Goal: Communication & Community: Answer question/provide support

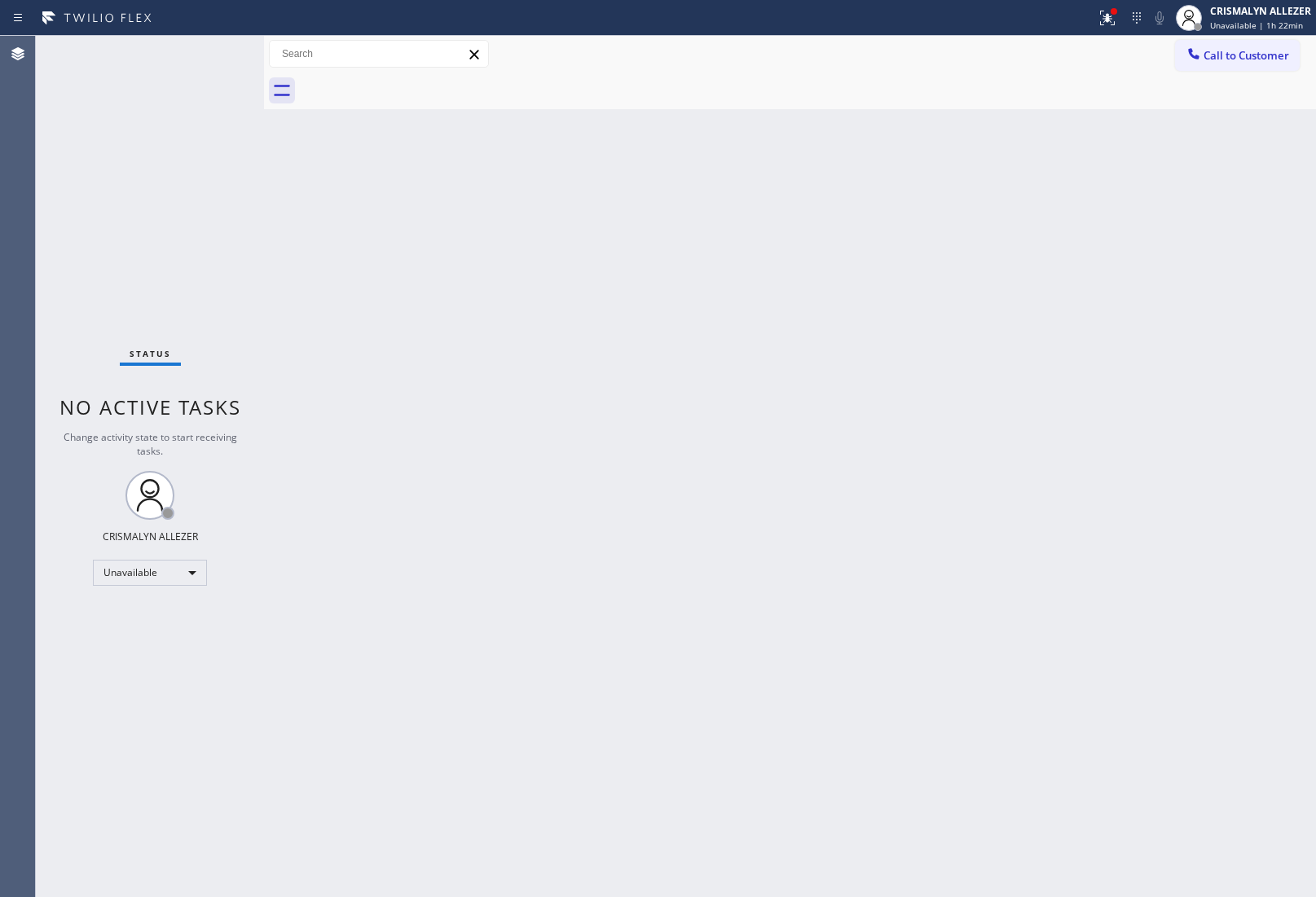
click at [1240, 53] on span "Call to Customer" at bounding box center [1246, 55] width 85 height 15
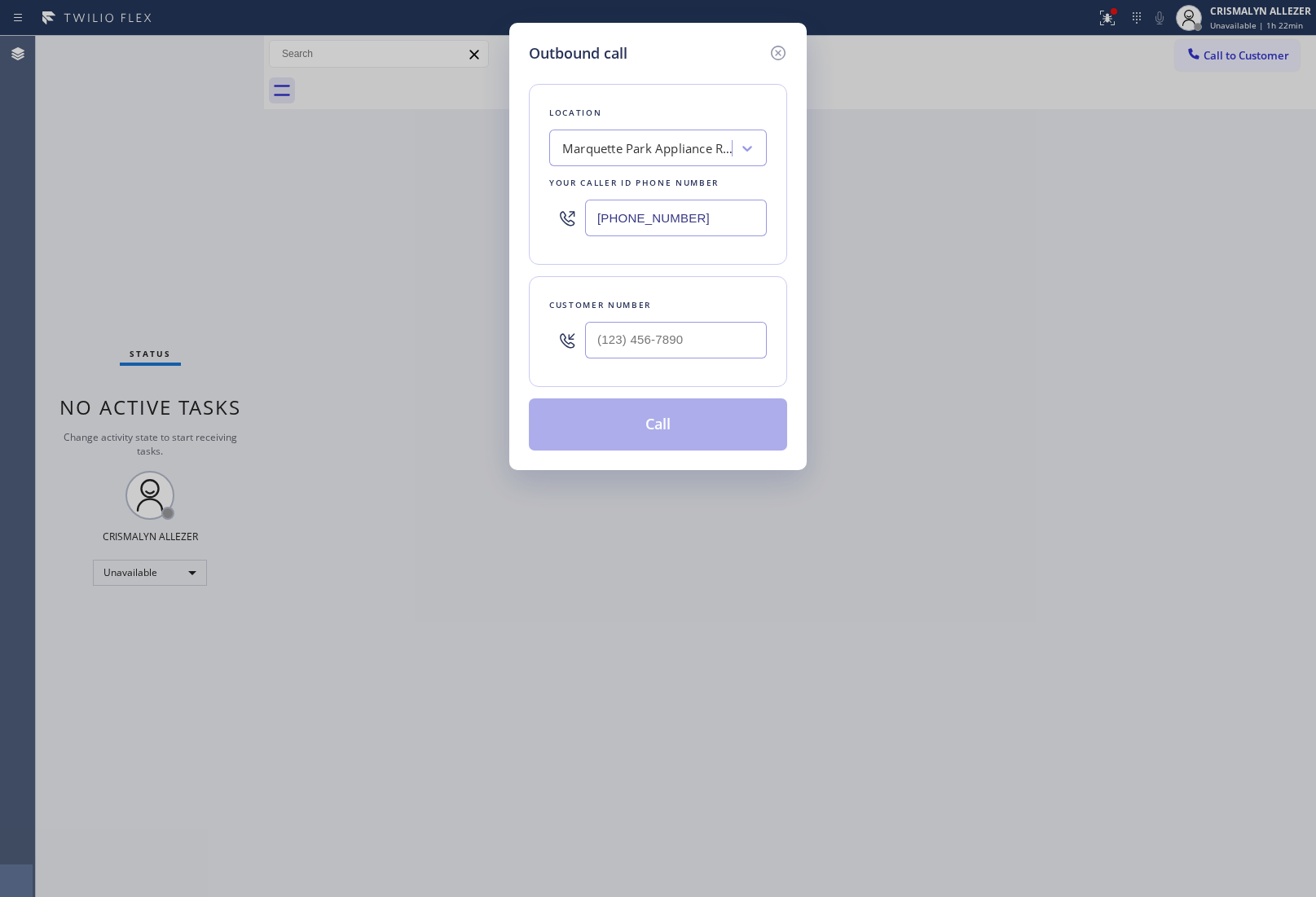
paste input "623) 244-4163"
drag, startPoint x: 711, startPoint y: 204, endPoint x: 381, endPoint y: 213, distance: 330.1
click at [381, 213] on div "Outbound call Location [GEOGRAPHIC_DATA] Appliance Repair Your caller id phone …" at bounding box center [658, 448] width 1316 height 897
type input "[PHONE_NUMBER]"
click at [611, 345] on input "(___) ___-____" at bounding box center [676, 340] width 182 height 37
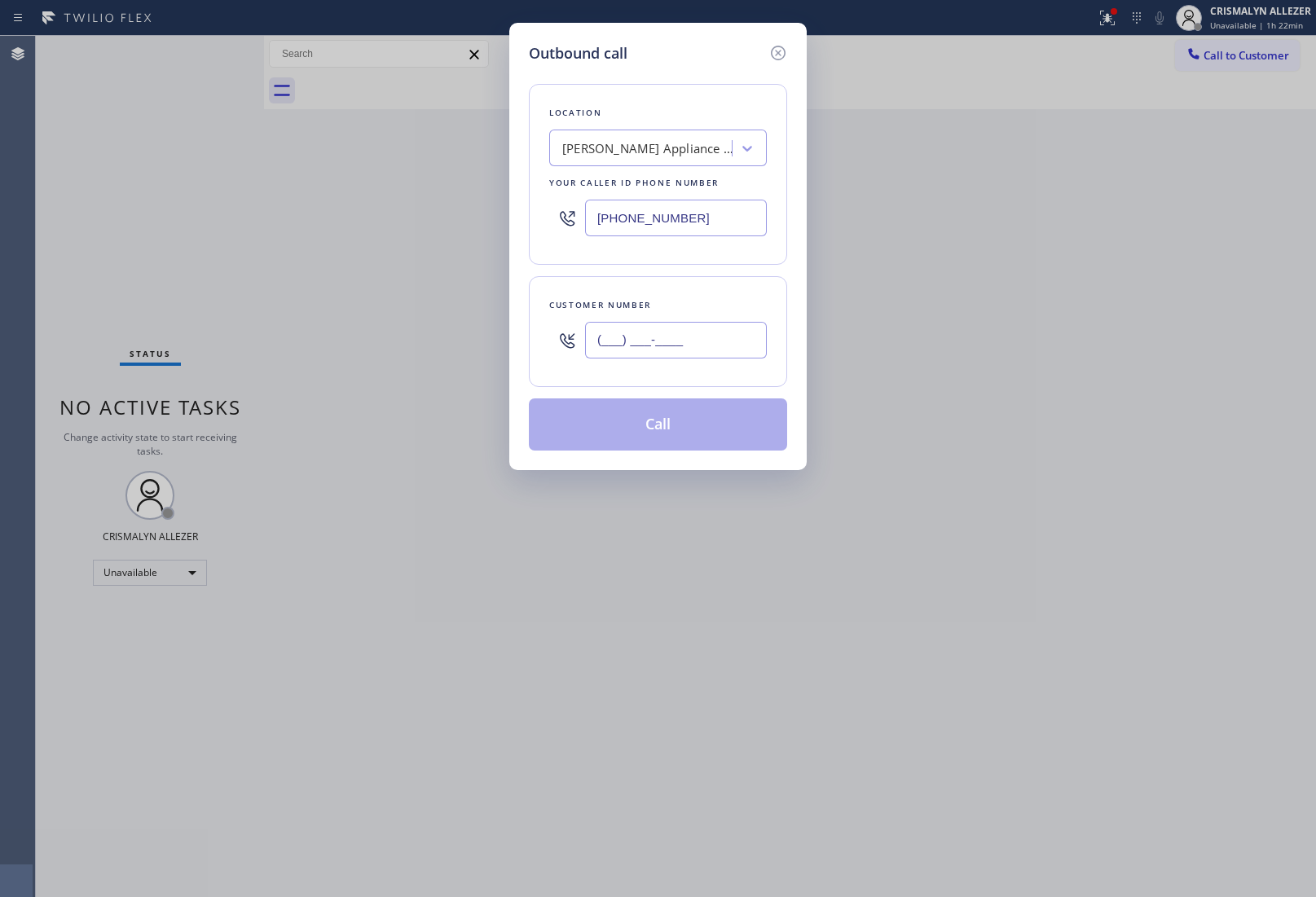
paste input "602) 708-4200"
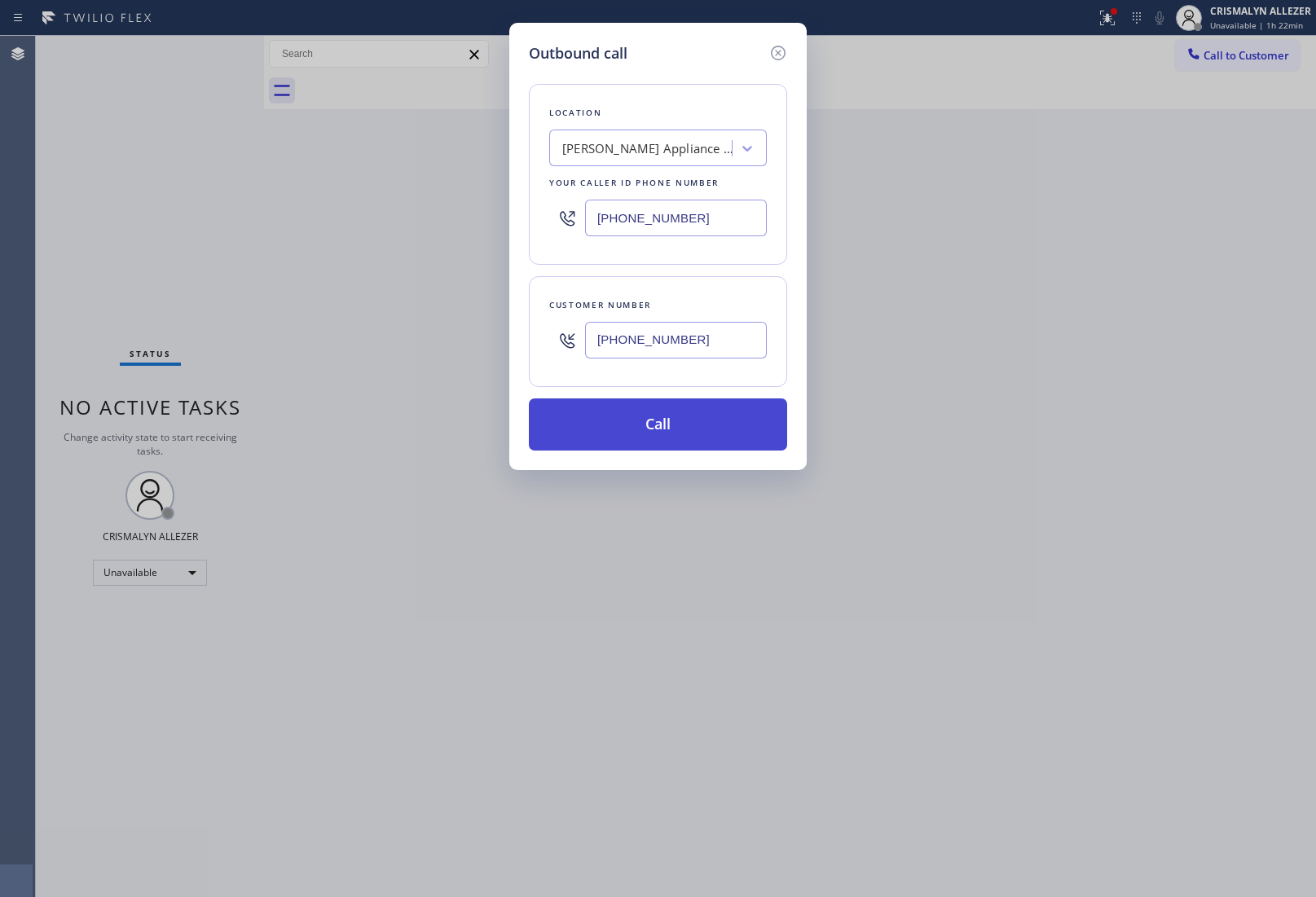
type input "[PHONE_NUMBER]"
click at [650, 446] on button "Call" at bounding box center [658, 424] width 258 height 52
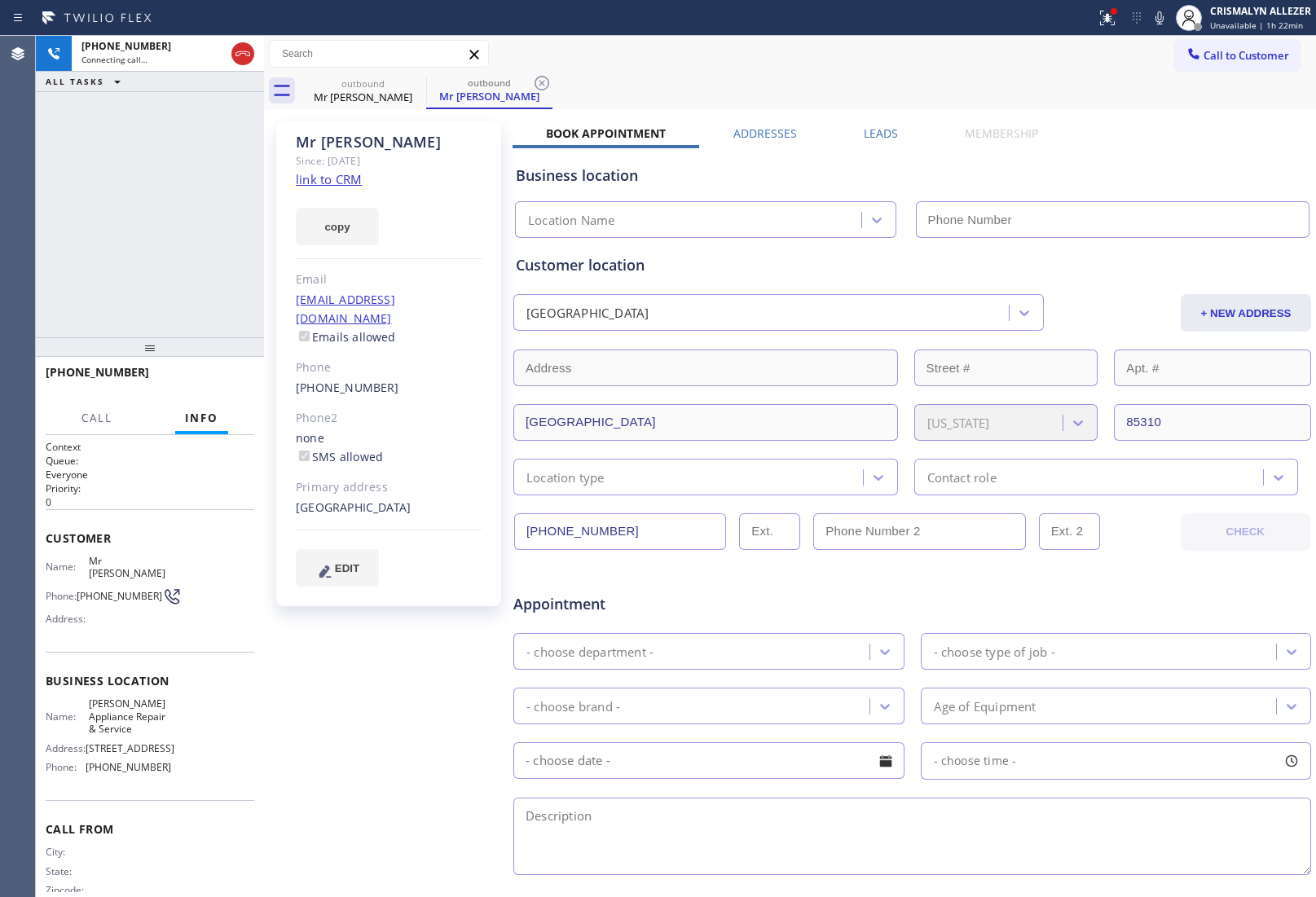
type input "[PHONE_NUMBER]"
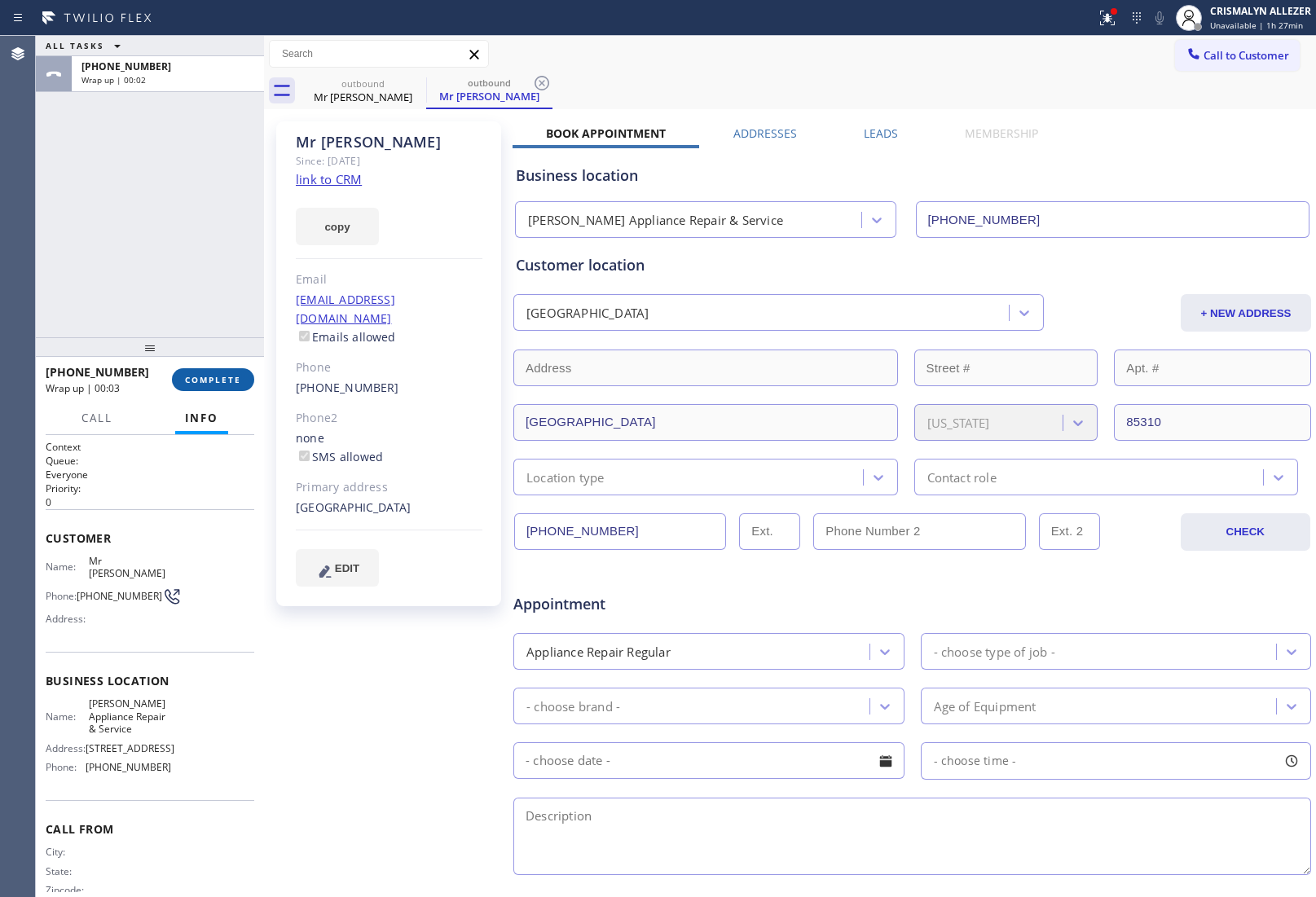
click at [202, 379] on span "COMPLETE" at bounding box center [212, 380] width 56 height 11
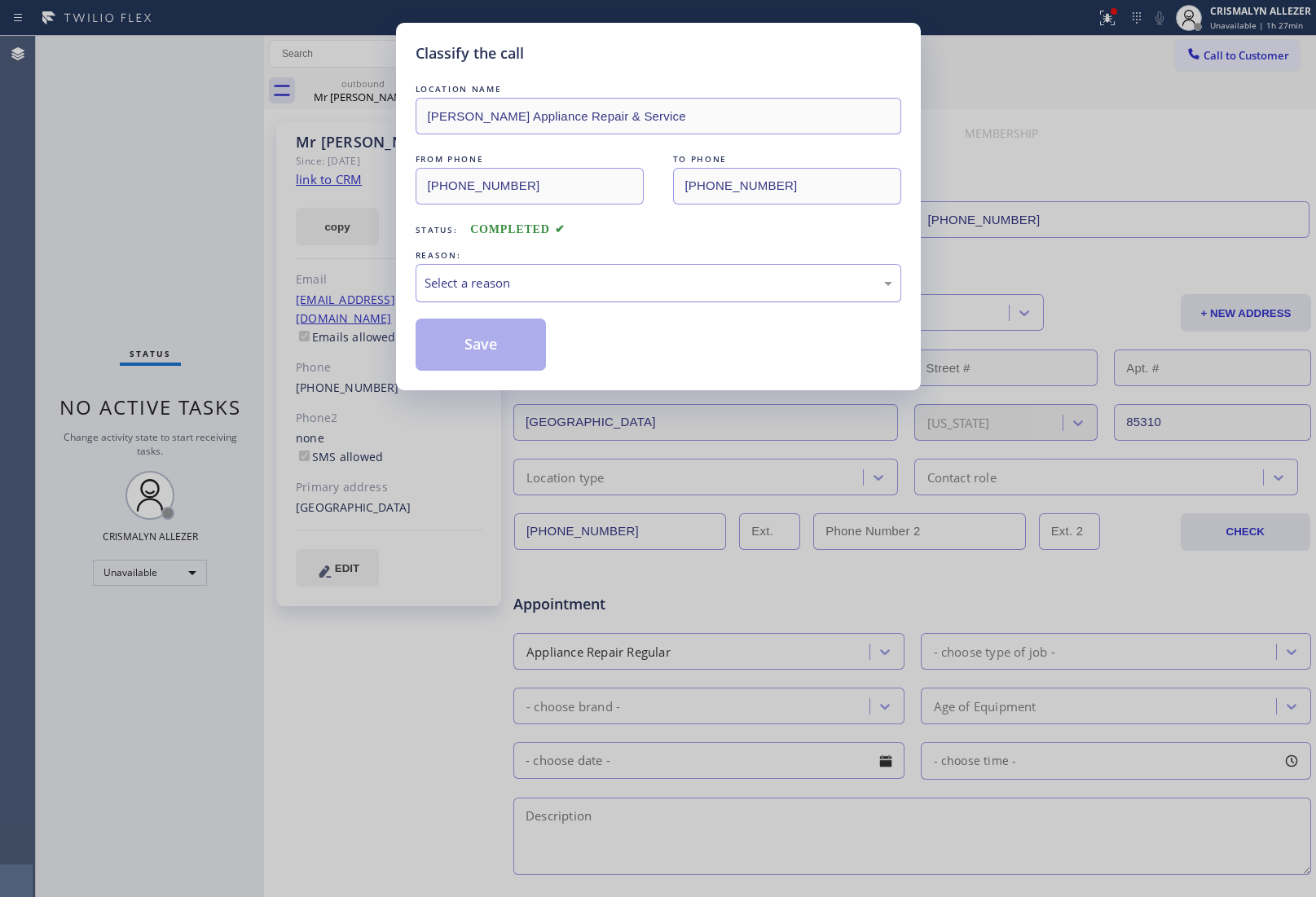
click at [657, 292] on div "Select a reason" at bounding box center [658, 283] width 468 height 19
click at [474, 344] on button "Save" at bounding box center [482, 344] width 131 height 52
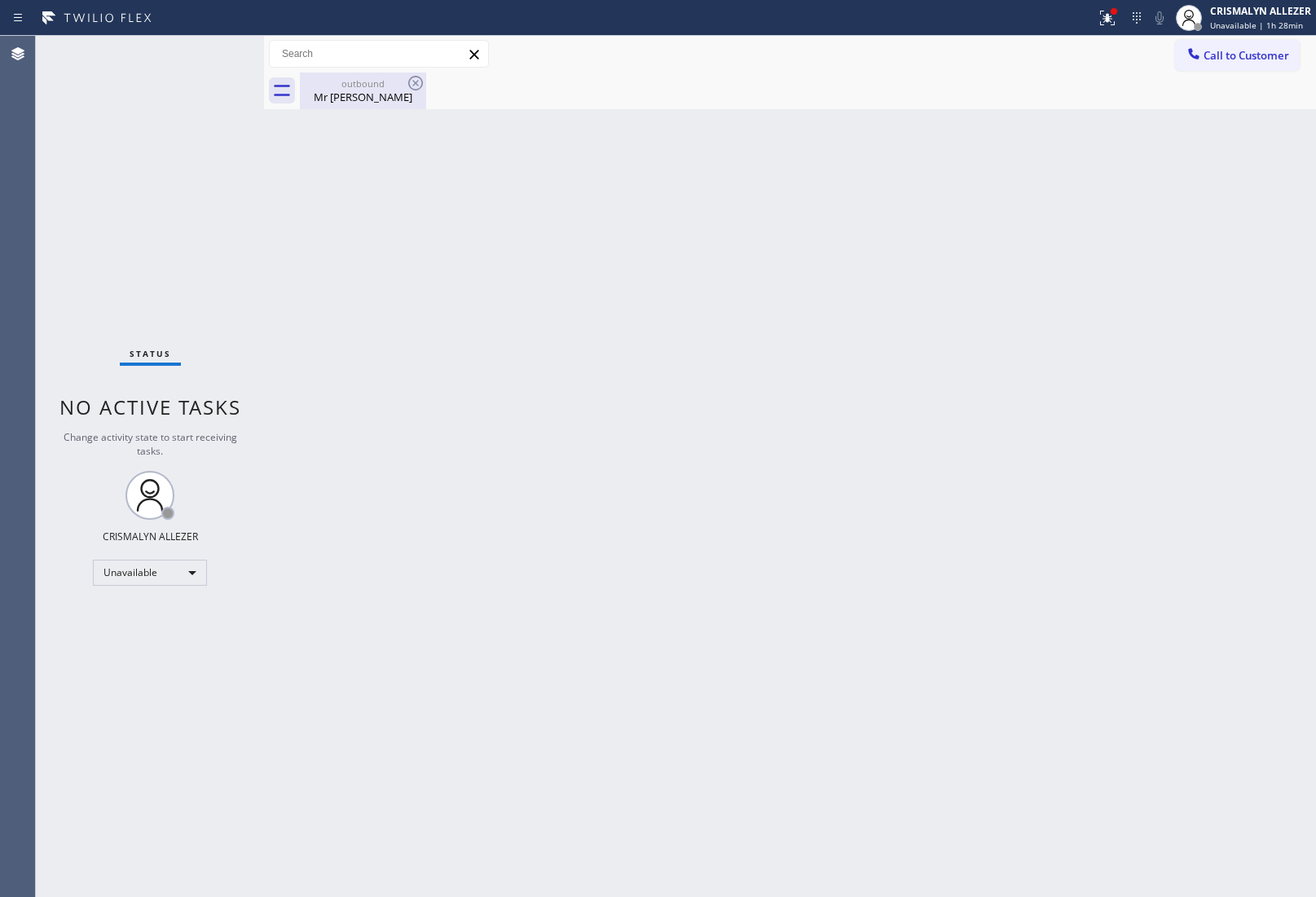
click at [361, 104] on div "Mr [PERSON_NAME]" at bounding box center [362, 97] width 123 height 15
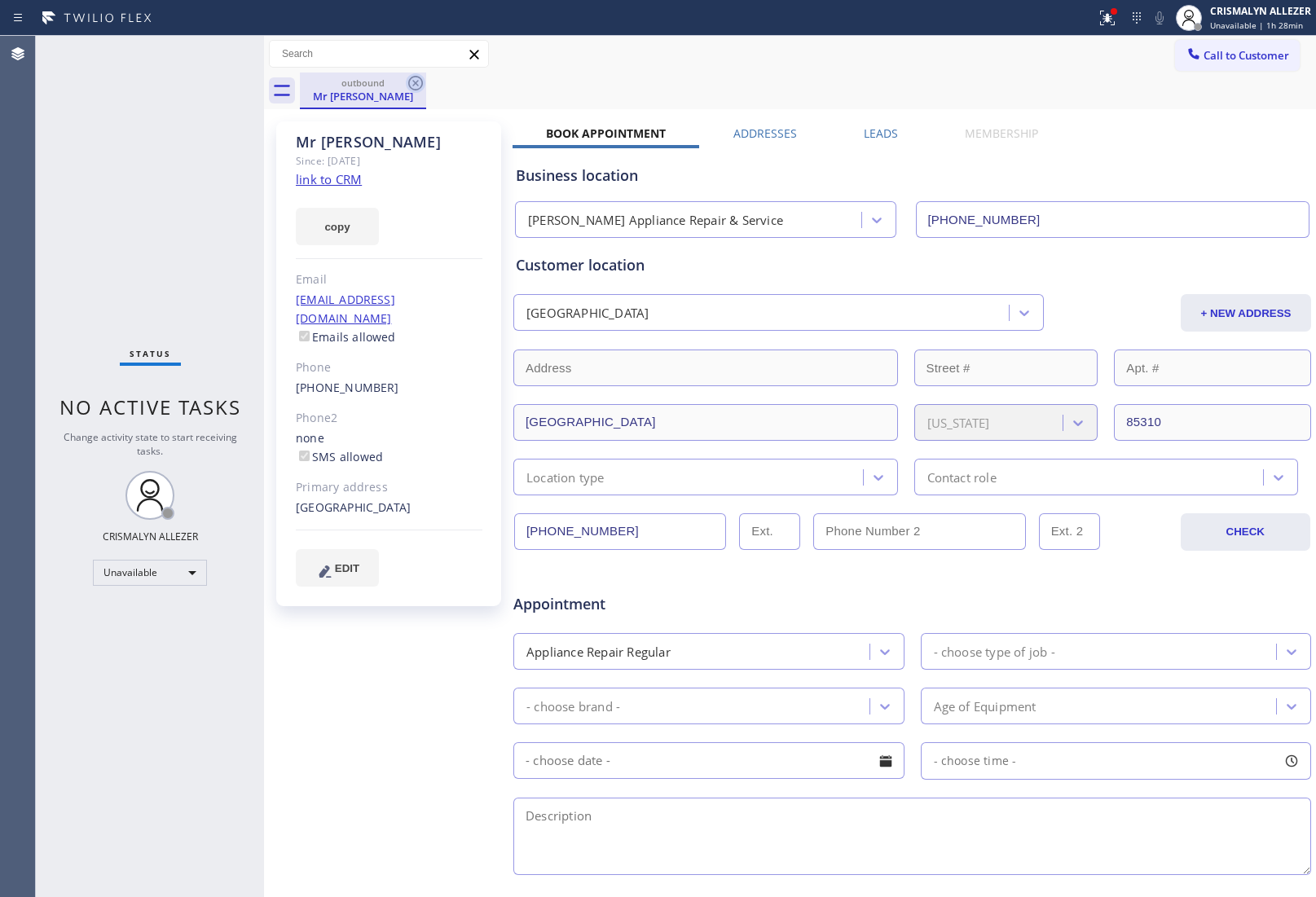
click at [419, 83] on icon at bounding box center [415, 83] width 20 height 20
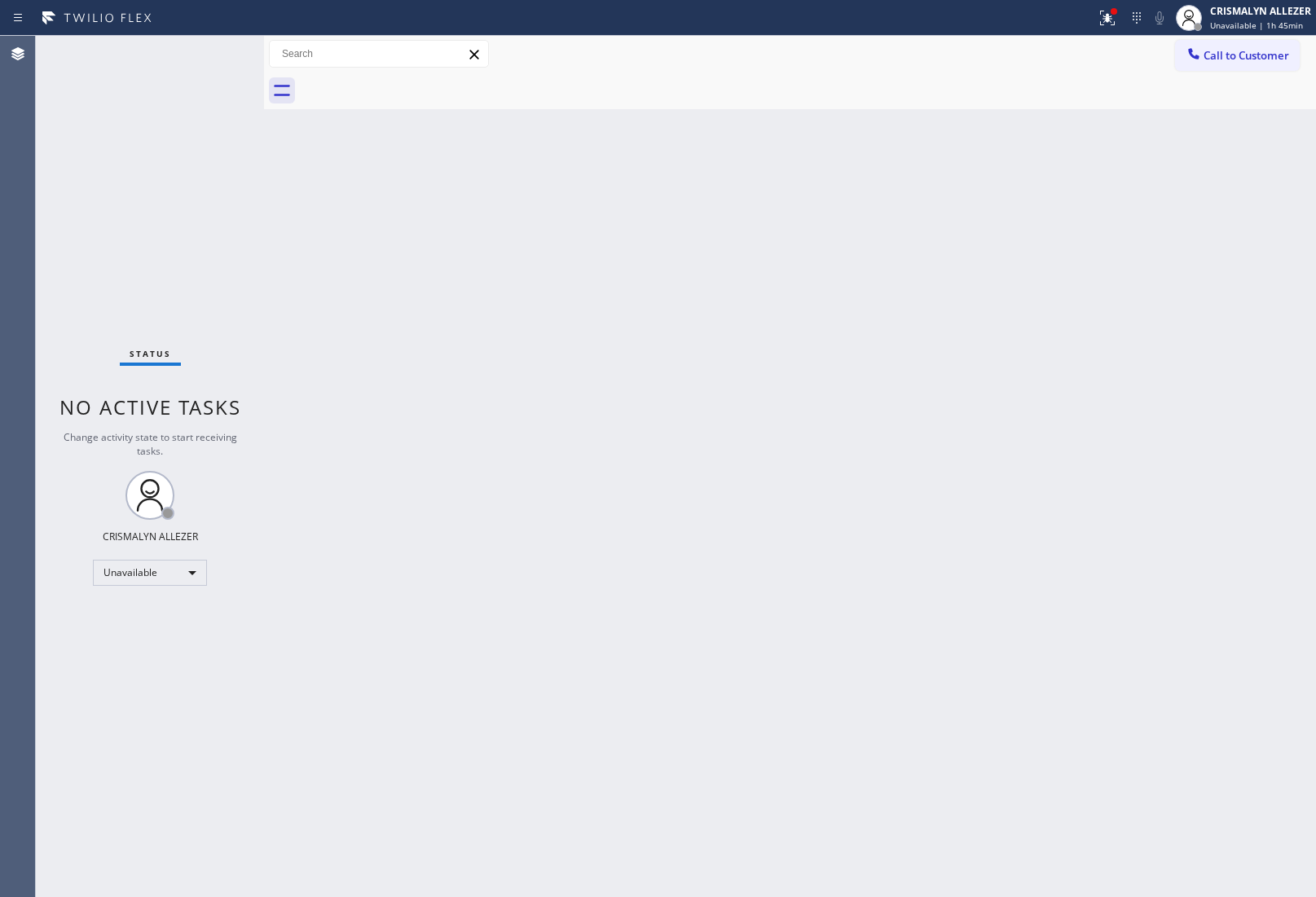
drag, startPoint x: 1229, startPoint y: 46, endPoint x: 1200, endPoint y: 53, distance: 29.8
click at [1231, 46] on button "Call to Customer" at bounding box center [1237, 55] width 125 height 31
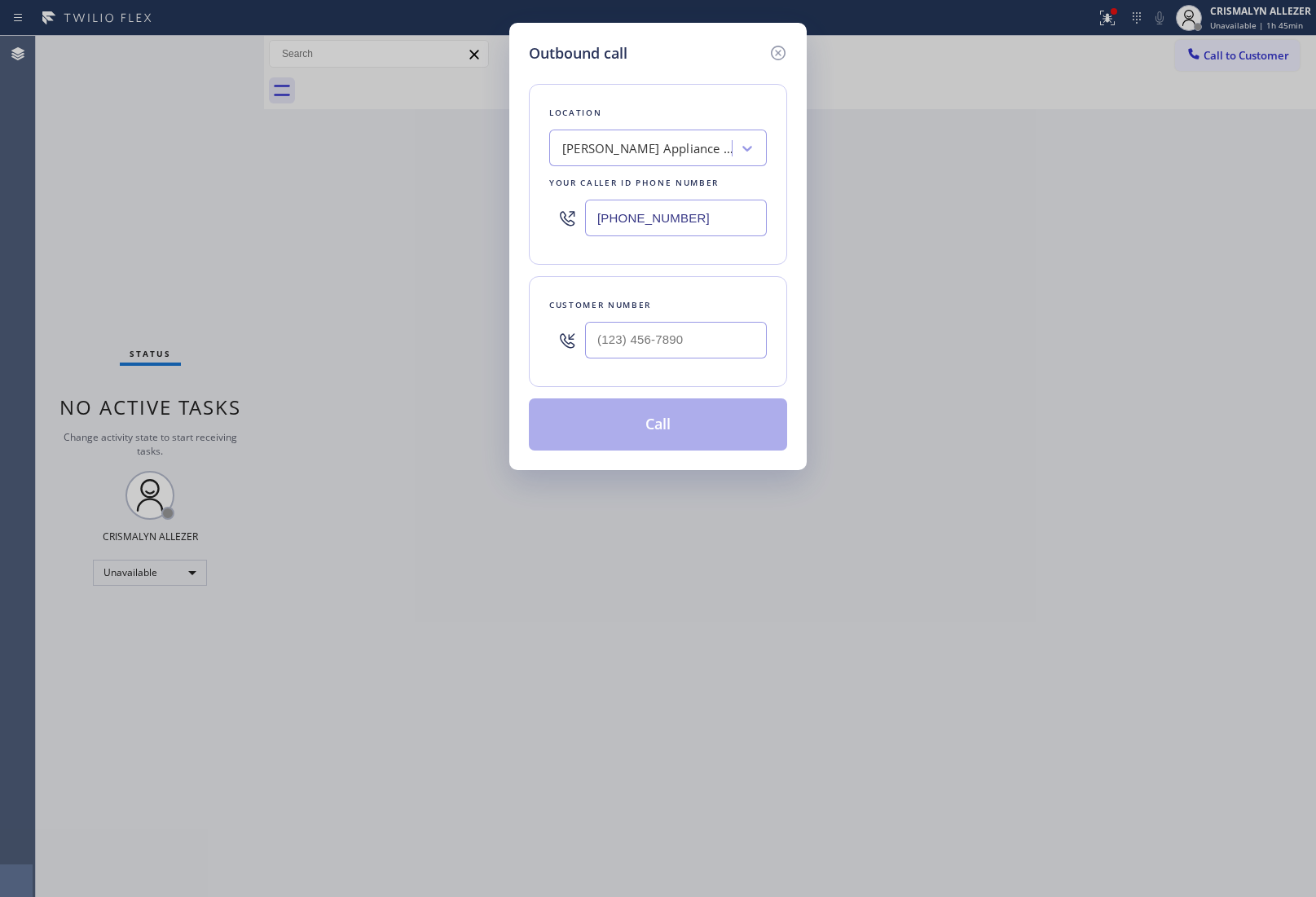
drag, startPoint x: 731, startPoint y: 210, endPoint x: 301, endPoint y: 232, distance: 430.6
click at [351, 232] on div "Outbound call Location [PERSON_NAME] Appliance Repair & Service Your caller id …" at bounding box center [658, 448] width 1316 height 897
paste input "63-2166"
type input "[PHONE_NUMBER]"
click at [685, 343] on input "(___) ___-____" at bounding box center [676, 340] width 182 height 37
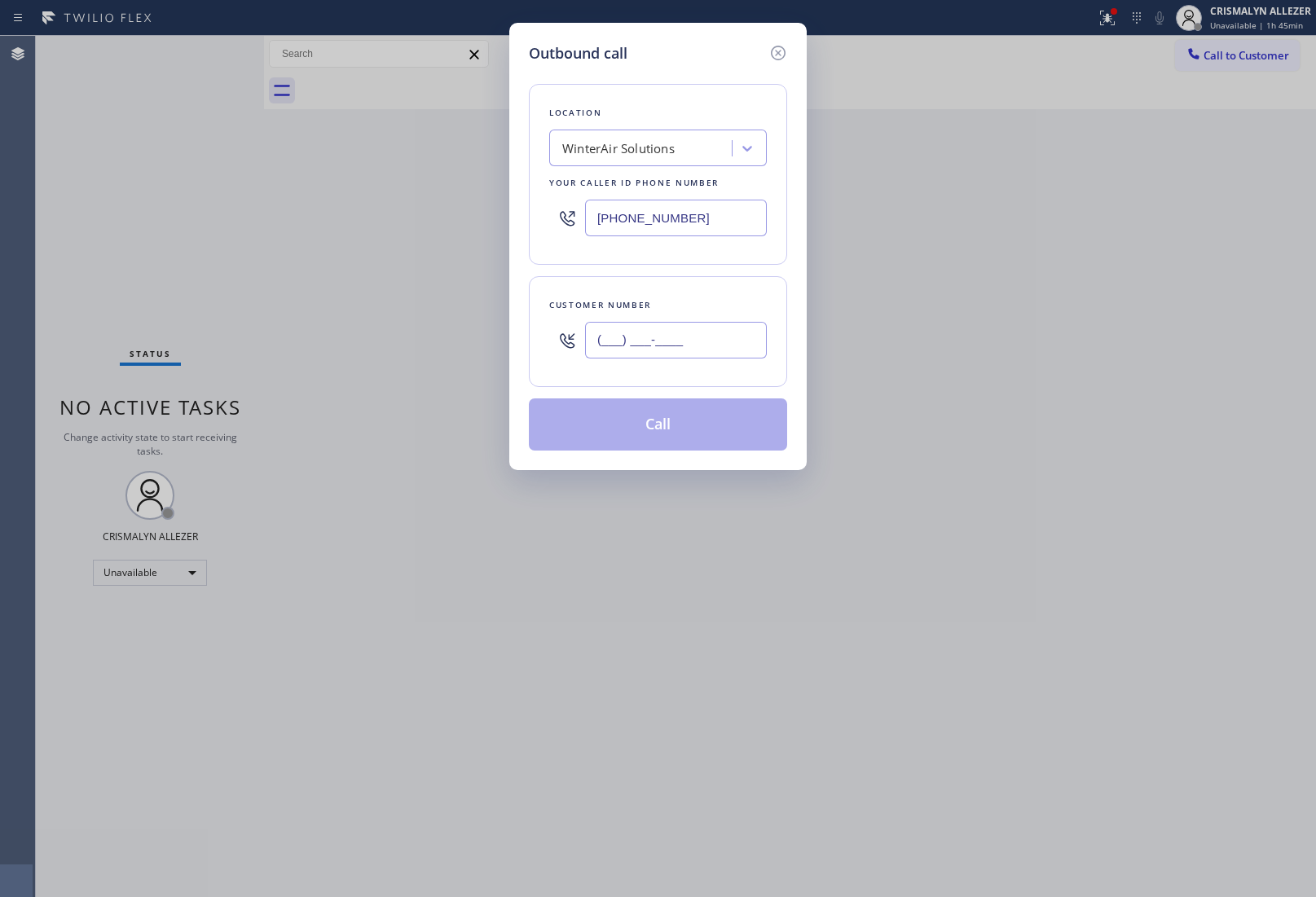
paste input "802) 243-7170"
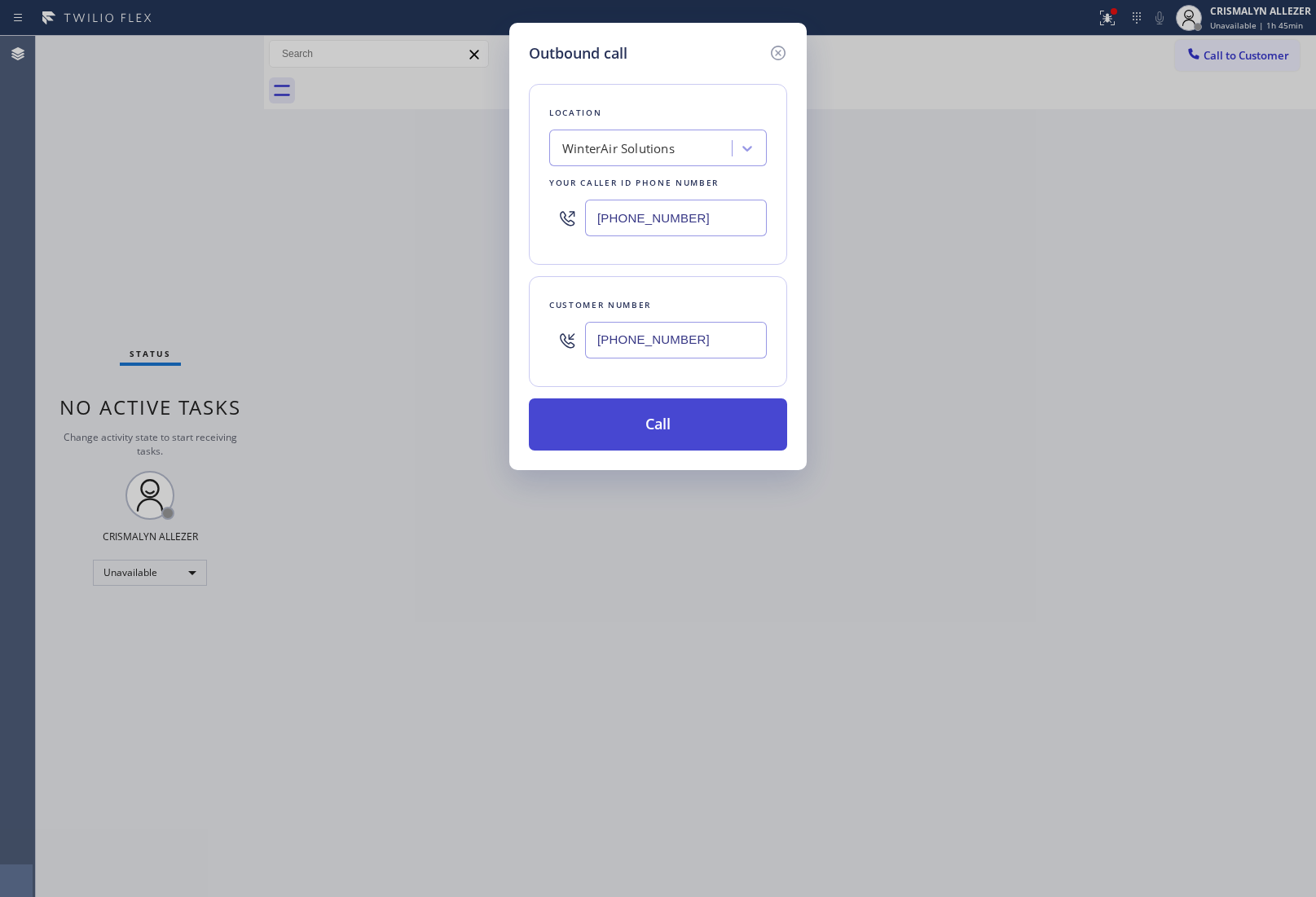
type input "[PHONE_NUMBER]"
click at [653, 422] on button "Call" at bounding box center [658, 424] width 258 height 52
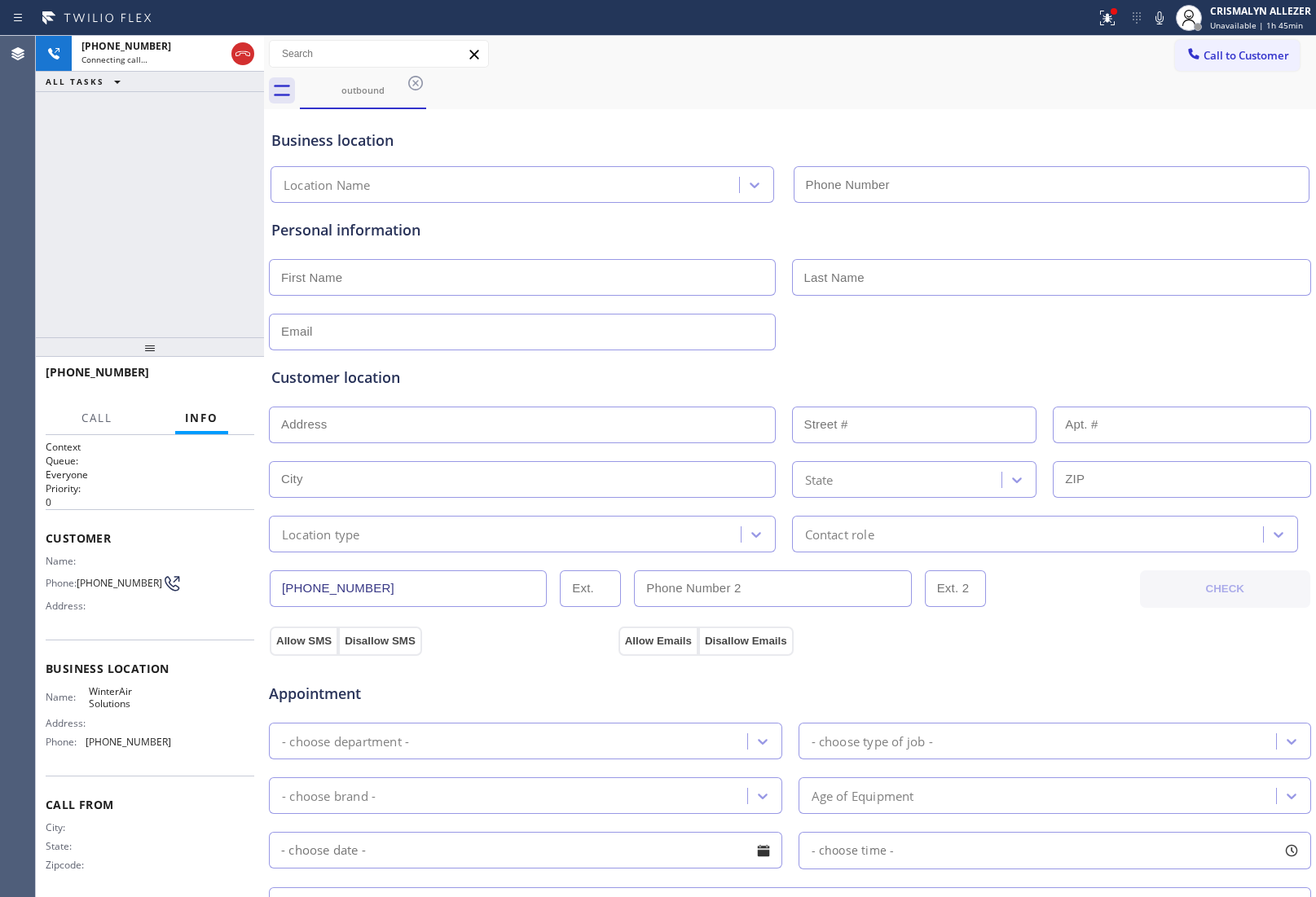
type input "[PHONE_NUMBER]"
click at [220, 384] on span "HANG UP" at bounding box center [217, 380] width 50 height 11
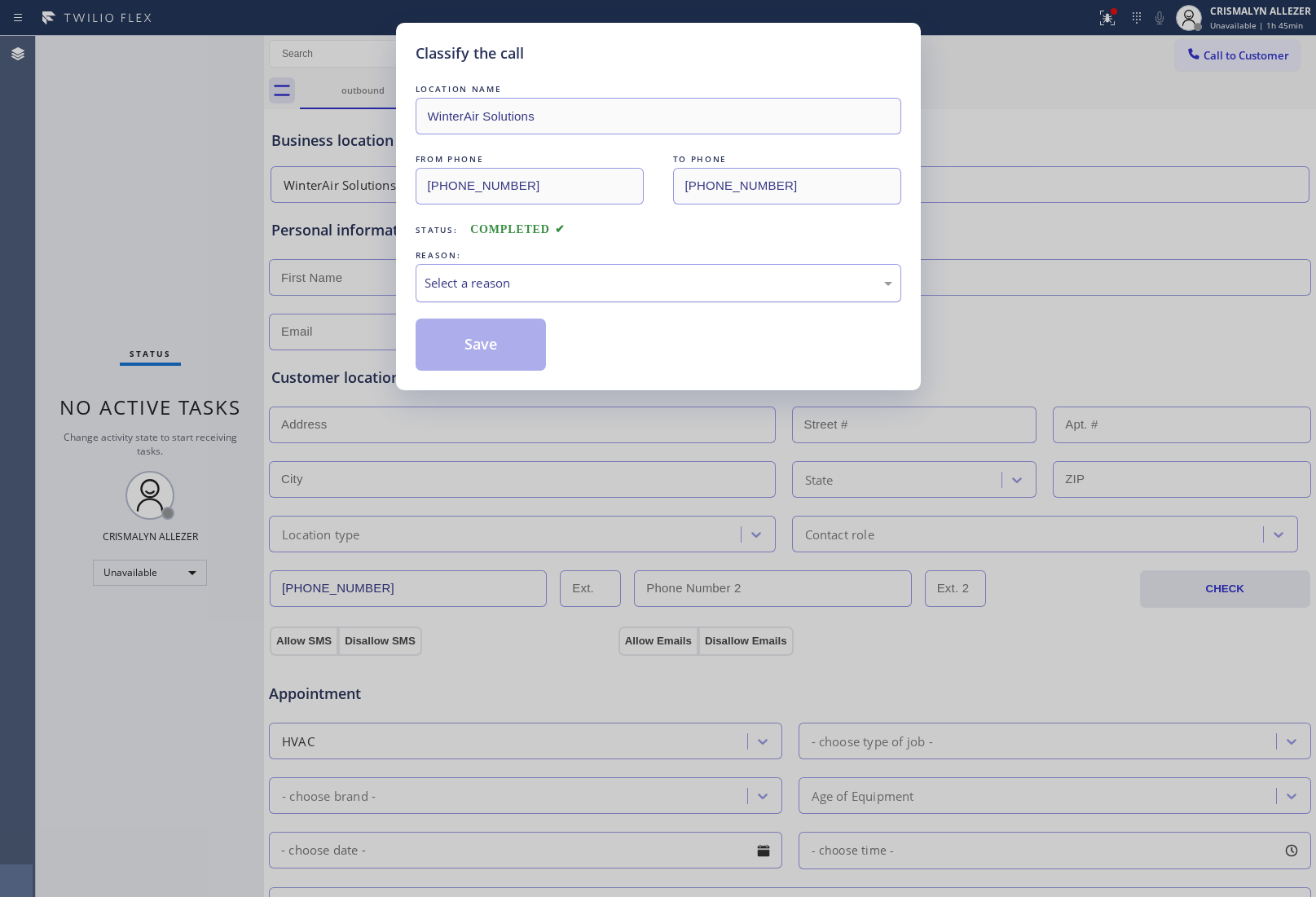
click at [564, 292] on div "Select a reason" at bounding box center [658, 283] width 468 height 19
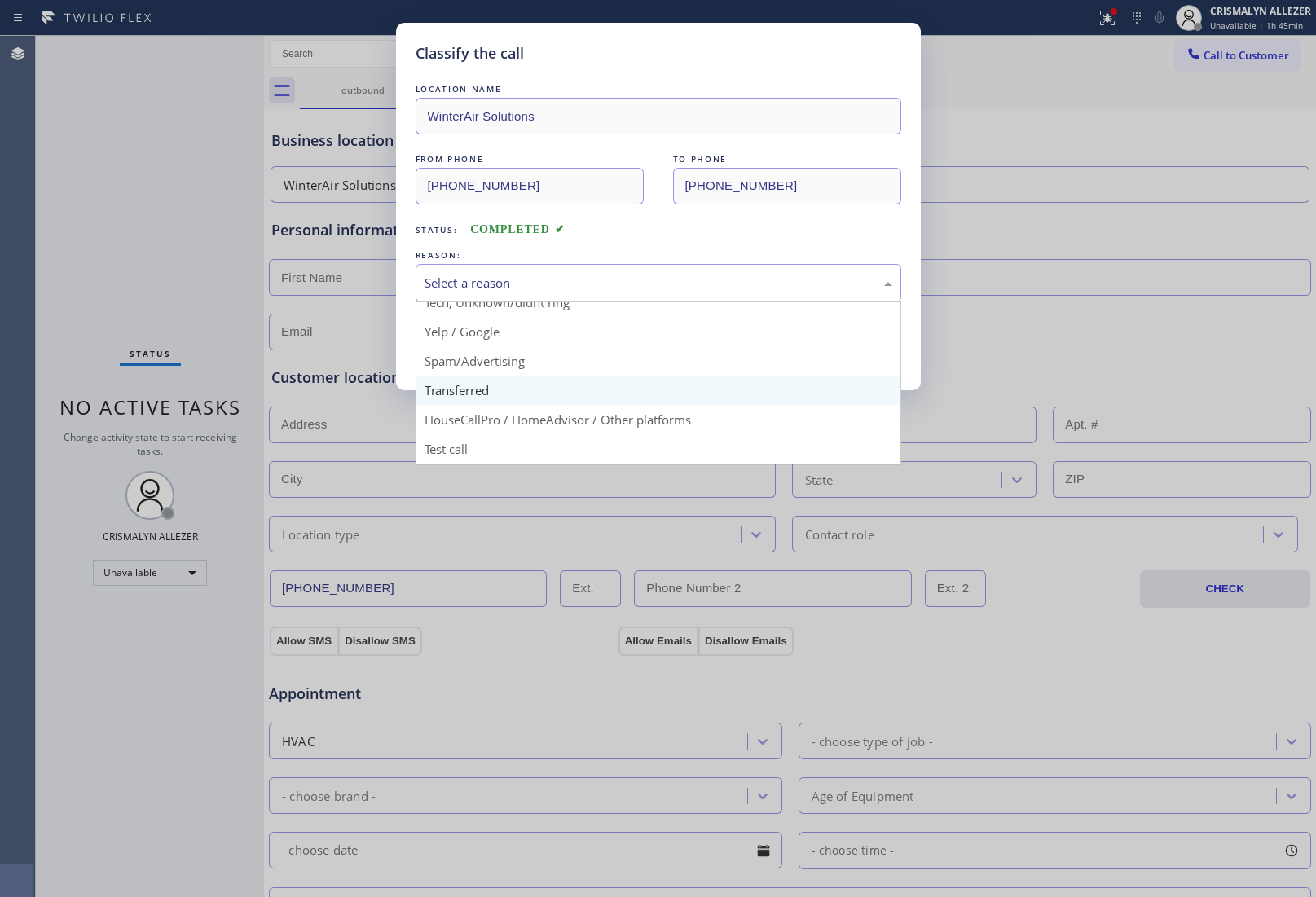
scroll to position [111, 0]
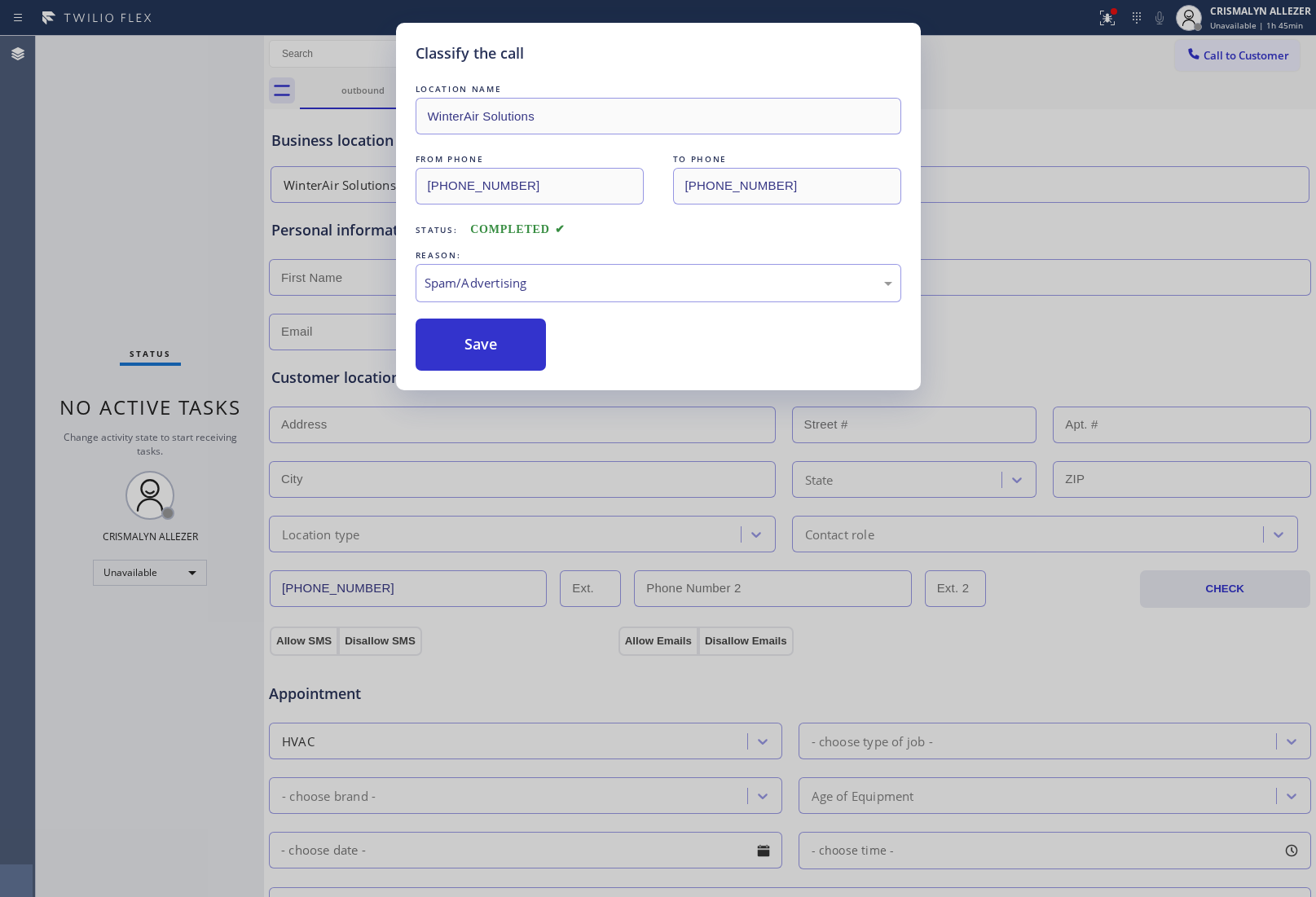
click at [511, 357] on button "Save" at bounding box center [482, 344] width 131 height 52
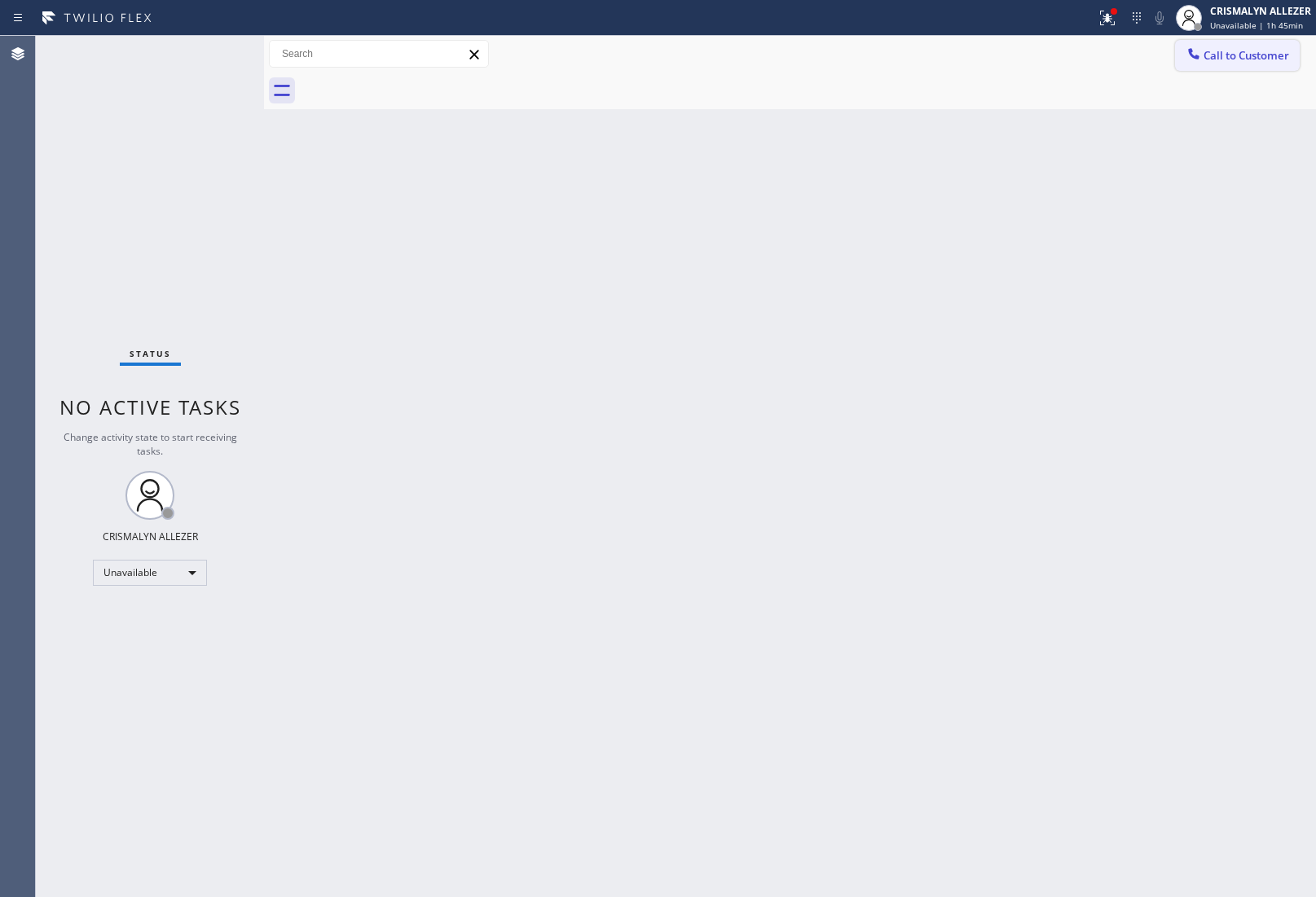
click at [1260, 58] on span "Call to Customer" at bounding box center [1246, 55] width 85 height 15
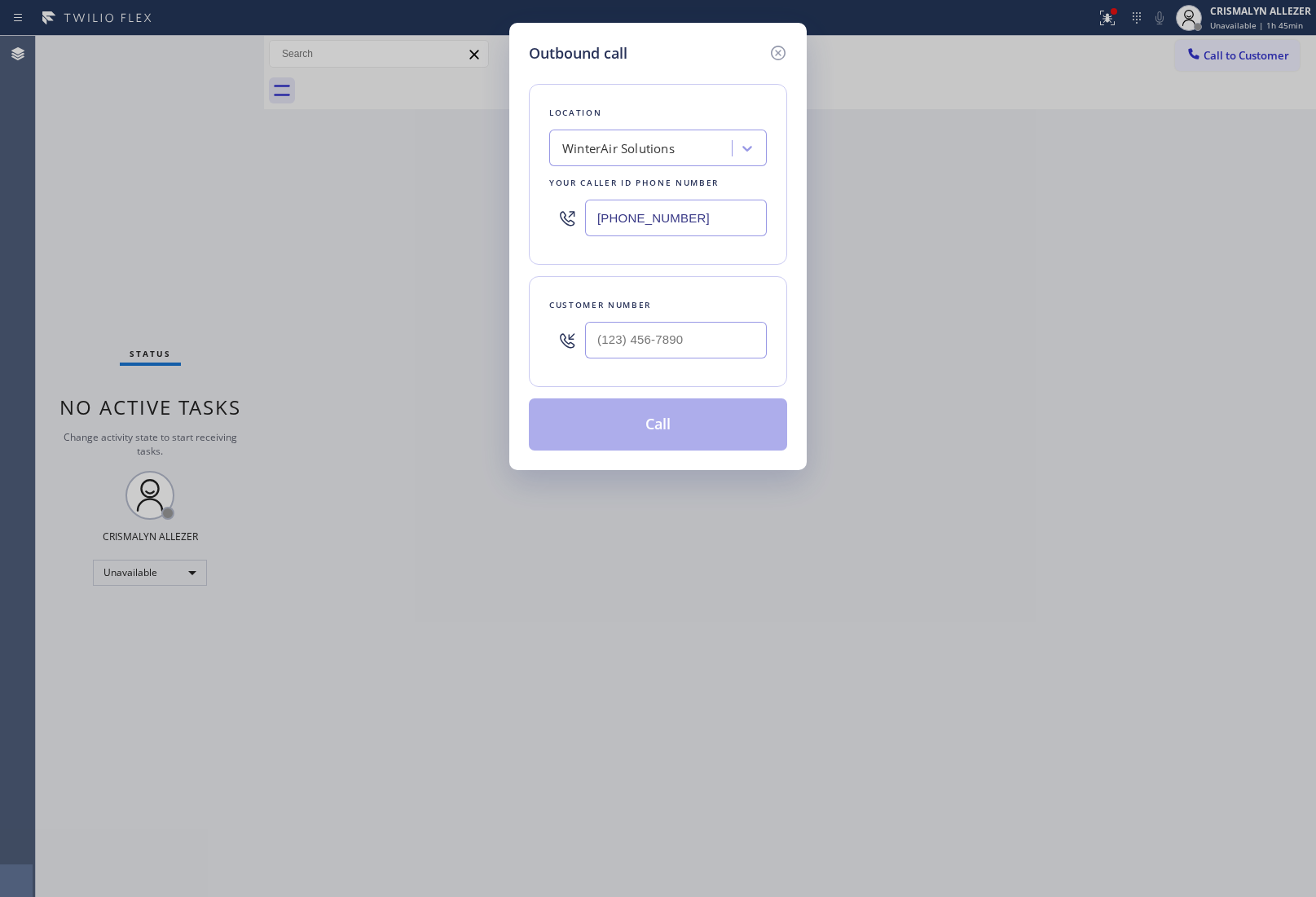
drag, startPoint x: 742, startPoint y: 223, endPoint x: 227, endPoint y: 226, distance: 515.0
click at [261, 225] on div "Outbound call Location WinterAir Solutions Your caller id phone number [PHONE_N…" at bounding box center [658, 448] width 1316 height 897
paste input "805) 360-3434"
type input "[PHONE_NUMBER]"
click at [674, 344] on input "(___) ___-____" at bounding box center [676, 340] width 182 height 37
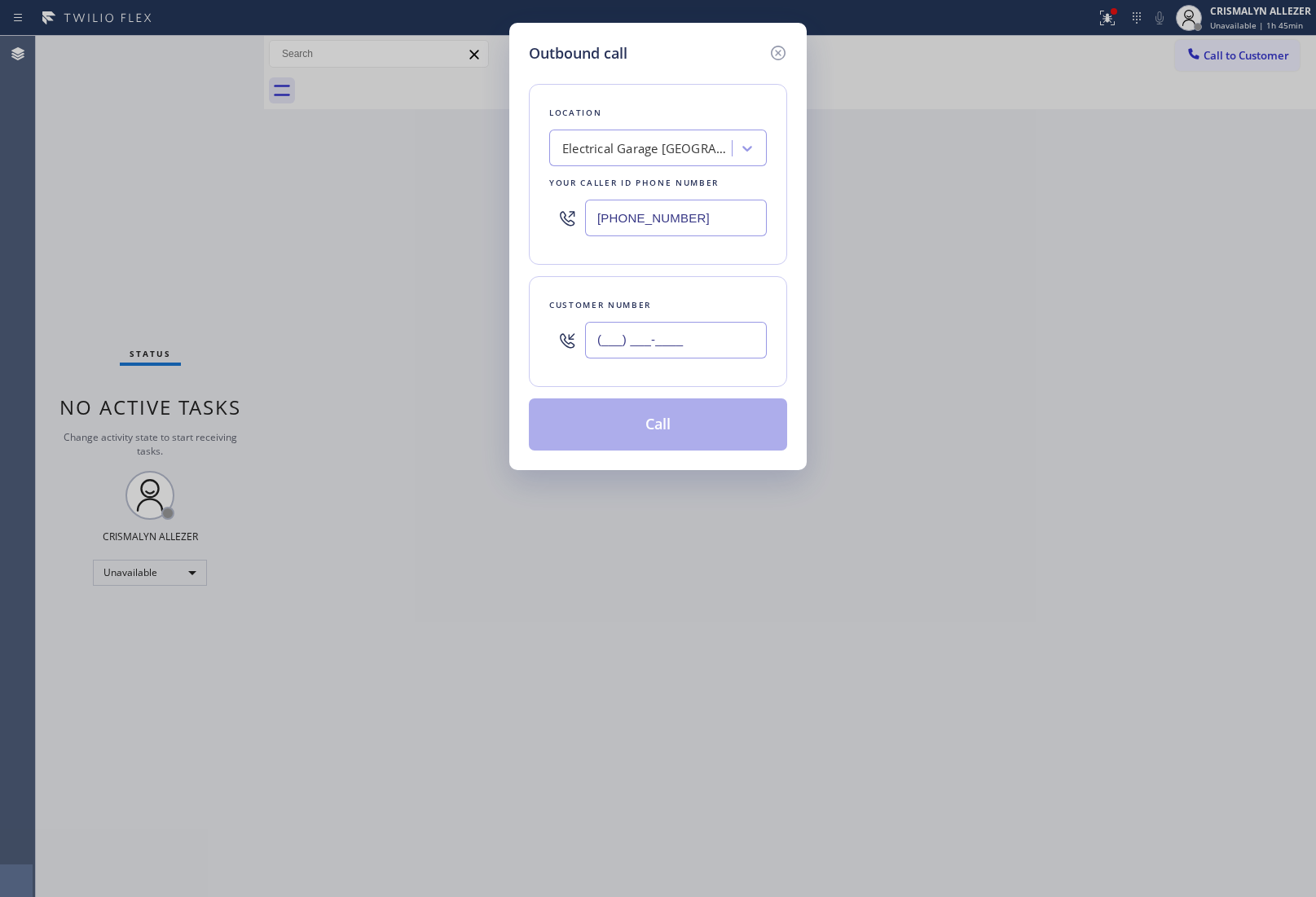
paste input "954) 348-8893"
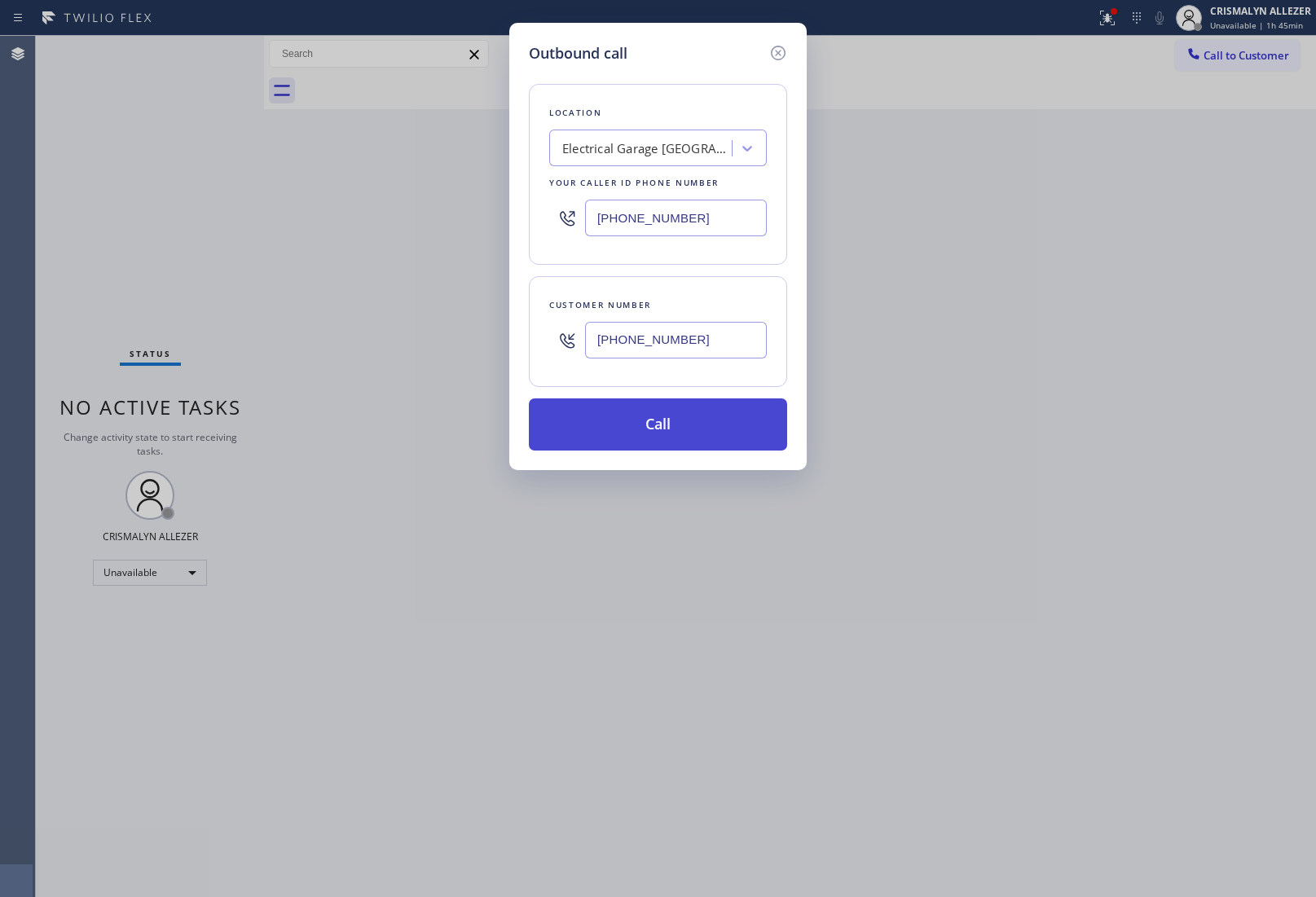
type input "[PHONE_NUMBER]"
click at [662, 422] on button "Call" at bounding box center [658, 424] width 258 height 52
click at [677, 432] on button "Call" at bounding box center [658, 424] width 258 height 52
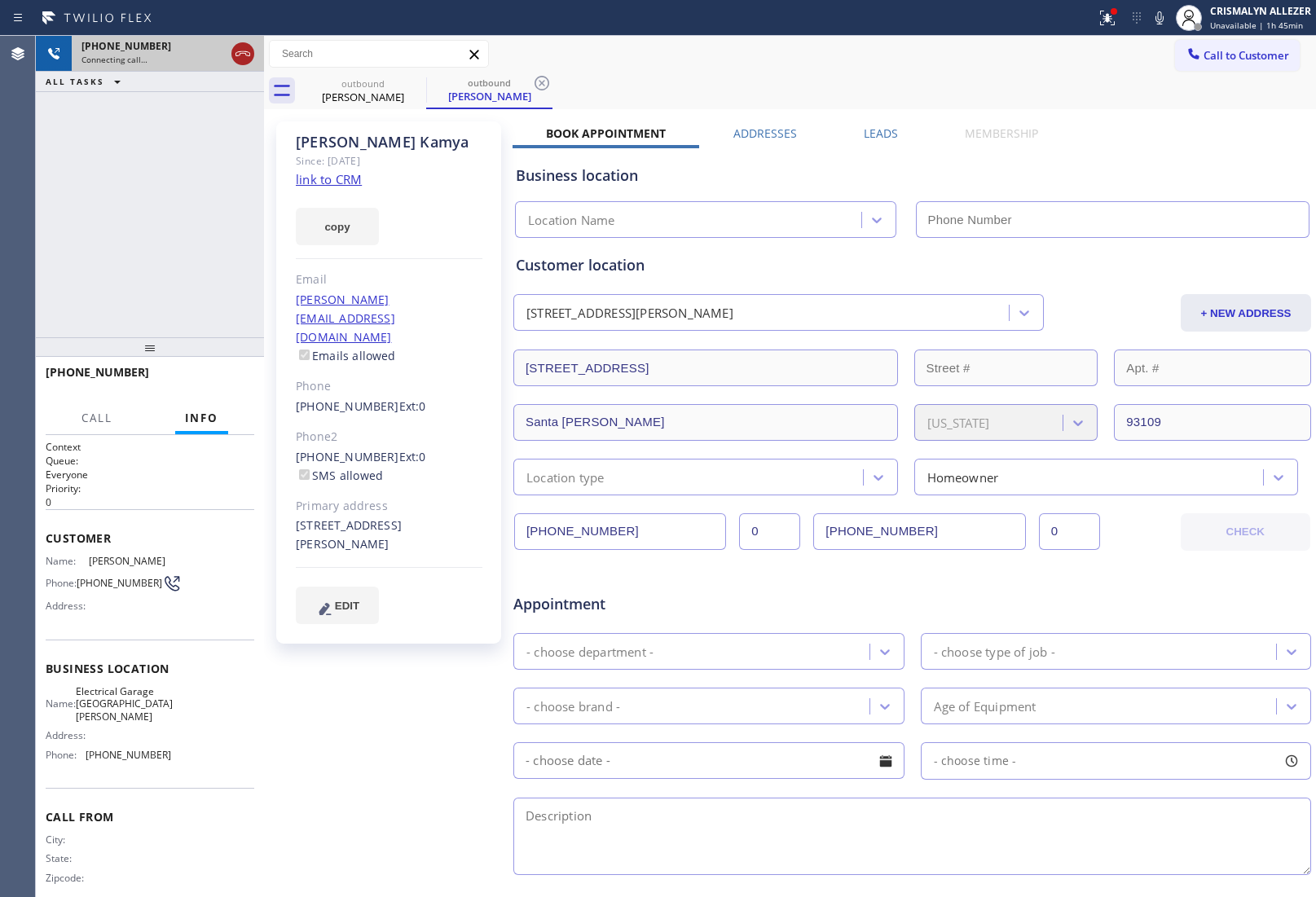
click at [249, 58] on icon at bounding box center [242, 53] width 20 height 20
type input "[PHONE_NUMBER]"
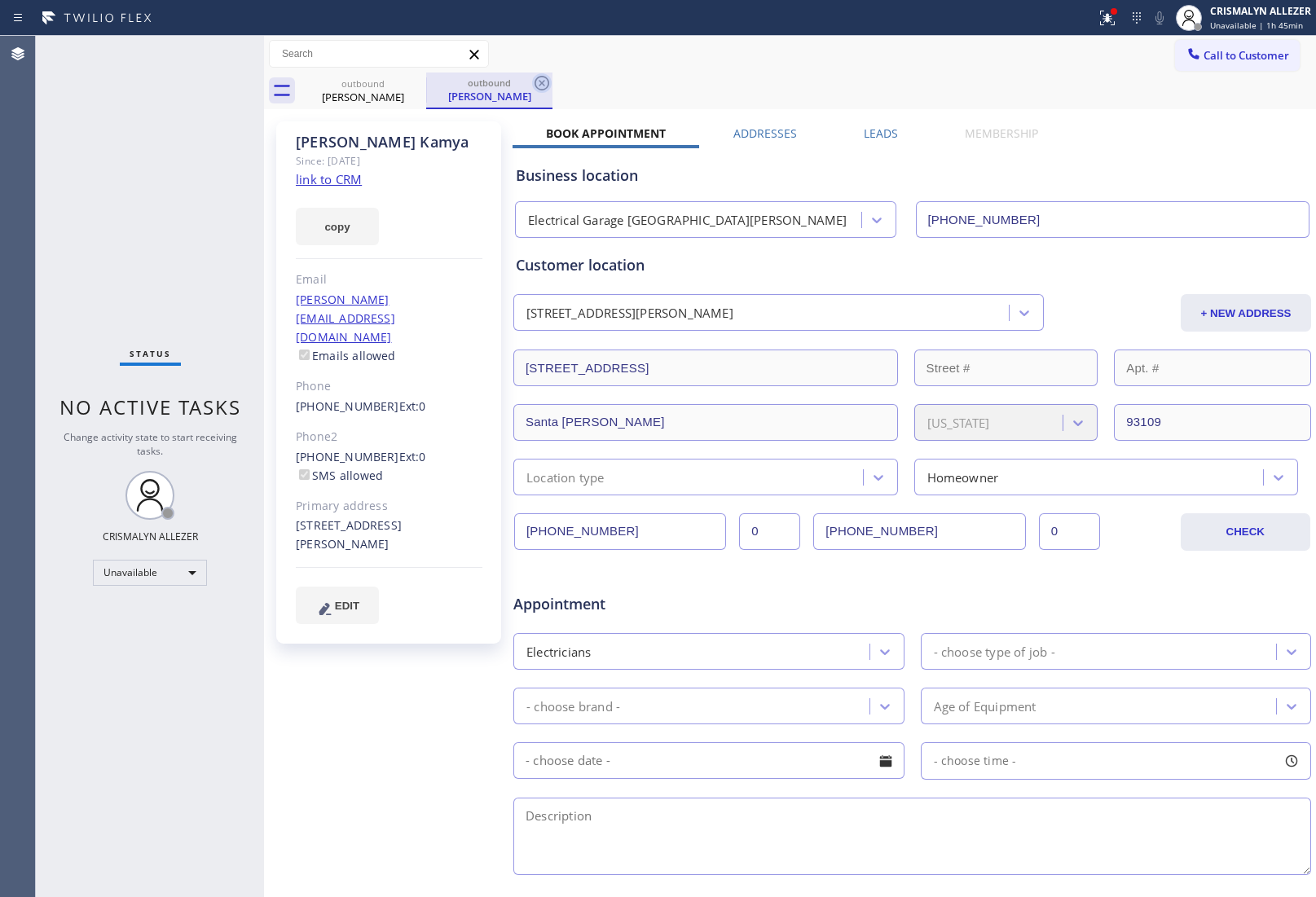
click at [539, 87] on icon at bounding box center [542, 83] width 20 height 20
click at [418, 82] on icon at bounding box center [415, 83] width 20 height 20
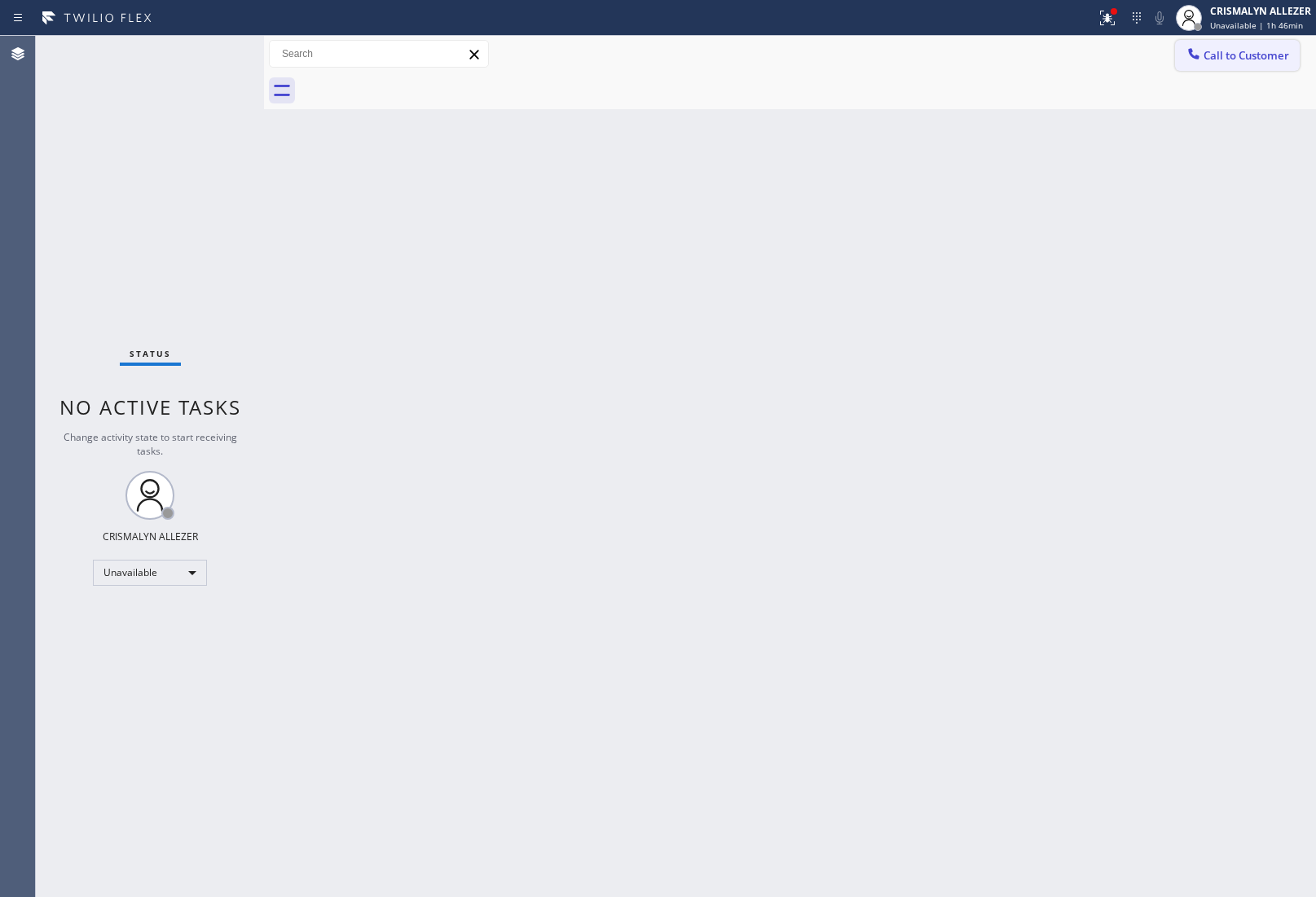
click at [1218, 61] on span "Call to Customer" at bounding box center [1246, 55] width 85 height 15
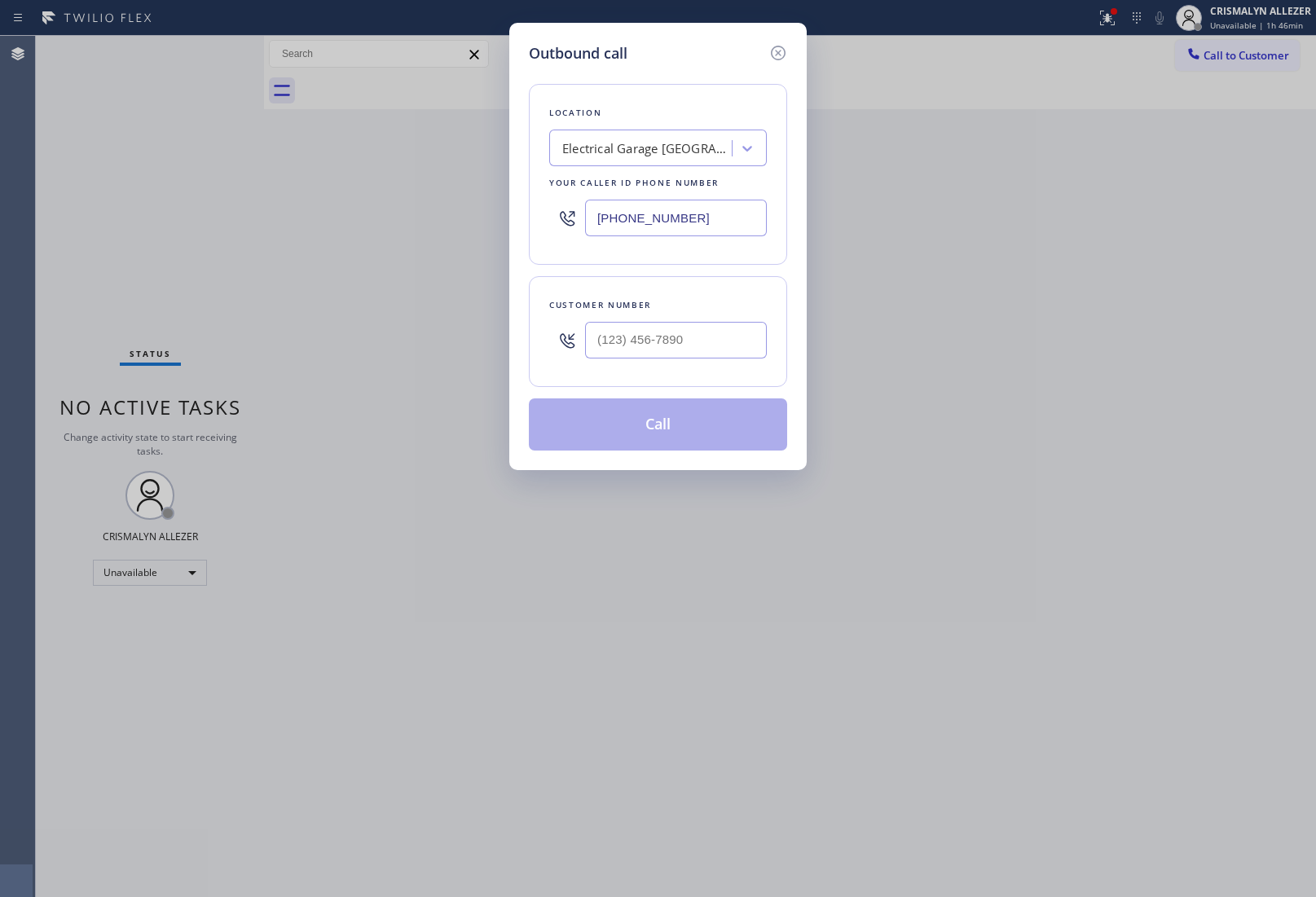
drag, startPoint x: 719, startPoint y: 229, endPoint x: 323, endPoint y: 212, distance: 396.4
click at [374, 212] on div "Outbound call Location Electrical Garage [GEOGRAPHIC_DATA][PERSON_NAME] Your ca…" at bounding box center [658, 448] width 1316 height 897
paste input "714) 988-4622"
type input "[PHONE_NUMBER]"
click at [740, 348] on input "(___) ___-____" at bounding box center [676, 340] width 182 height 37
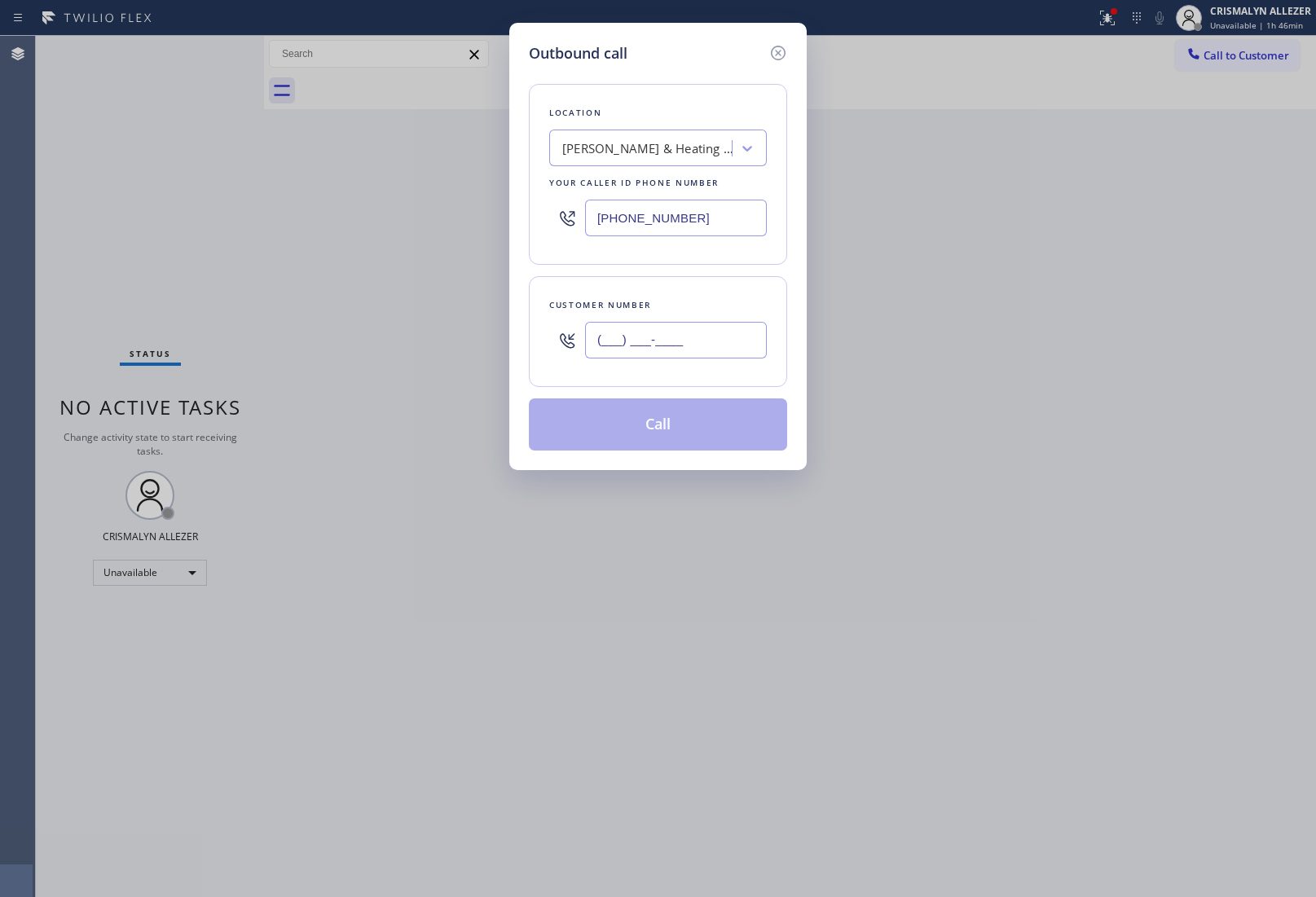
paste input "412) 998-1311"
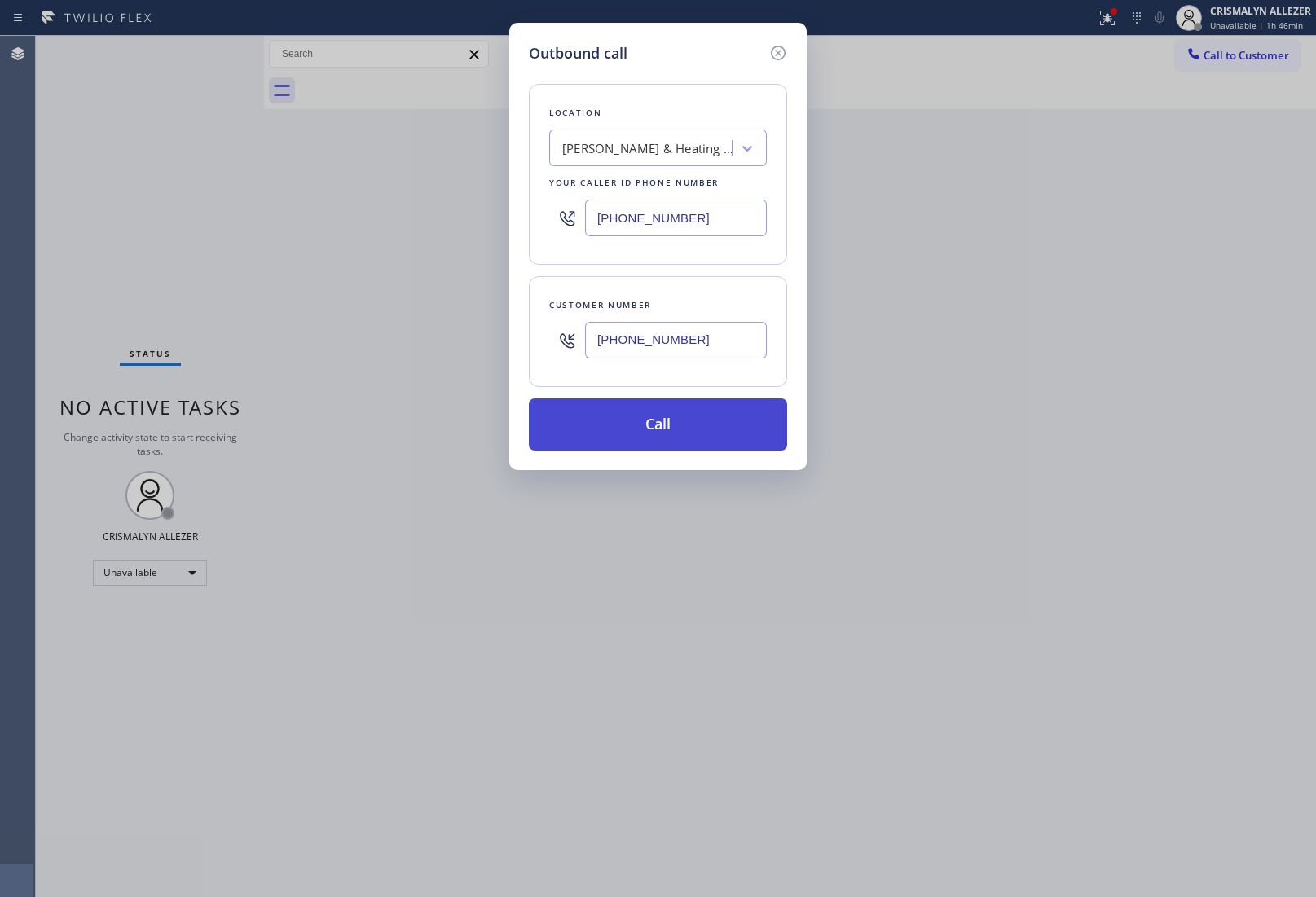
type input "[PHONE_NUMBER]"
click at [677, 416] on button "Call" at bounding box center [658, 424] width 258 height 52
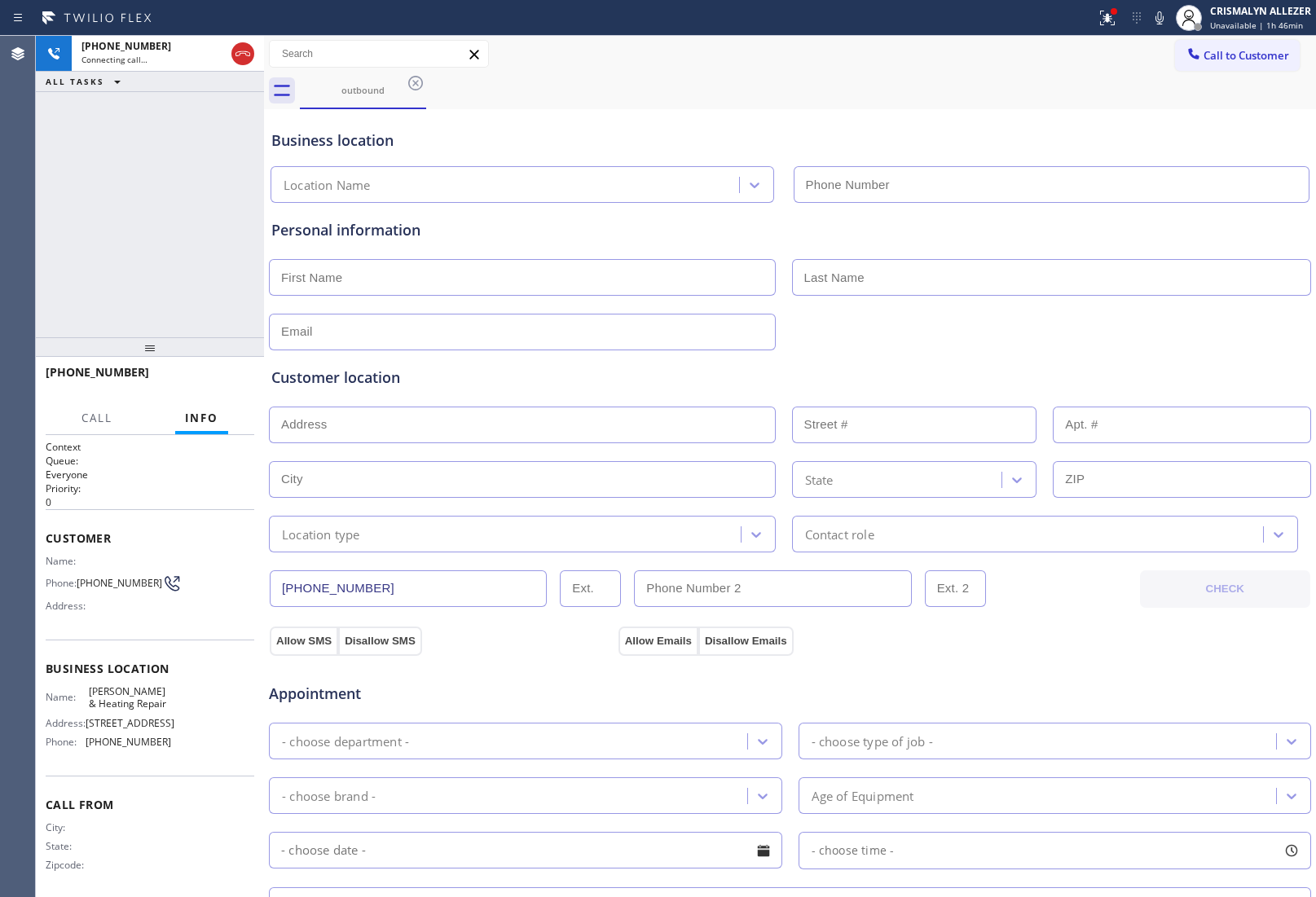
type input "[PHONE_NUMBER]"
click at [218, 379] on span "HANG UP" at bounding box center [217, 380] width 50 height 11
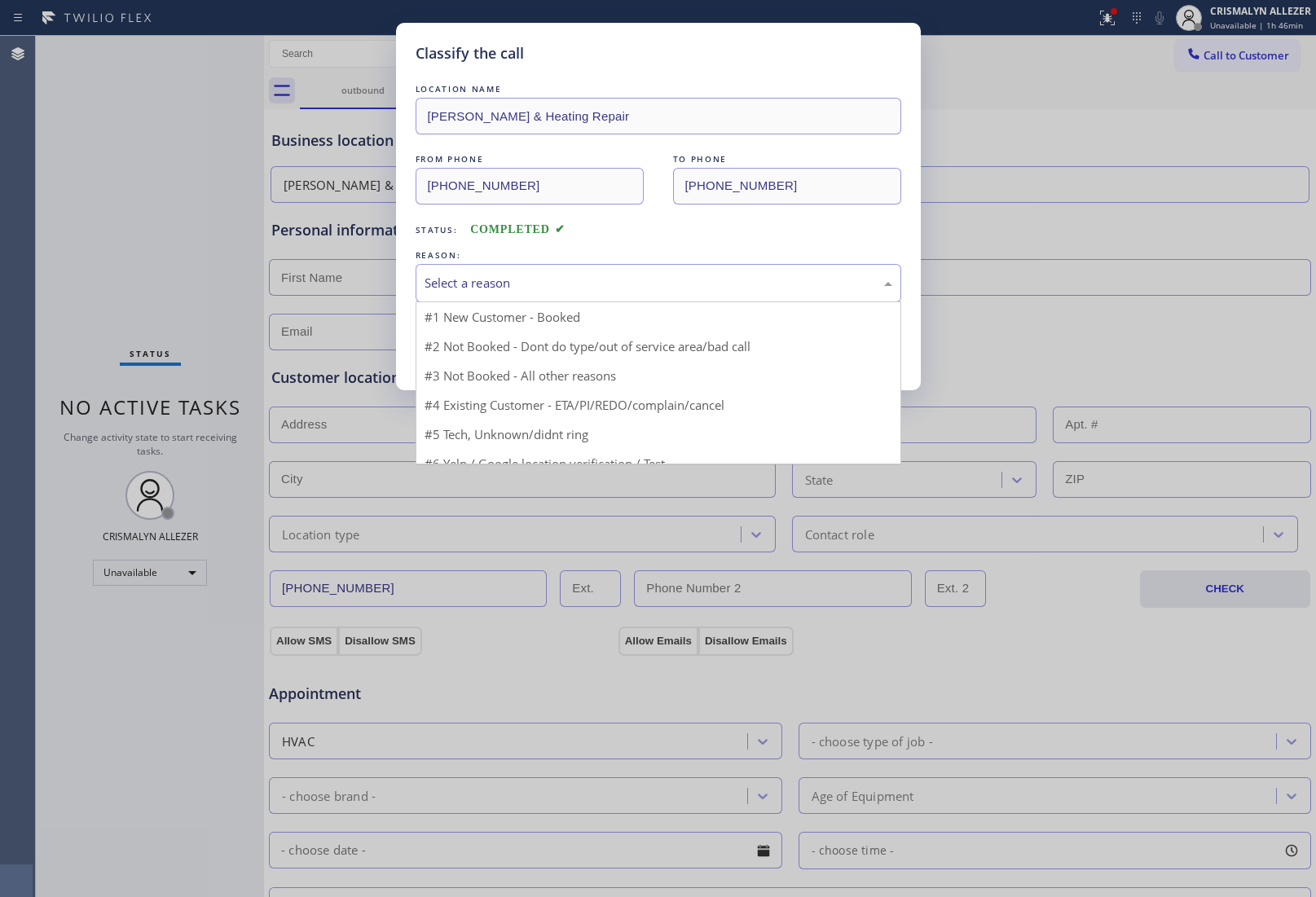
click at [606, 284] on div "Select a reason" at bounding box center [658, 283] width 468 height 19
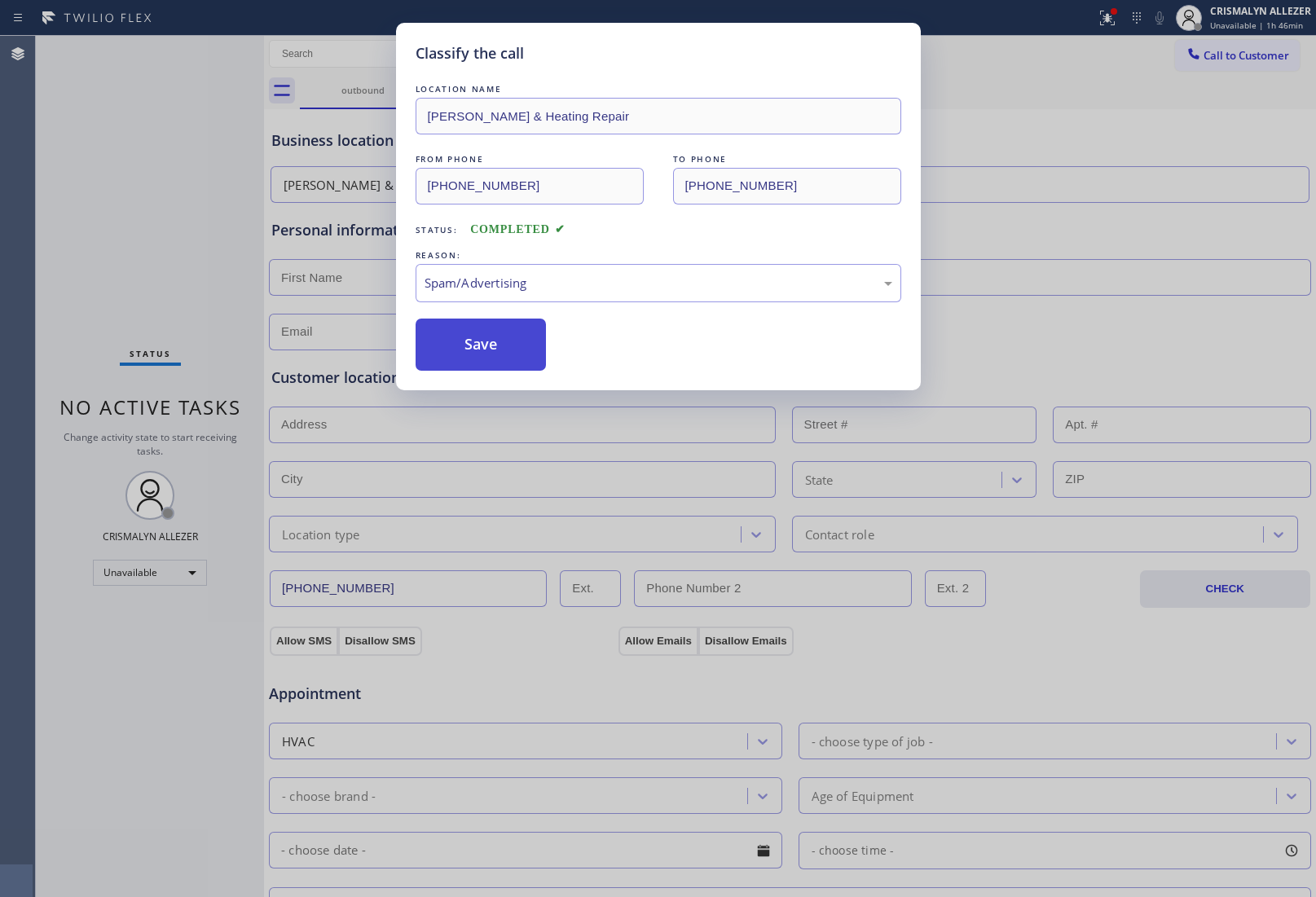
click at [503, 361] on button "Save" at bounding box center [482, 344] width 131 height 52
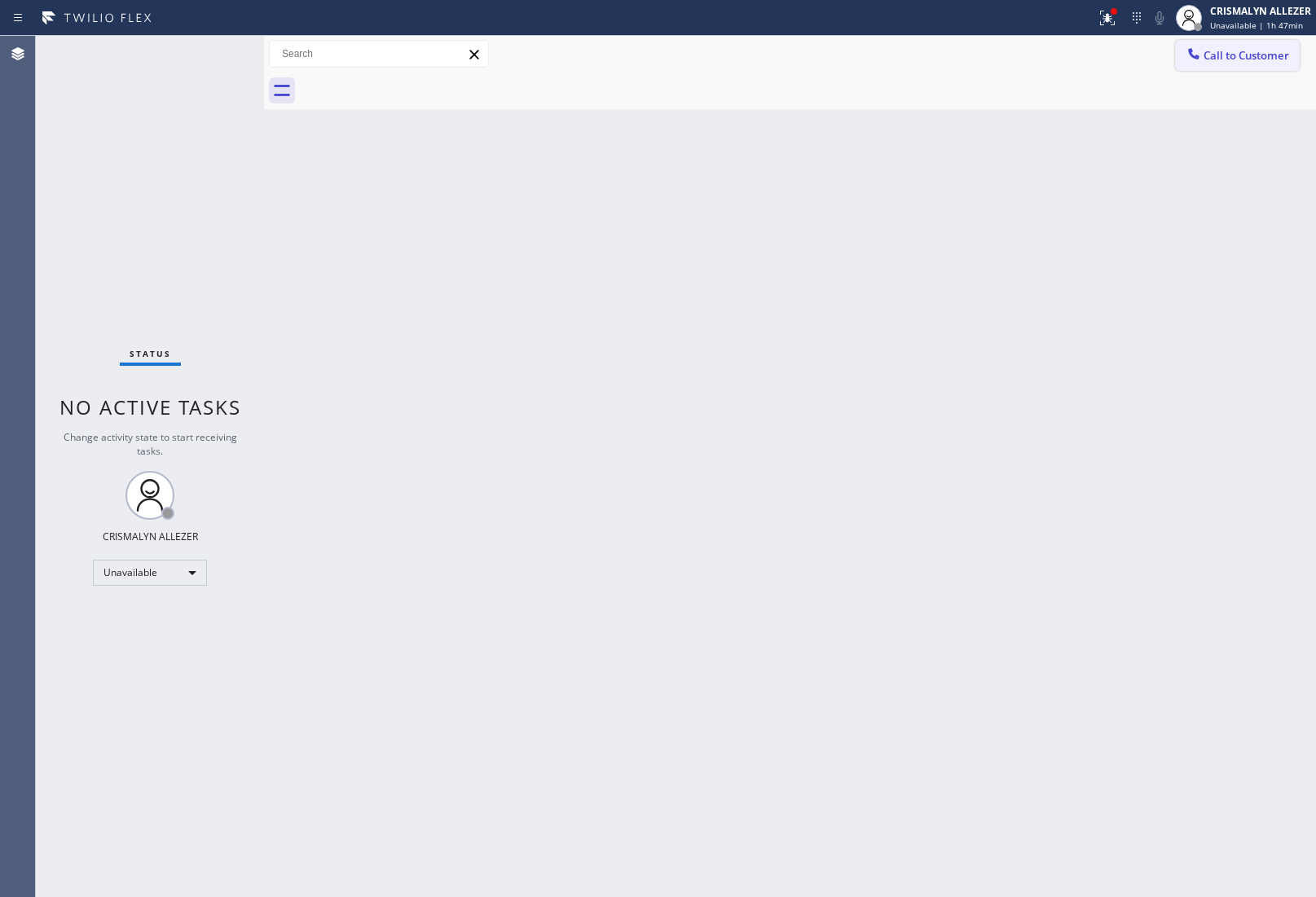
click at [1245, 55] on span "Call to Customer" at bounding box center [1246, 55] width 85 height 15
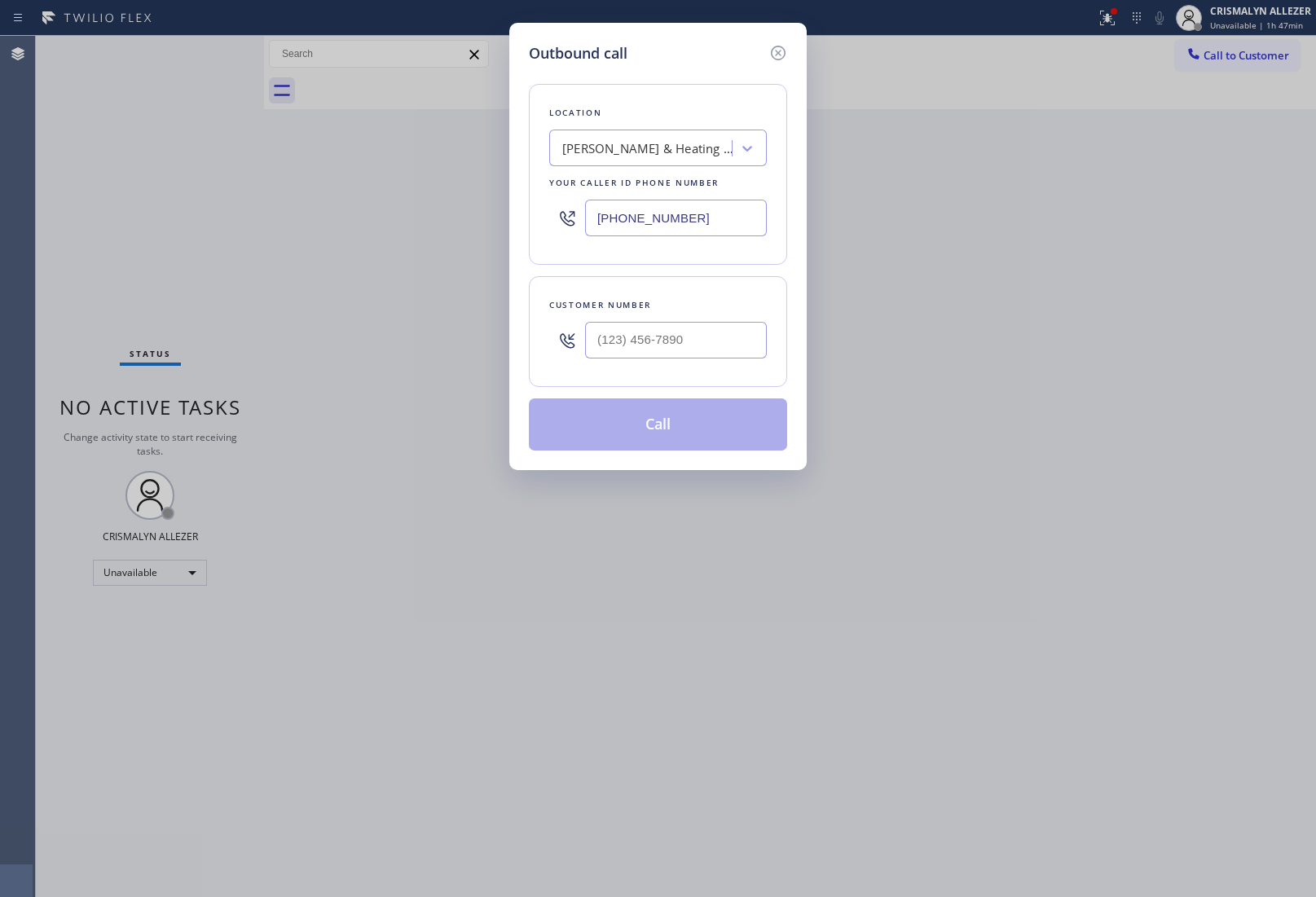
drag, startPoint x: 732, startPoint y: 224, endPoint x: 305, endPoint y: 213, distance: 427.1
click at [332, 216] on div "Outbound call Location [PERSON_NAME] & Heating Repair Your caller id phone numb…" at bounding box center [658, 448] width 1316 height 897
paste input "583-9337"
type input "[PHONE_NUMBER]"
click at [681, 350] on input "(___) ___-____" at bounding box center [676, 340] width 182 height 37
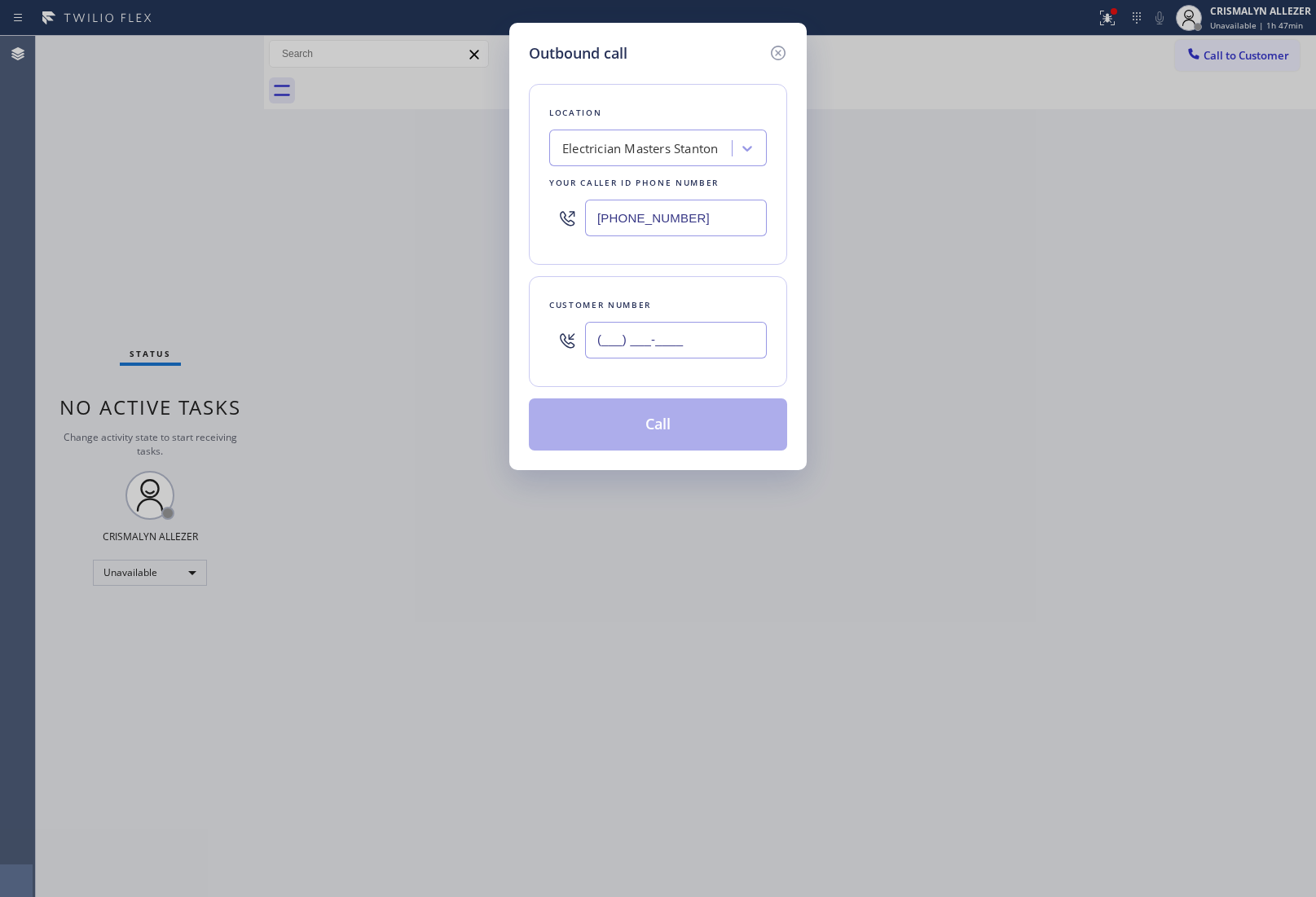
paste input "920) 226-6313"
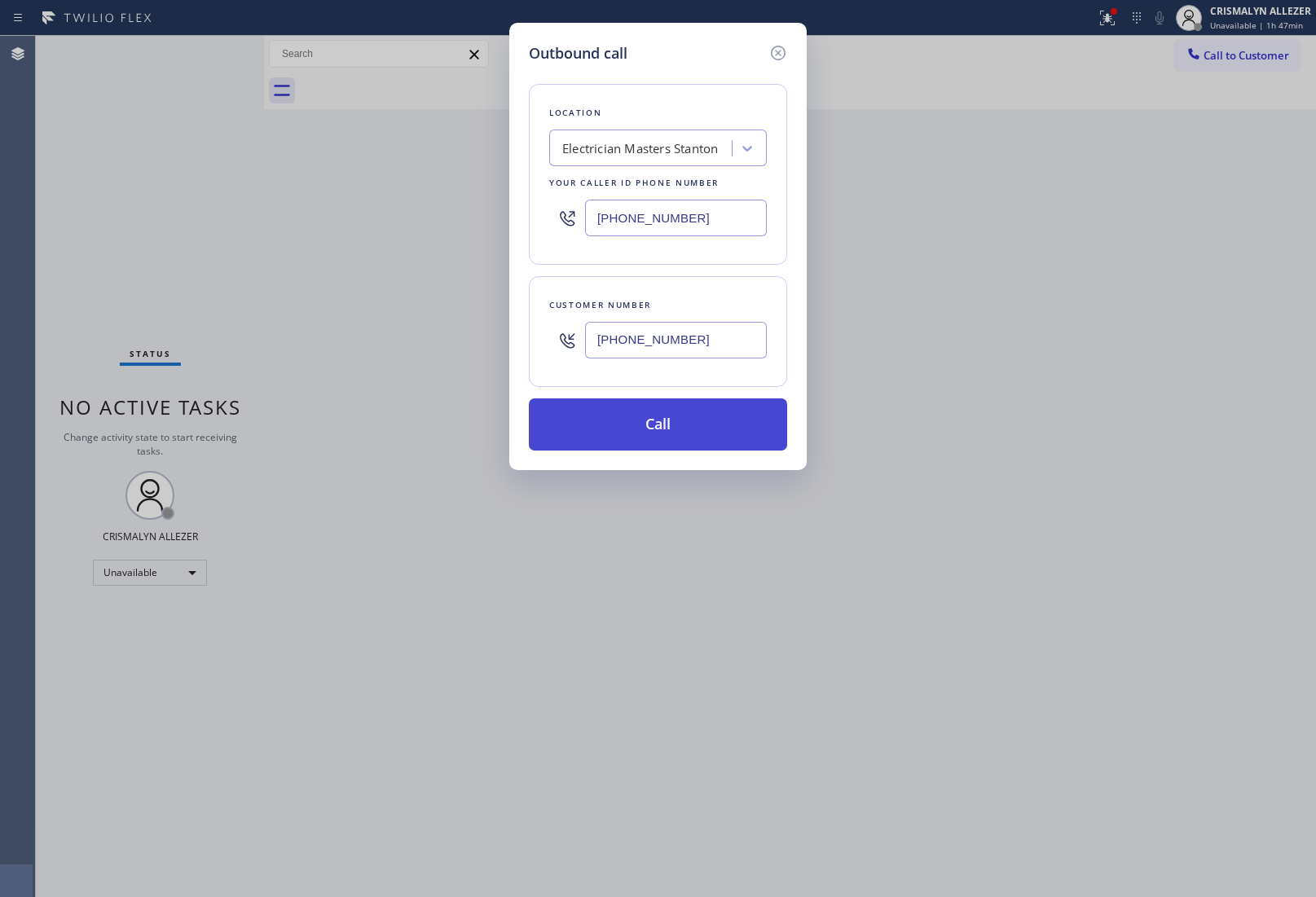
type input "[PHONE_NUMBER]"
click at [671, 419] on button "Call" at bounding box center [658, 424] width 258 height 52
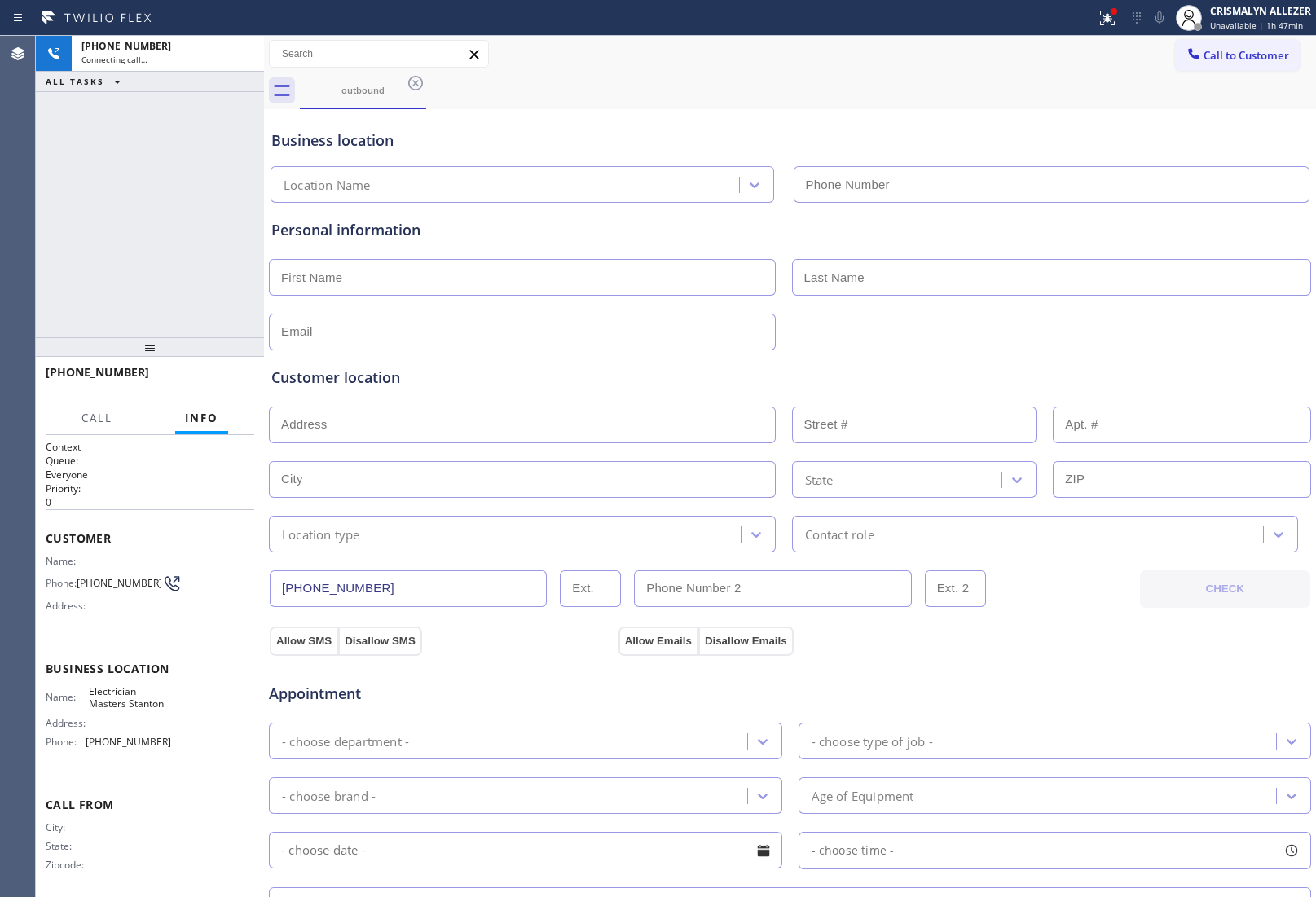
type input "[PHONE_NUMBER]"
click at [209, 380] on span "HANG UP" at bounding box center [217, 380] width 50 height 11
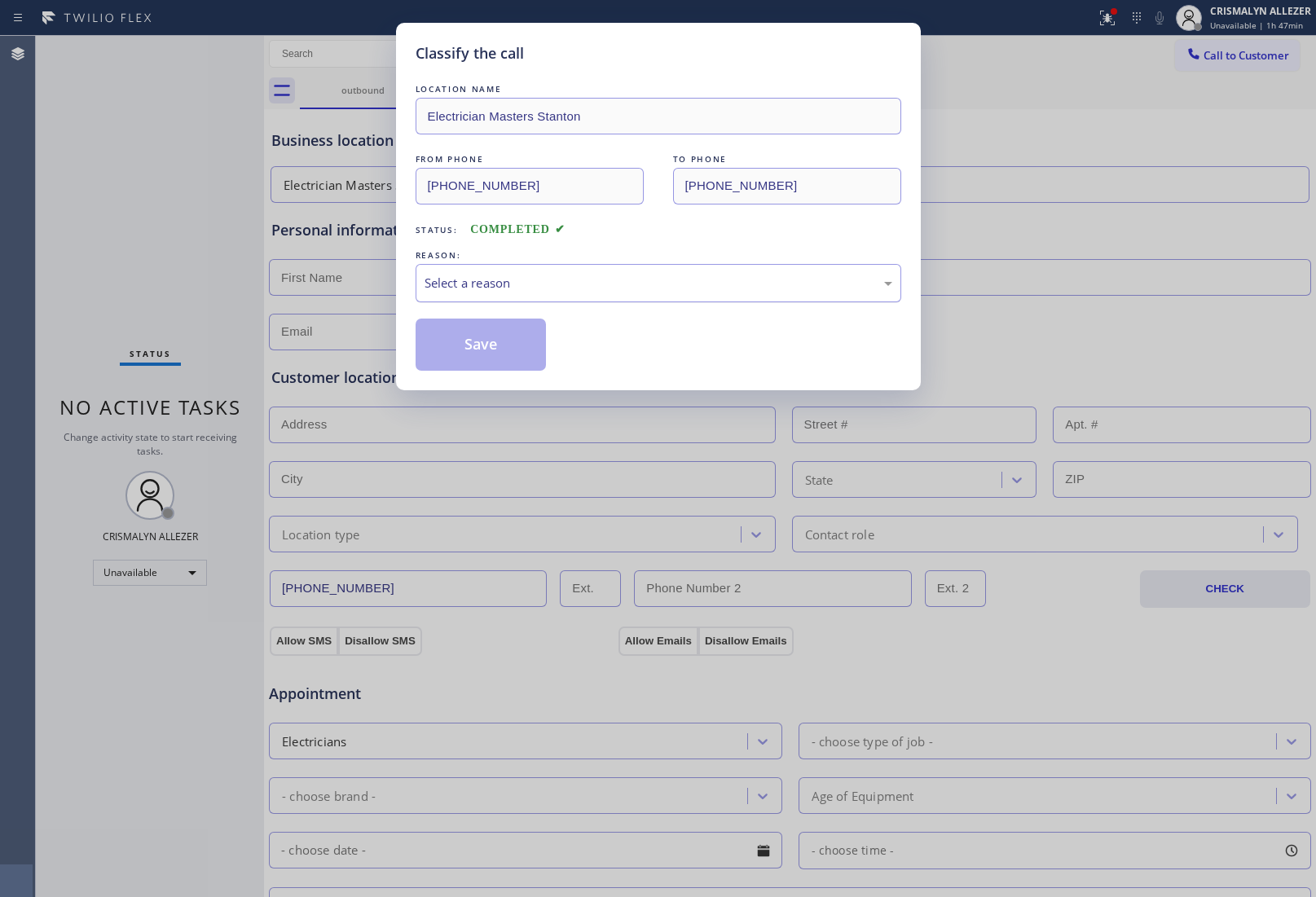
click at [610, 286] on div "Select a reason" at bounding box center [658, 283] width 468 height 19
click at [450, 359] on button "Save" at bounding box center [482, 344] width 131 height 52
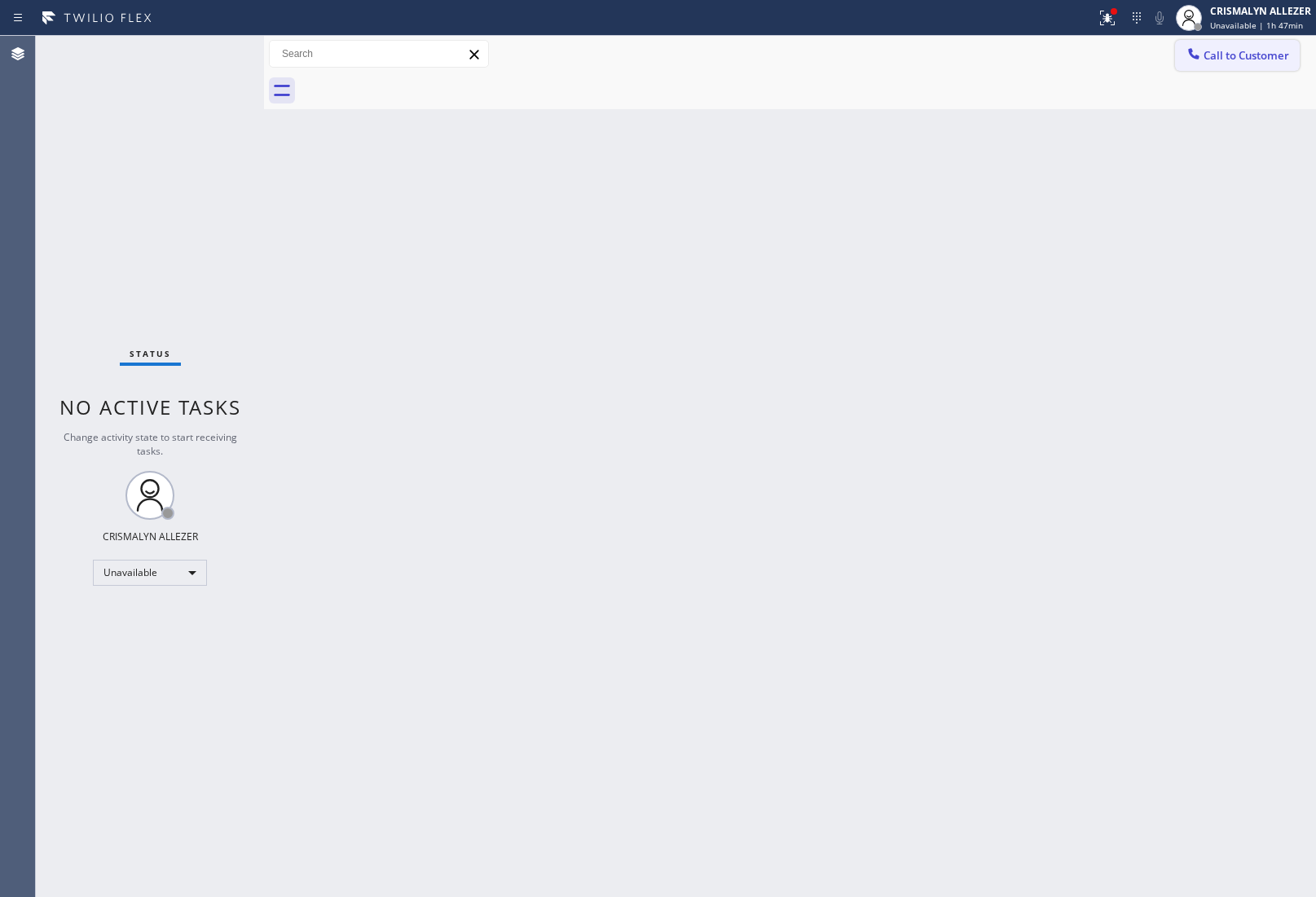
click at [1228, 54] on span "Call to Customer" at bounding box center [1246, 55] width 85 height 15
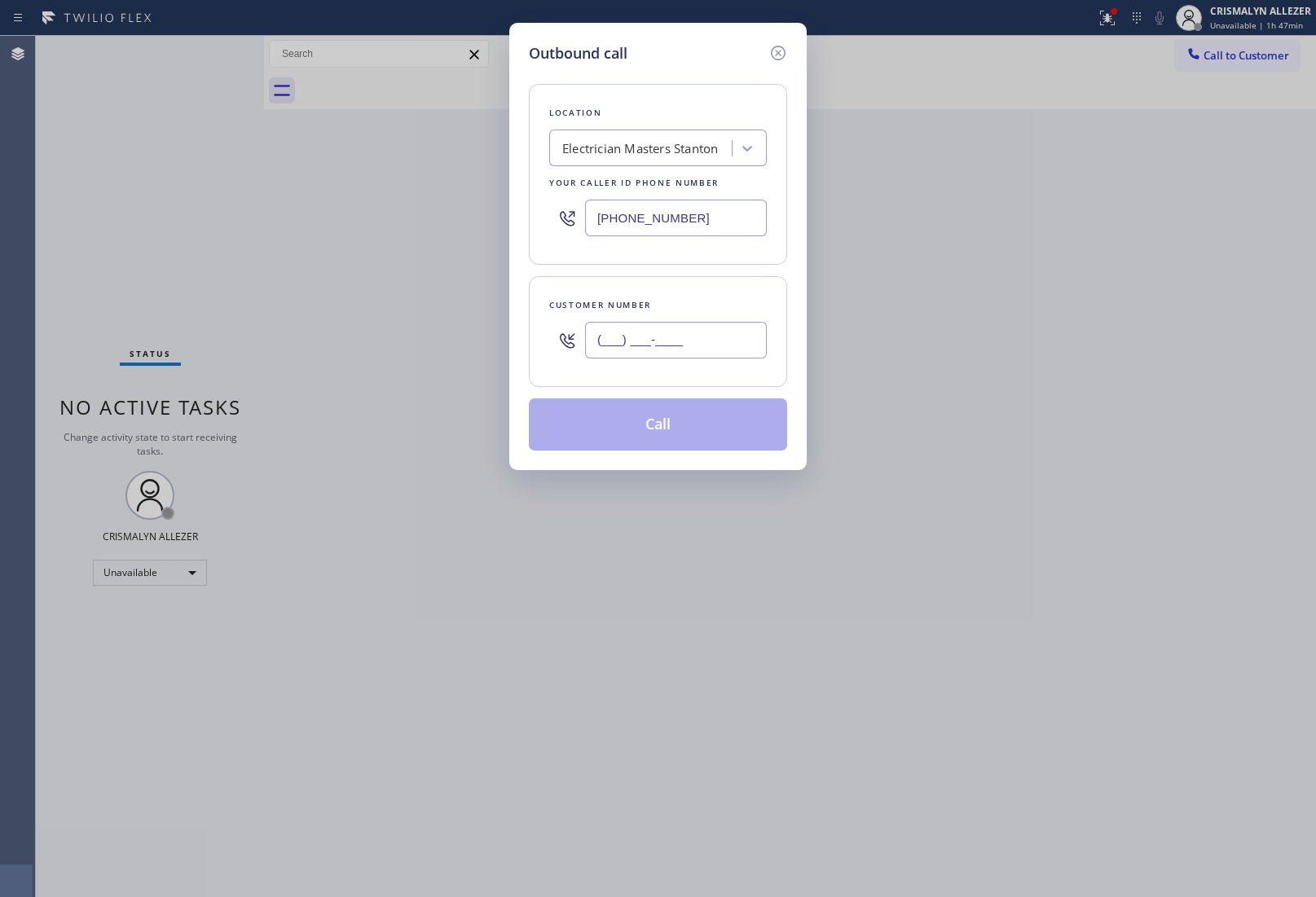
click at [715, 344] on input "(___) ___-____" at bounding box center [676, 340] width 182 height 37
paste input "920) 226-6313"
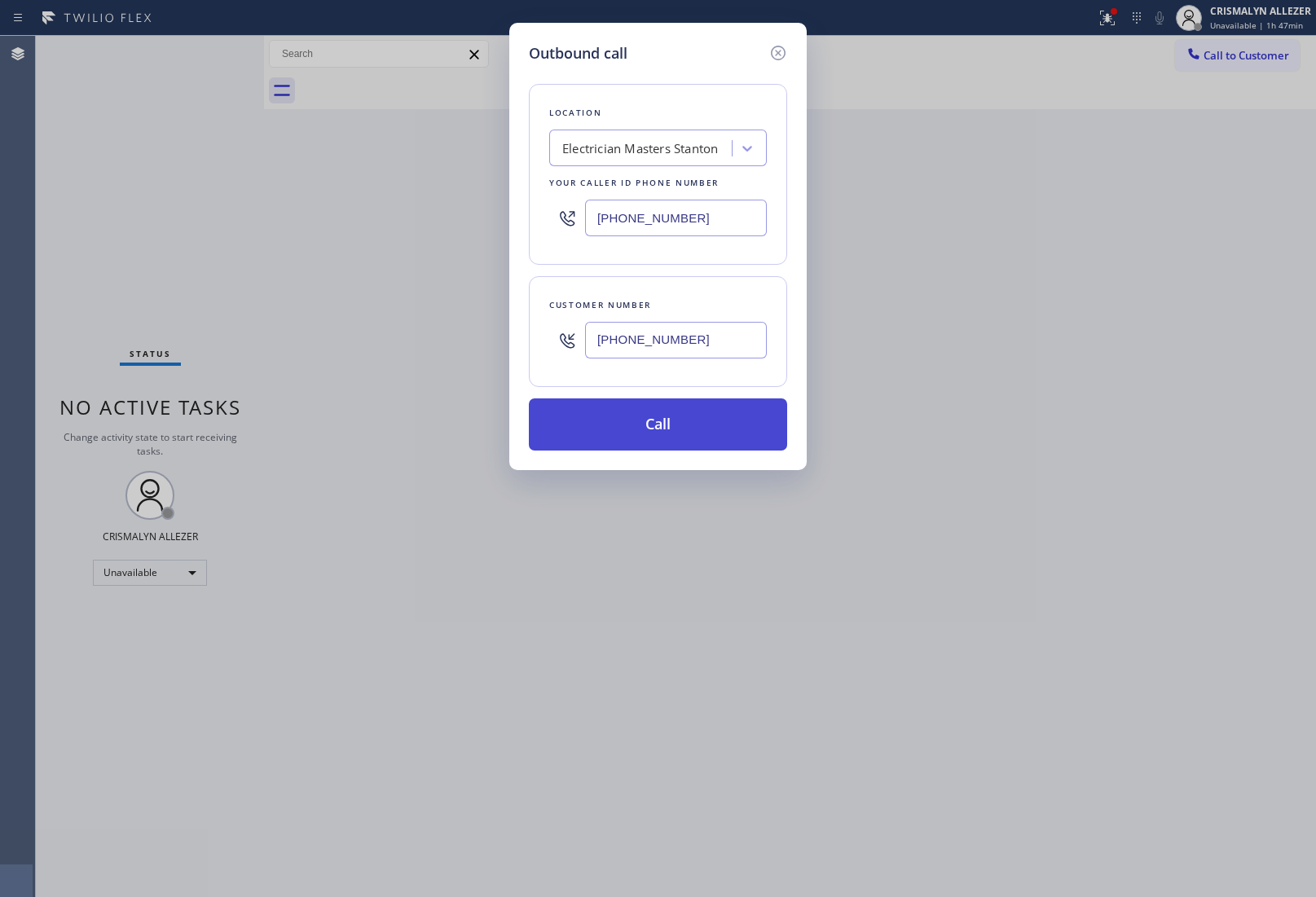
type input "[PHONE_NUMBER]"
click at [671, 421] on button "Call" at bounding box center [658, 424] width 258 height 52
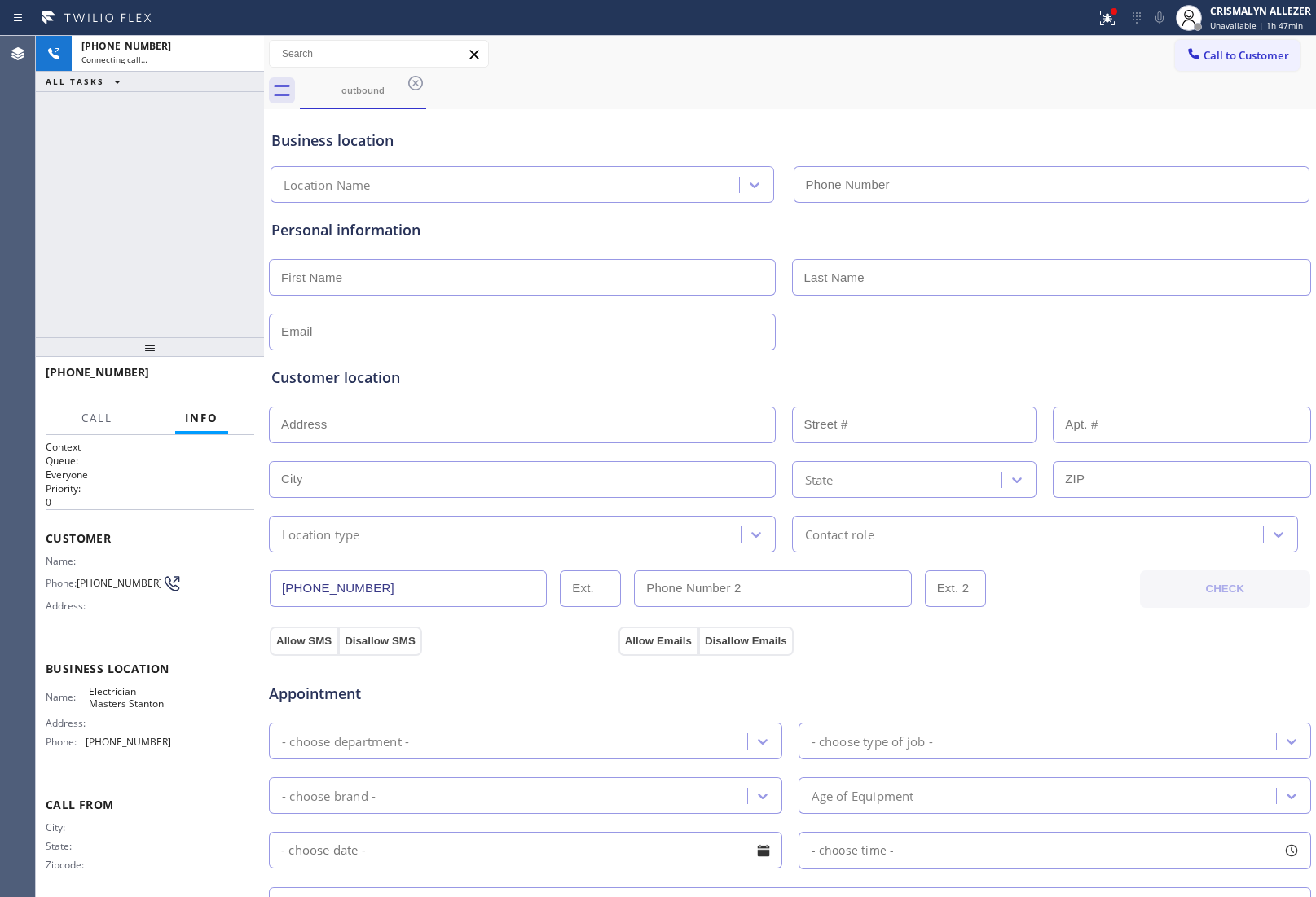
type input "[PHONE_NUMBER]"
click at [216, 380] on span "HANG UP" at bounding box center [217, 380] width 50 height 11
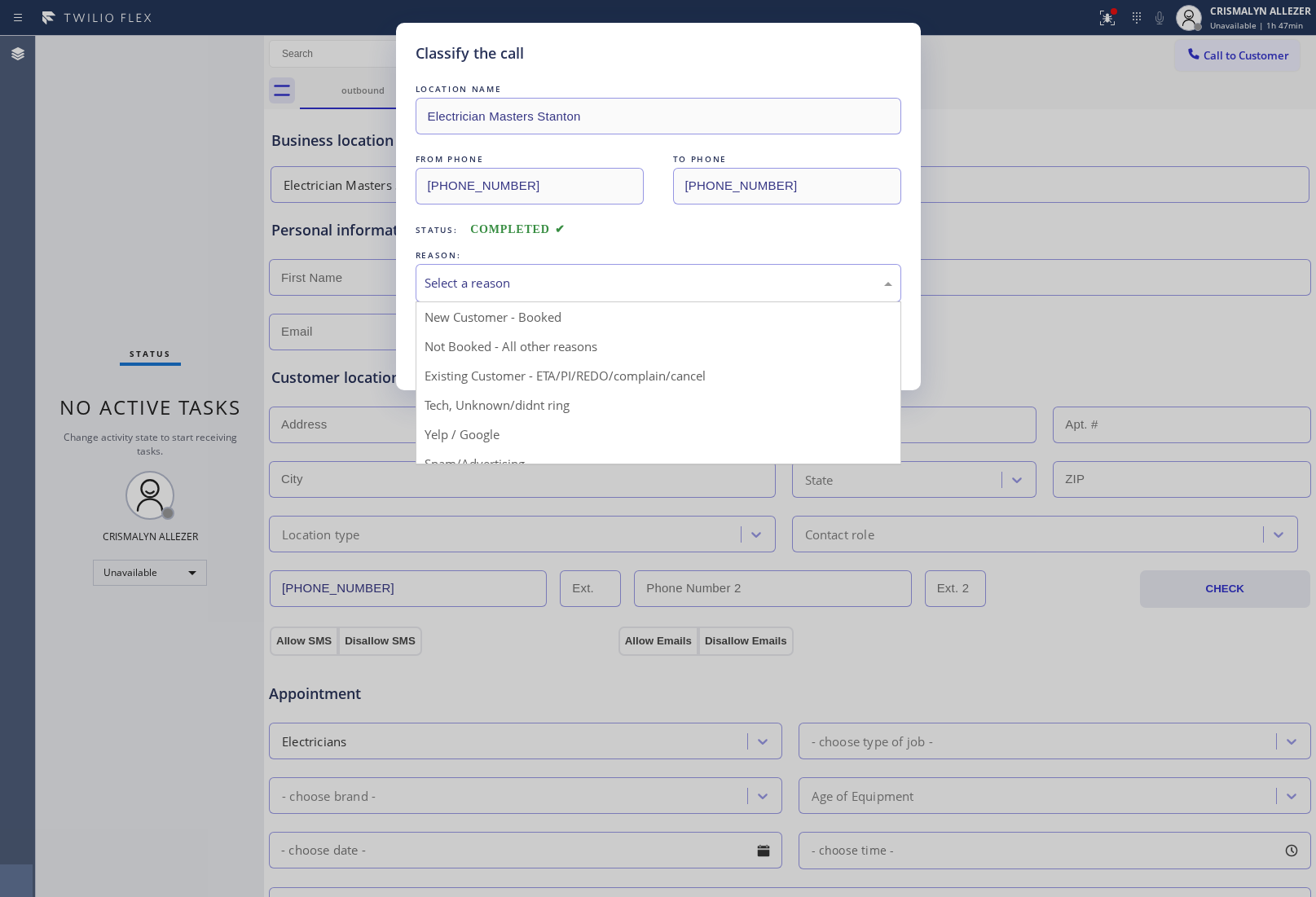
click at [637, 289] on div "Select a reason" at bounding box center [658, 283] width 468 height 19
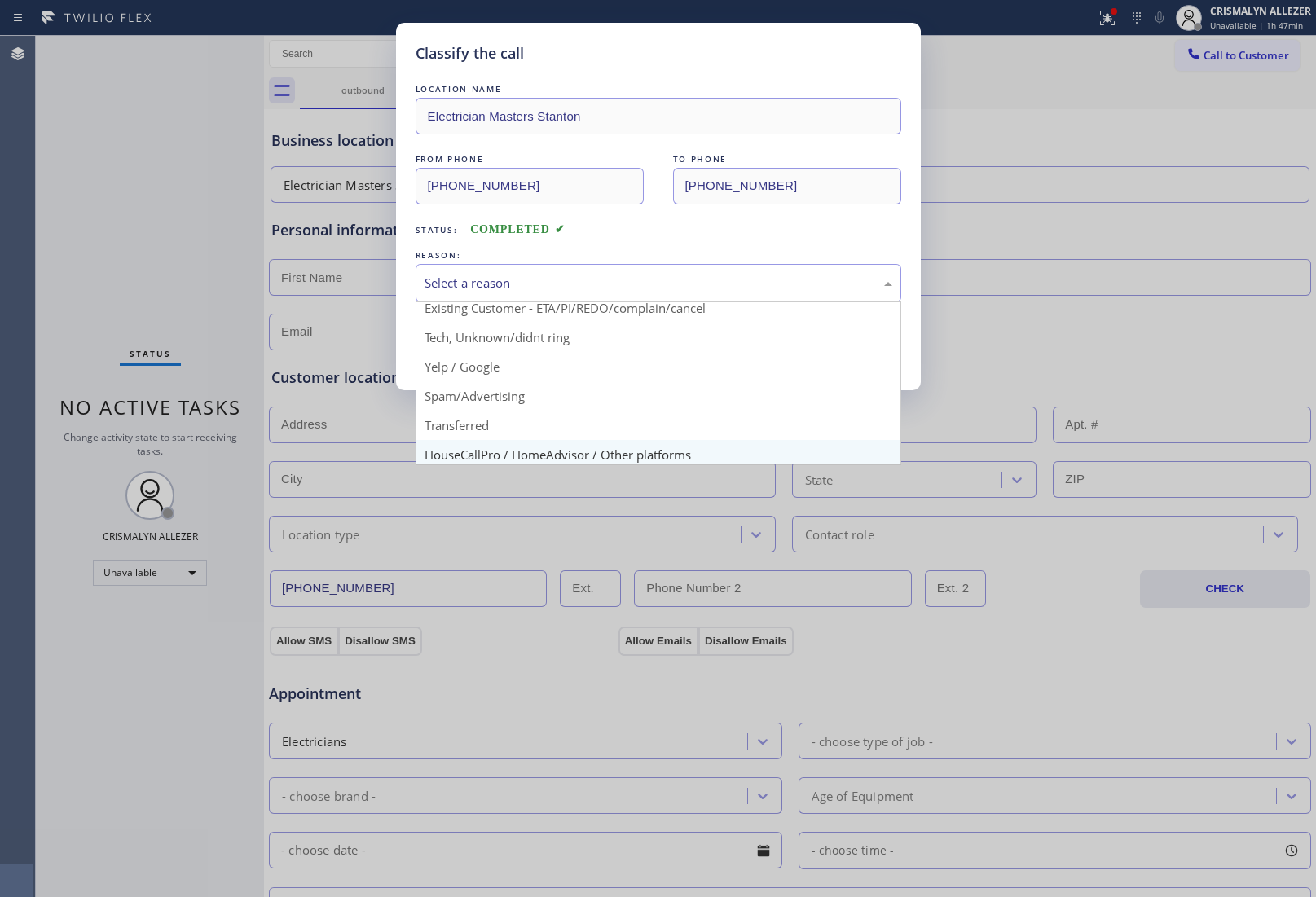
scroll to position [111, 0]
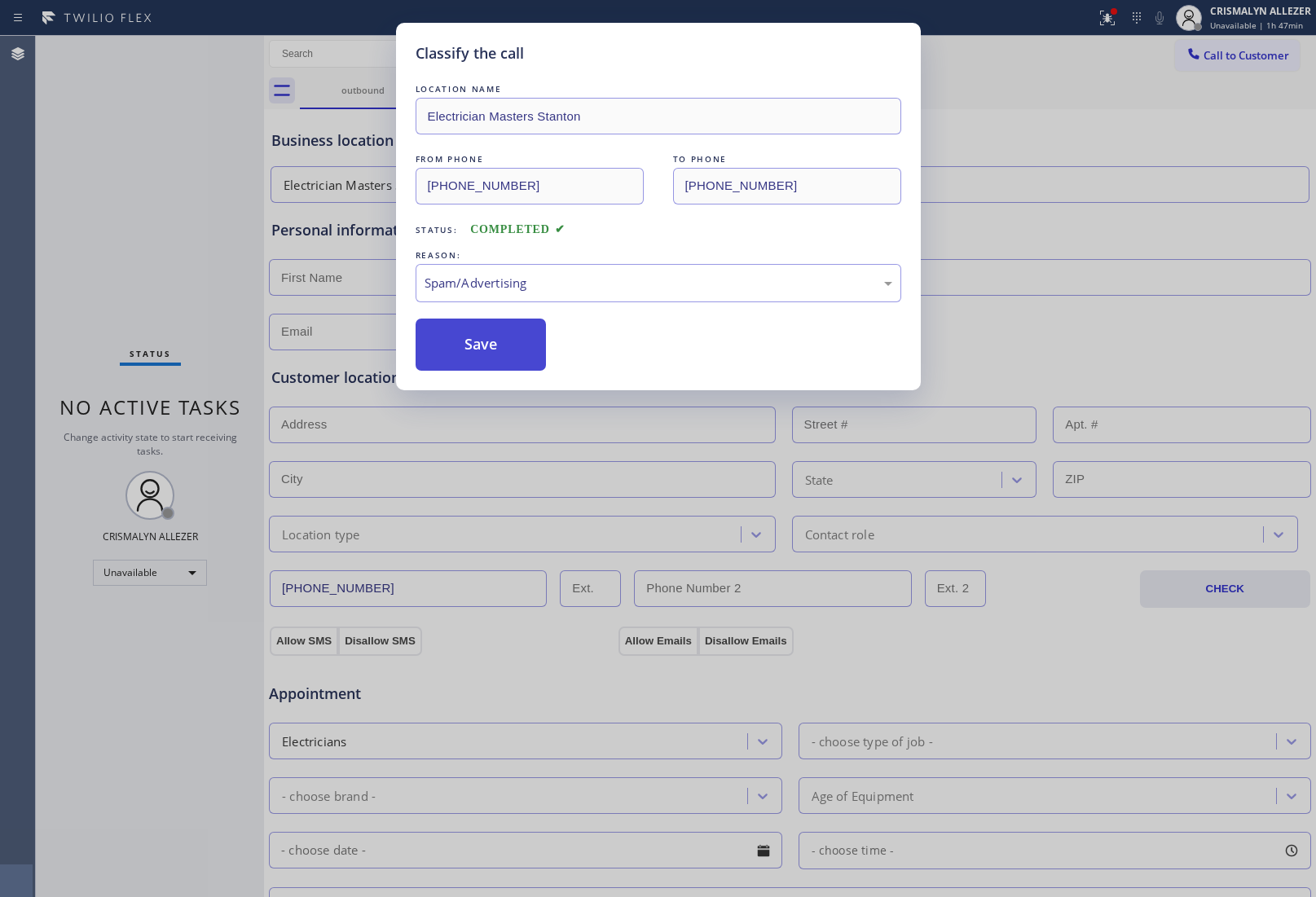
click at [493, 361] on button "Save" at bounding box center [482, 344] width 131 height 52
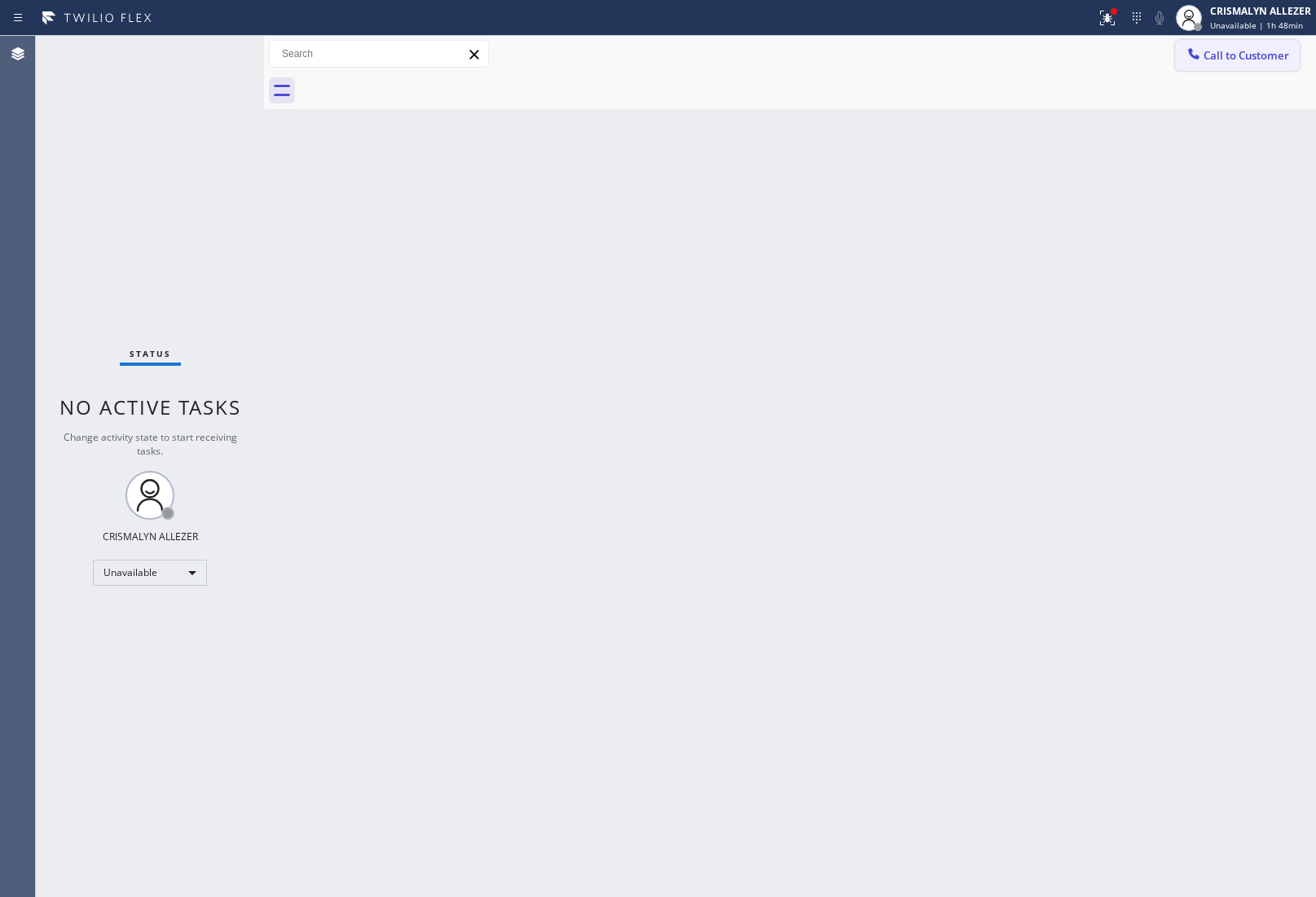
click at [1253, 66] on button "Call to Customer" at bounding box center [1237, 55] width 125 height 31
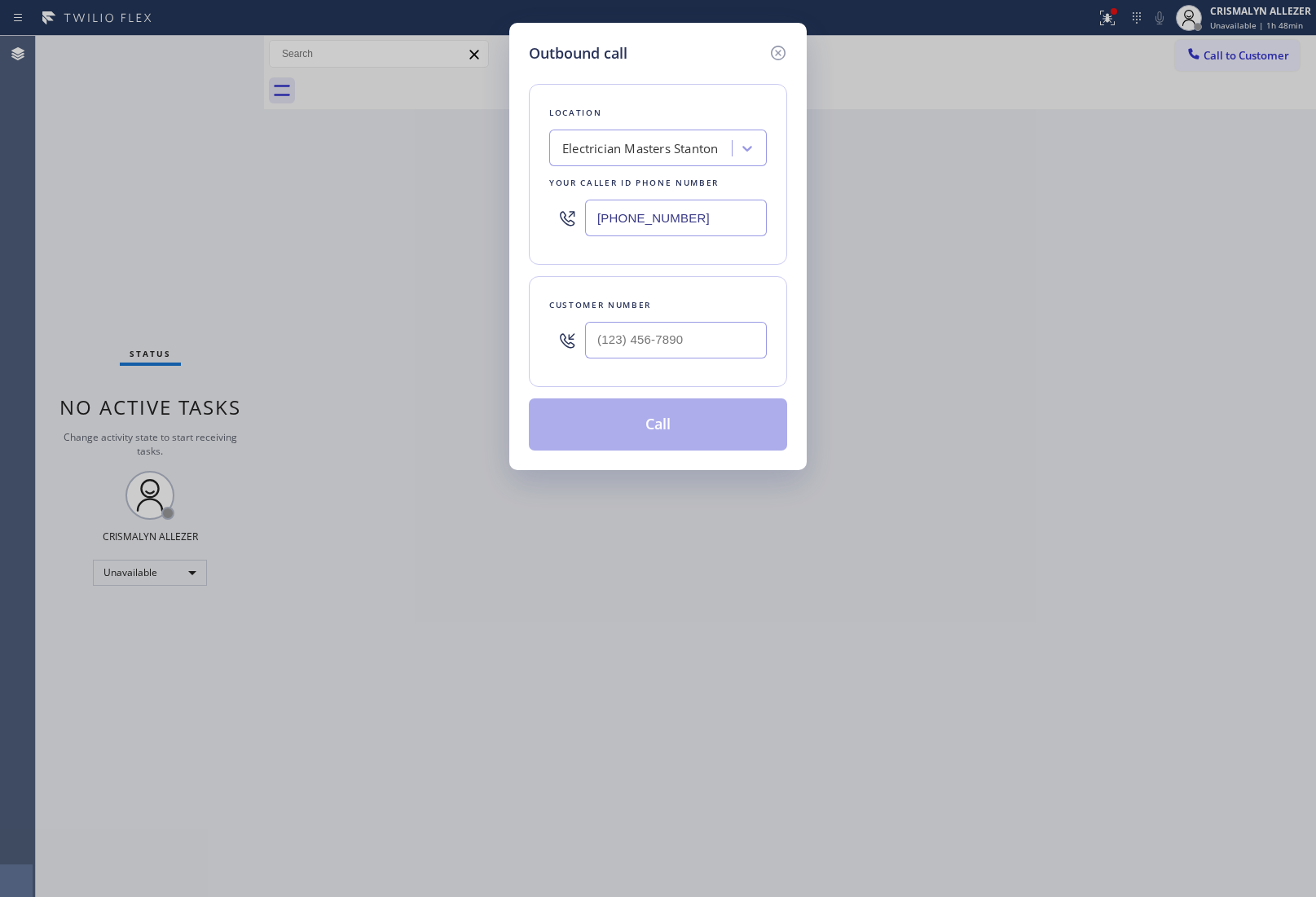
drag, startPoint x: 747, startPoint y: 216, endPoint x: 346, endPoint y: 229, distance: 401.2
click at [361, 228] on div "Outbound call Location Electrician Masters Stanton Your caller id phone number …" at bounding box center [658, 448] width 1316 height 897
paste input "650) 747-8494"
type input "[PHONE_NUMBER]"
click at [681, 341] on input "(___) ___-____" at bounding box center [676, 340] width 182 height 37
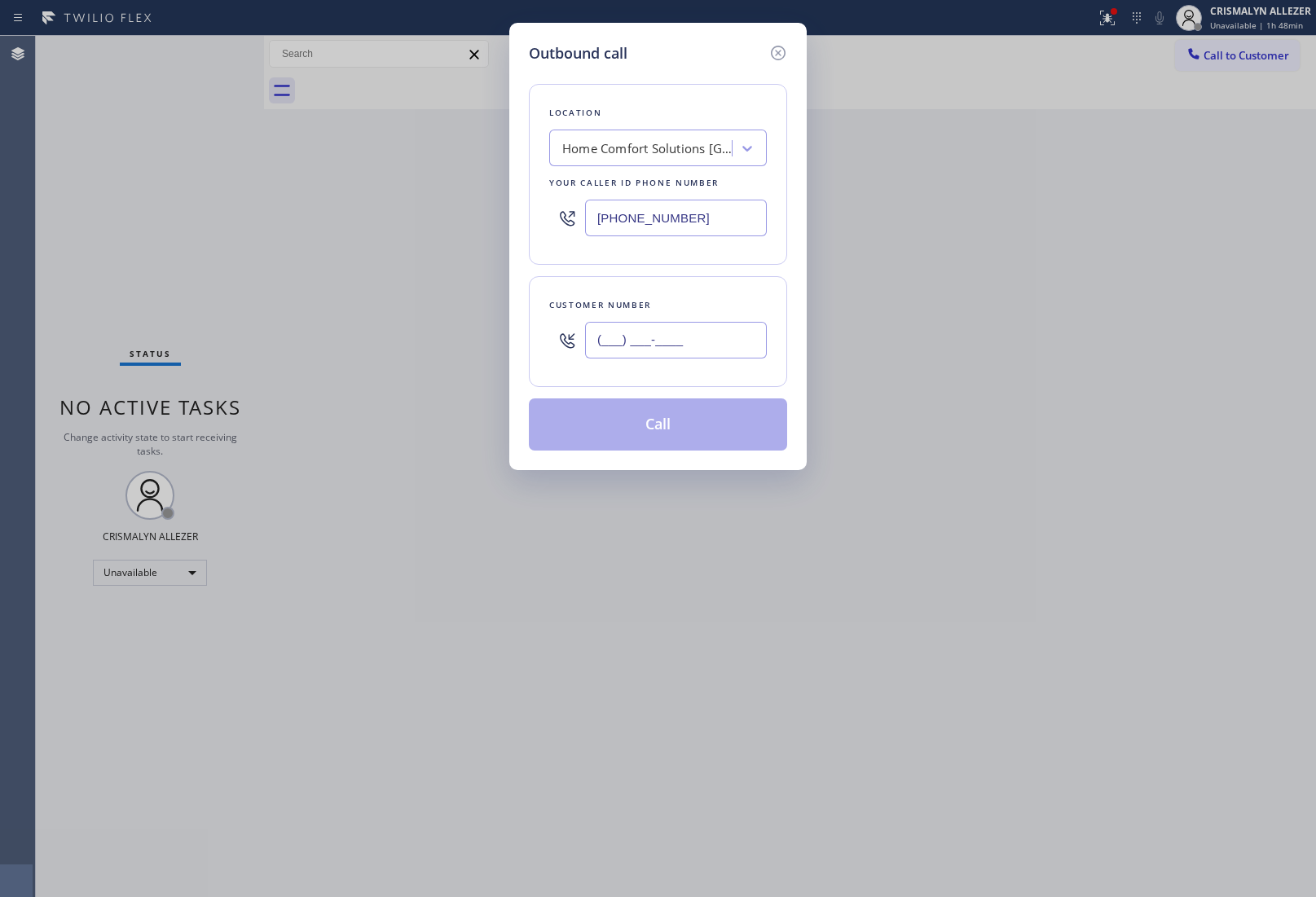
paste input "650) 209-0012"
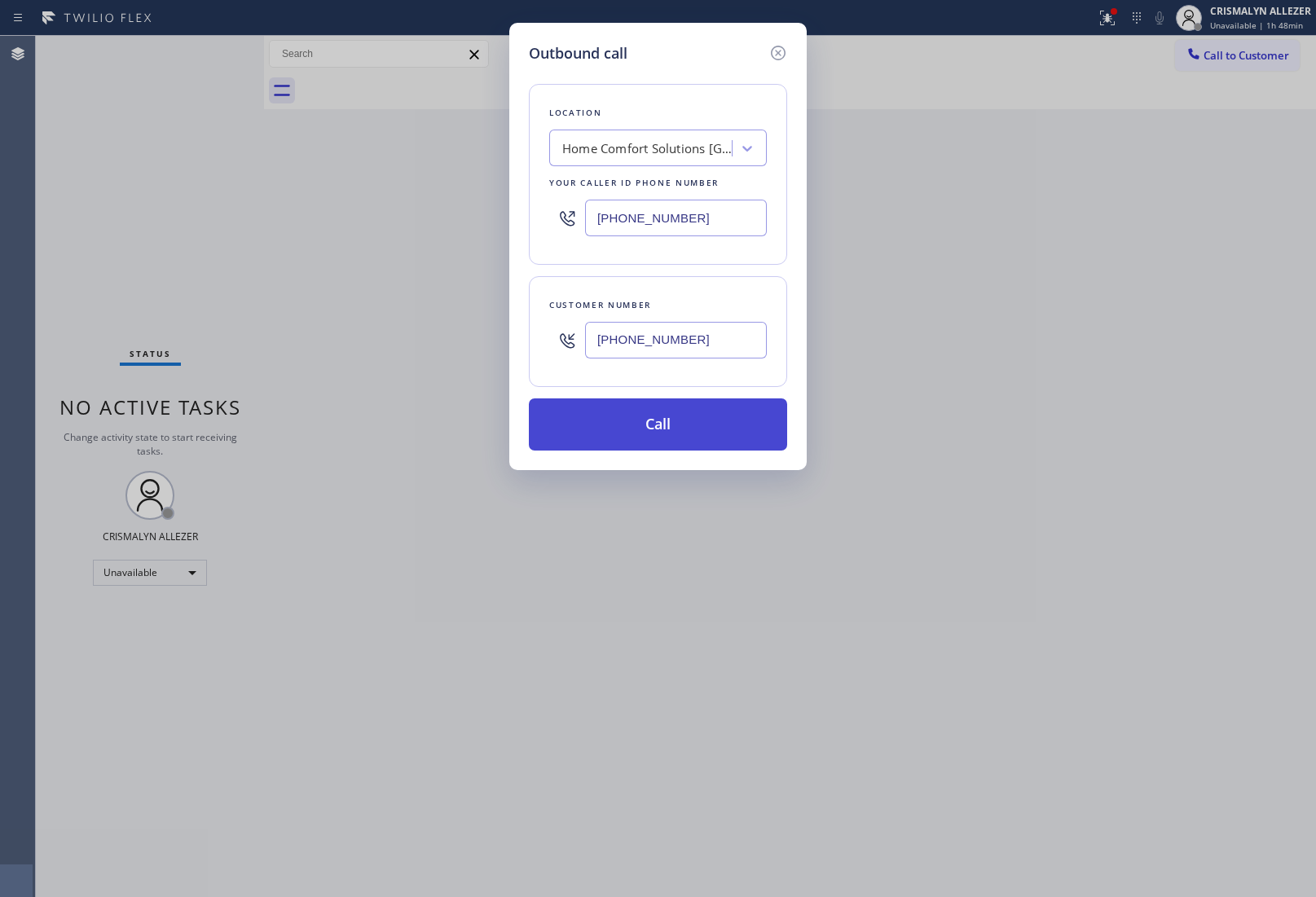
type input "[PHONE_NUMBER]"
click at [665, 433] on button "Call" at bounding box center [658, 424] width 258 height 52
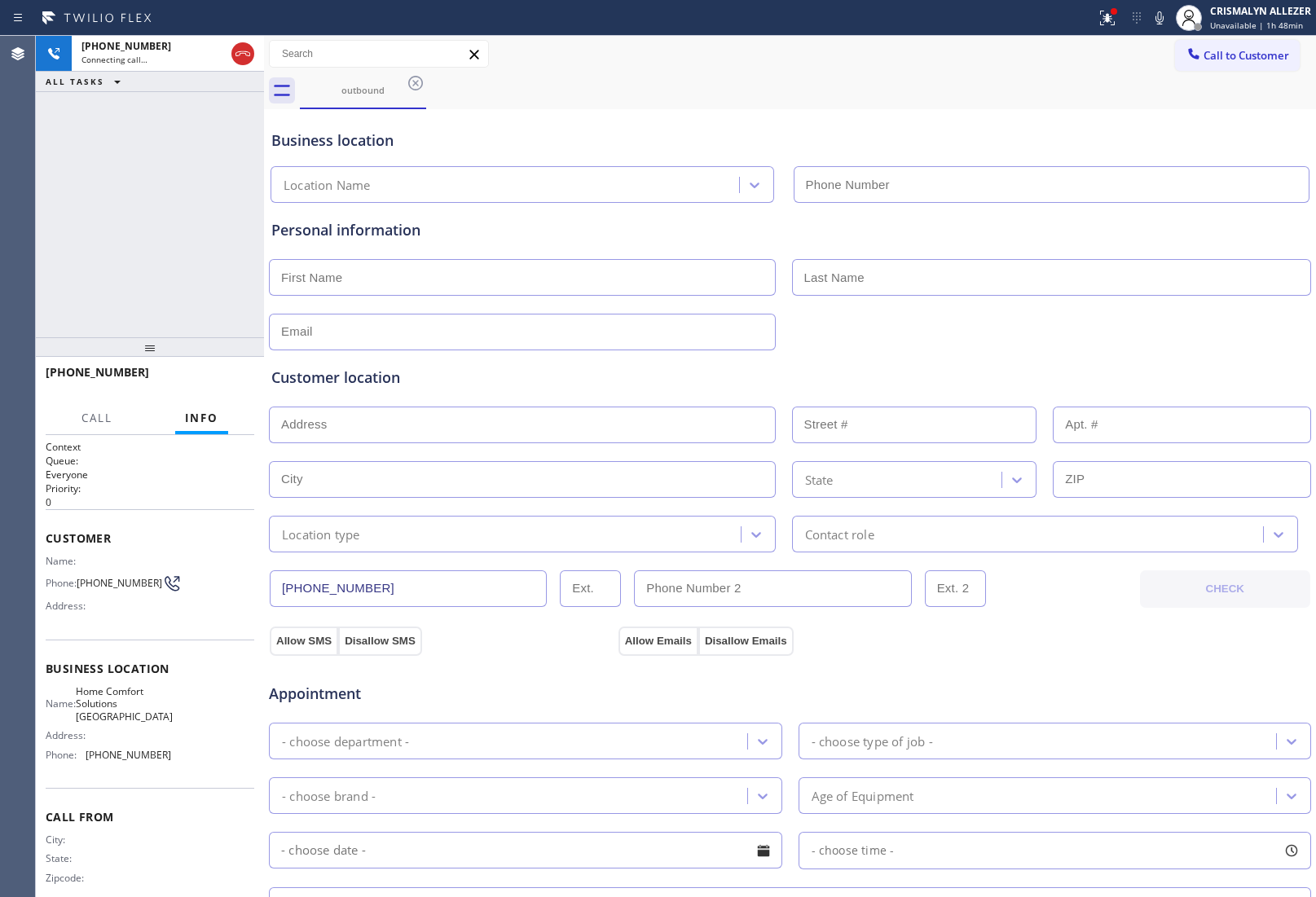
type input "[PHONE_NUMBER]"
click at [223, 380] on span "HANG UP" at bounding box center [217, 380] width 50 height 11
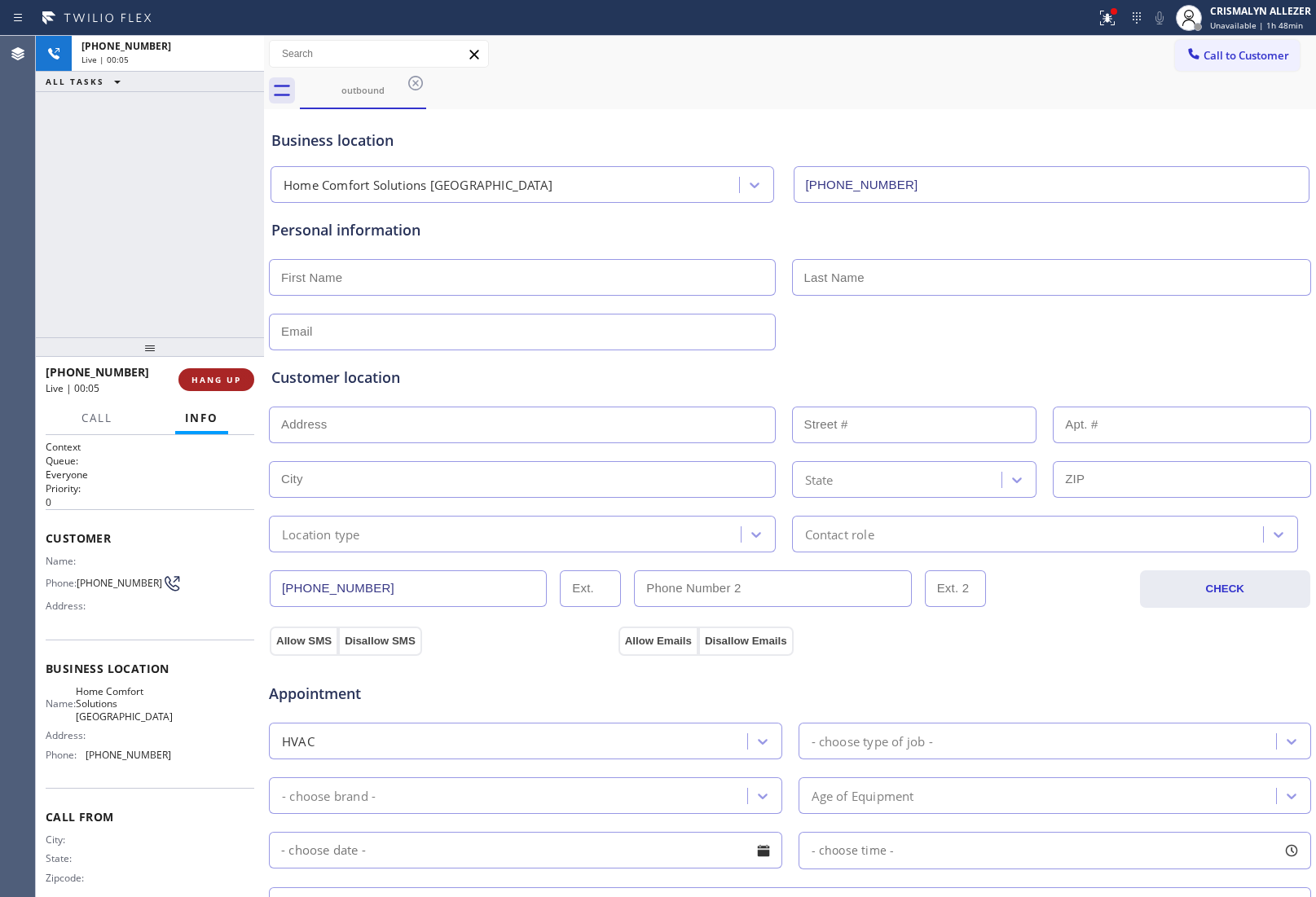
click at [223, 380] on span "HANG UP" at bounding box center [217, 380] width 50 height 11
click at [217, 377] on span "COMPLETE" at bounding box center [212, 380] width 56 height 11
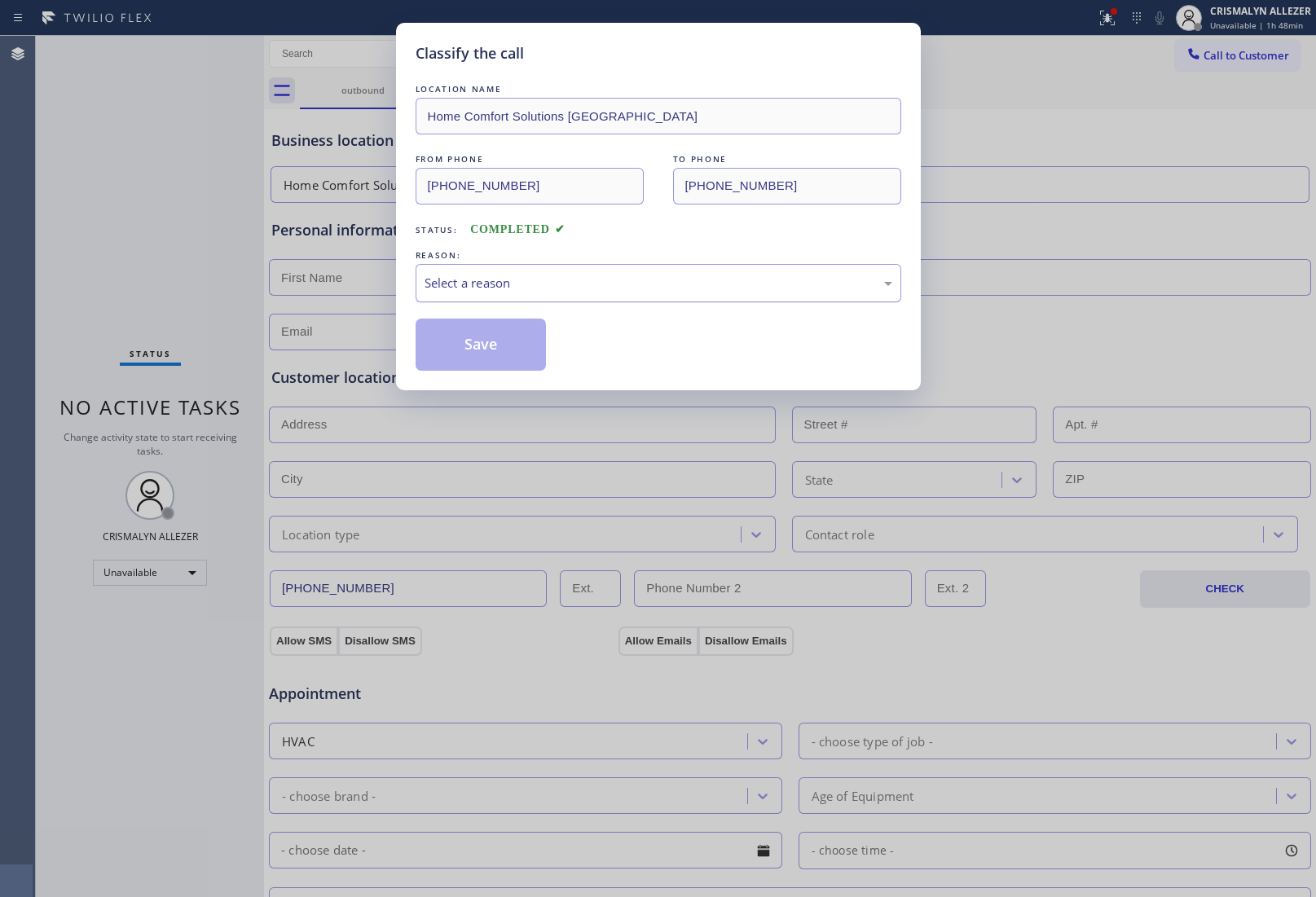
click at [633, 274] on div "Select a reason" at bounding box center [658, 283] width 468 height 19
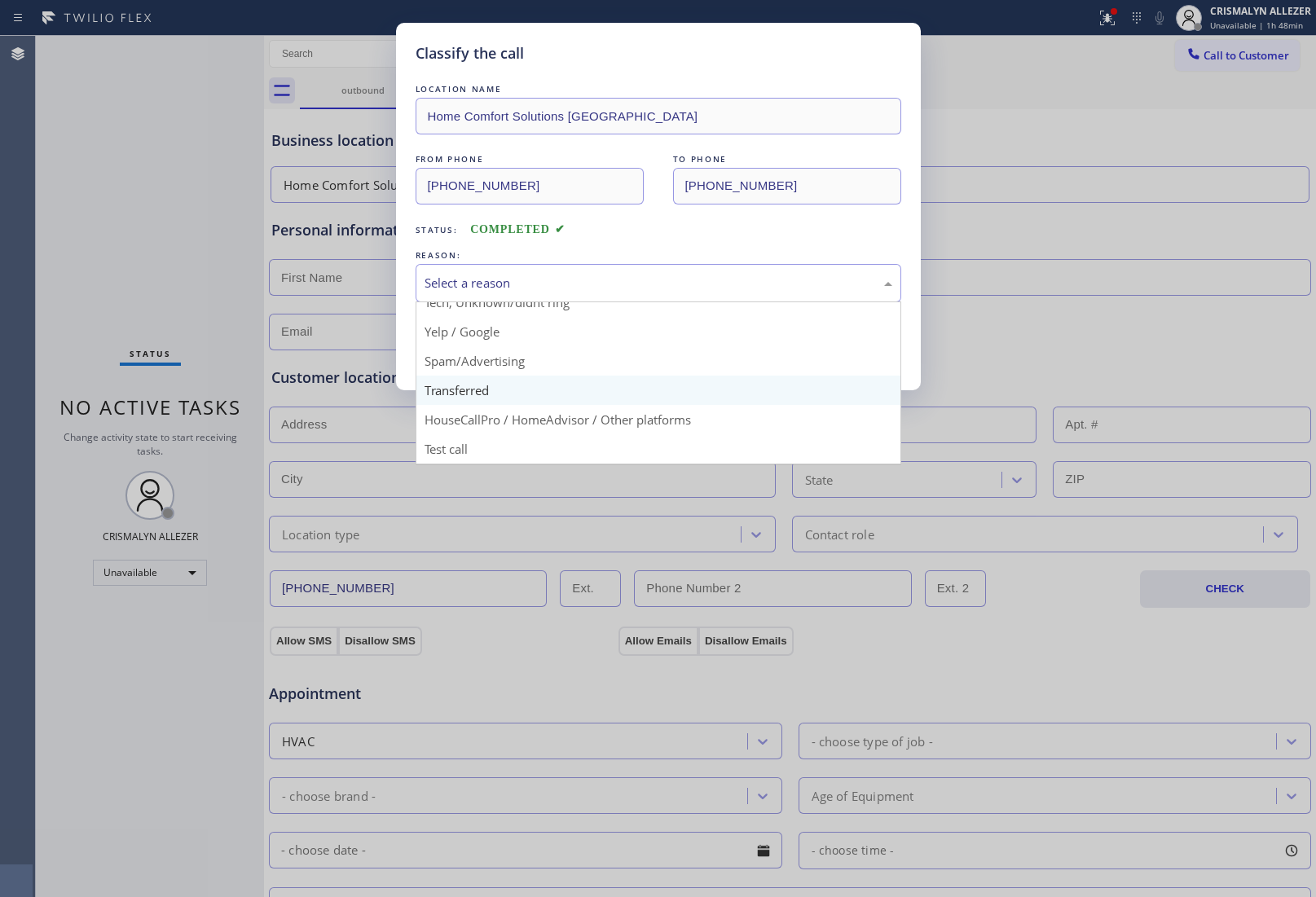
scroll to position [111, 0]
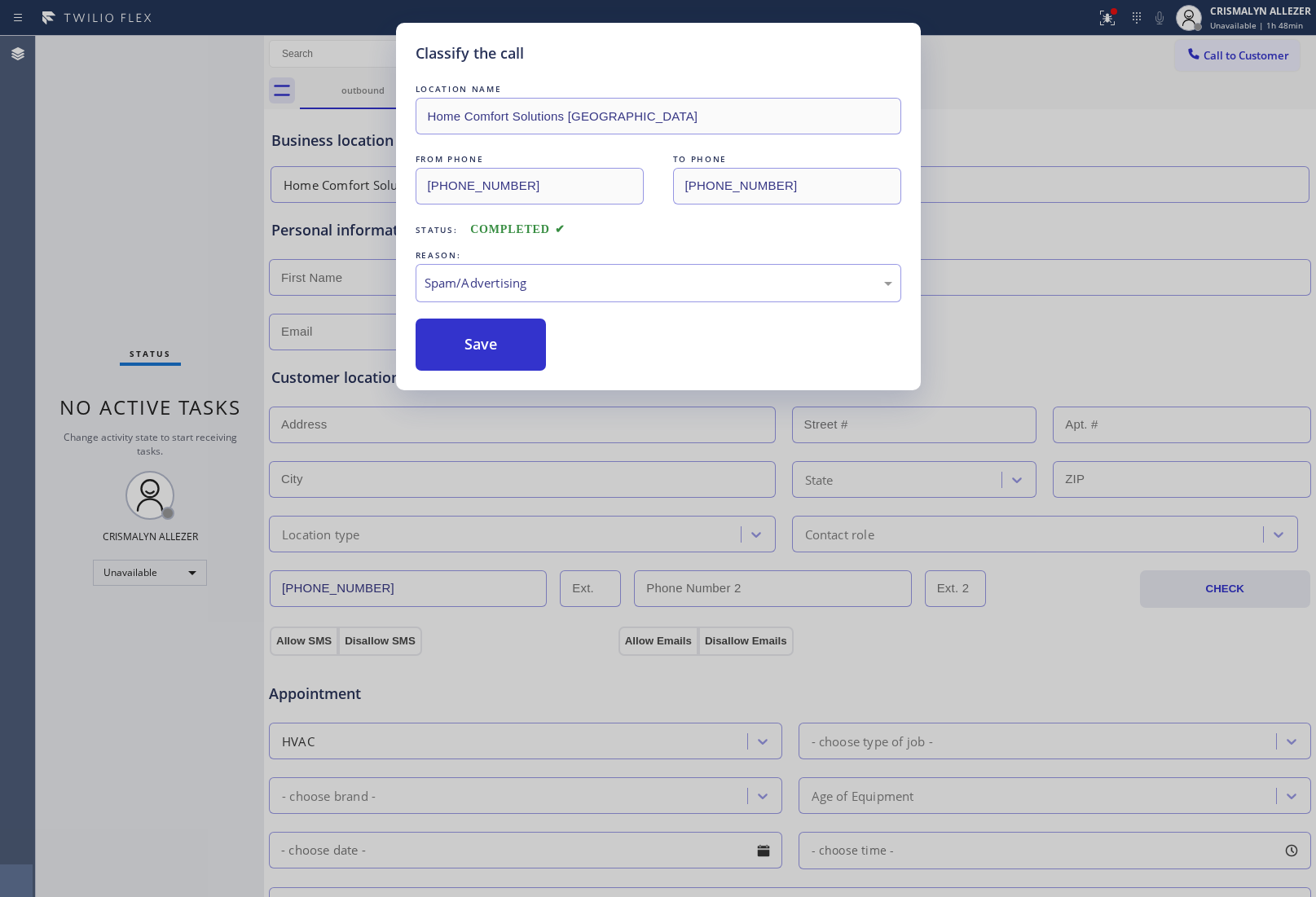
click at [494, 353] on button "Save" at bounding box center [482, 344] width 131 height 52
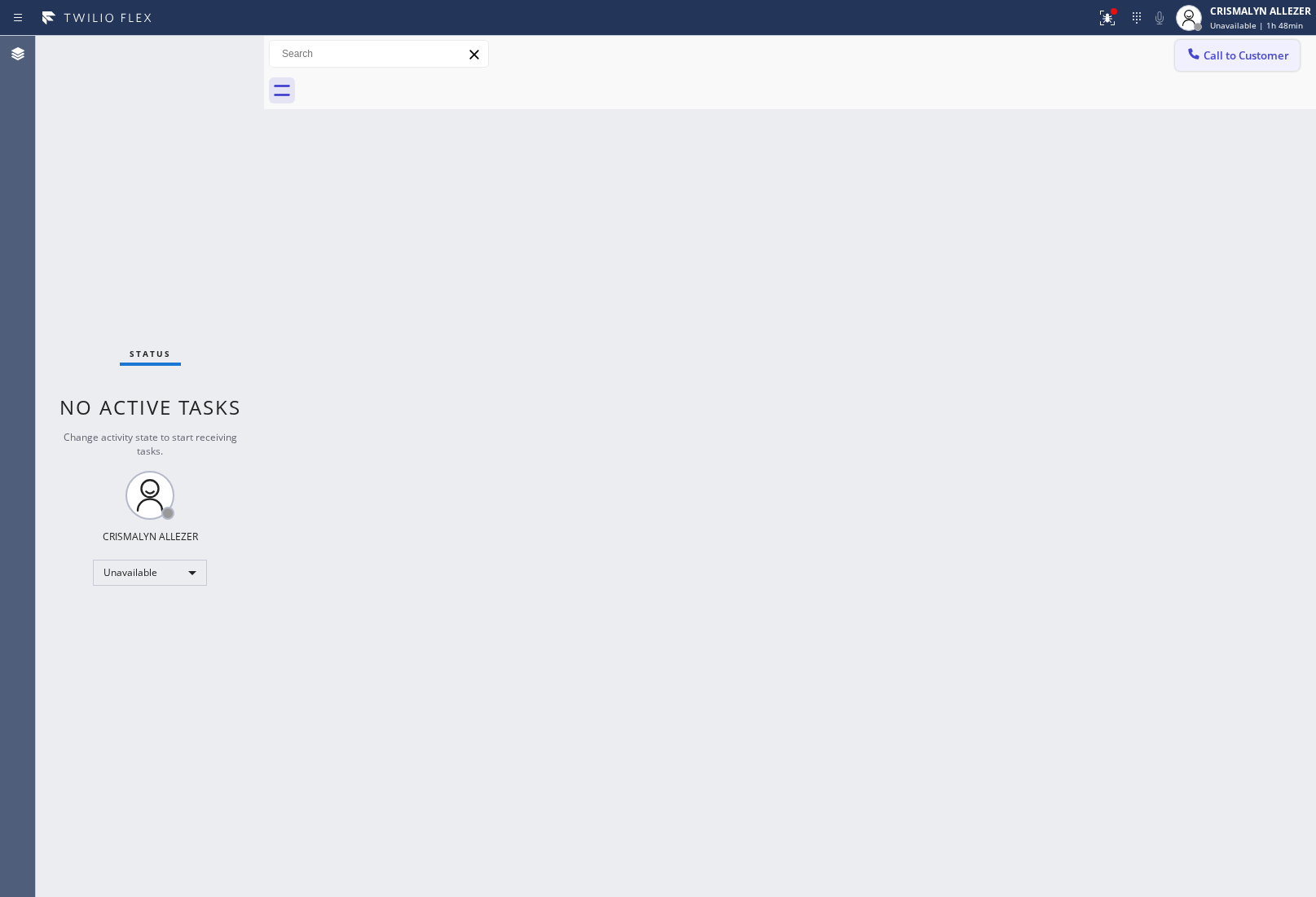
click at [1228, 57] on span "Call to Customer" at bounding box center [1246, 55] width 85 height 15
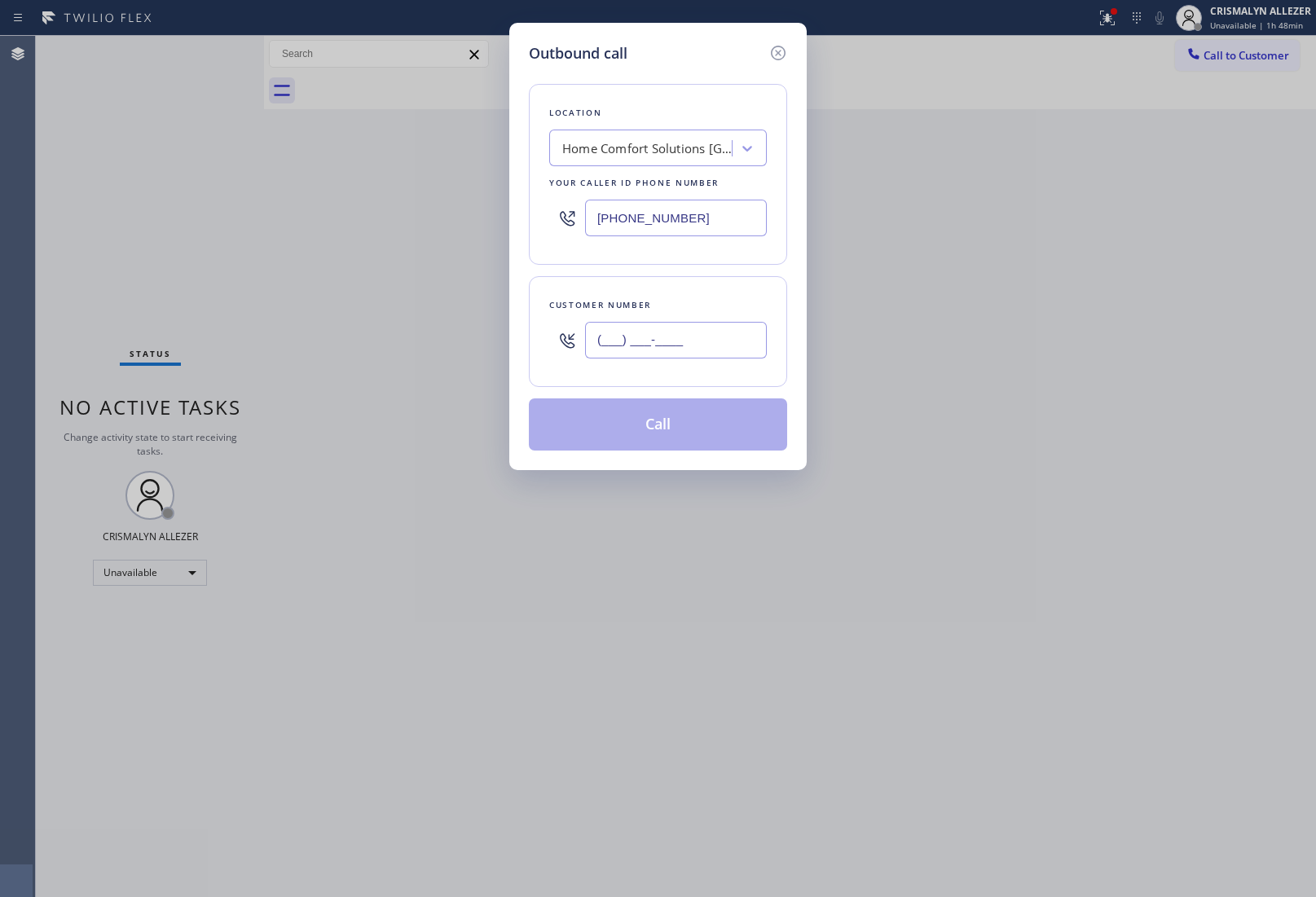
click at [727, 350] on input "(___) ___-____" at bounding box center [676, 340] width 182 height 37
paste input "650) 209-0012"
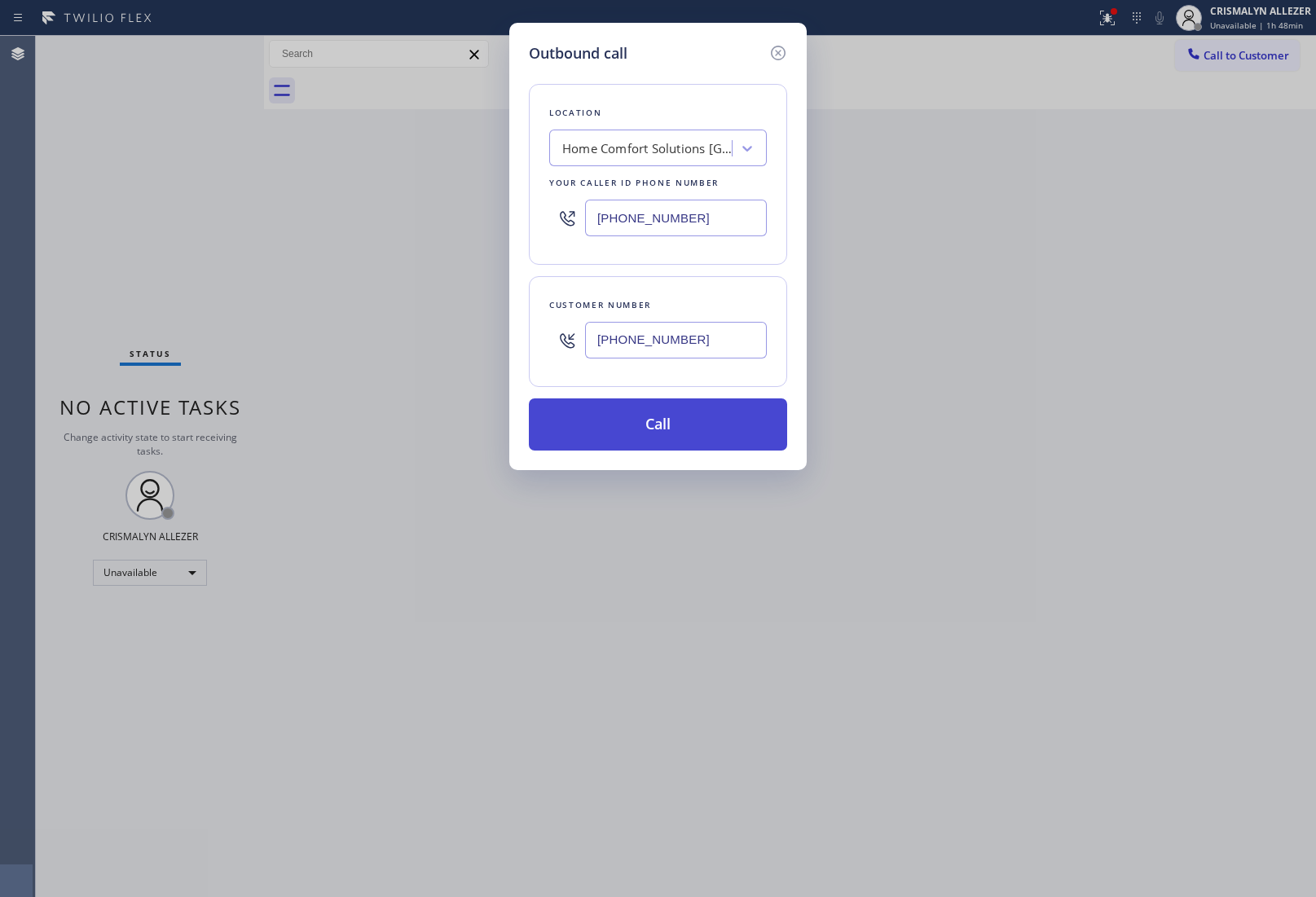
type input "[PHONE_NUMBER]"
click at [683, 419] on button "Call" at bounding box center [658, 424] width 258 height 52
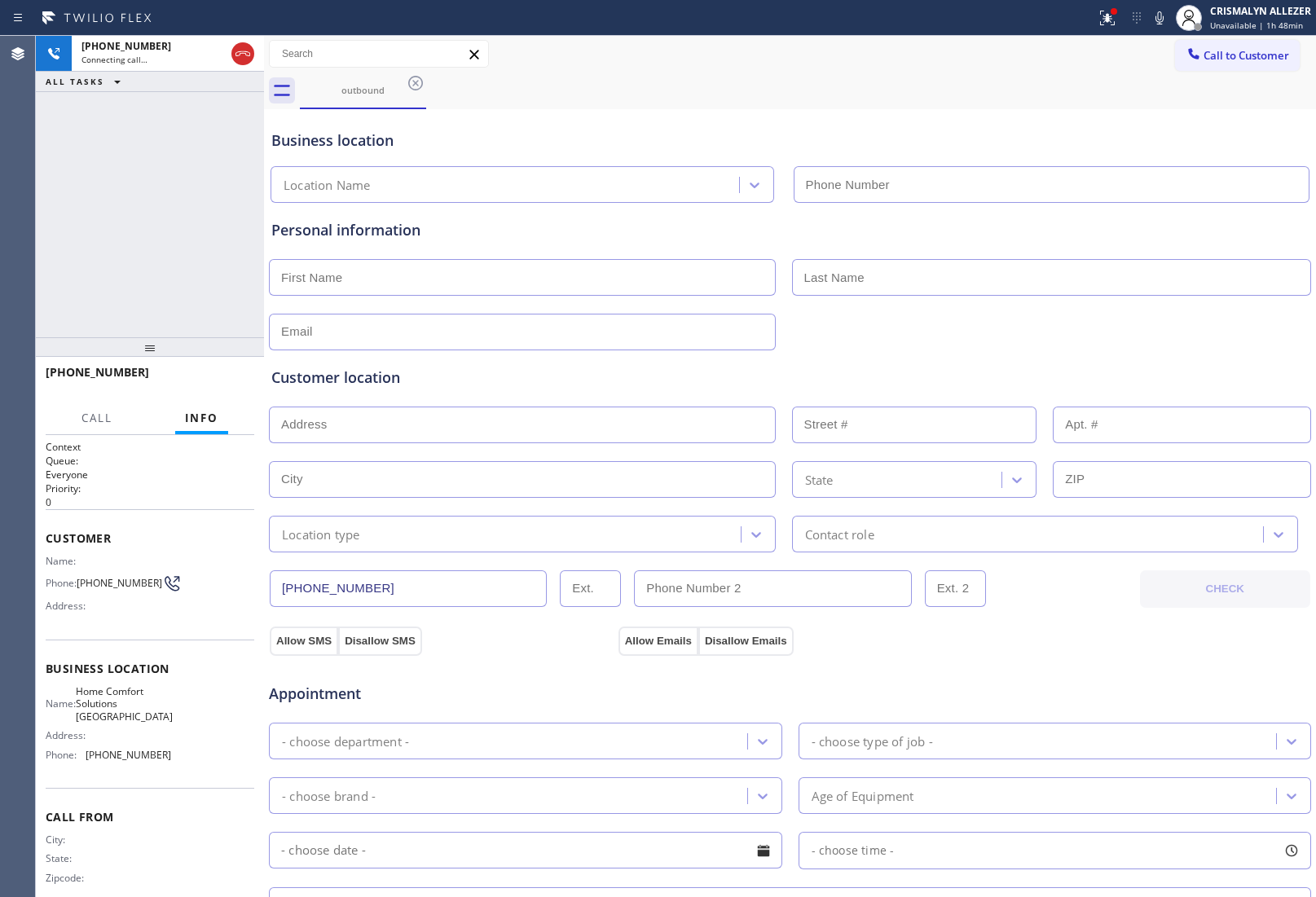
type input "[PHONE_NUMBER]"
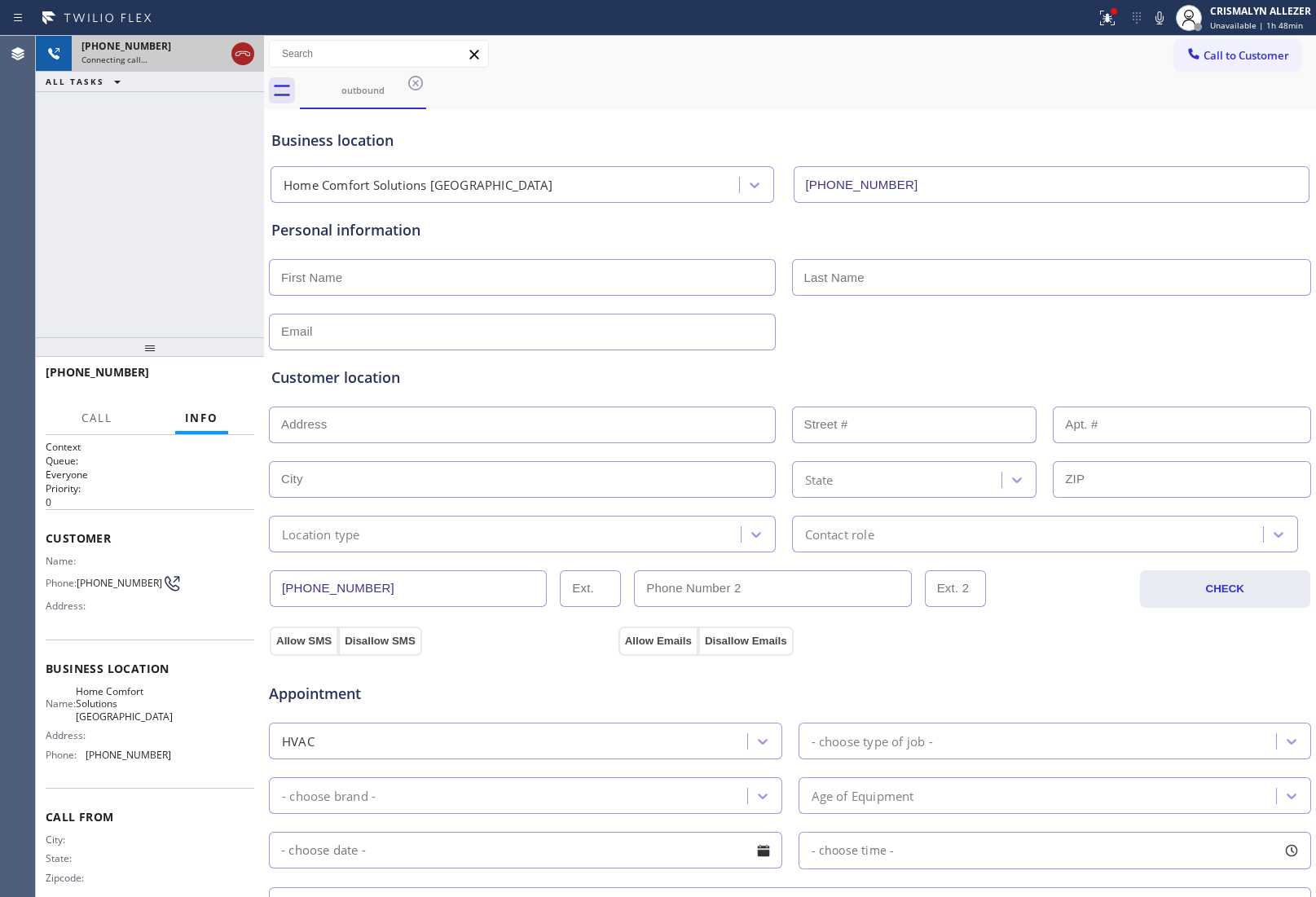
click at [237, 53] on icon at bounding box center [242, 53] width 20 height 20
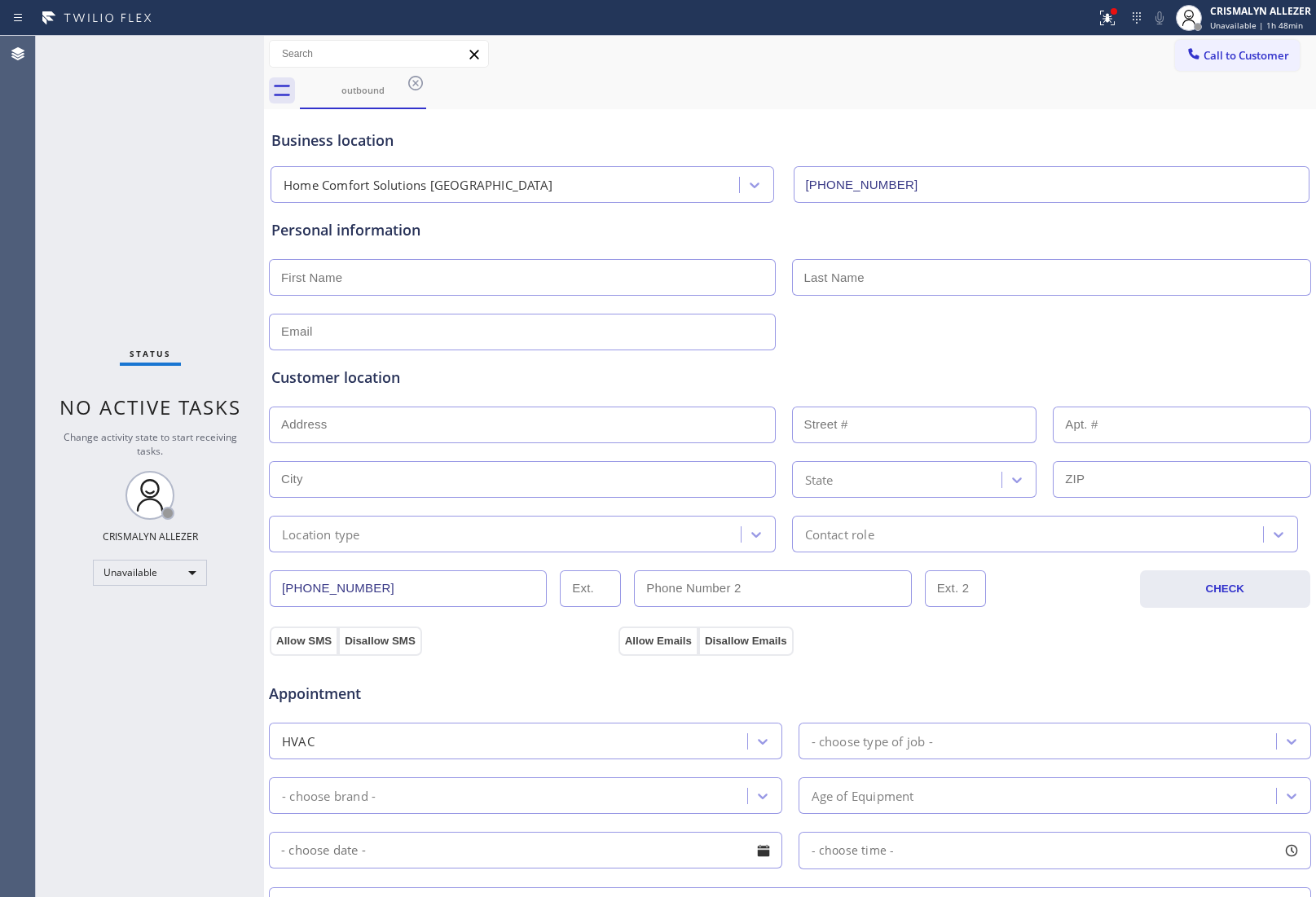
click at [416, 82] on icon at bounding box center [415, 83] width 15 height 15
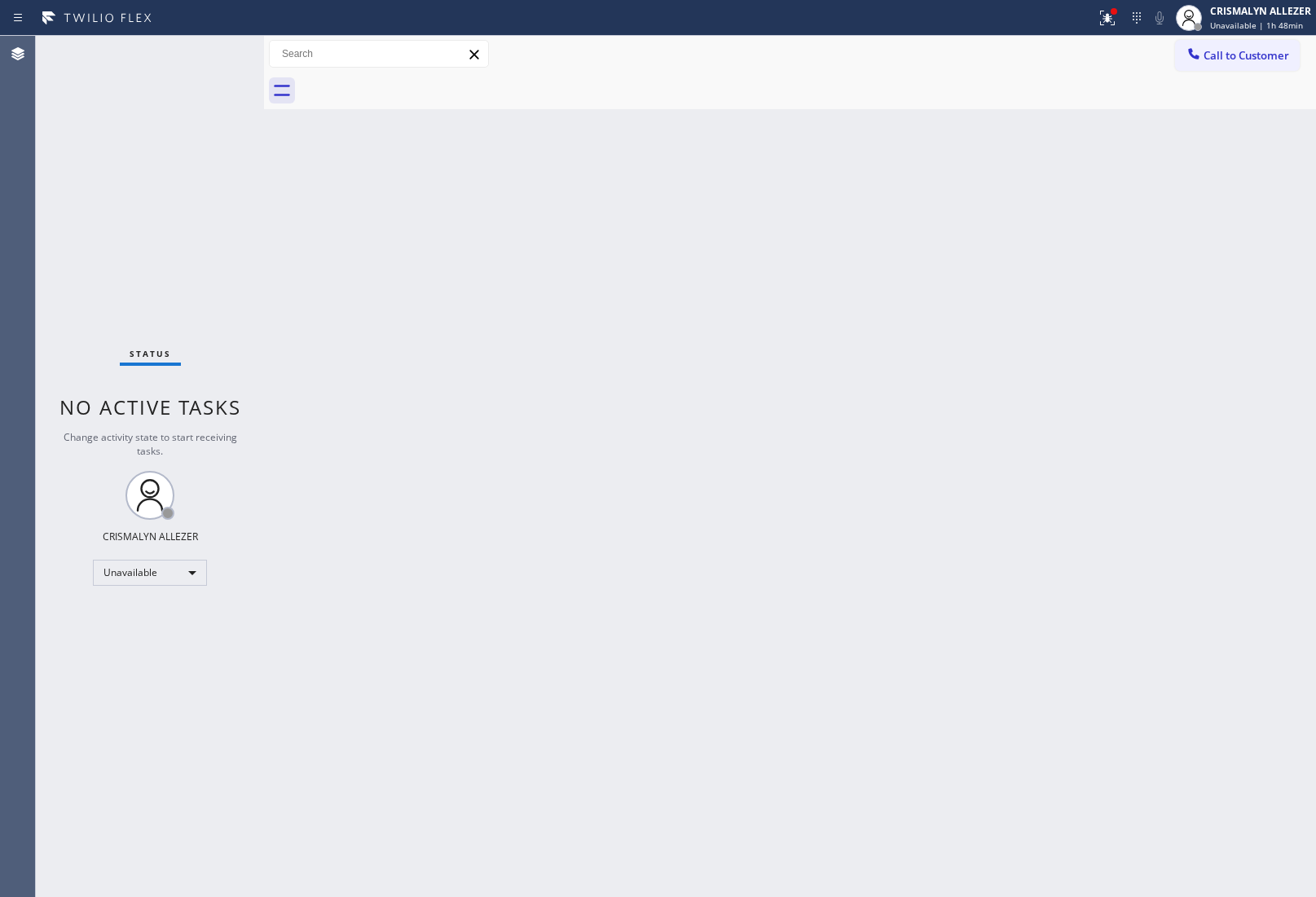
click at [1249, 49] on span "Call to Customer" at bounding box center [1246, 55] width 85 height 15
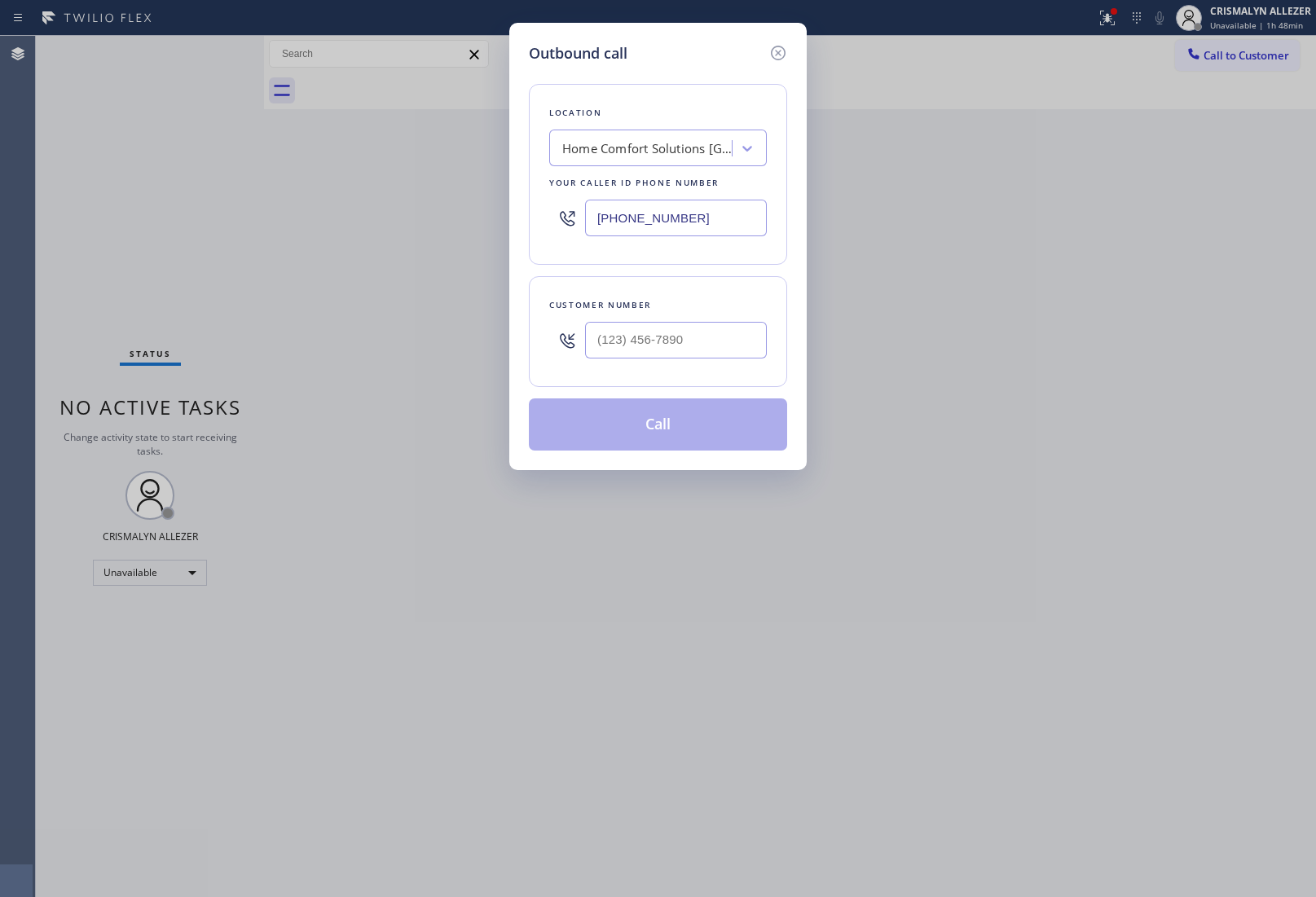
drag, startPoint x: 740, startPoint y: 218, endPoint x: 320, endPoint y: 224, distance: 420.0
click at [449, 225] on div "Outbound call Location Home Comfort Solutions [GEOGRAPHIC_DATA] Your caller id …" at bounding box center [658, 448] width 1316 height 897
paste input "61) 465-3388"
type input "[PHONE_NUMBER]"
click at [702, 320] on div at bounding box center [676, 340] width 182 height 53
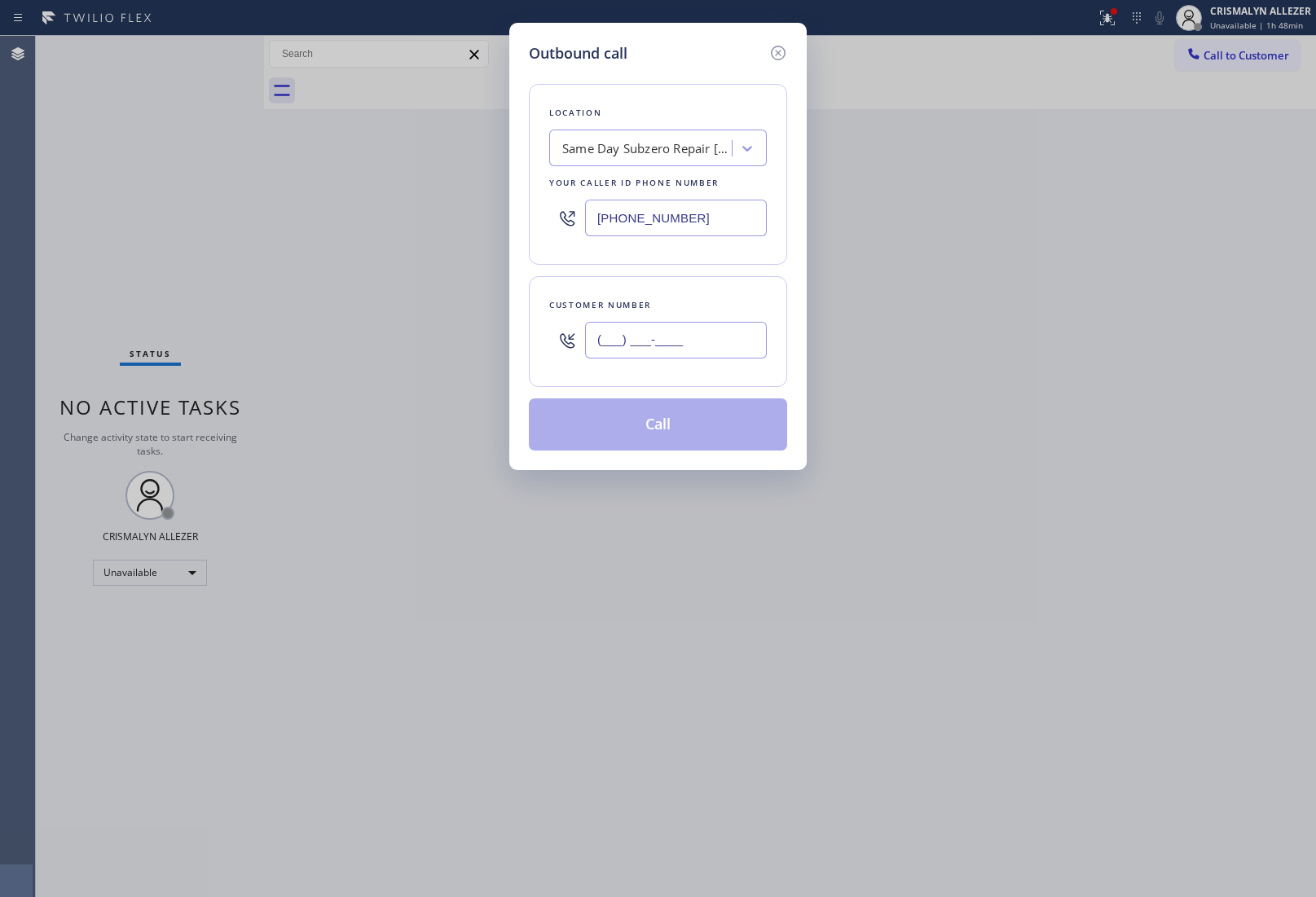
click at [706, 336] on input "(___) ___-____" at bounding box center [676, 340] width 182 height 37
paste input "661) 495-0187"
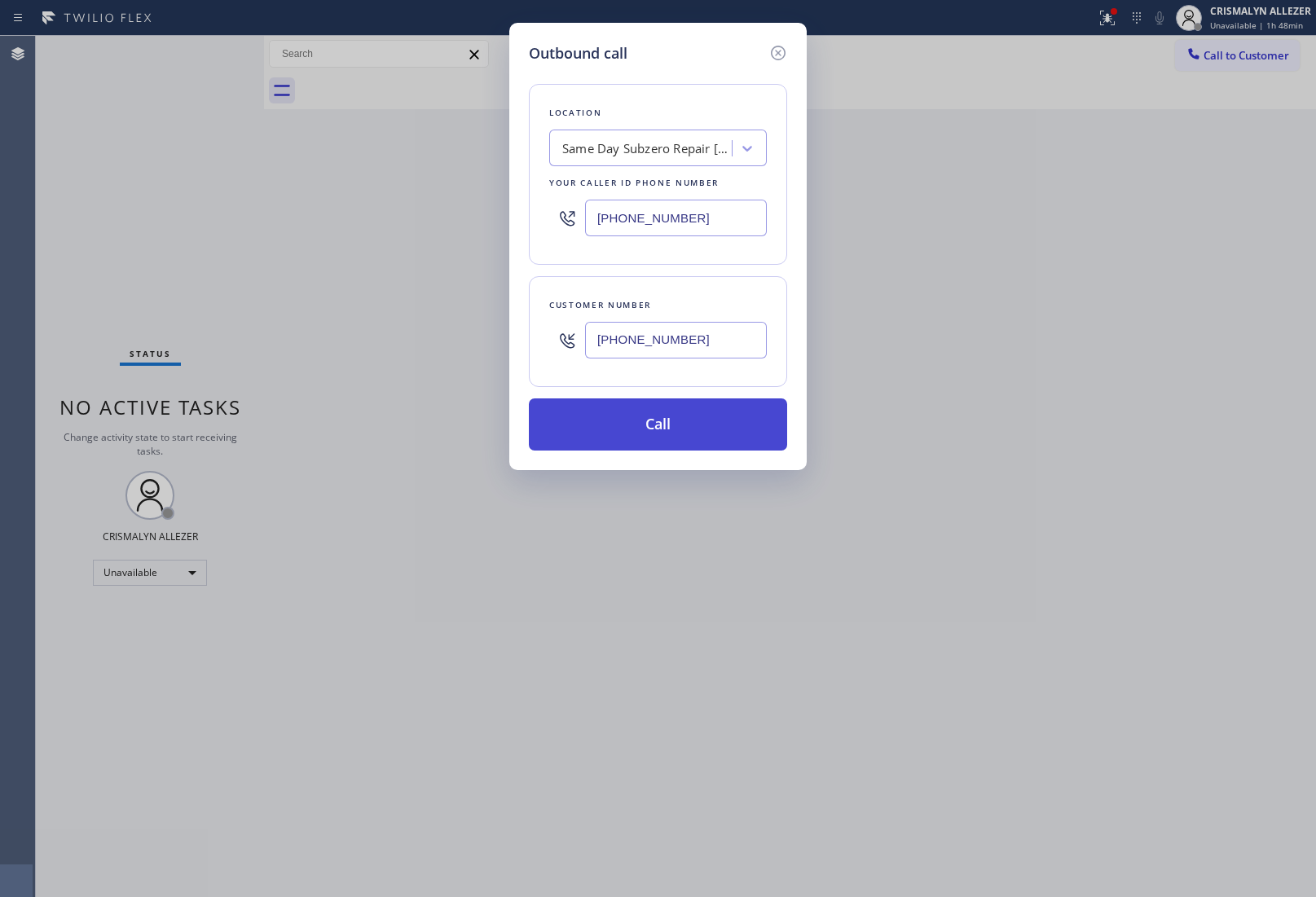
type input "[PHONE_NUMBER]"
click at [671, 430] on button "Call" at bounding box center [658, 424] width 258 height 52
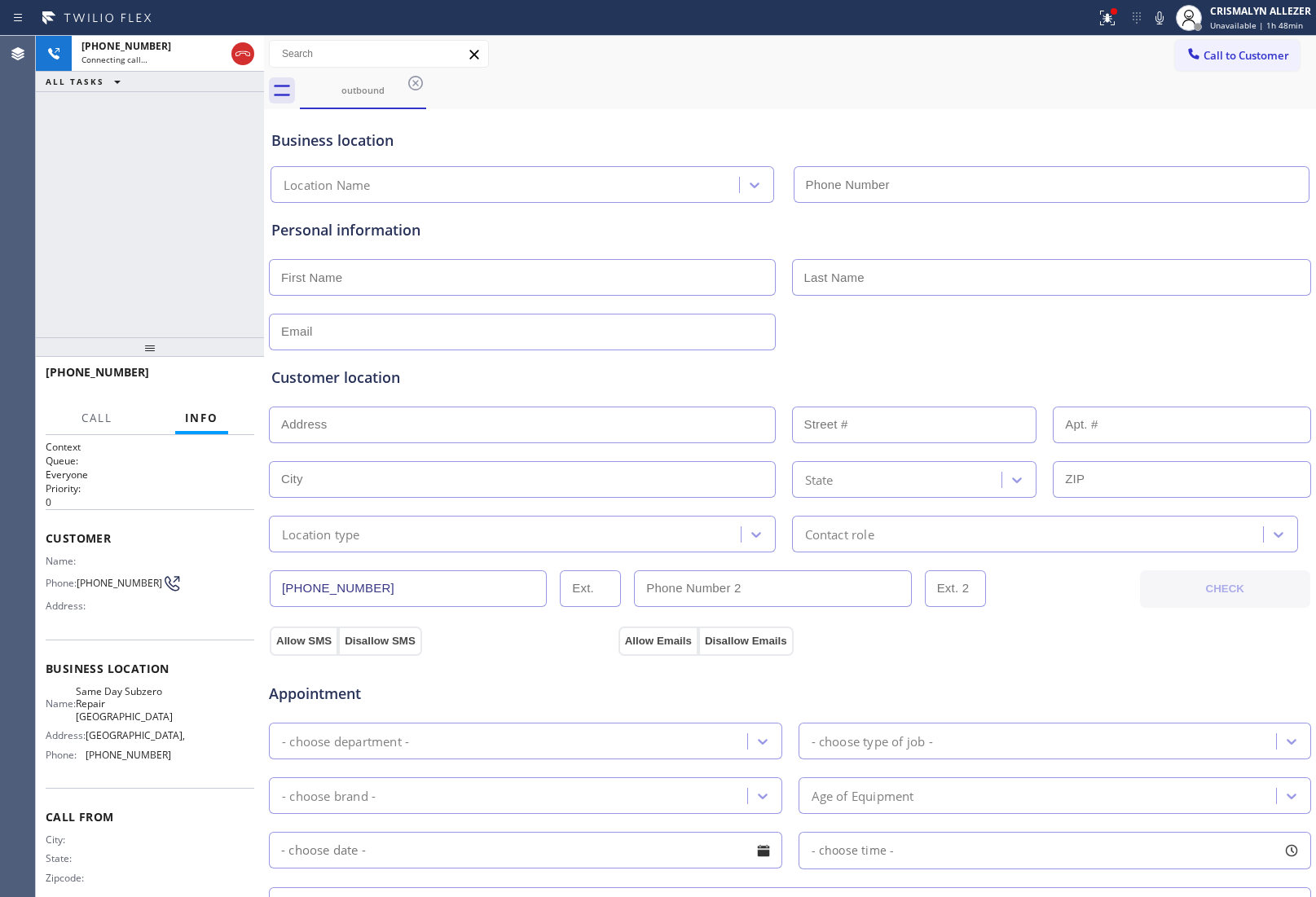
type input "[PHONE_NUMBER]"
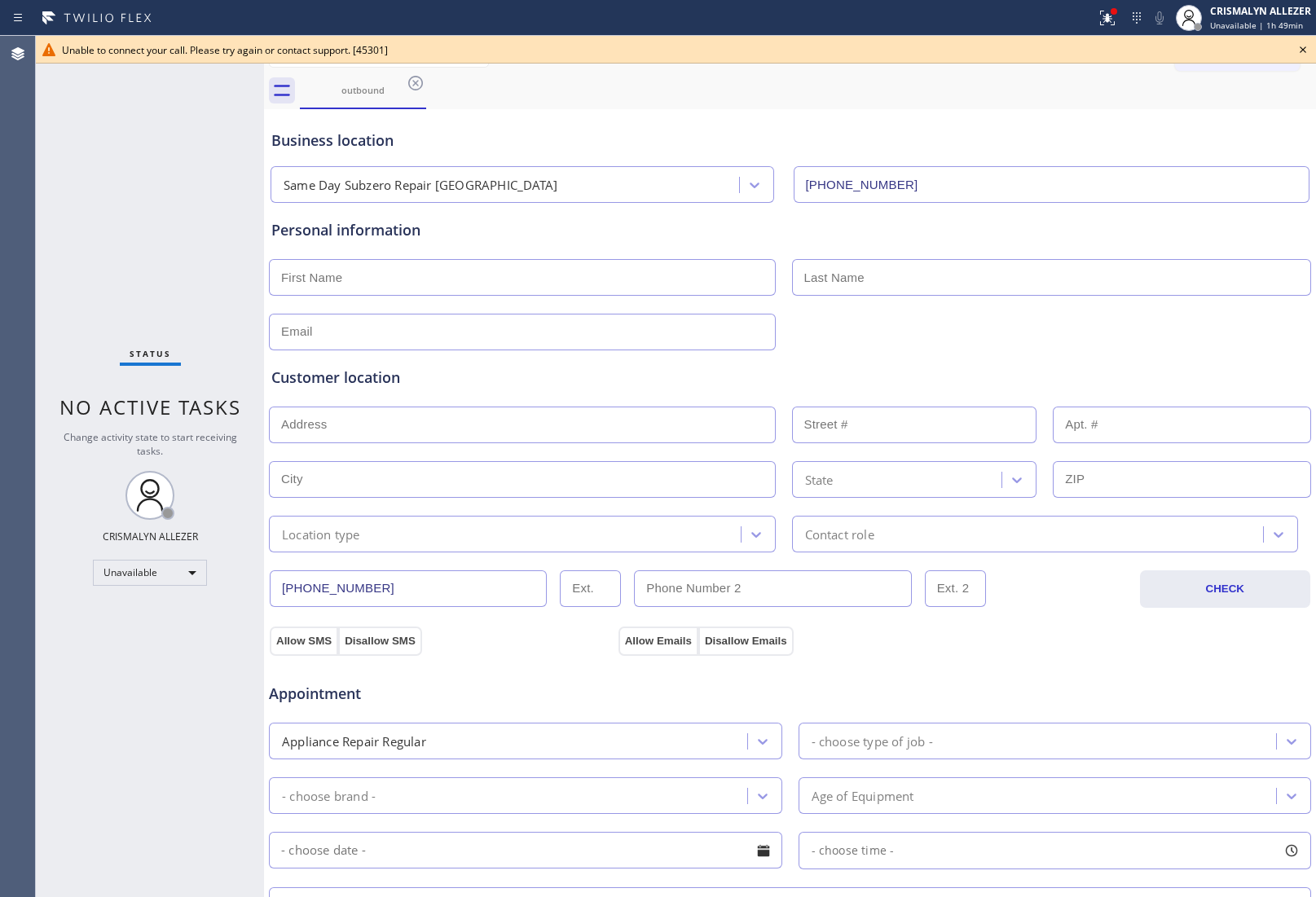
click at [1304, 47] on icon at bounding box center [1303, 49] width 20 height 20
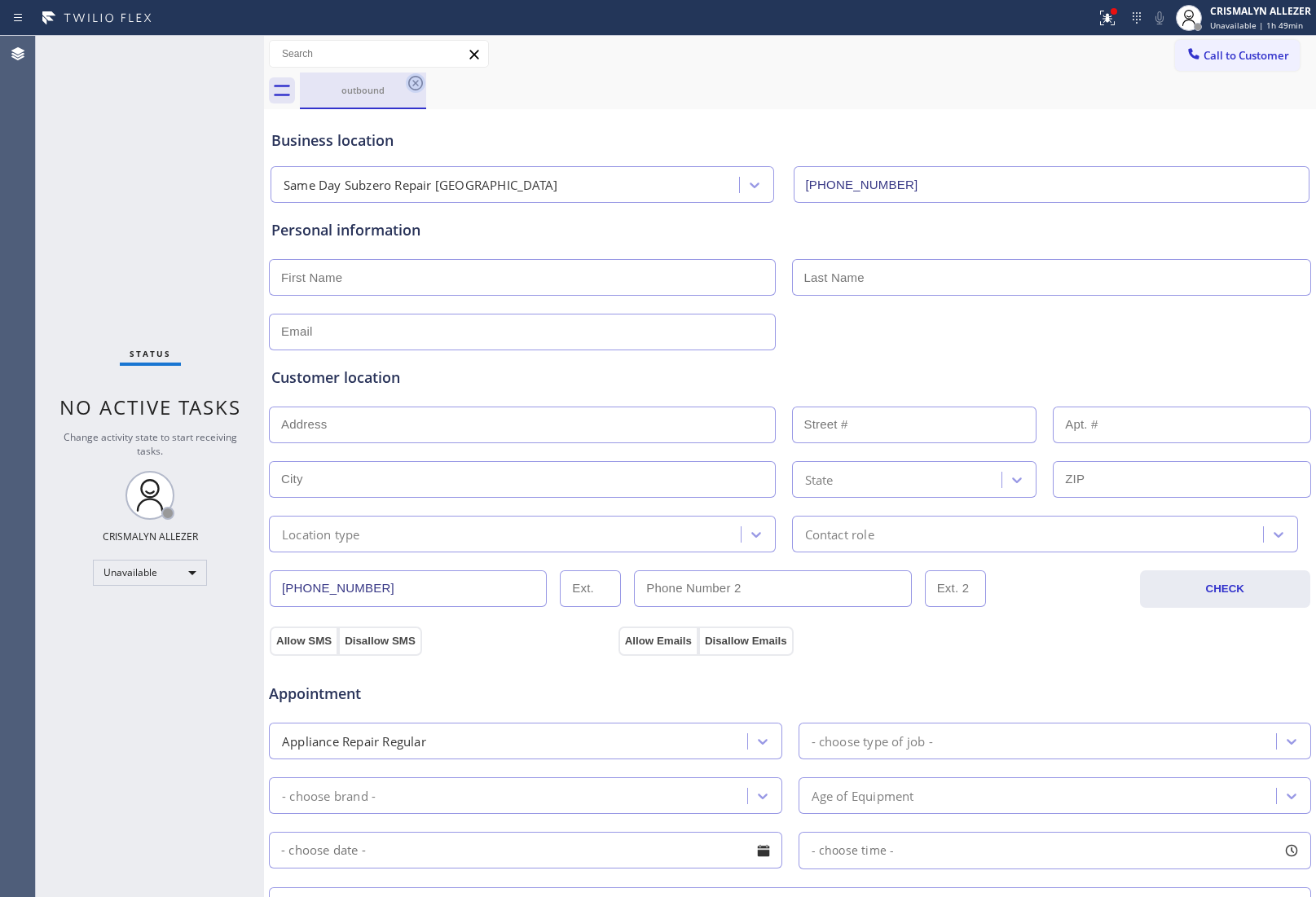
click at [418, 79] on icon at bounding box center [415, 83] width 20 height 20
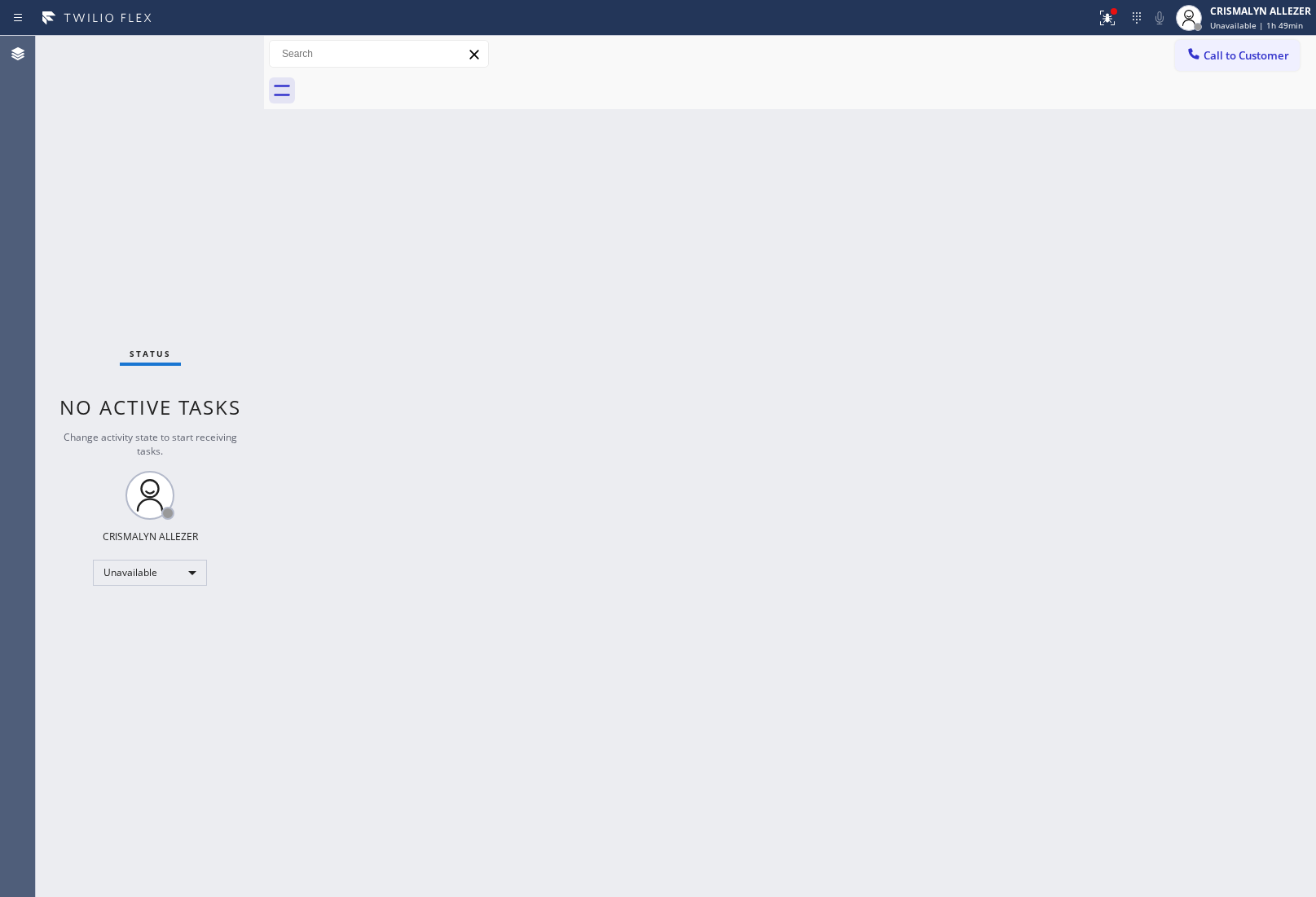
click at [1262, 71] on div "Call to Customer Outbound call Location Same Day Subzero Repair [GEOGRAPHIC_DAT…" at bounding box center [790, 54] width 1052 height 37
drag, startPoint x: 1259, startPoint y: 61, endPoint x: 1175, endPoint y: 132, distance: 110.0
click at [1256, 63] on button "Call to Customer" at bounding box center [1237, 55] width 125 height 31
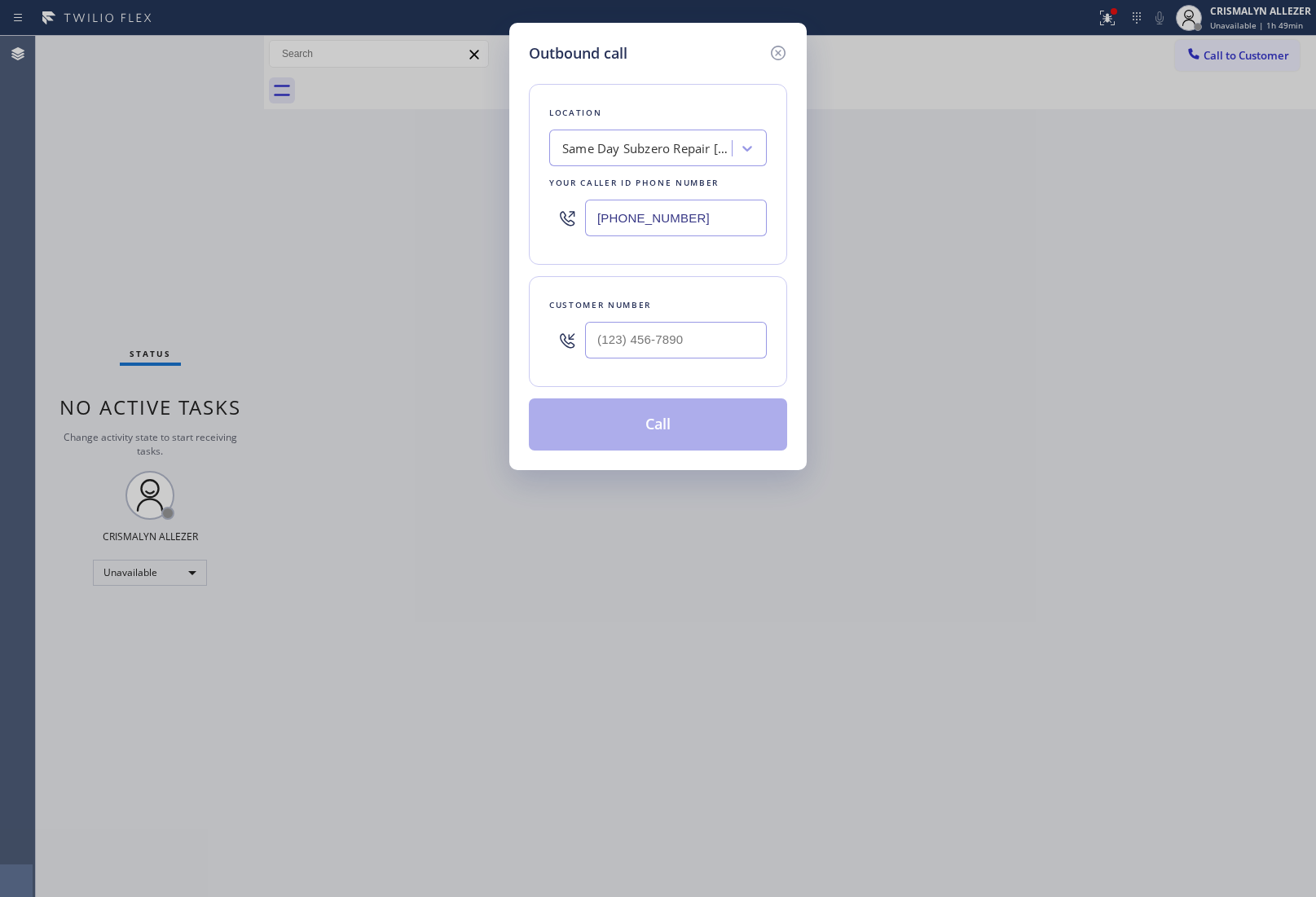
drag, startPoint x: 736, startPoint y: 229, endPoint x: 221, endPoint y: 236, distance: 515.0
click at [589, 229] on input "[PHONE_NUMBER]" at bounding box center [676, 217] width 182 height 37
paste input "818) 798-3325"
type input "[PHONE_NUMBER]"
click at [691, 352] on input "(___) ___-____" at bounding box center [676, 340] width 182 height 37
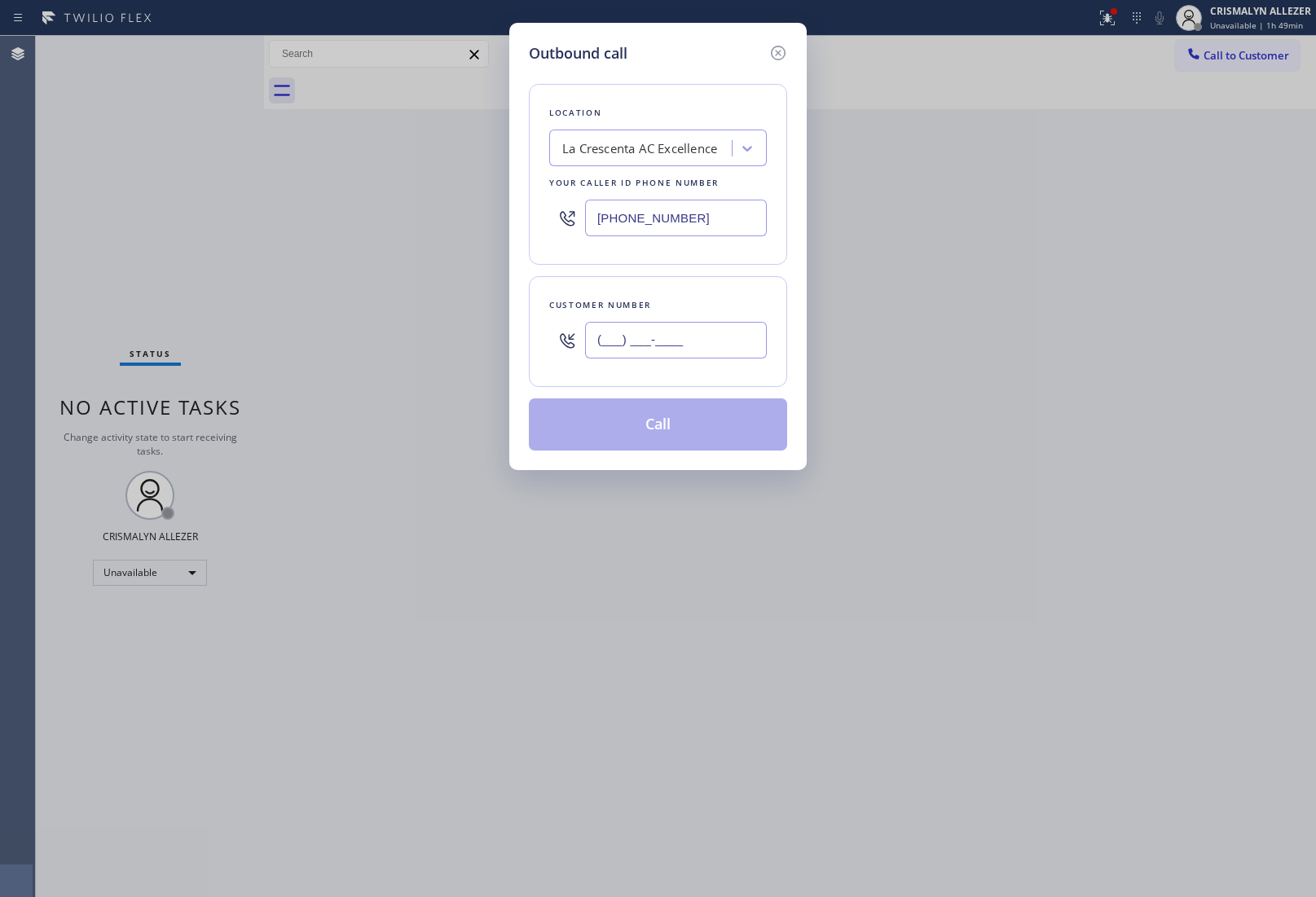
paste input "412) 998-1304"
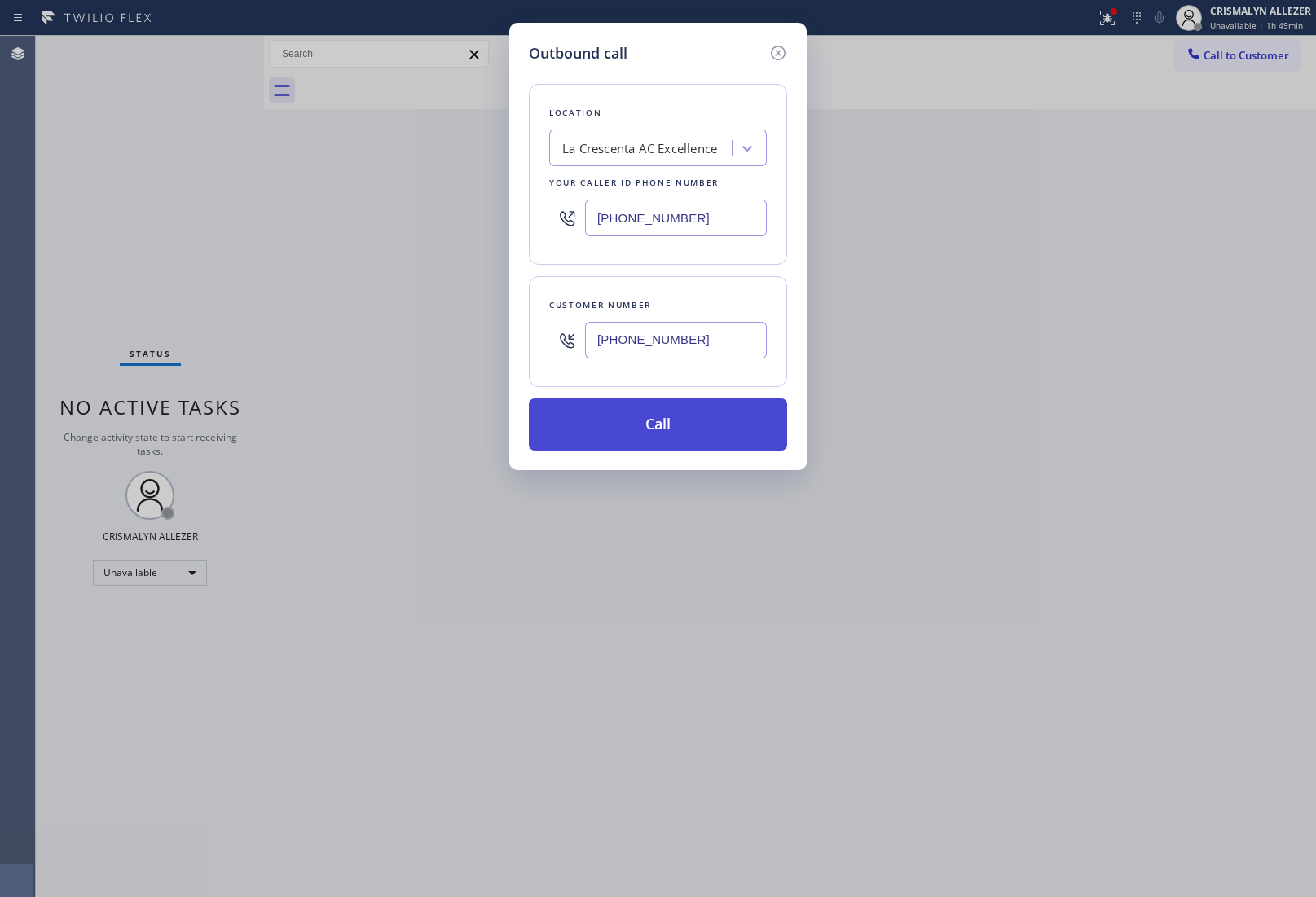
type input "[PHONE_NUMBER]"
click at [656, 434] on button "Call" at bounding box center [658, 424] width 258 height 52
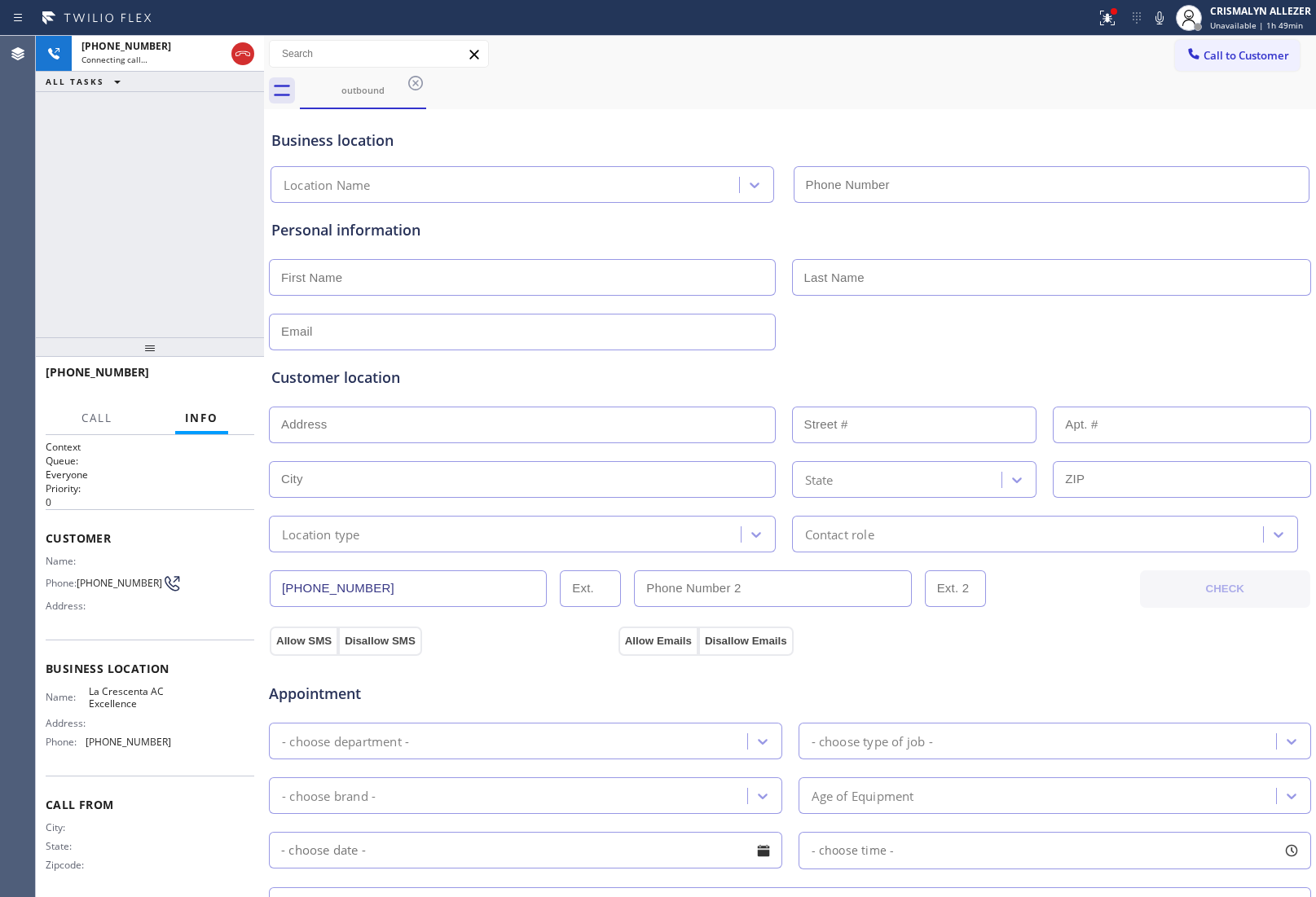
type input "[PHONE_NUMBER]"
click at [220, 381] on span "HANG UP" at bounding box center [217, 380] width 50 height 11
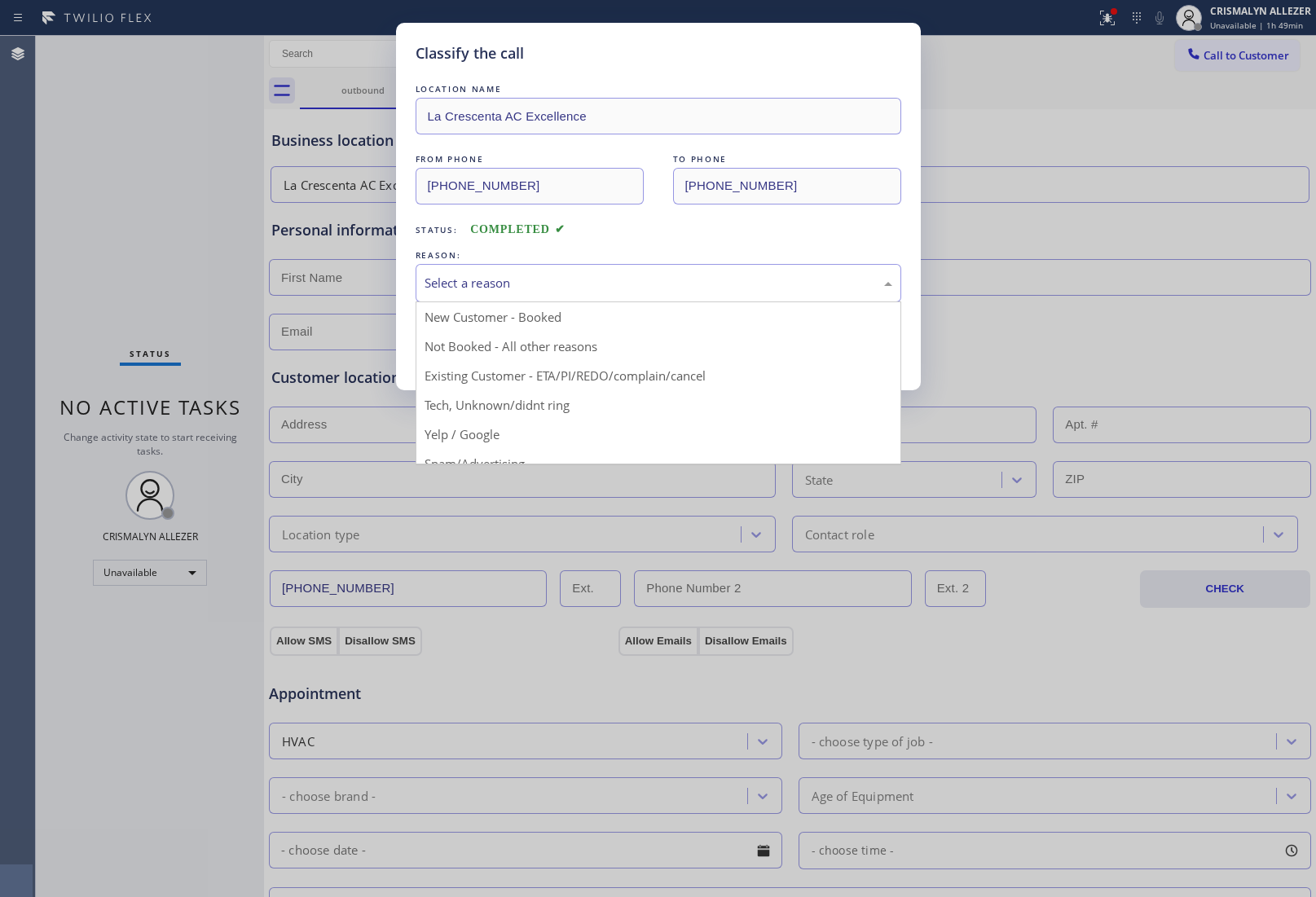
click at [660, 292] on div "Select a reason" at bounding box center [658, 283] width 468 height 19
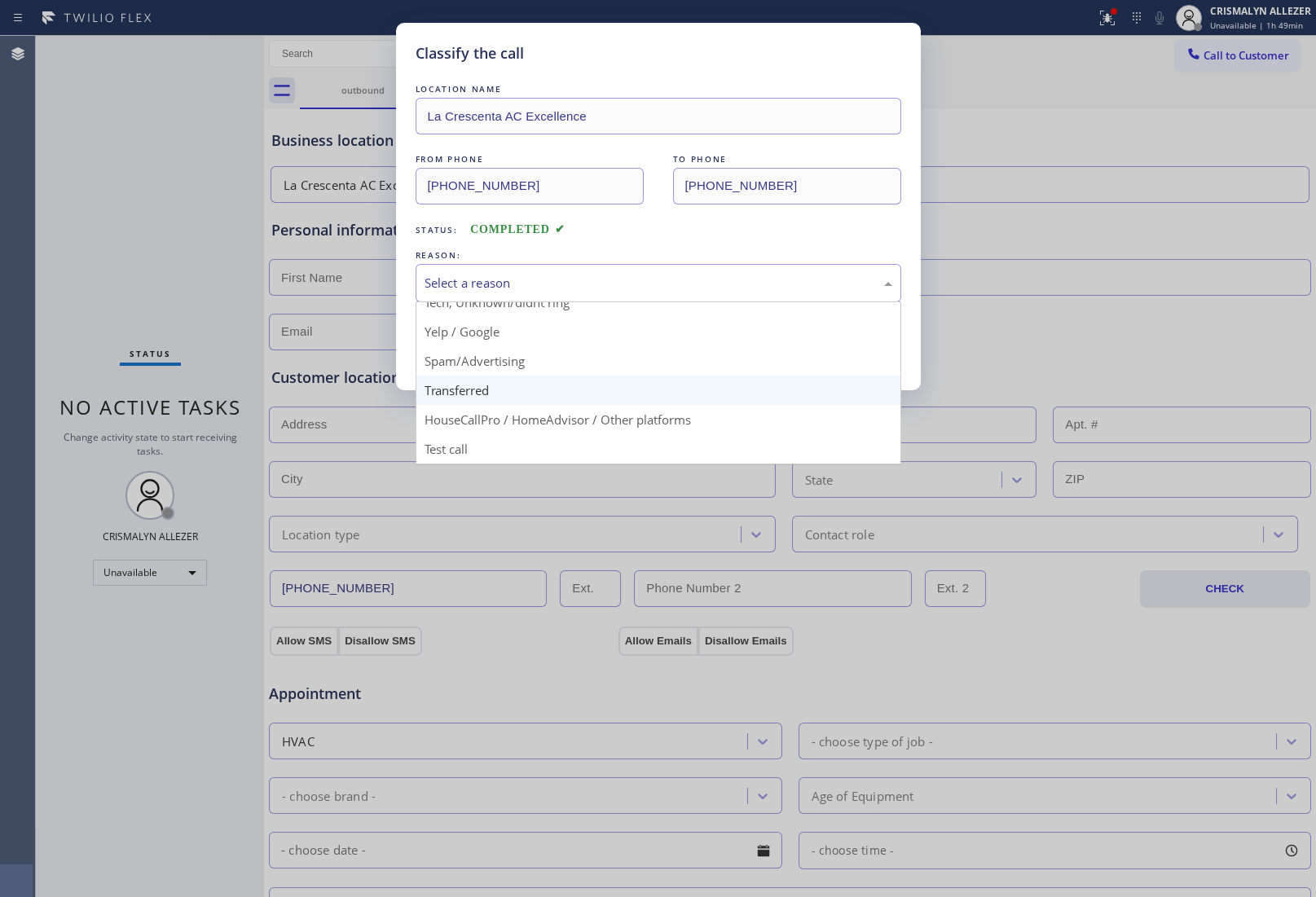
scroll to position [111, 0]
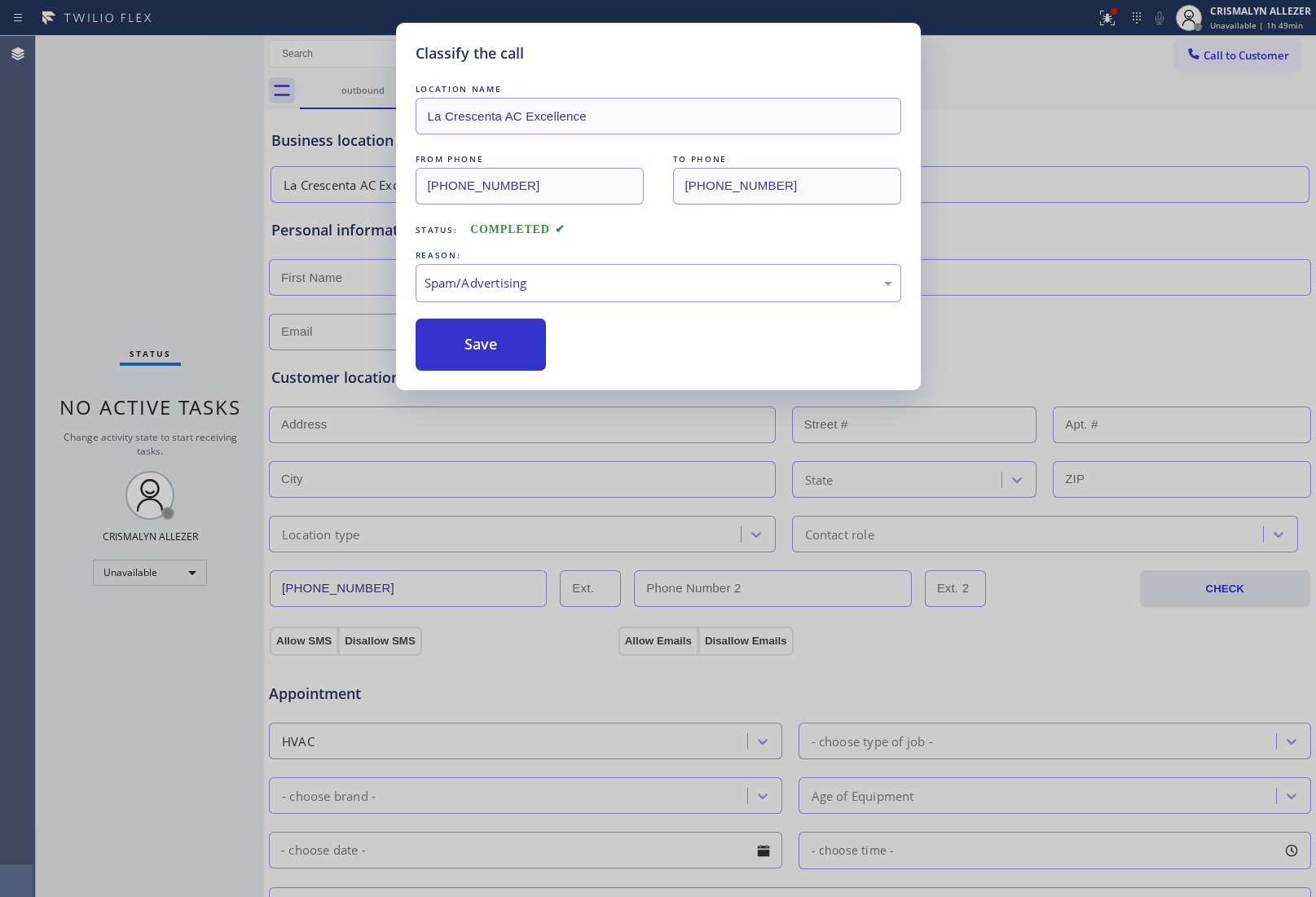
click at [495, 361] on button "Save" at bounding box center [482, 344] width 131 height 52
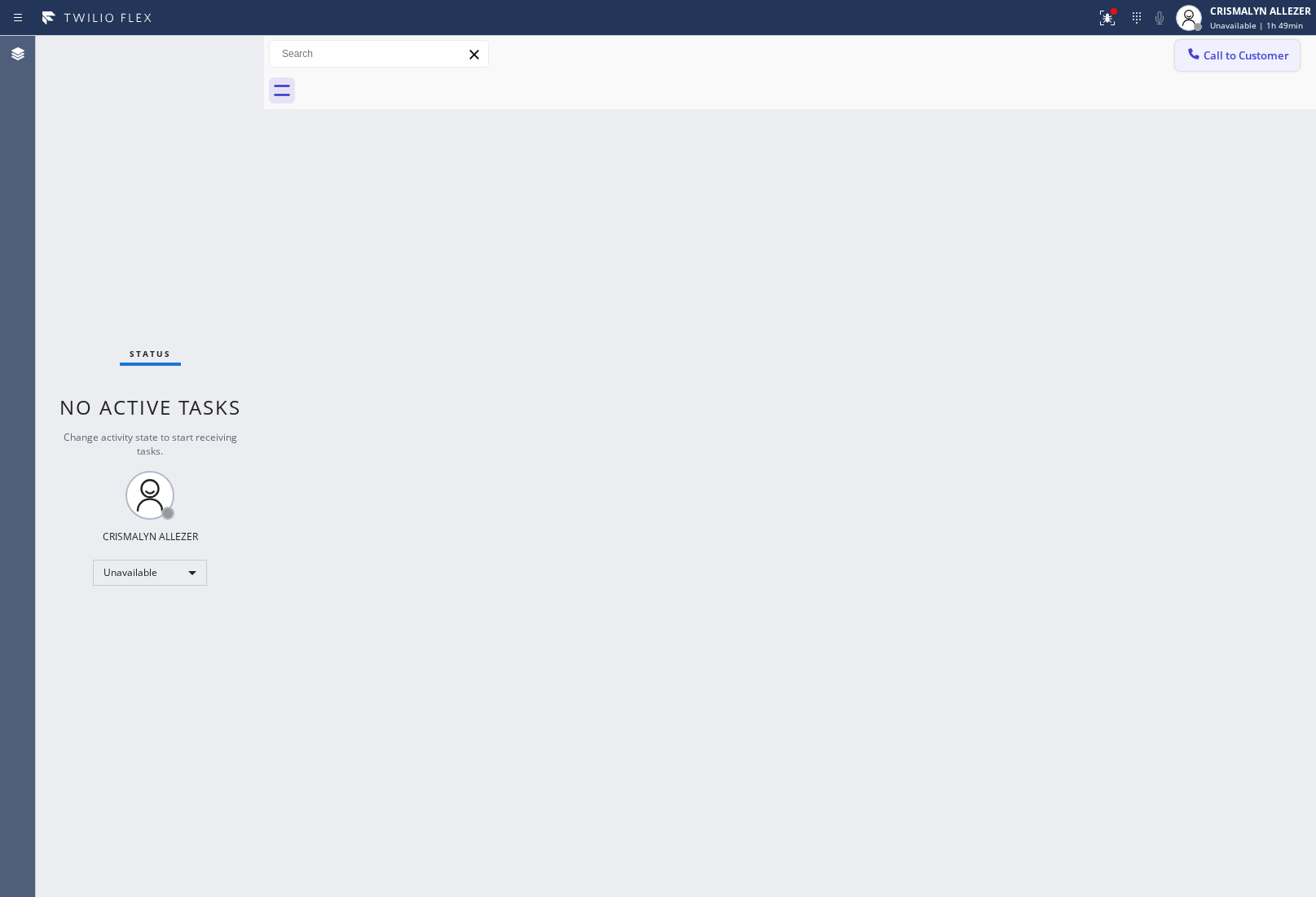
click at [1264, 57] on span "Call to Customer" at bounding box center [1246, 55] width 85 height 15
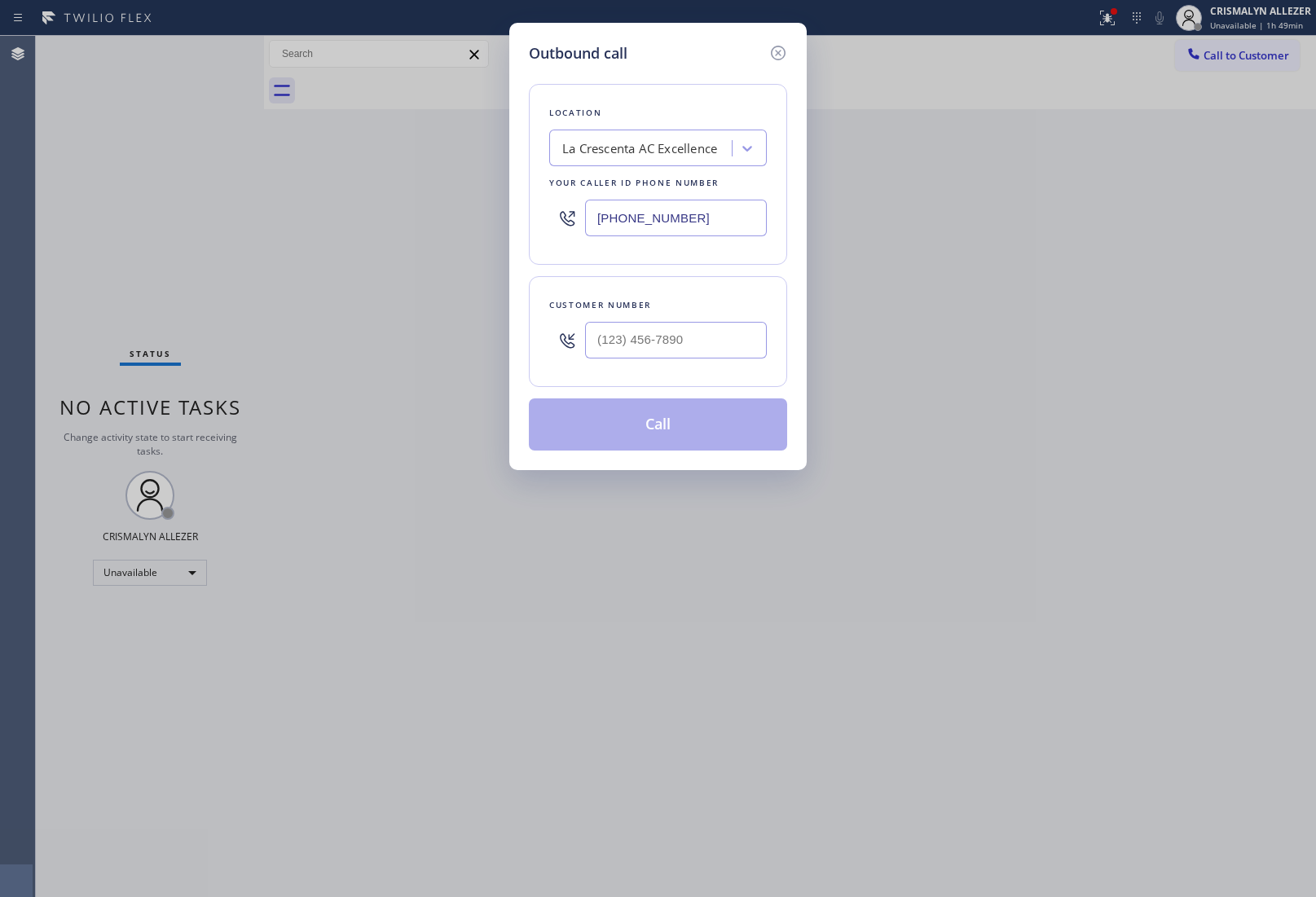
drag, startPoint x: 727, startPoint y: 220, endPoint x: 241, endPoint y: 230, distance: 486.1
click at [331, 230] on div "Outbound call Location [GEOGRAPHIC_DATA] AC Excellence Your caller id phone num…" at bounding box center [658, 448] width 1316 height 897
paste input "203) 577-540"
type input "[PHONE_NUMBER]"
click at [723, 347] on input "(___) ___-____" at bounding box center [676, 340] width 182 height 37
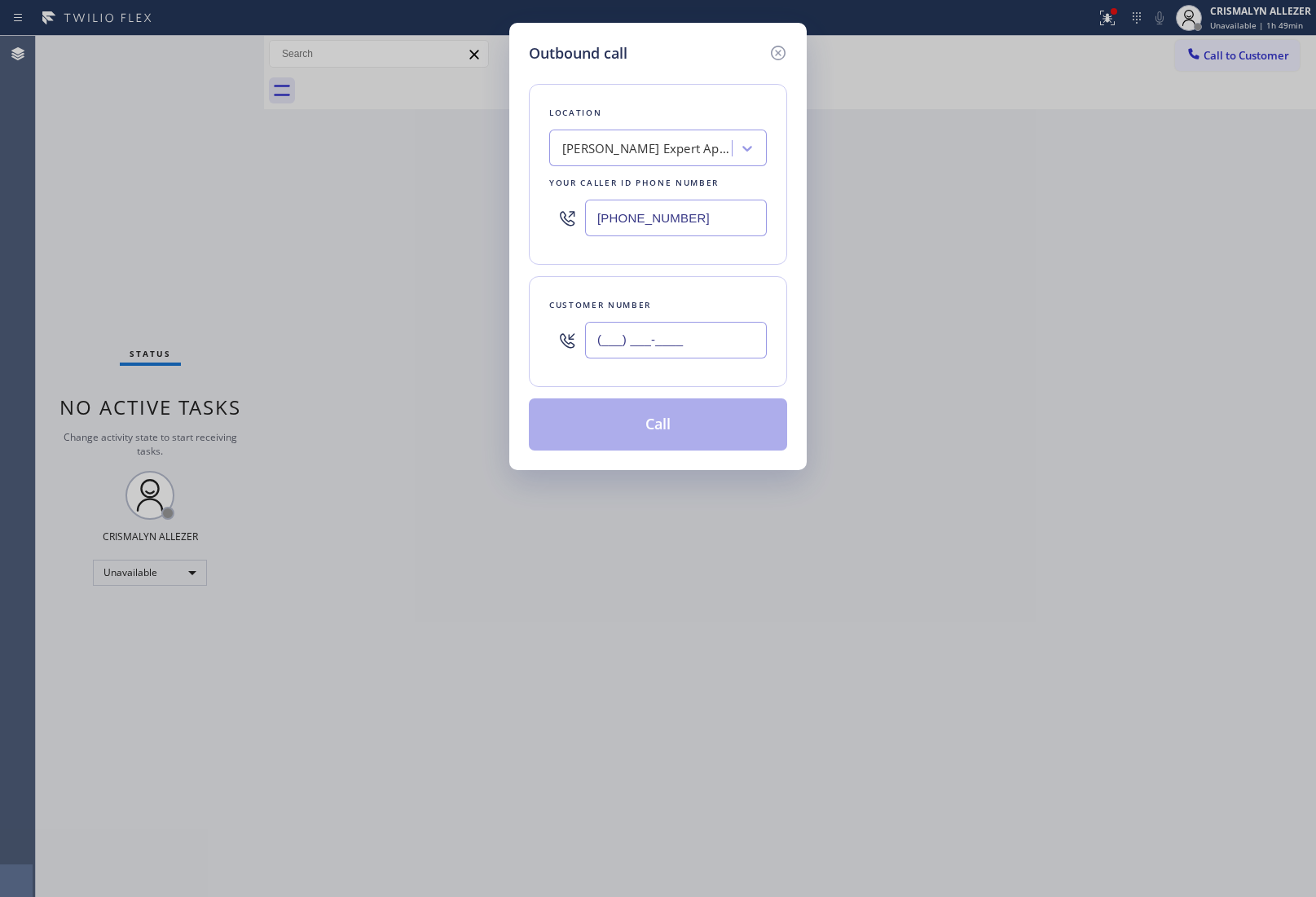
paste input "315) 547-2529"
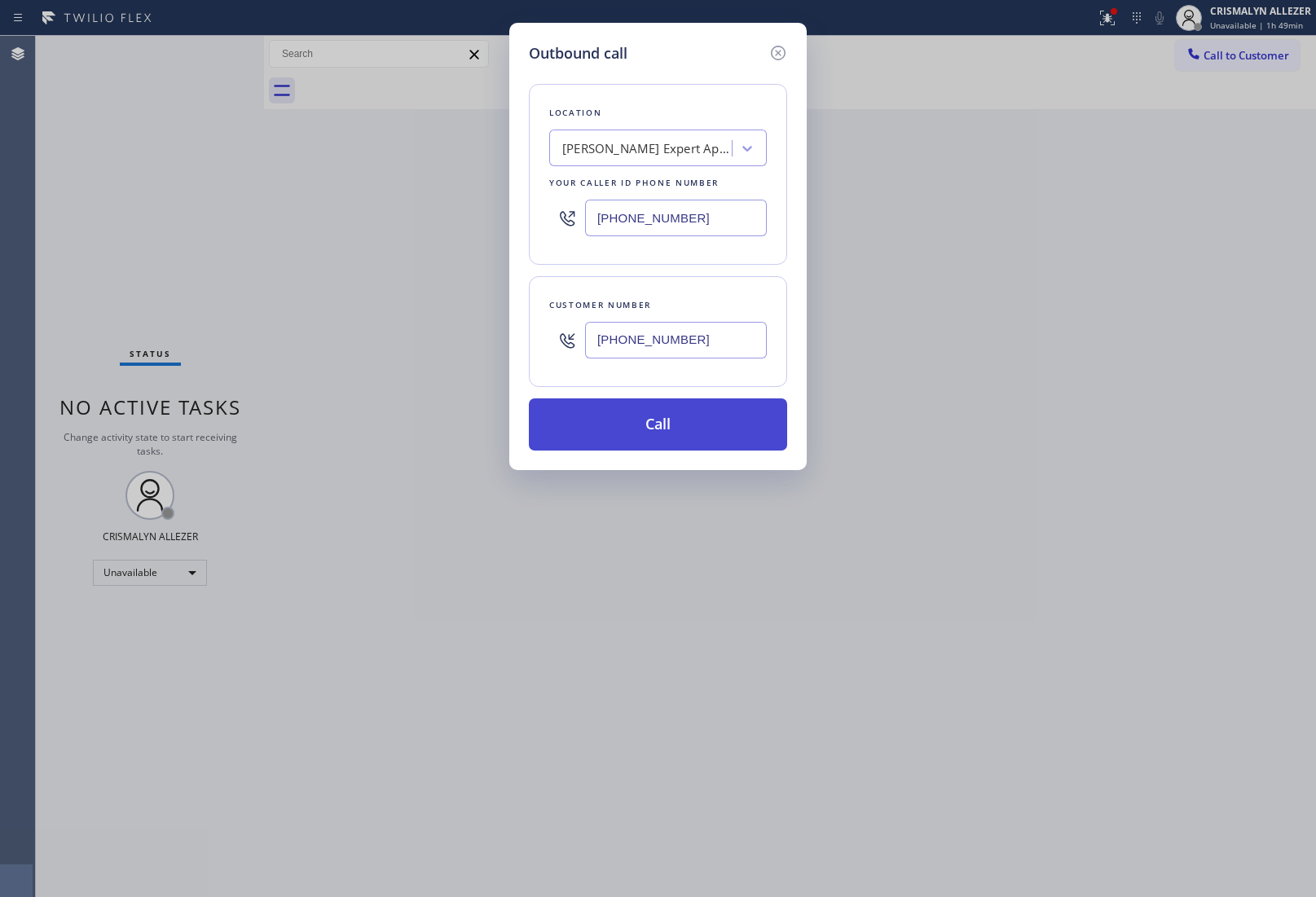
type input "[PHONE_NUMBER]"
click at [671, 420] on button "Call" at bounding box center [658, 424] width 258 height 52
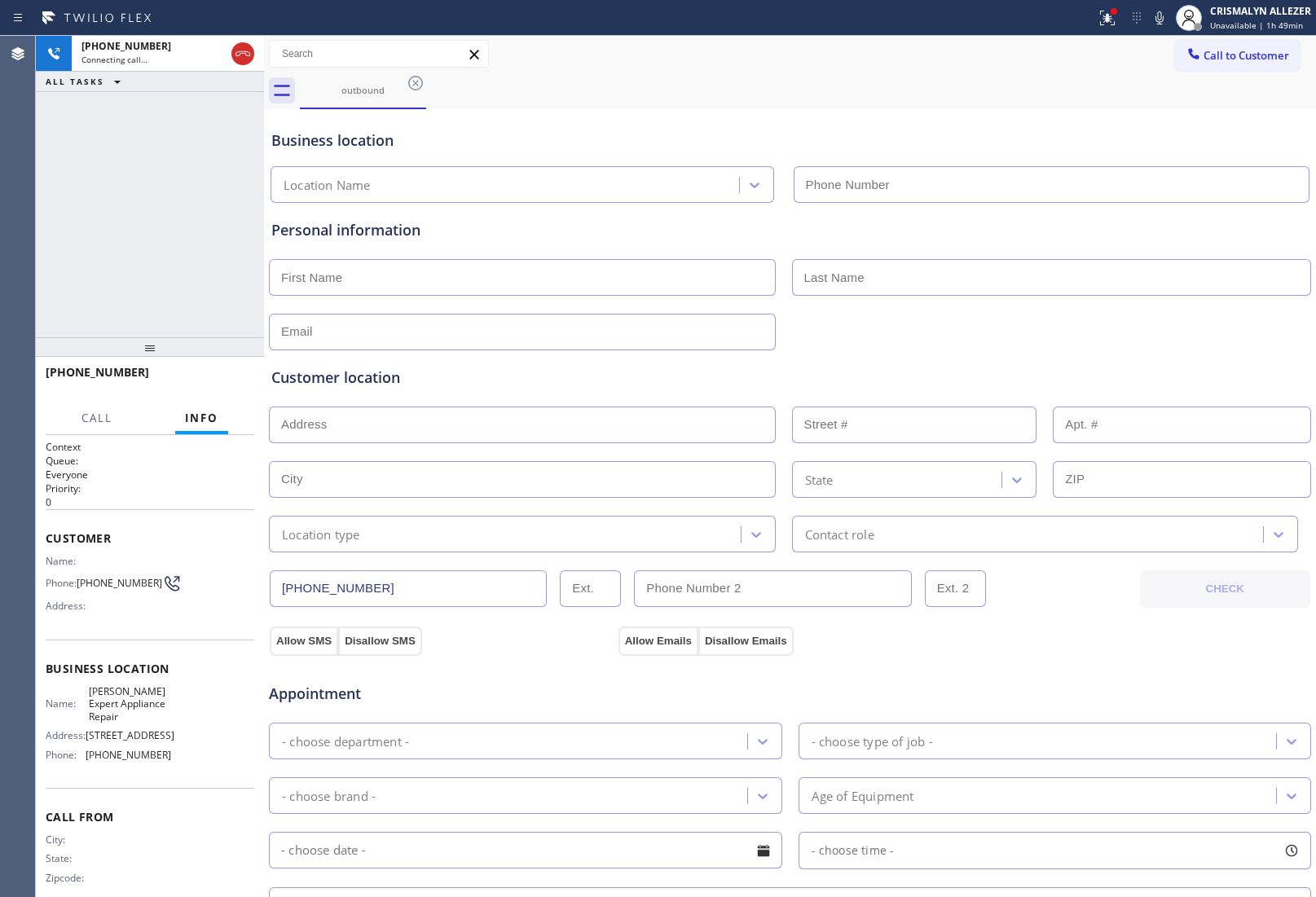
type input "[PHONE_NUMBER]"
click at [221, 380] on span "HANG UP" at bounding box center [217, 380] width 50 height 11
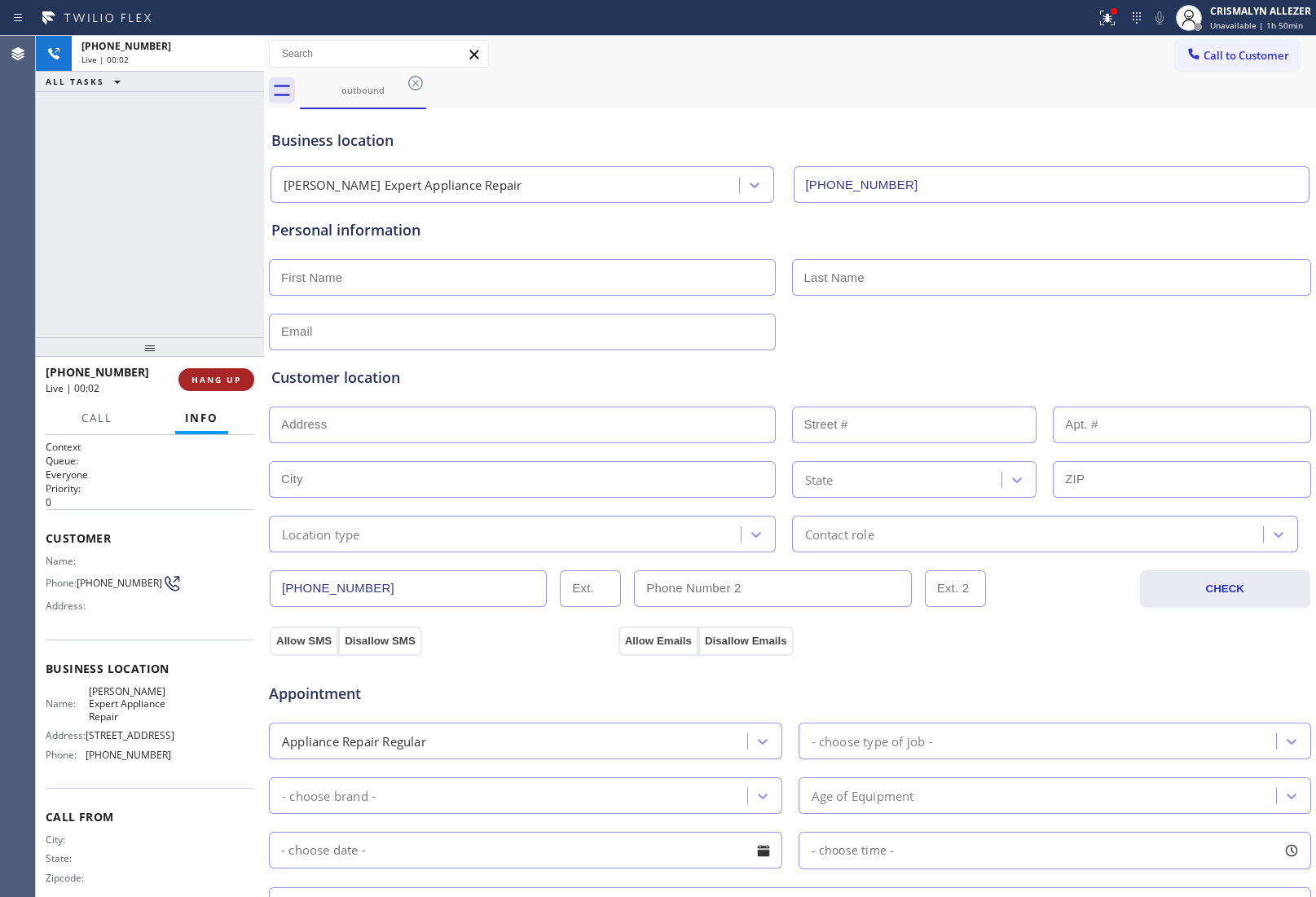
click at [221, 380] on span "HANG UP" at bounding box center [217, 380] width 50 height 11
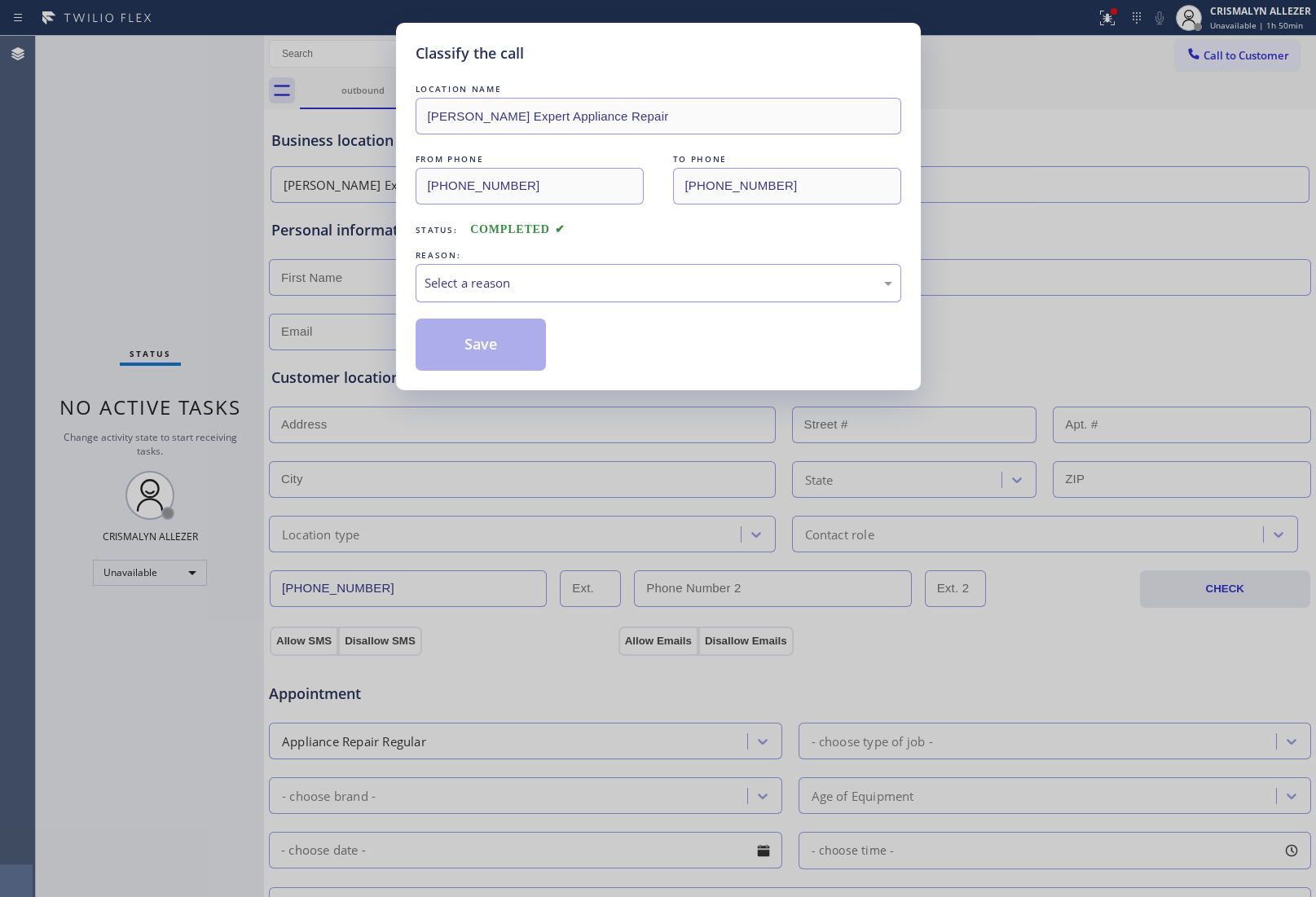
click at [608, 298] on div "Select a reason" at bounding box center [658, 283] width 486 height 38
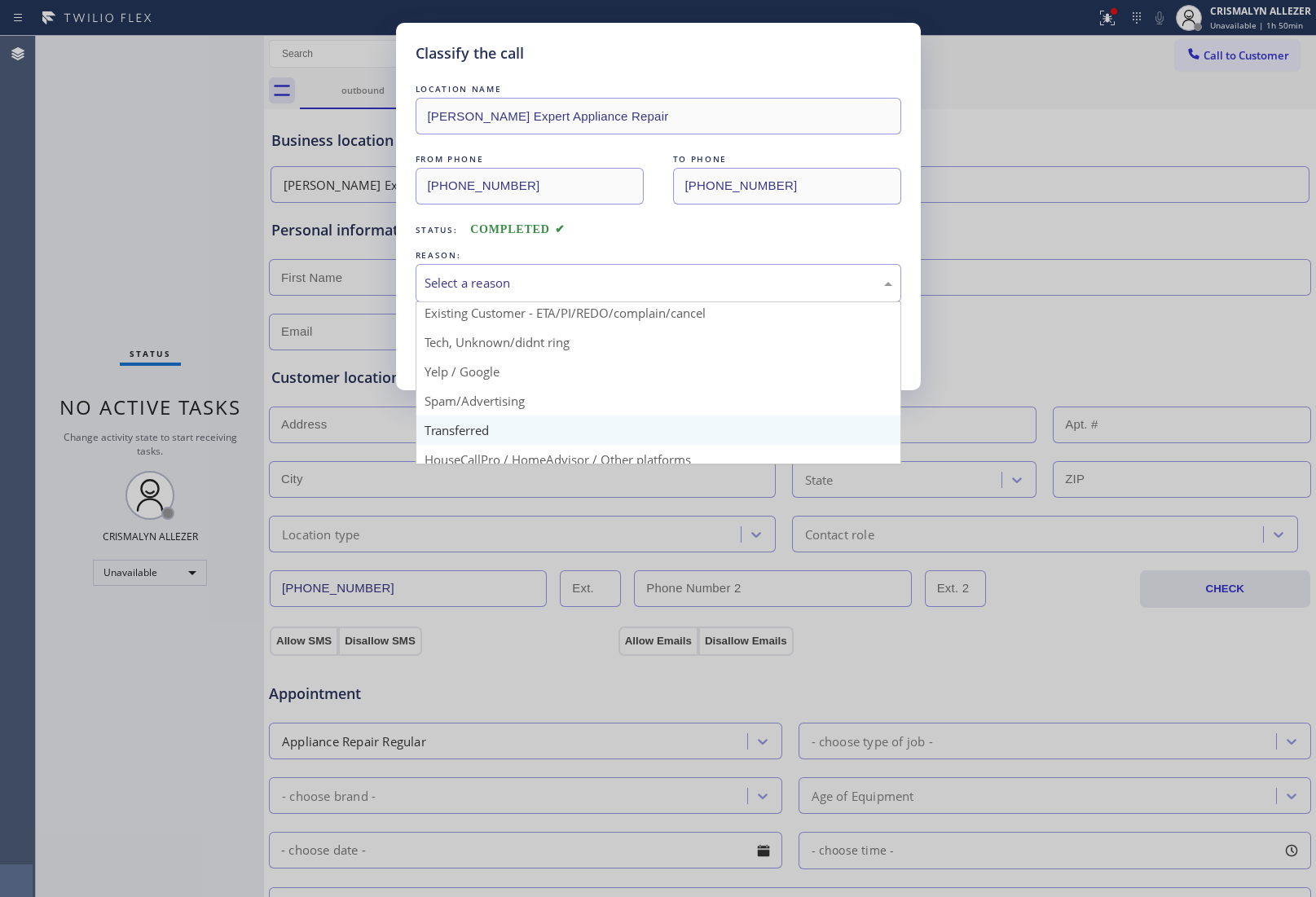
scroll to position [111, 0]
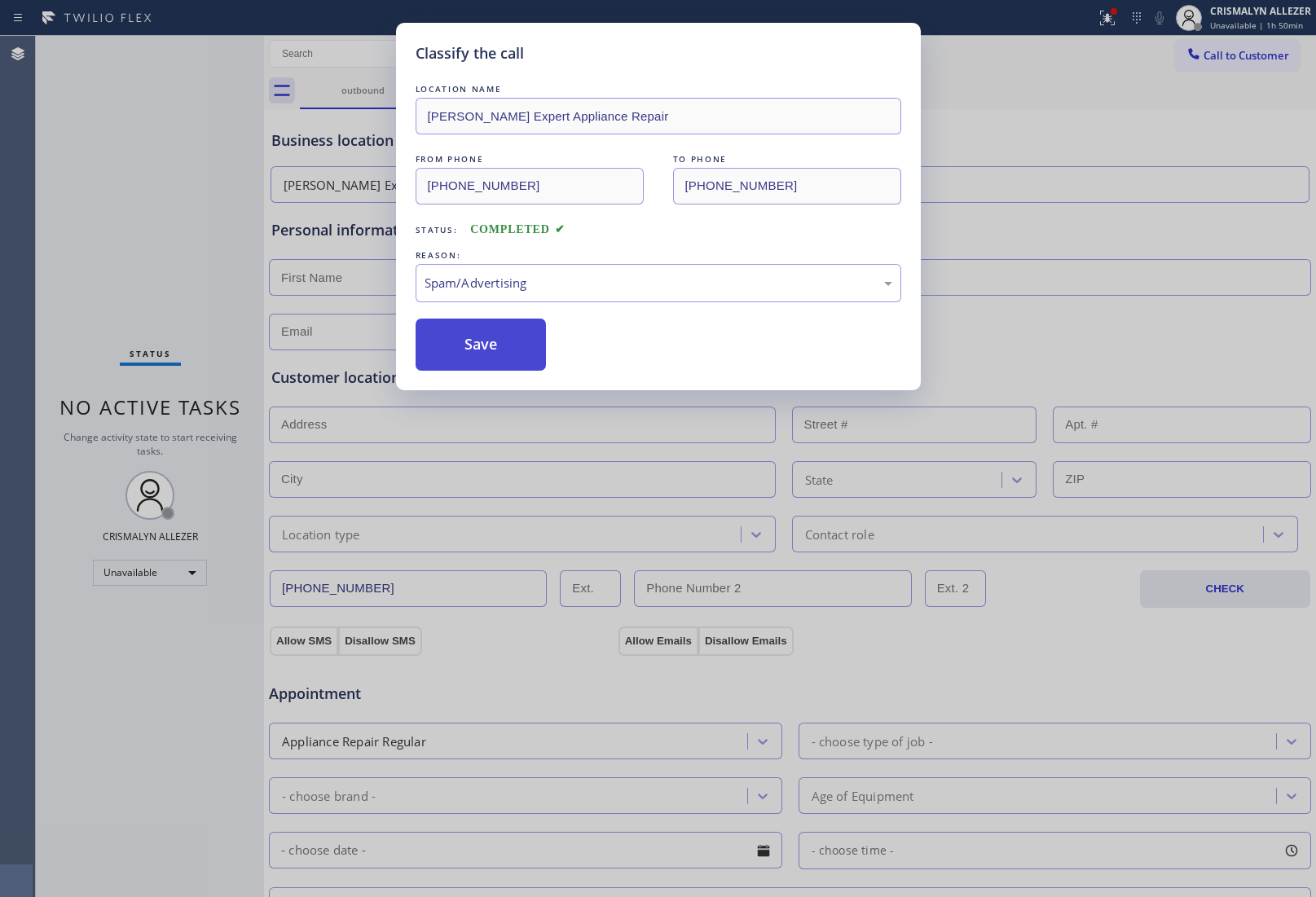
click at [515, 361] on button "Save" at bounding box center [482, 344] width 131 height 52
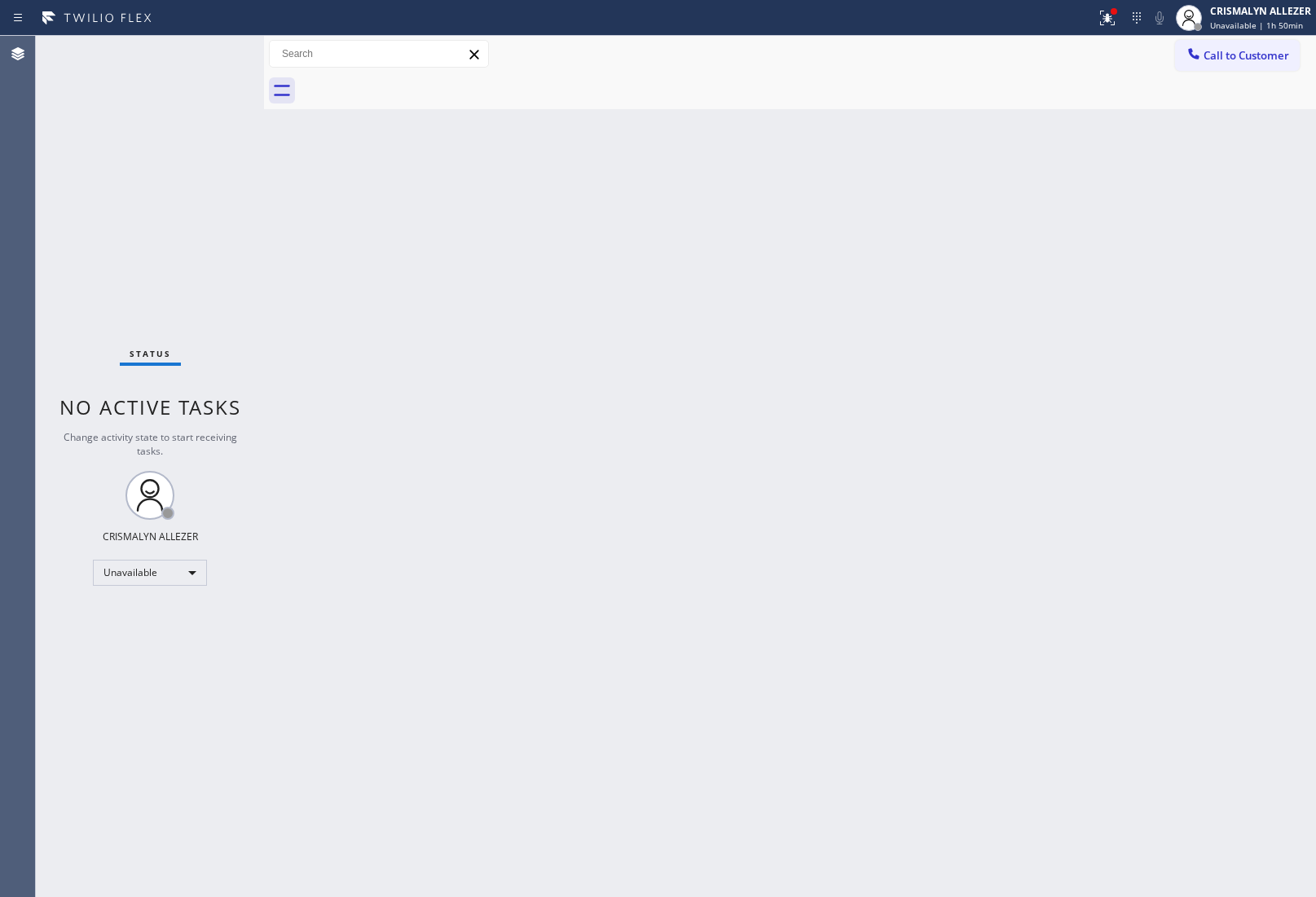
drag, startPoint x: 1216, startPoint y: 380, endPoint x: 840, endPoint y: 221, distance: 408.2
click at [1193, 372] on div "Back to Dashboard Change Sender ID Customers Technicians Select a contact Outbo…" at bounding box center [790, 467] width 1052 height 861
click at [1211, 57] on span "Call to Customer" at bounding box center [1246, 55] width 85 height 15
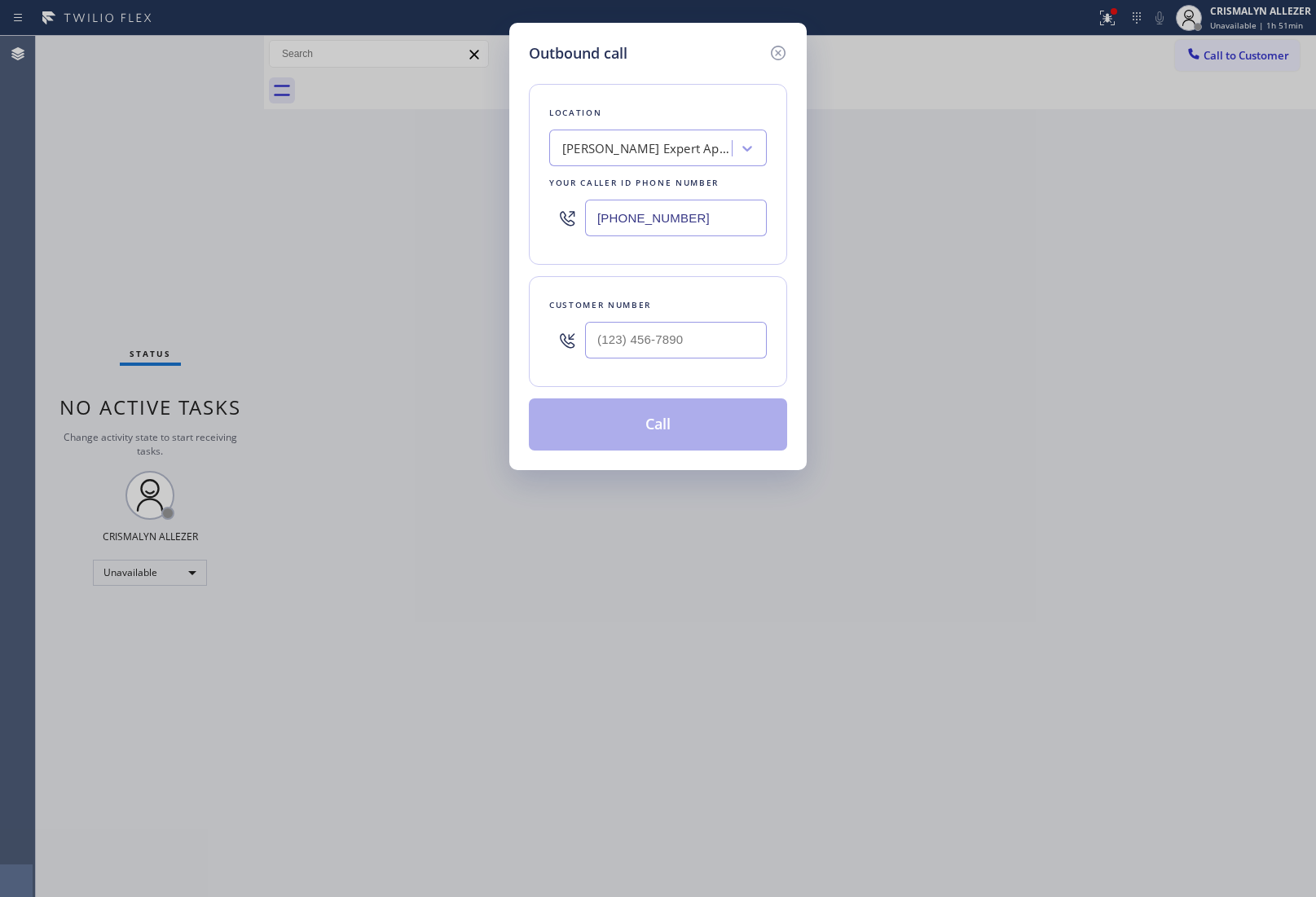
drag, startPoint x: 640, startPoint y: 225, endPoint x: 434, endPoint y: 227, distance: 206.0
click at [446, 227] on div "Outbound call Location [PERSON_NAME] Expert Appliance Repair Your caller id pho…" at bounding box center [658, 448] width 1316 height 897
paste input "602) 313-1762"
type input "[PHONE_NUMBER]"
click at [664, 339] on input "(___) ___-____" at bounding box center [676, 340] width 182 height 37
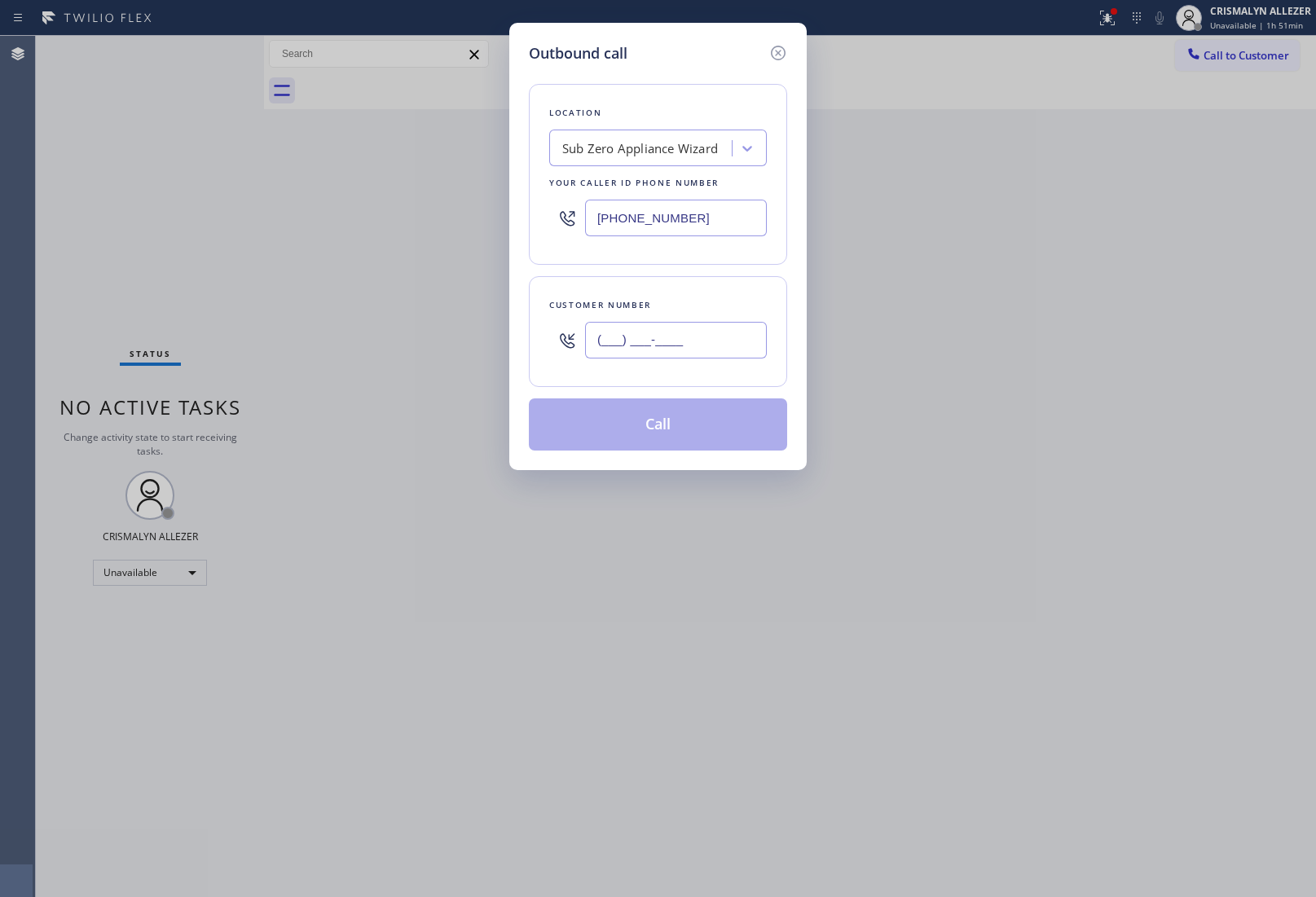
paste input "422) 019-7146"
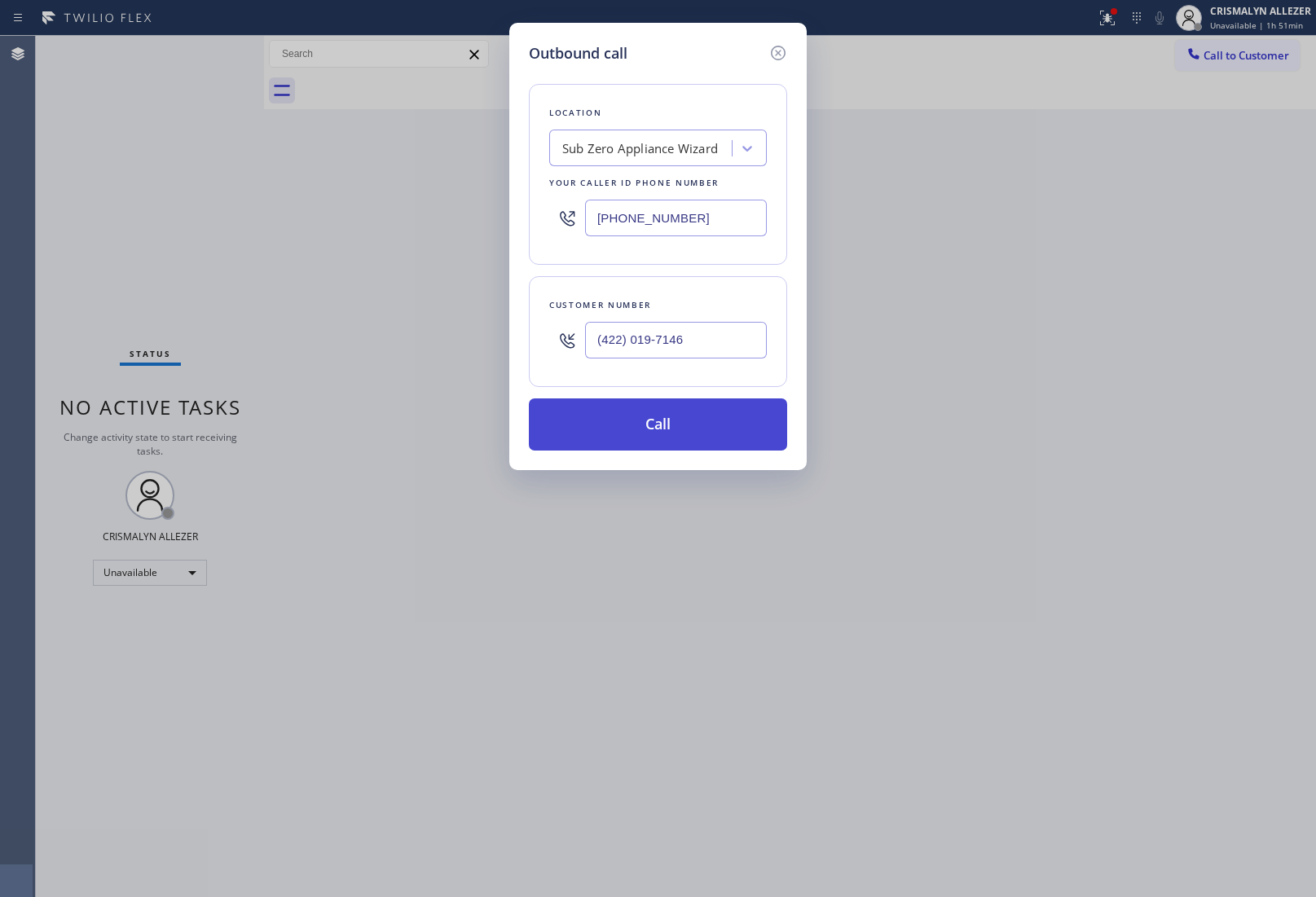
type input "(422) 019-7146"
click at [657, 422] on button "Call" at bounding box center [658, 424] width 258 height 52
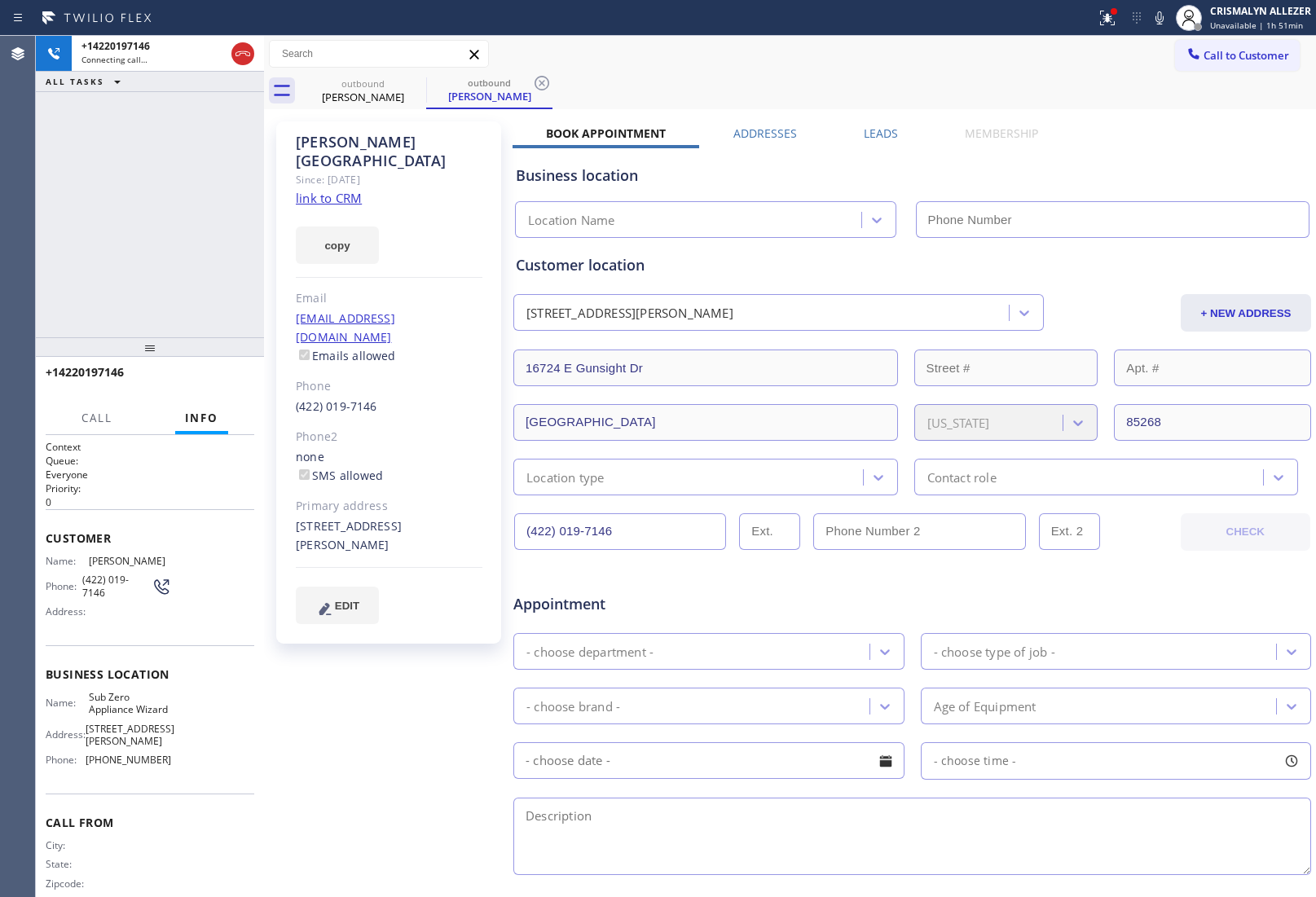
click at [350, 190] on link "link to CRM" at bounding box center [329, 198] width 66 height 16
type input "[PHONE_NUMBER]"
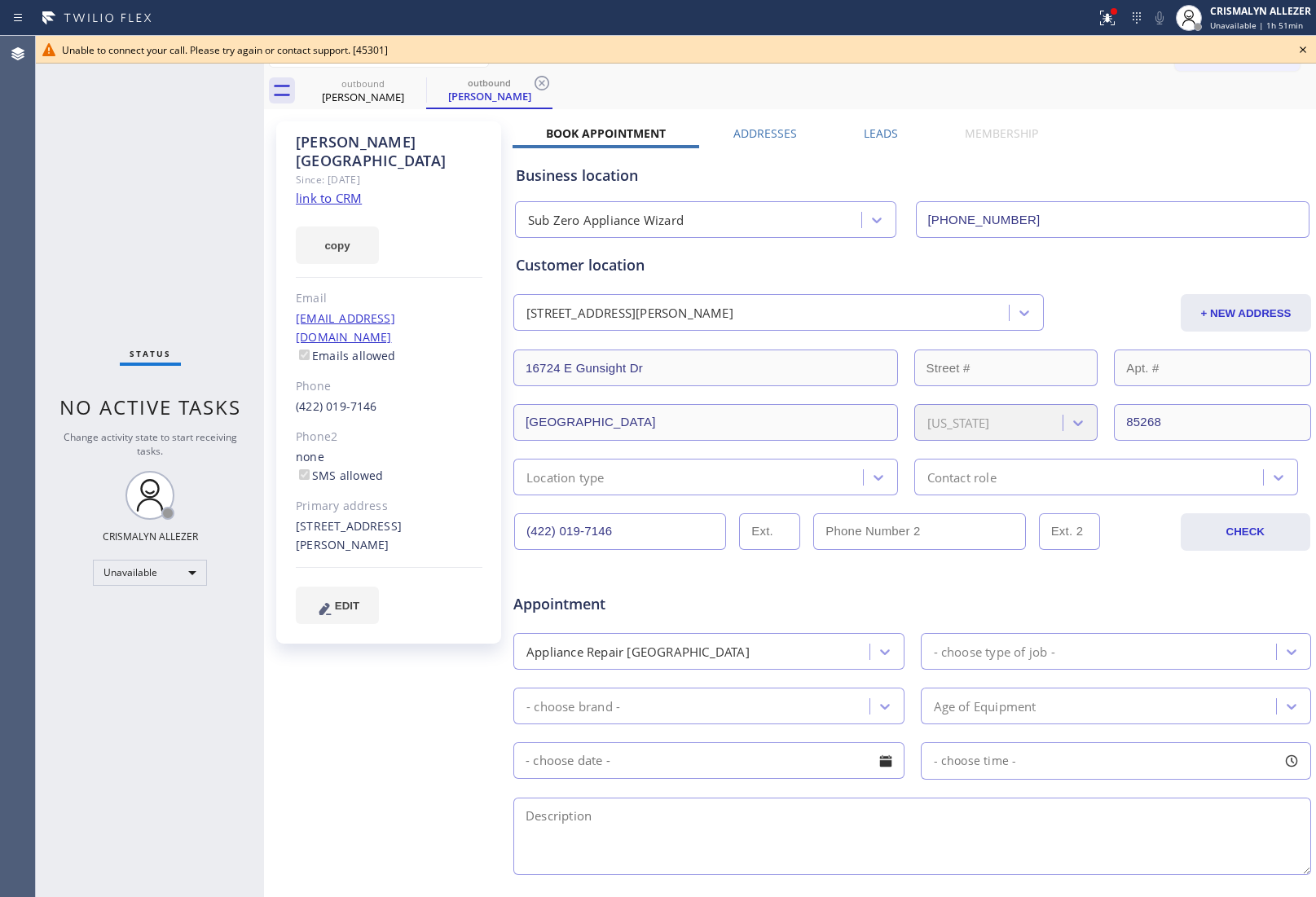
click at [1301, 46] on icon at bounding box center [1303, 49] width 20 height 20
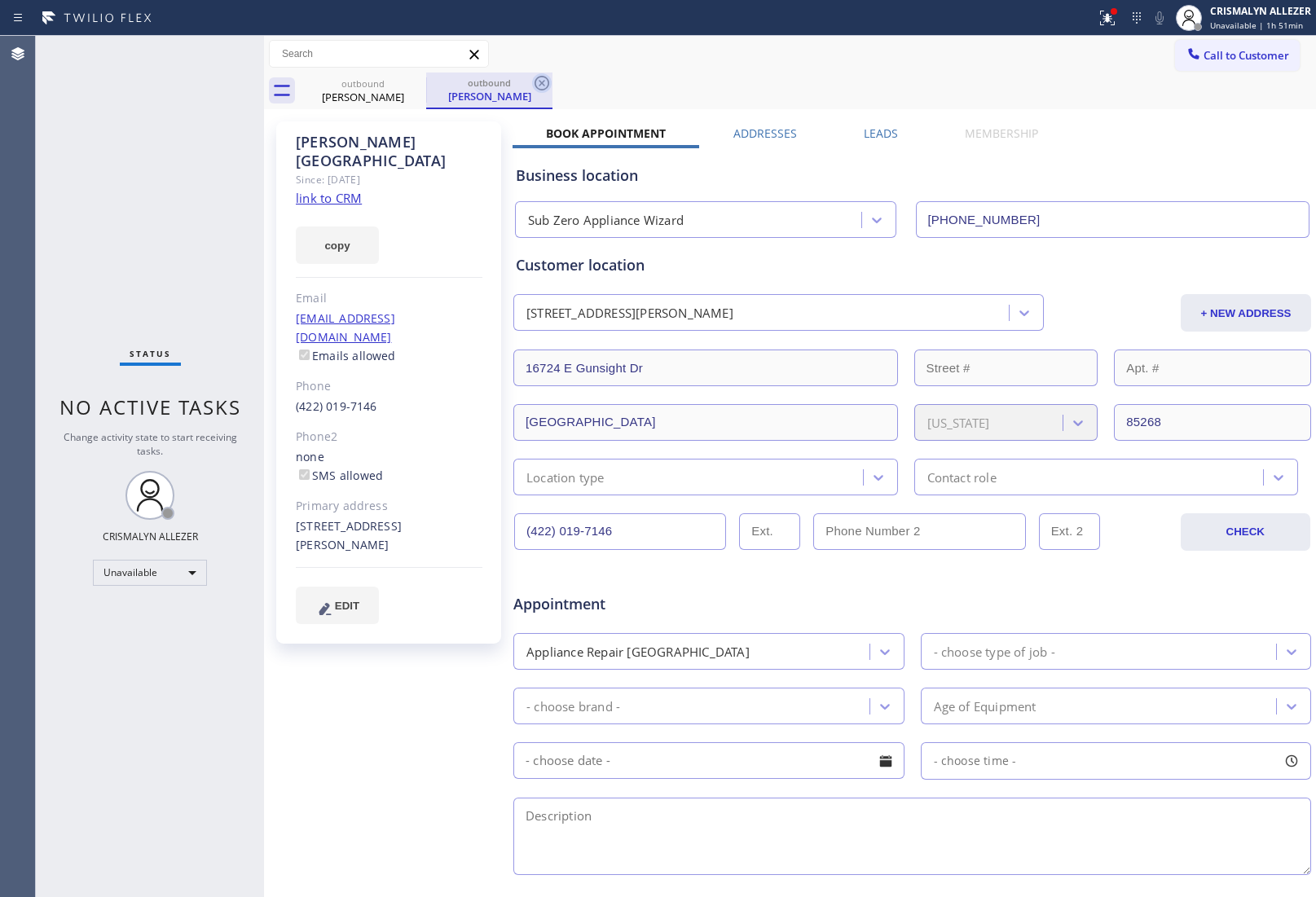
click at [538, 82] on icon at bounding box center [542, 83] width 20 height 20
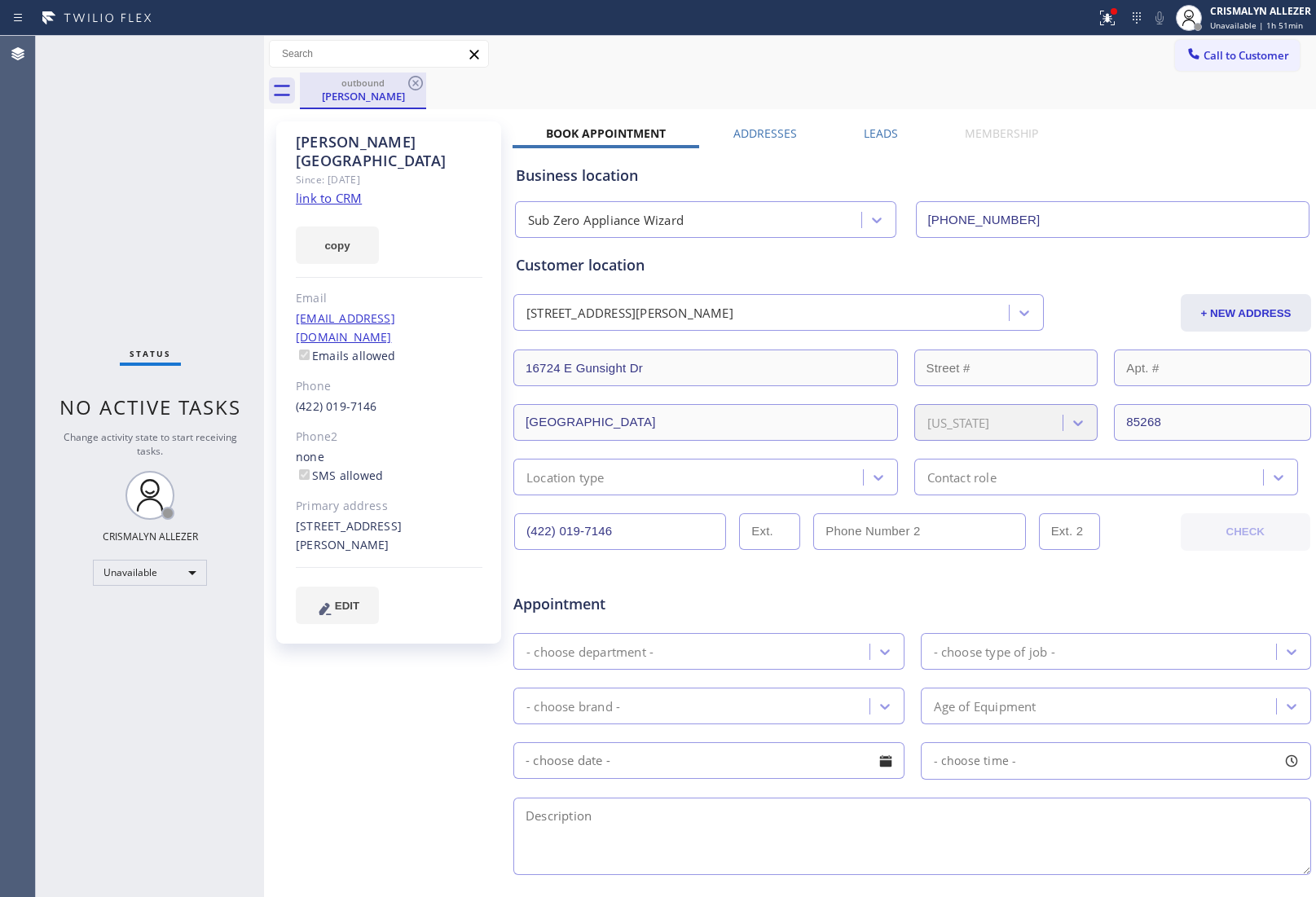
click at [404, 82] on div "outbound" at bounding box center [362, 83] width 123 height 12
click at [864, 135] on label "Leads" at bounding box center [881, 133] width 35 height 16
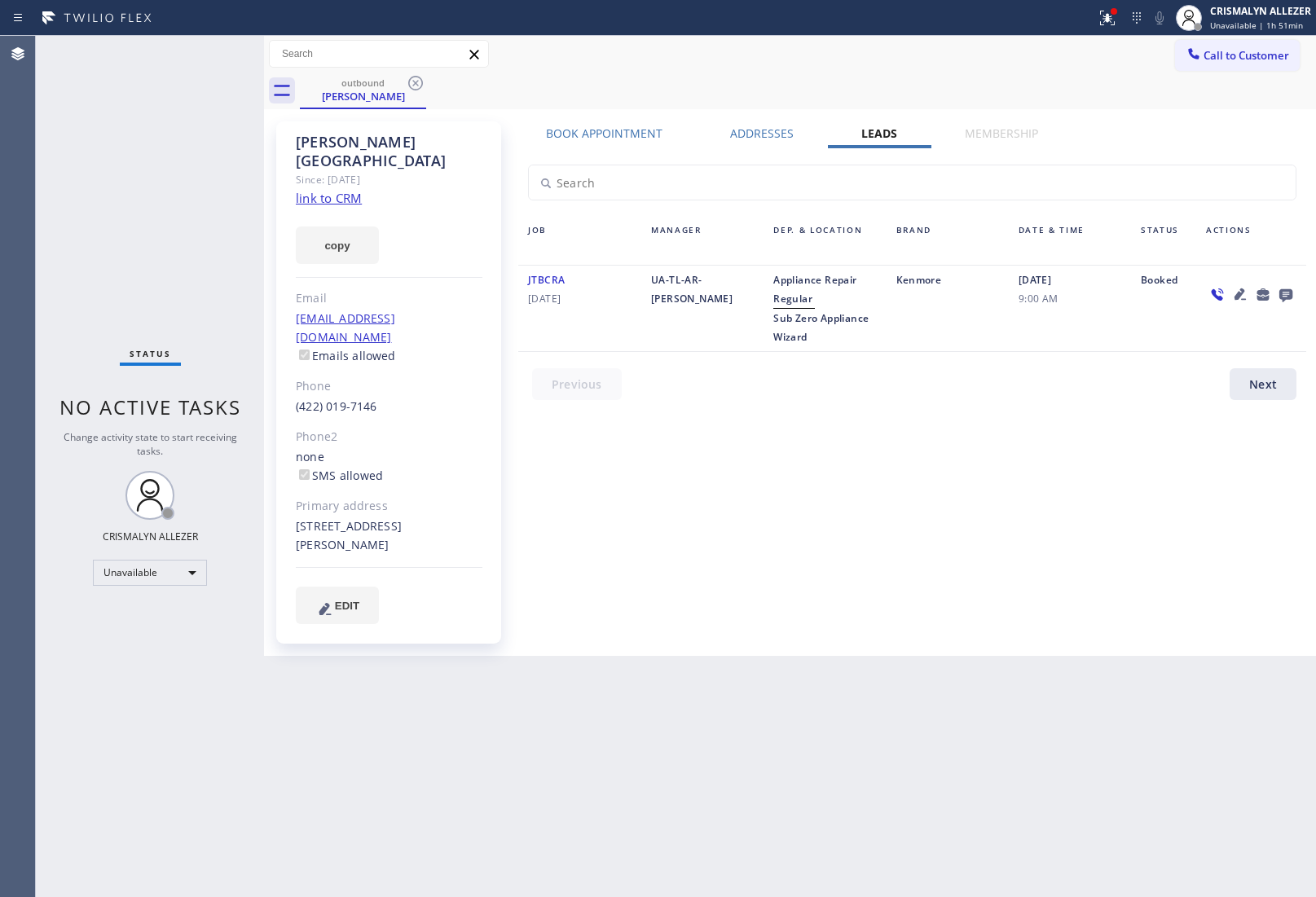
click at [1280, 293] on icon at bounding box center [1286, 295] width 13 height 13
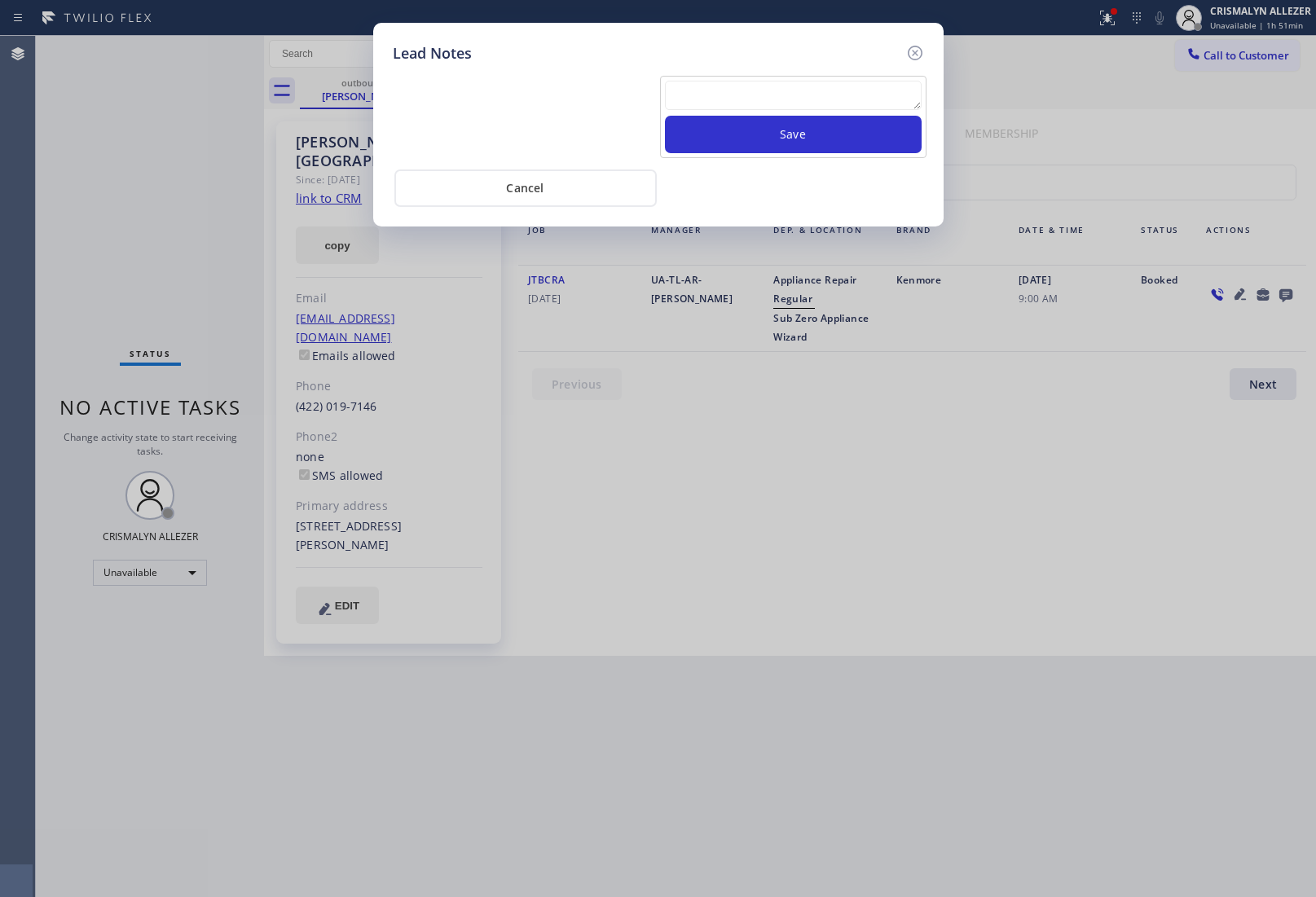
click at [779, 99] on textarea at bounding box center [794, 96] width 257 height 29
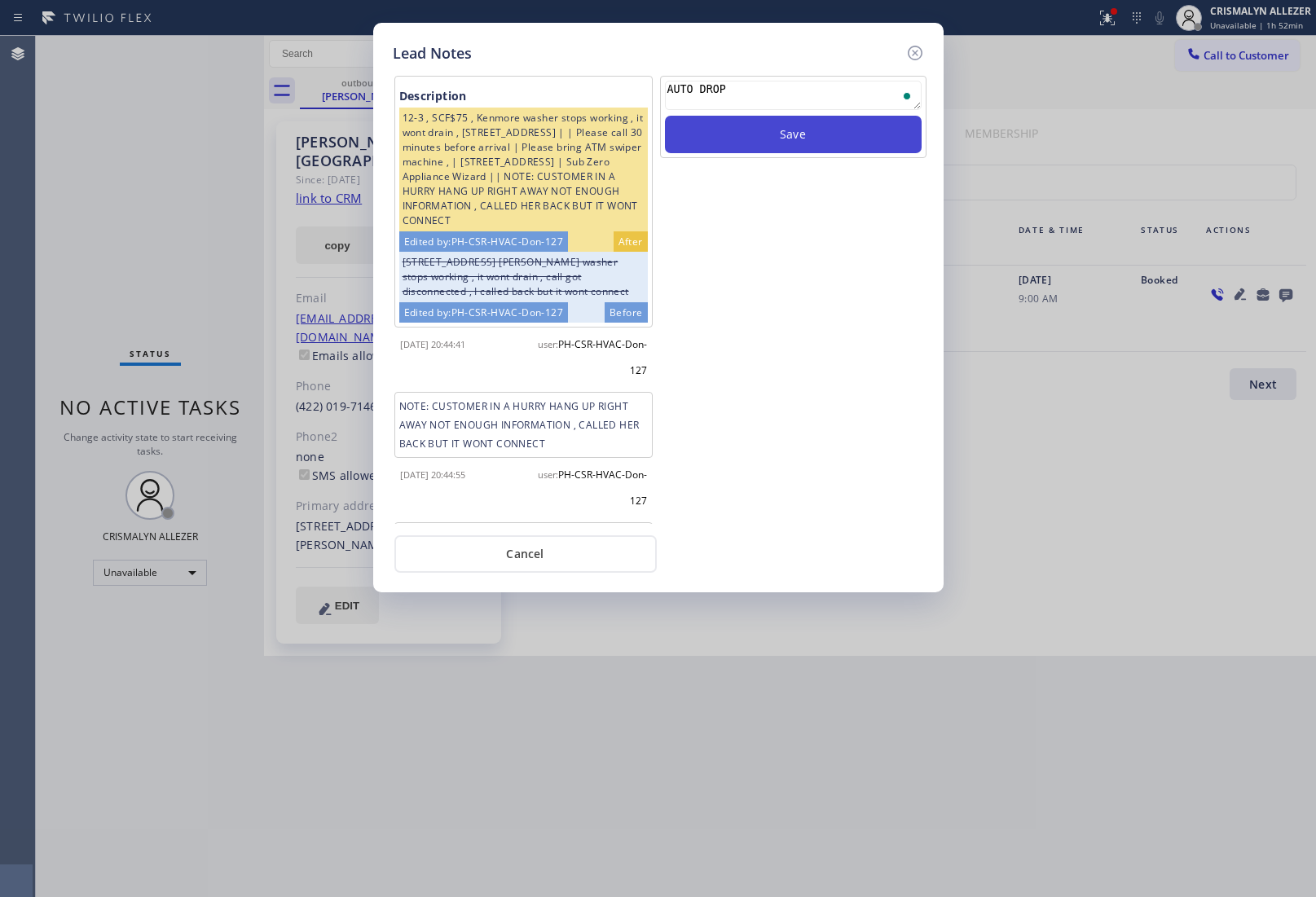
type textarea "AUTO DROP"
click at [784, 135] on button "Save" at bounding box center [794, 134] width 257 height 37
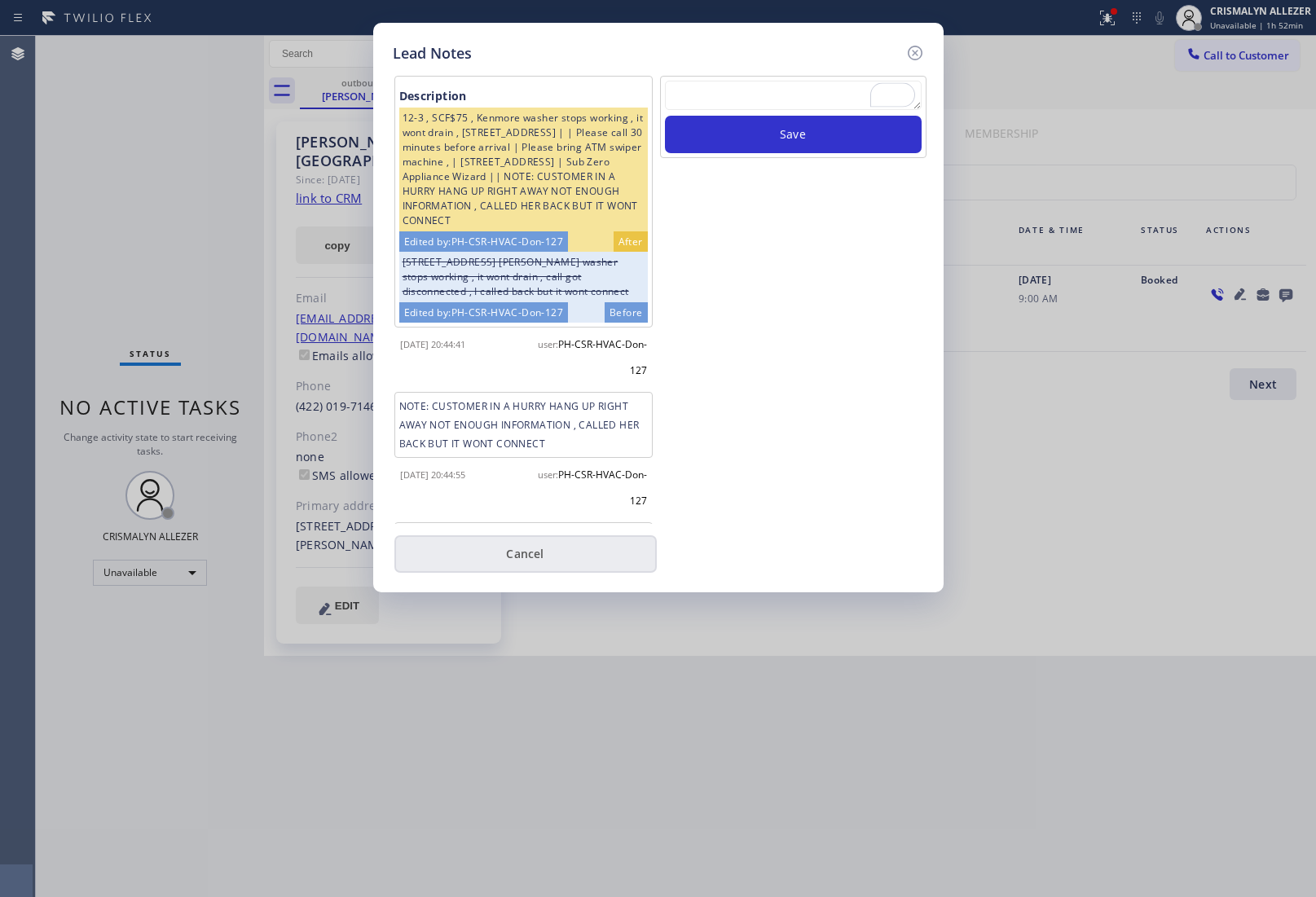
click at [546, 563] on button "Cancel" at bounding box center [526, 554] width 262 height 37
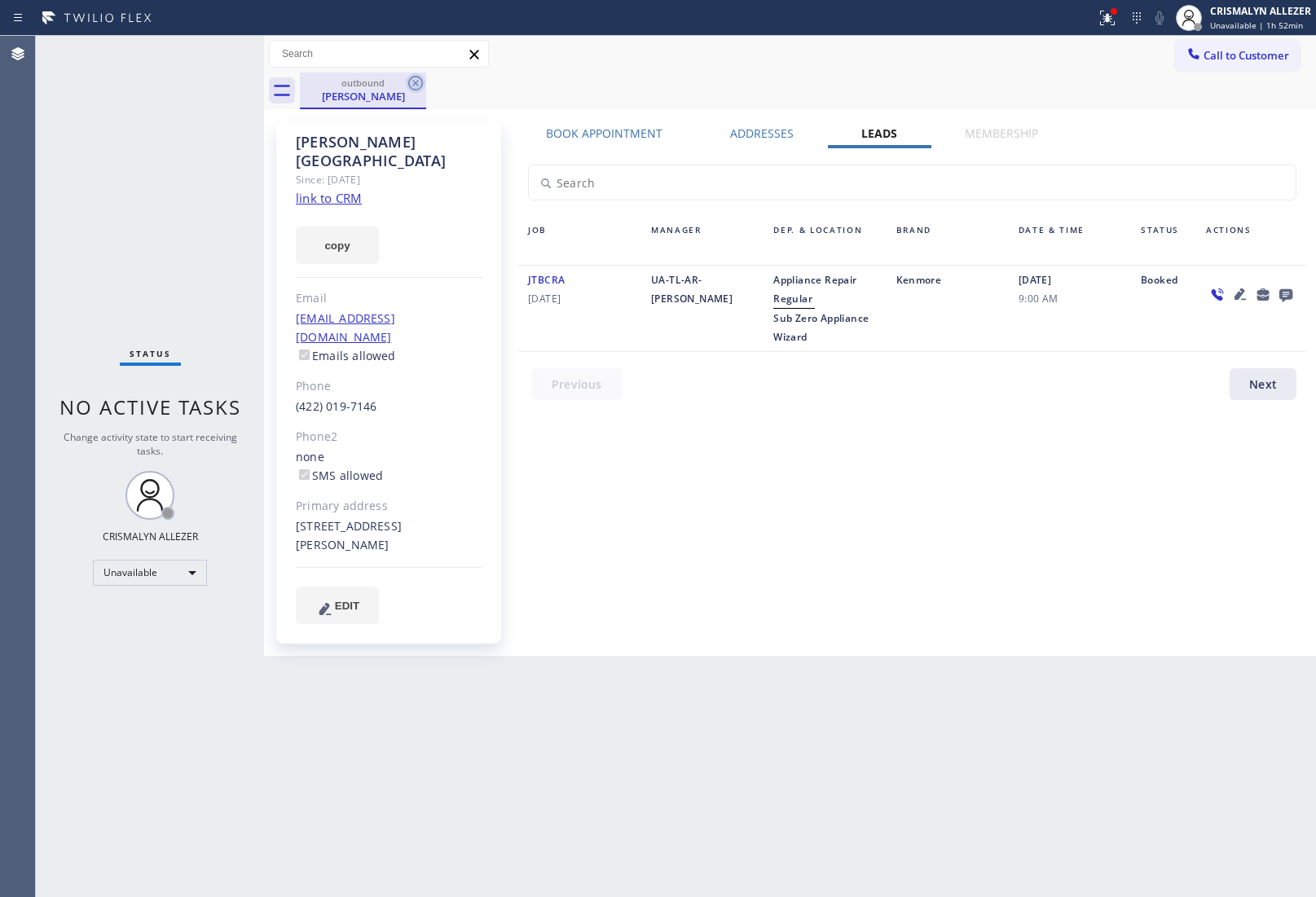
click at [420, 84] on icon at bounding box center [415, 83] width 20 height 20
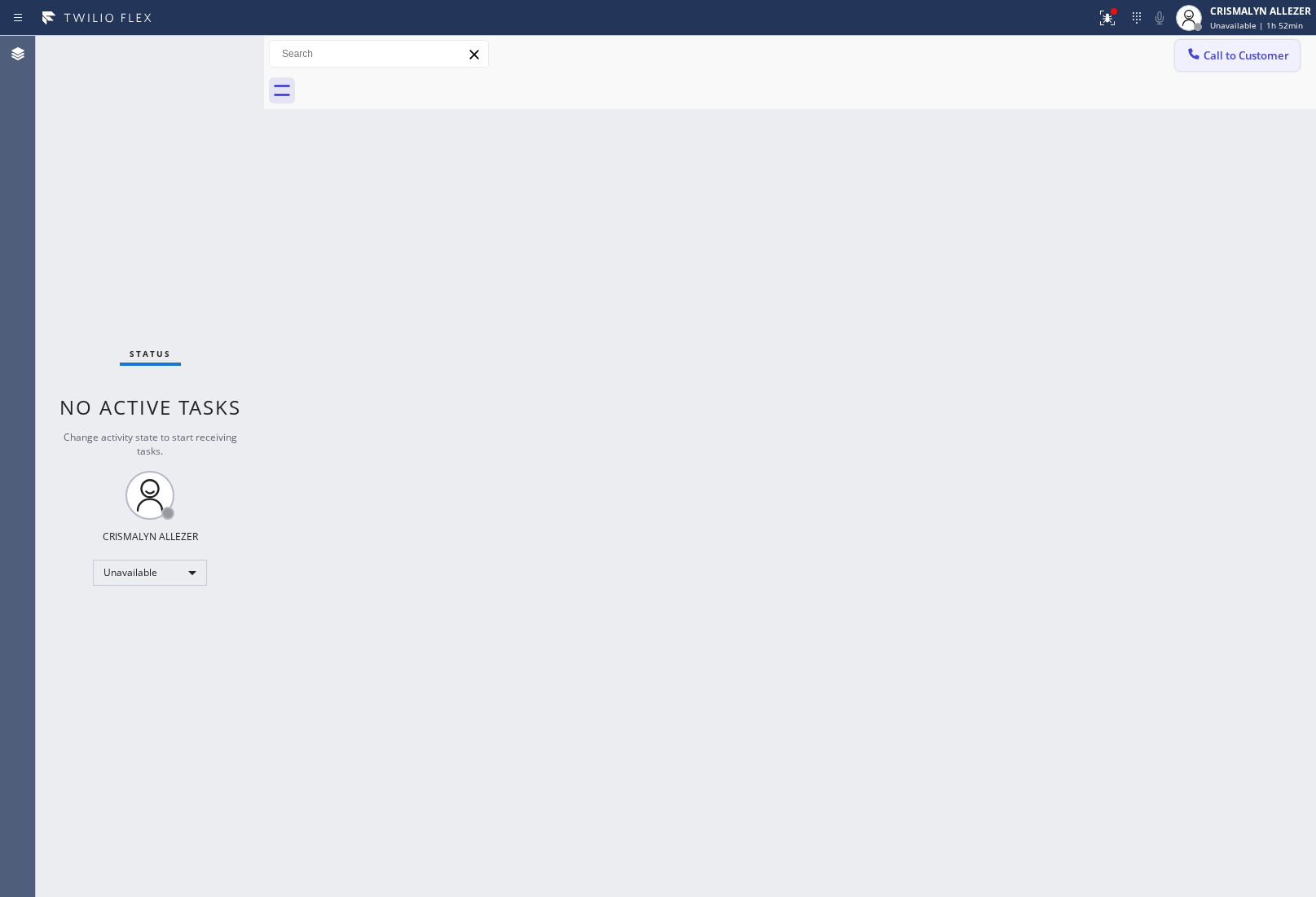
click at [1253, 61] on span "Call to Customer" at bounding box center [1246, 55] width 85 height 15
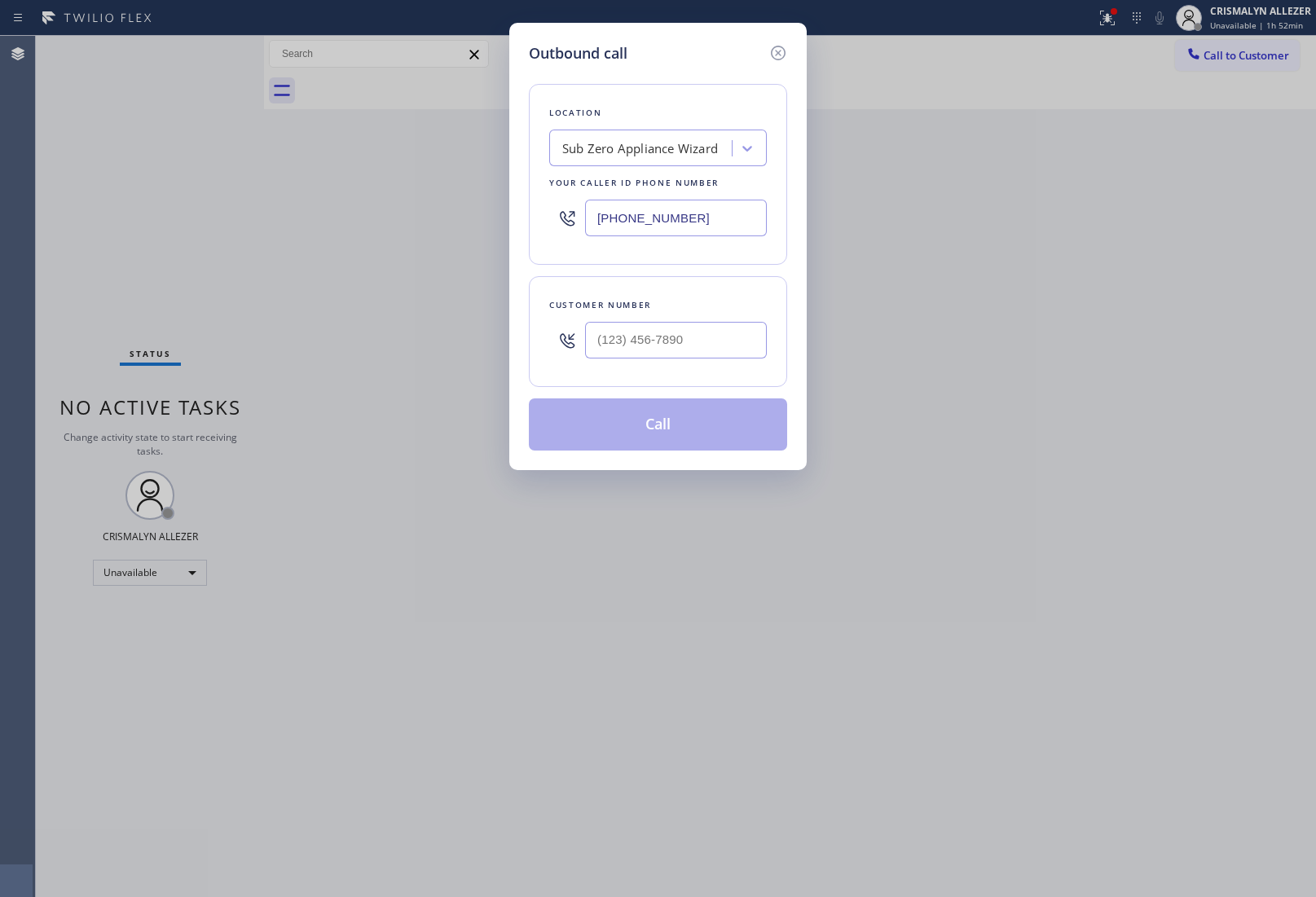
paste input "833) 692-2271"
drag, startPoint x: 739, startPoint y: 213, endPoint x: 314, endPoint y: 184, distance: 426.0
click at [316, 213] on div "Outbound call Location Sub Zero Appliance Wizard Your caller id phone number [P…" at bounding box center [658, 448] width 1316 height 897
type input "[PHONE_NUMBER]"
click at [682, 348] on input "(___) ___-____" at bounding box center [676, 340] width 182 height 37
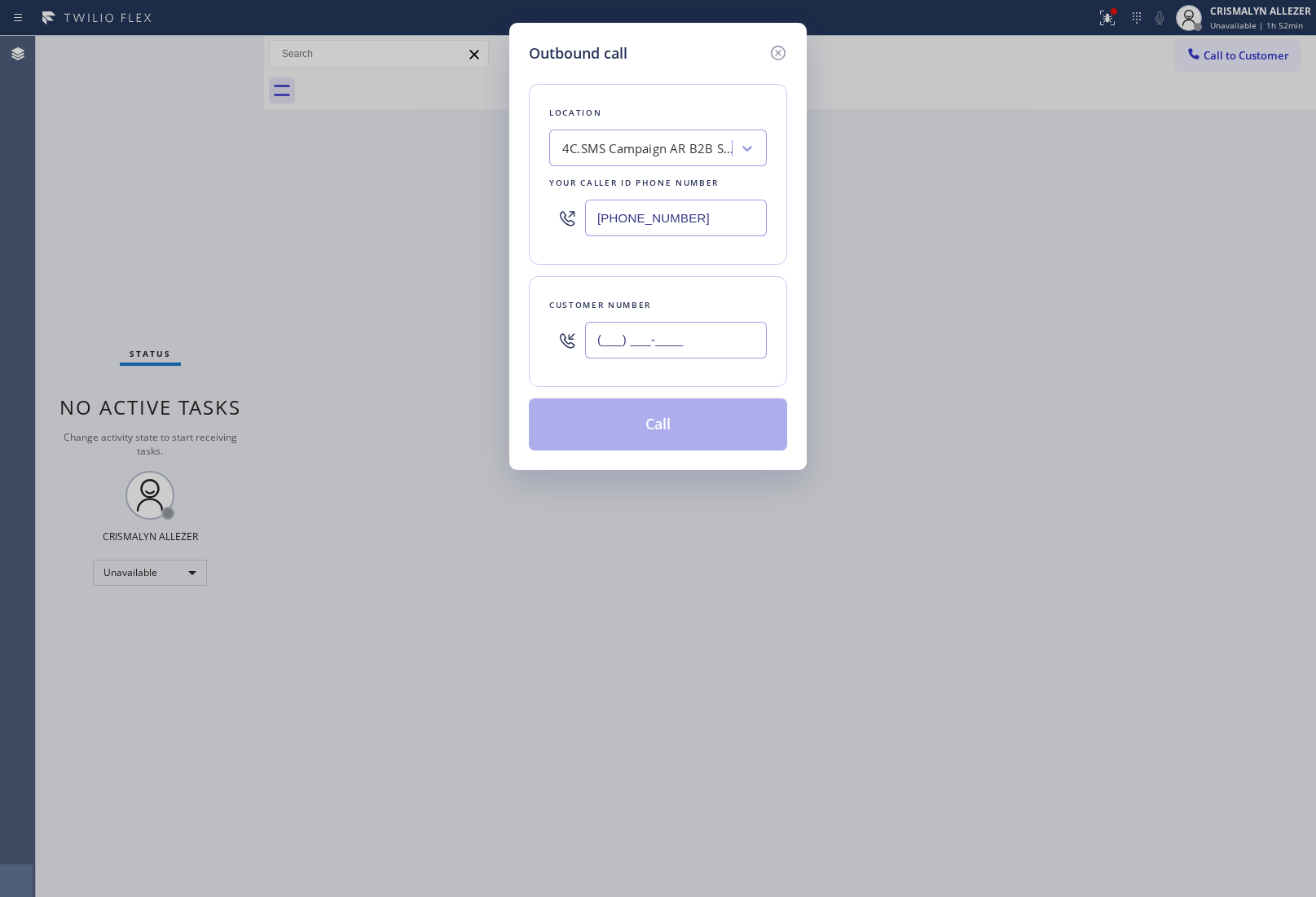
paste input "310) 955-7300"
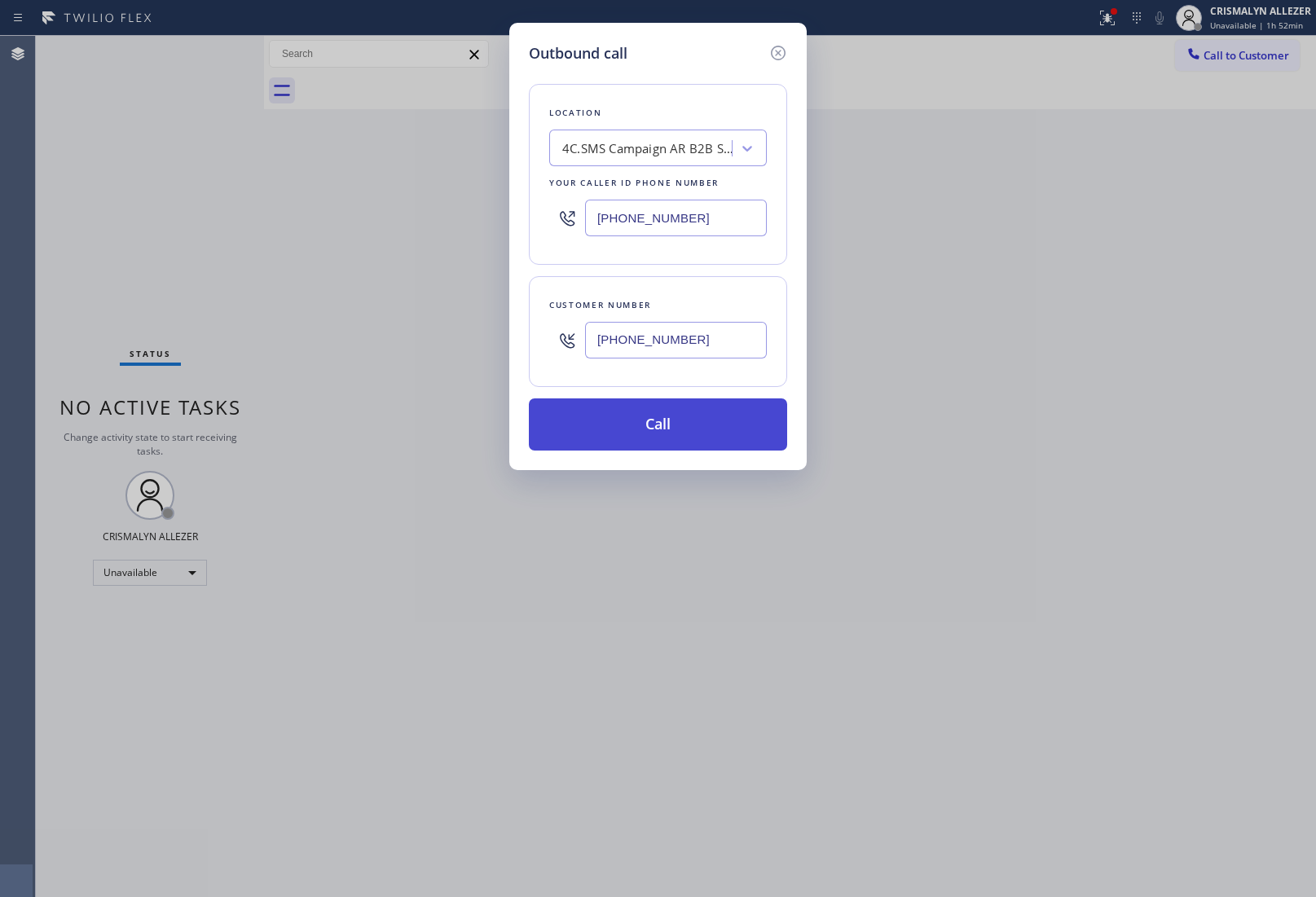
type input "[PHONE_NUMBER]"
click at [666, 434] on button "Call" at bounding box center [658, 424] width 258 height 52
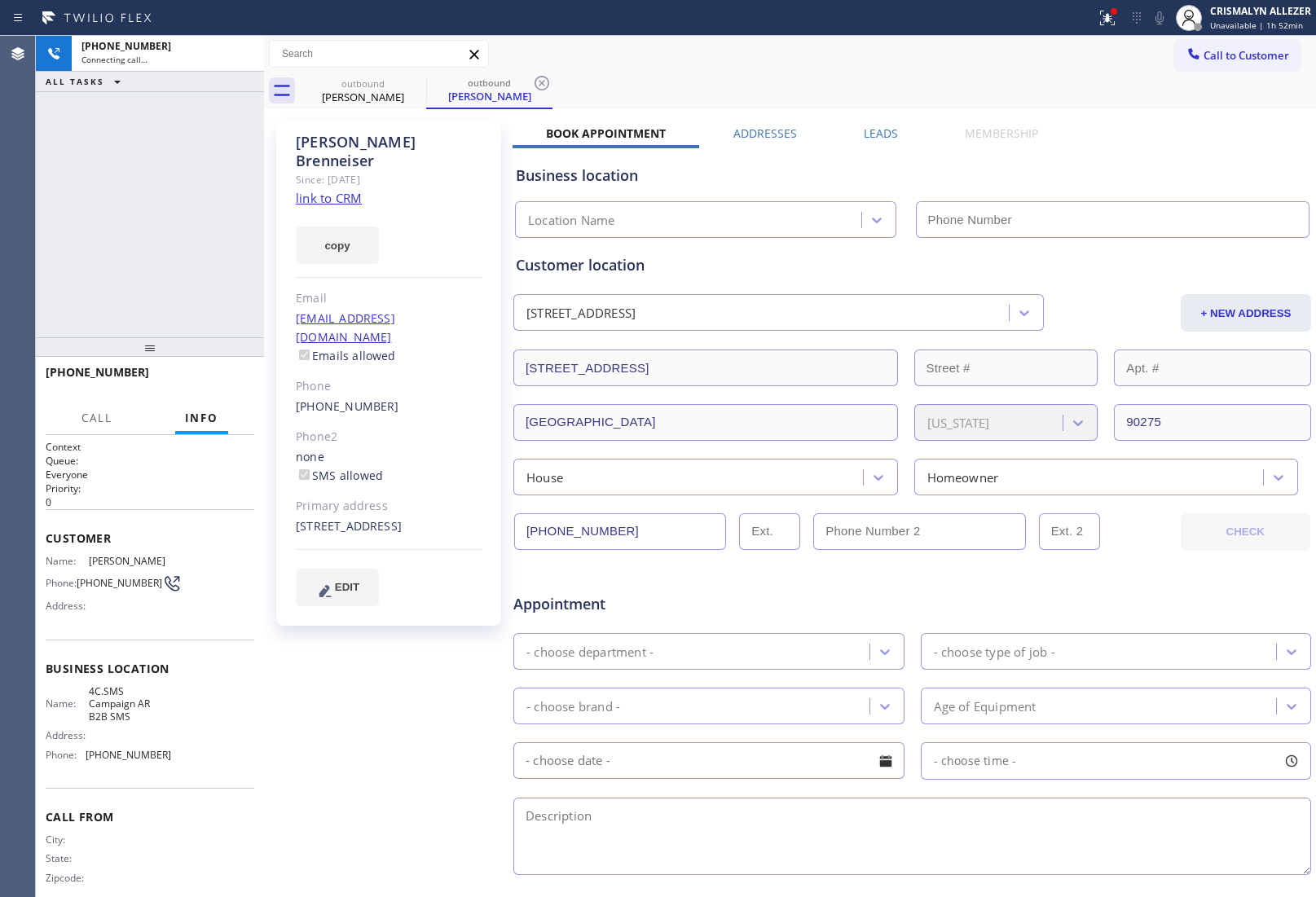
click at [314, 190] on link "link to CRM" at bounding box center [329, 198] width 66 height 16
type input "[PHONE_NUMBER]"
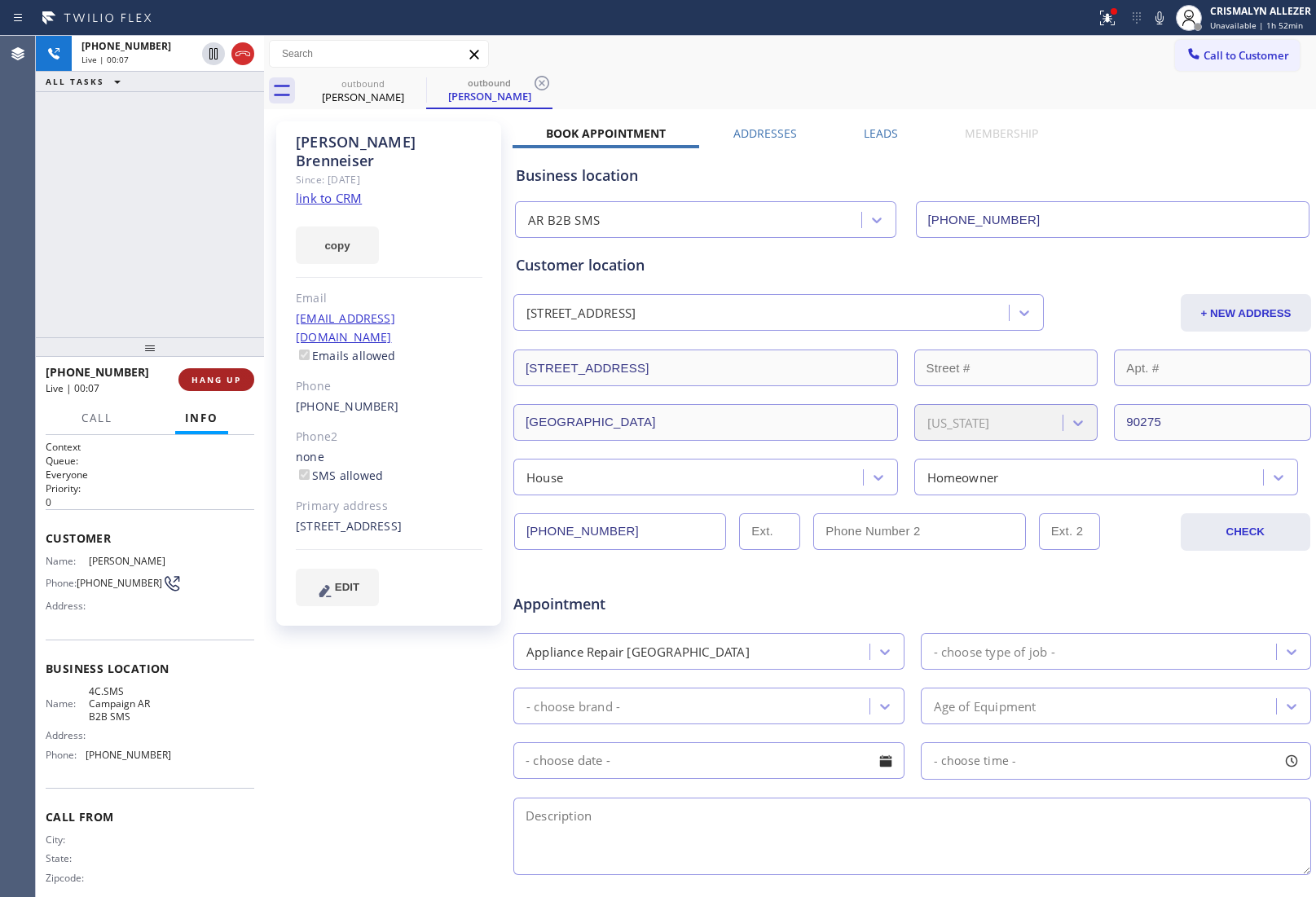
click at [224, 386] on button "HANG UP" at bounding box center [217, 380] width 76 height 22
click at [224, 386] on button "COMPLETE" at bounding box center [212, 380] width 82 height 22
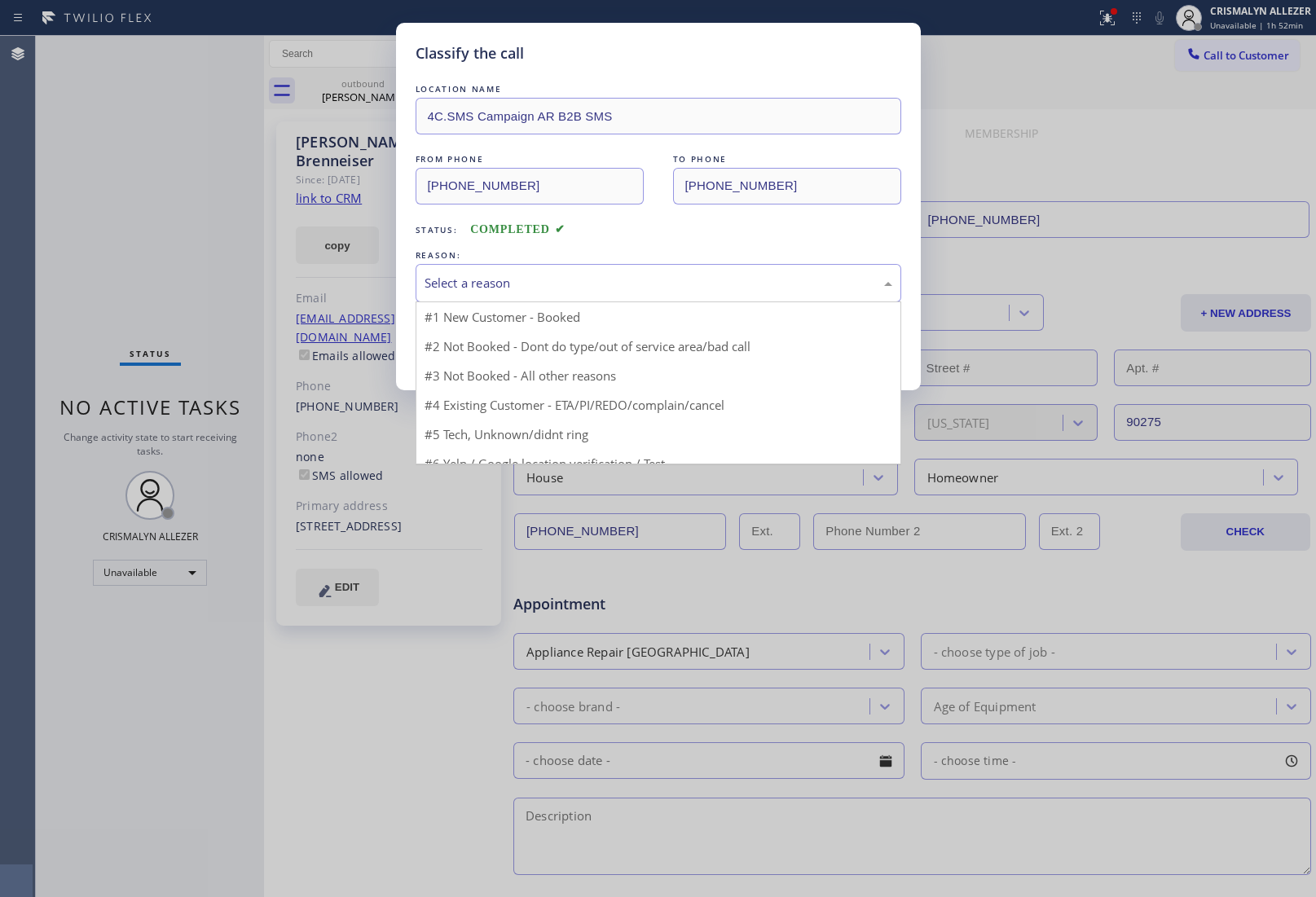
click at [657, 298] on div "Select a reason" at bounding box center [658, 283] width 486 height 38
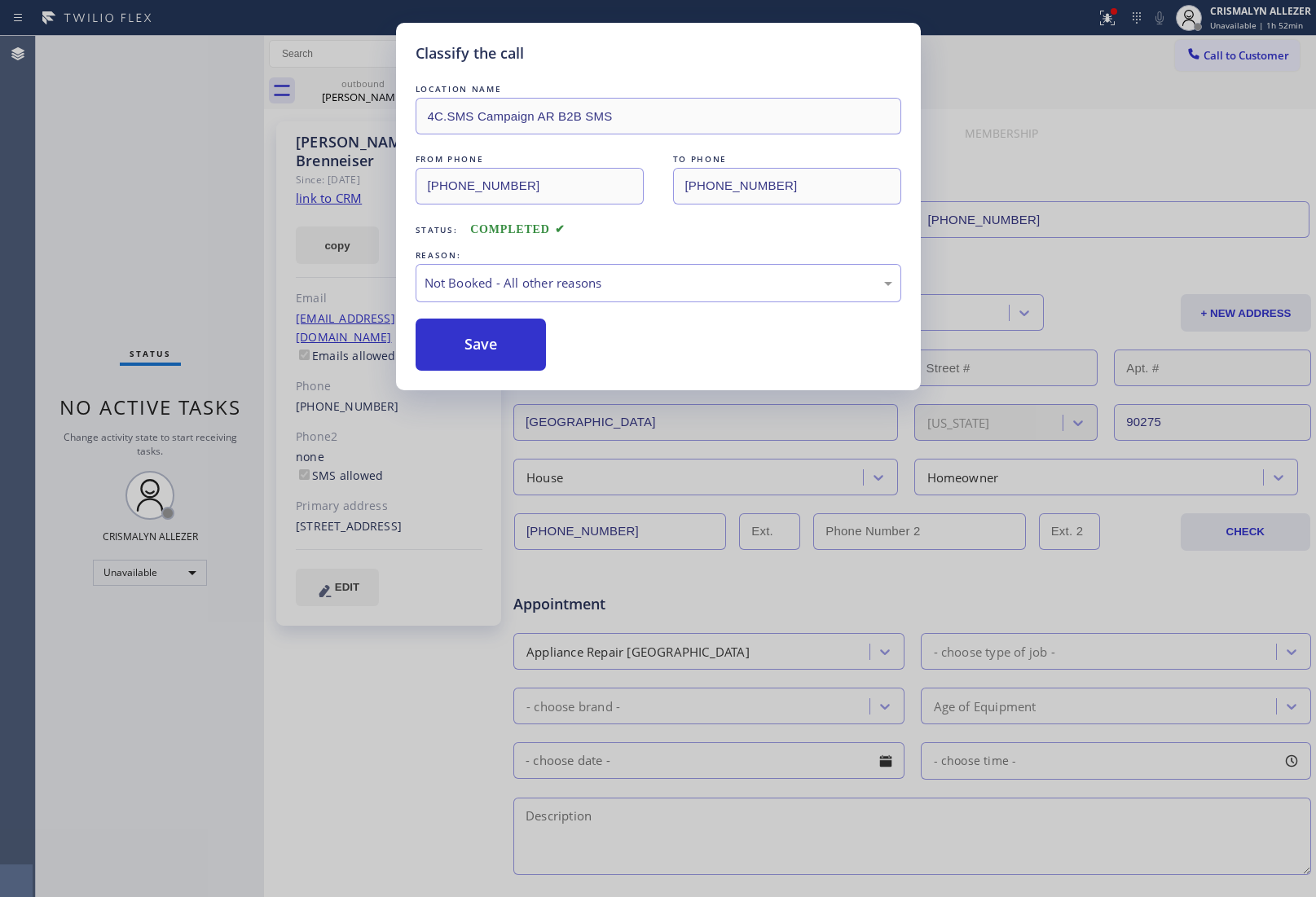
click at [501, 348] on button "Save" at bounding box center [482, 344] width 131 height 52
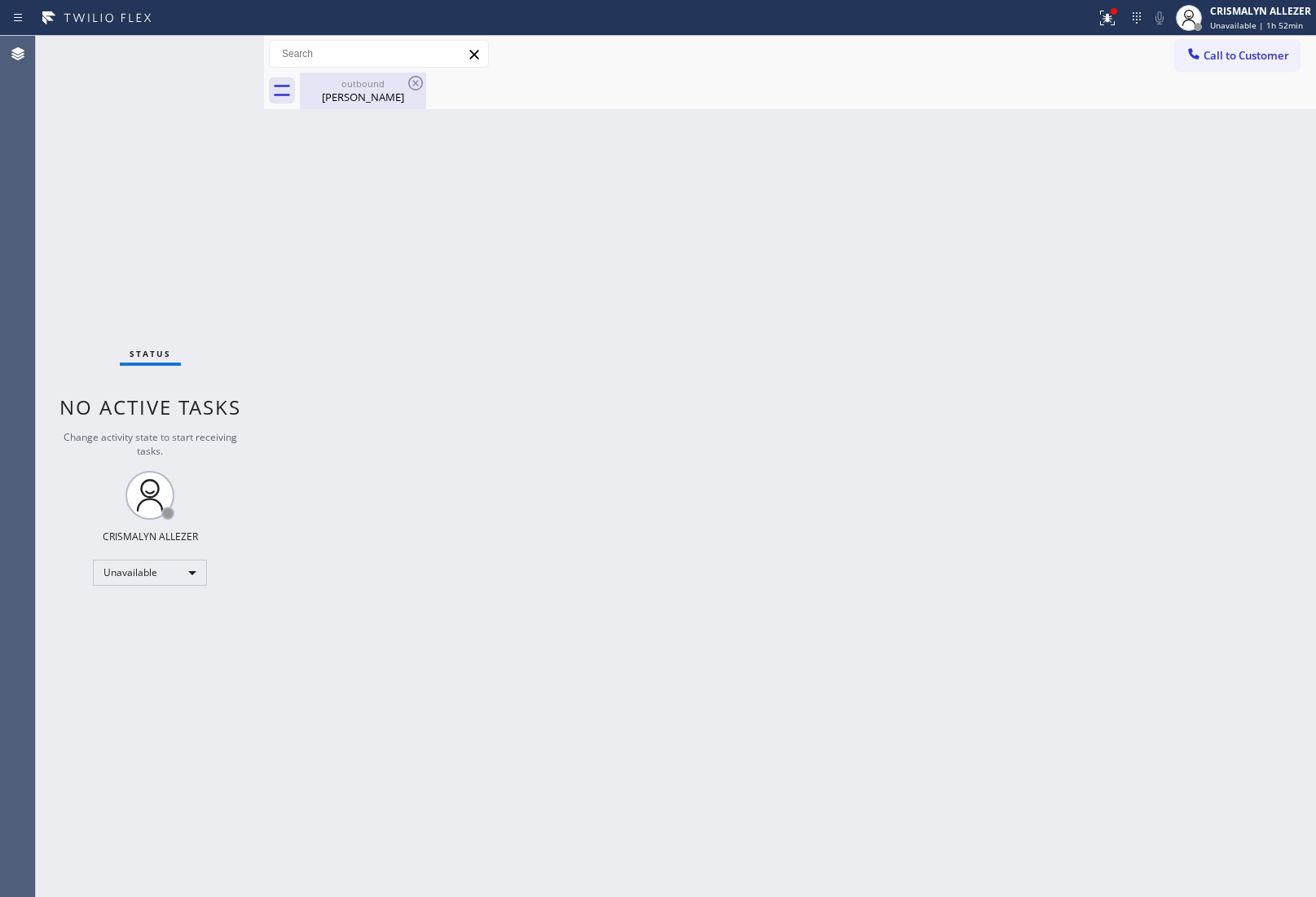
click at [356, 98] on div "[PERSON_NAME]" at bounding box center [362, 97] width 123 height 15
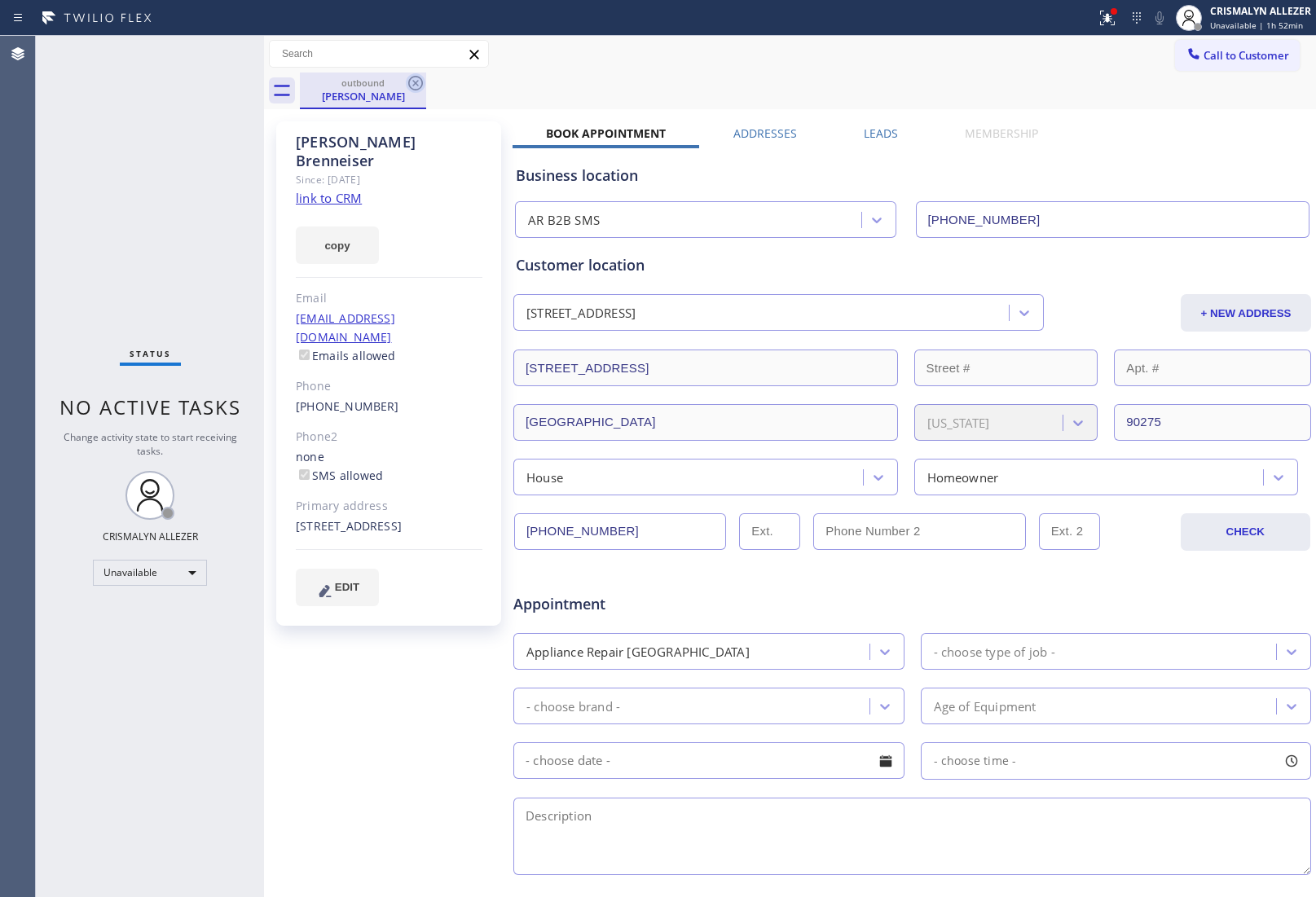
click at [413, 82] on icon at bounding box center [415, 83] width 20 height 20
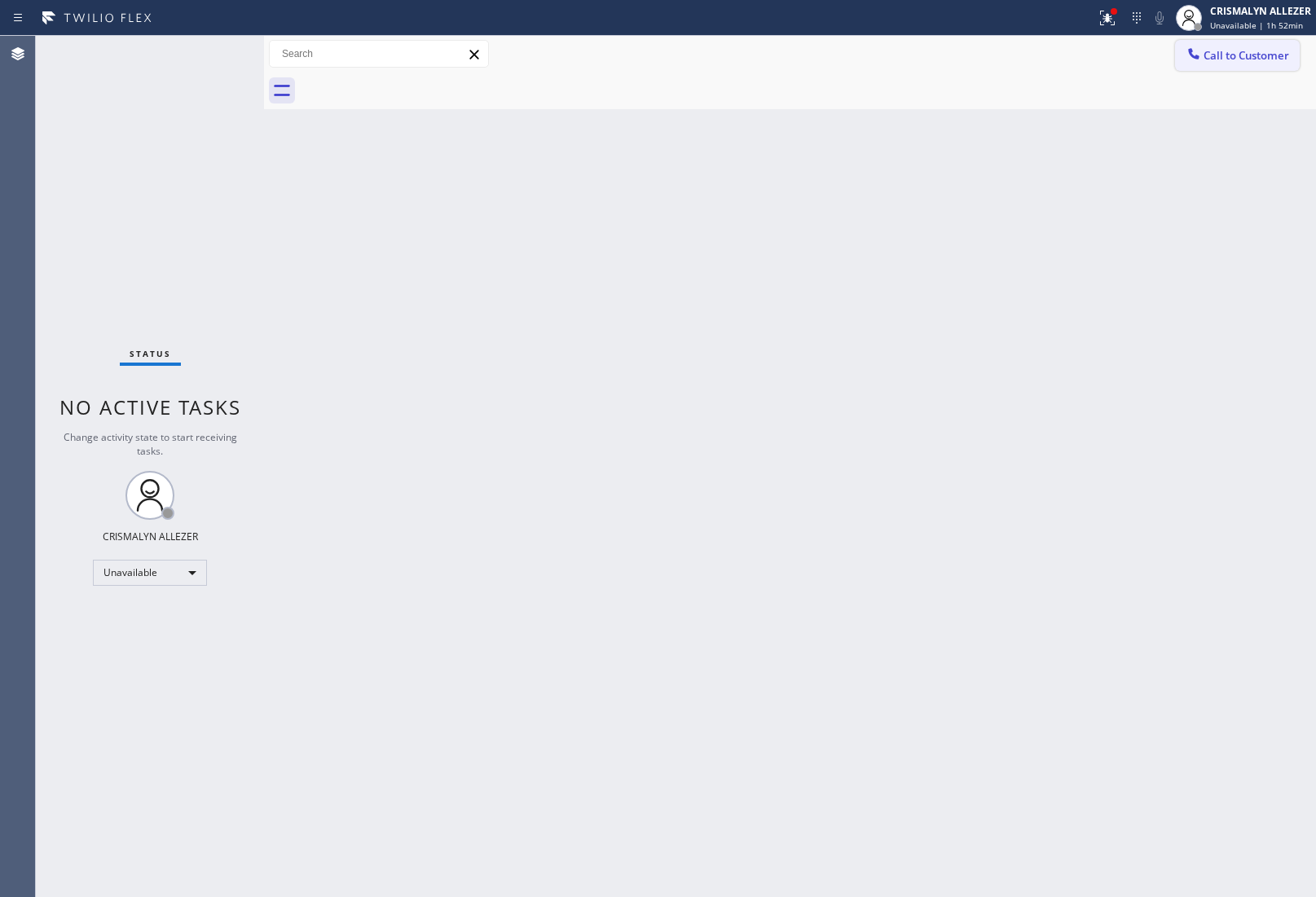
click at [1224, 59] on span "Call to Customer" at bounding box center [1246, 55] width 85 height 15
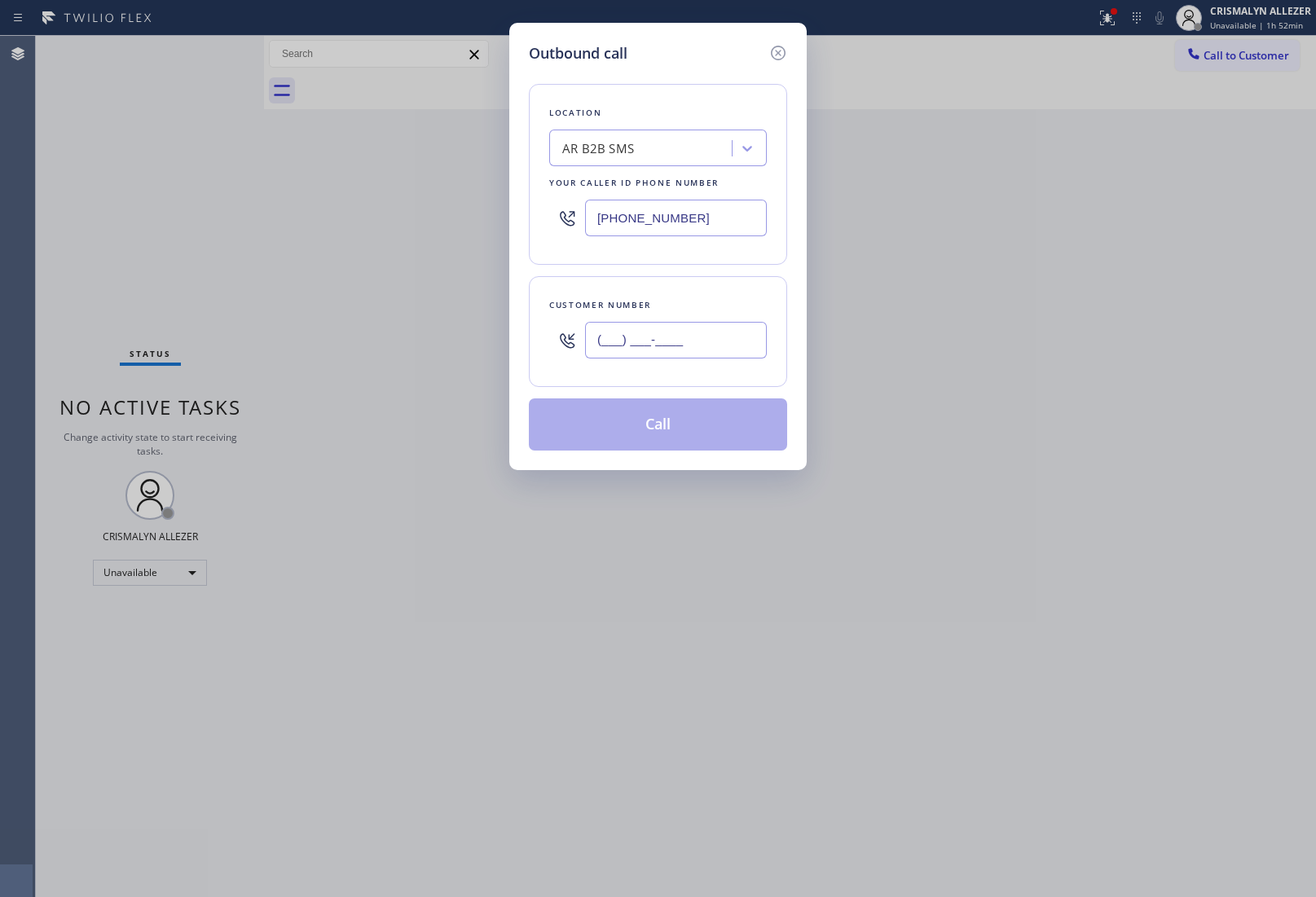
click at [702, 346] on input "(___) ___-____" at bounding box center [676, 340] width 182 height 37
paste input "310) 955-7300"
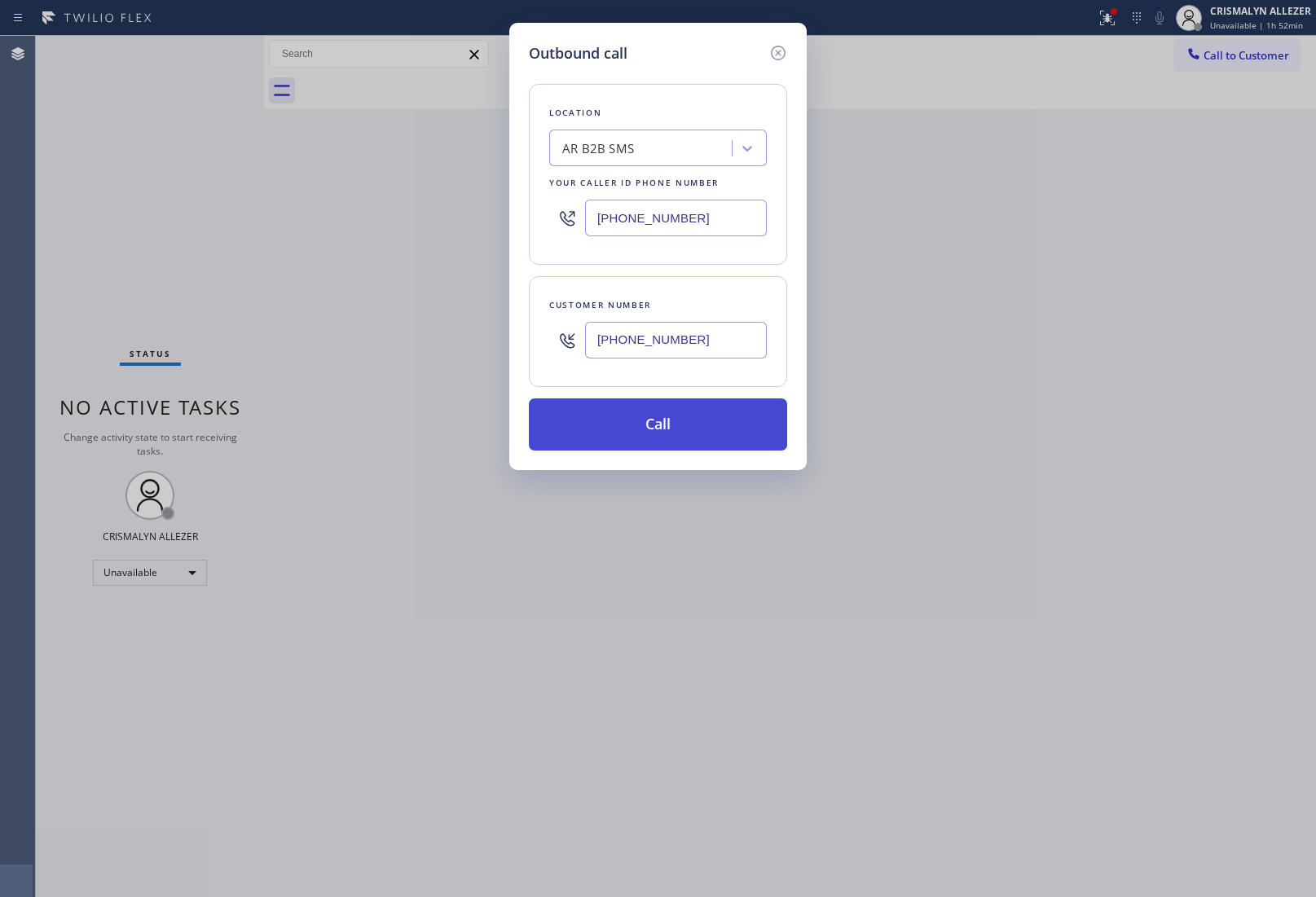
type input "[PHONE_NUMBER]"
click at [654, 420] on button "Call" at bounding box center [658, 424] width 258 height 52
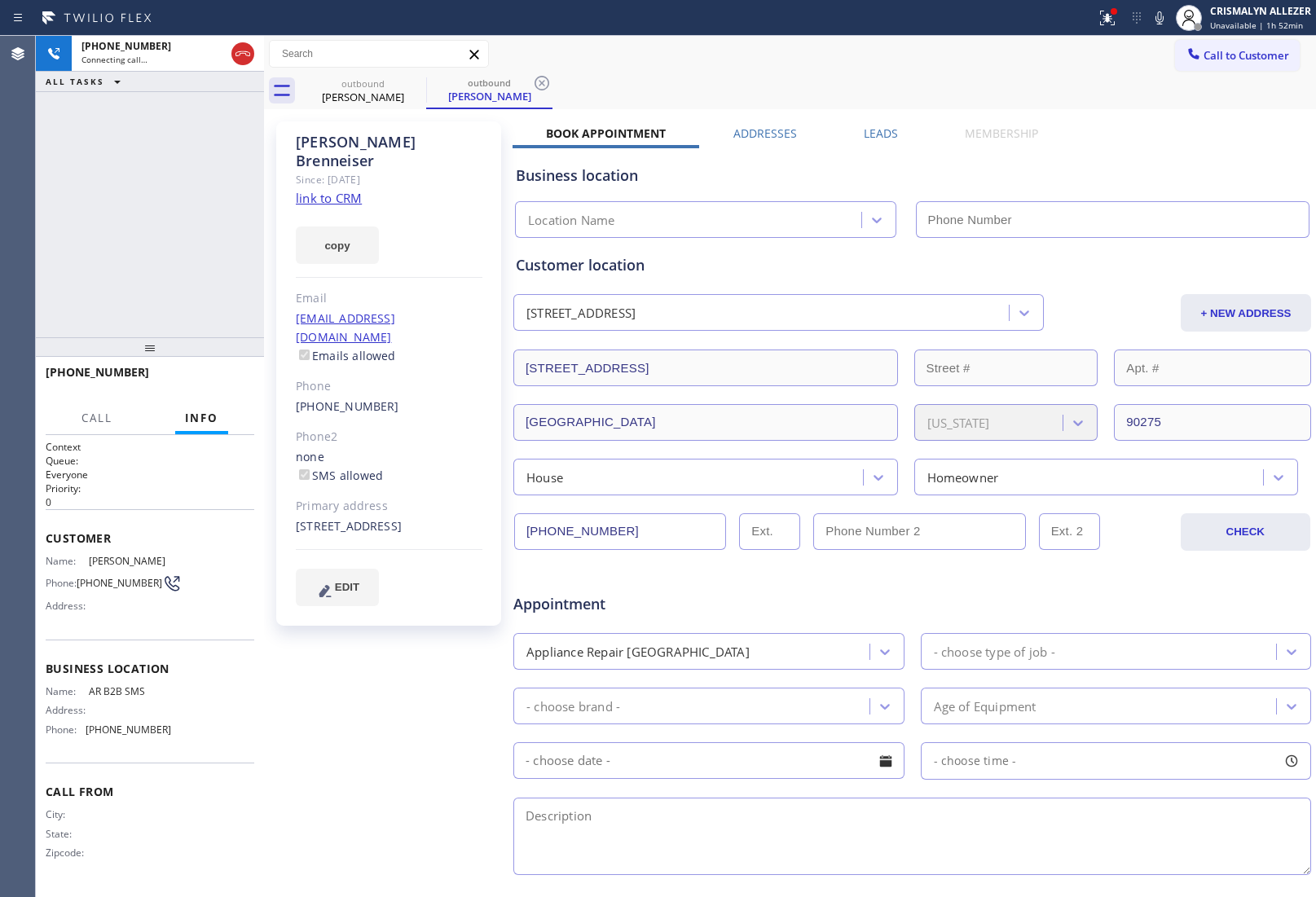
drag, startPoint x: 849, startPoint y: 133, endPoint x: 890, endPoint y: 135, distance: 41.0
click at [849, 133] on div "Leads" at bounding box center [881, 136] width 101 height 22
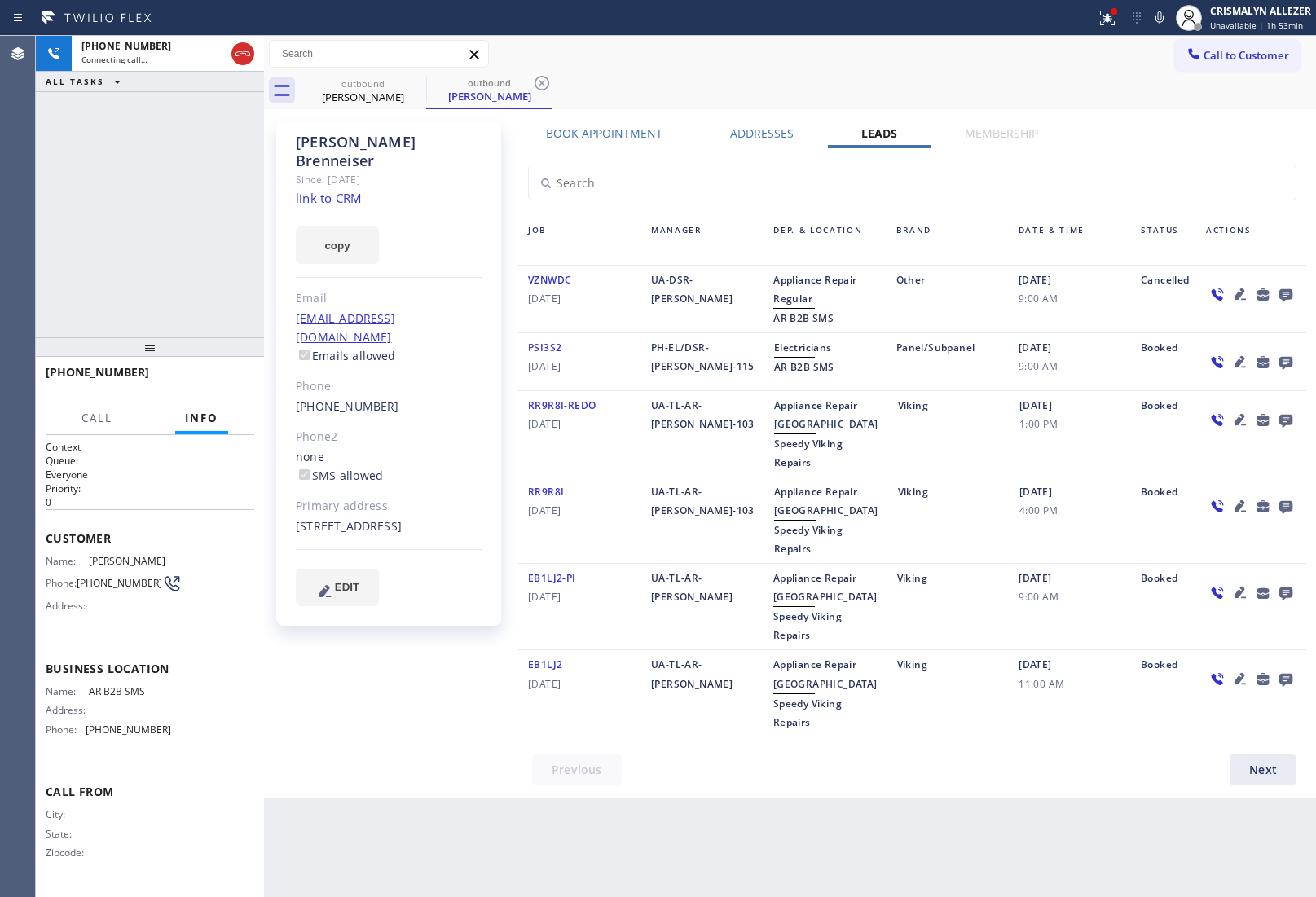
click at [1288, 295] on icon at bounding box center [1286, 295] width 13 height 13
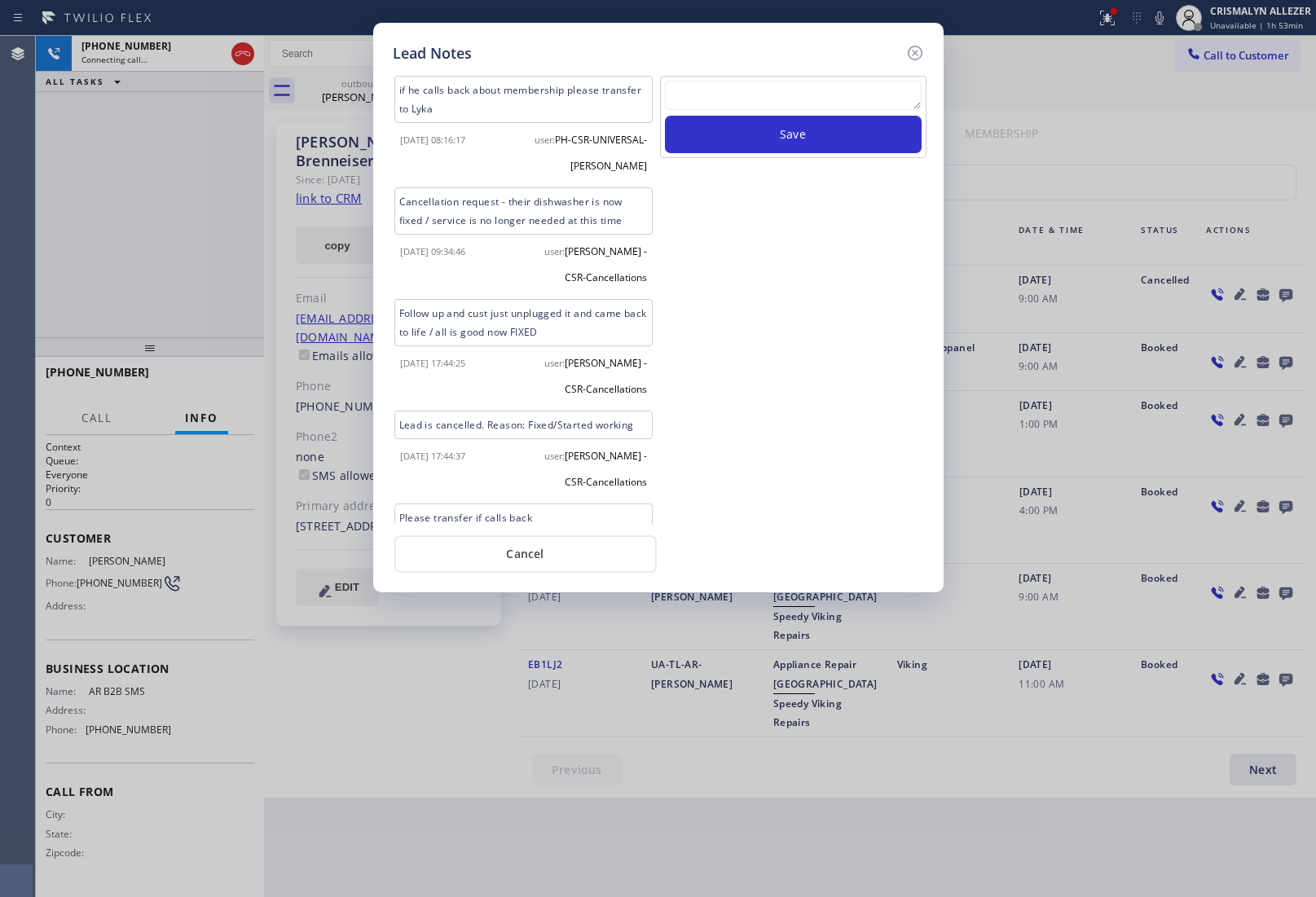
click at [789, 104] on textarea at bounding box center [794, 96] width 257 height 29
paste textarea "no answer | pls xfer here cx cb"
type textarea "no answer | pls xfer here cx cb"
click at [777, 142] on button "Save" at bounding box center [794, 134] width 257 height 37
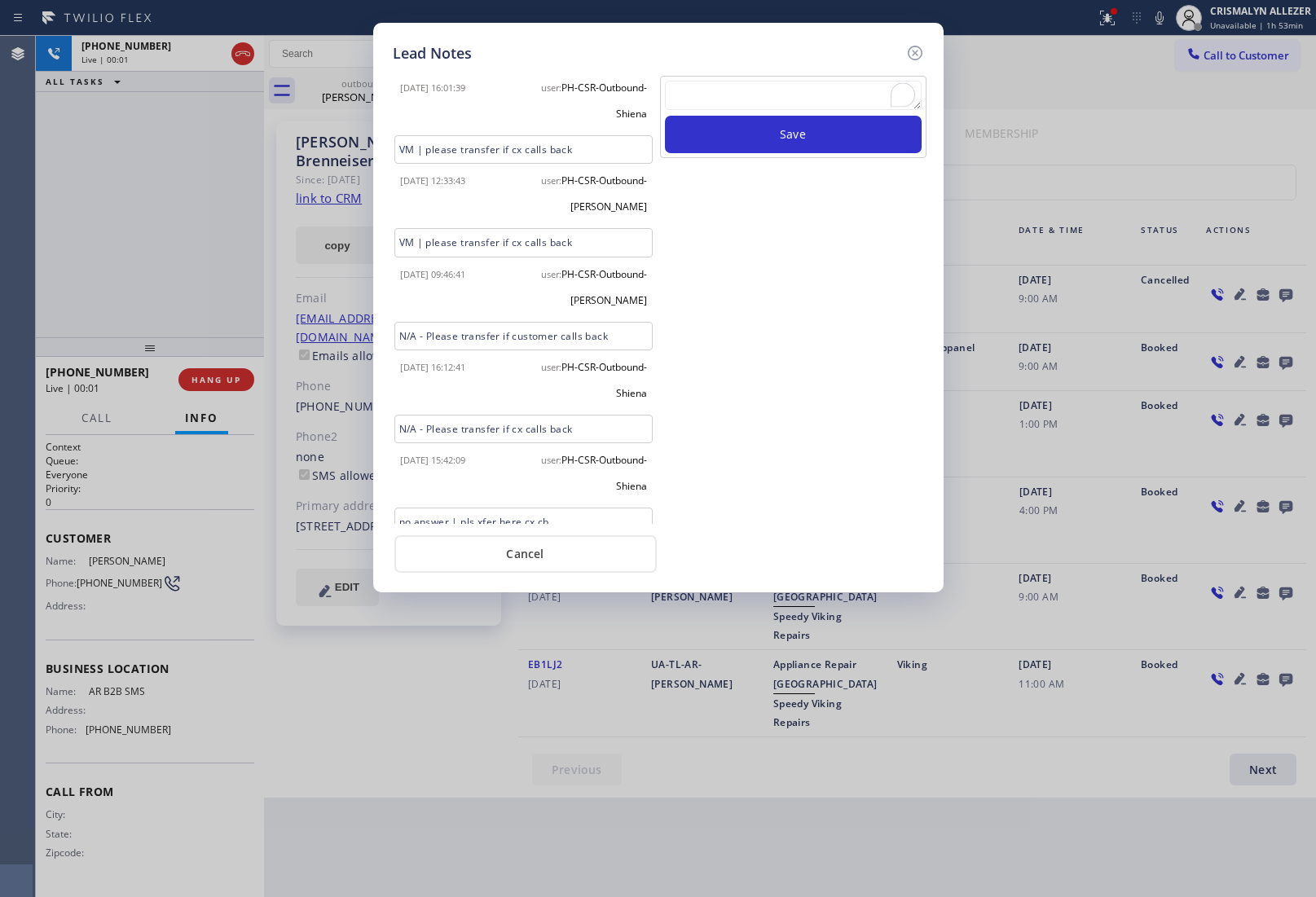
scroll to position [1100, 0]
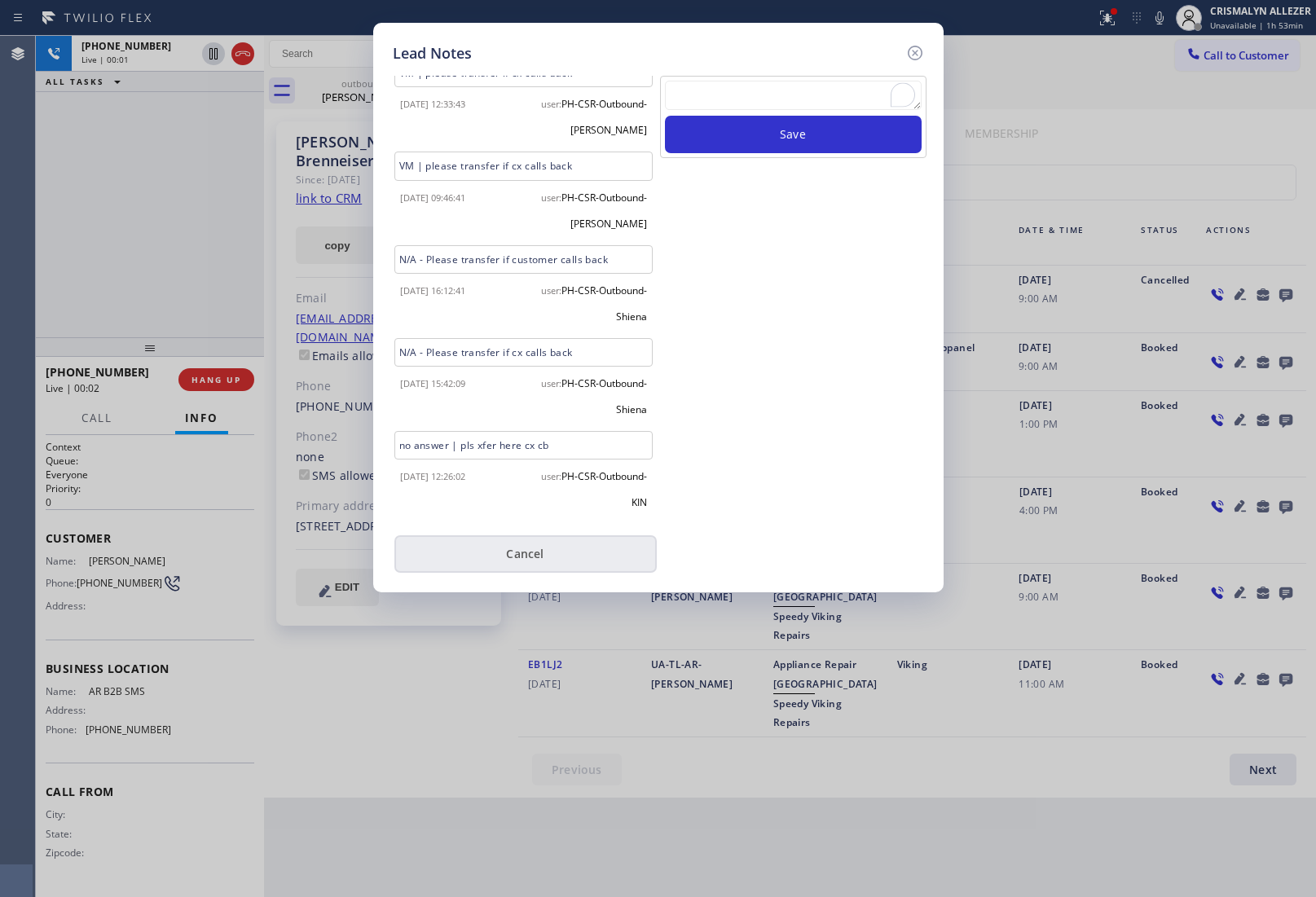
click at [526, 551] on button "Cancel" at bounding box center [526, 554] width 262 height 37
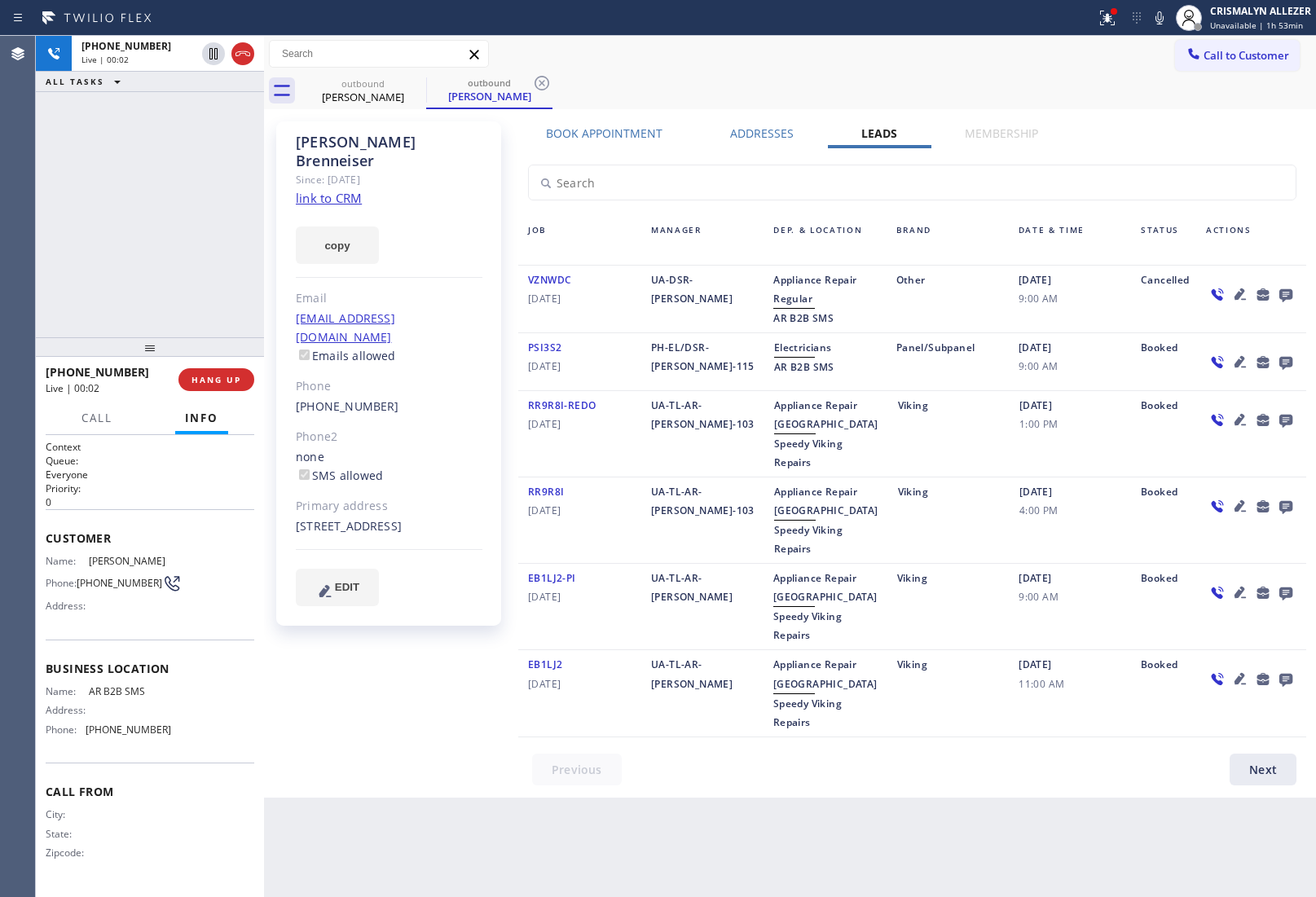
click at [637, 136] on label "Book Appointment" at bounding box center [604, 133] width 116 height 16
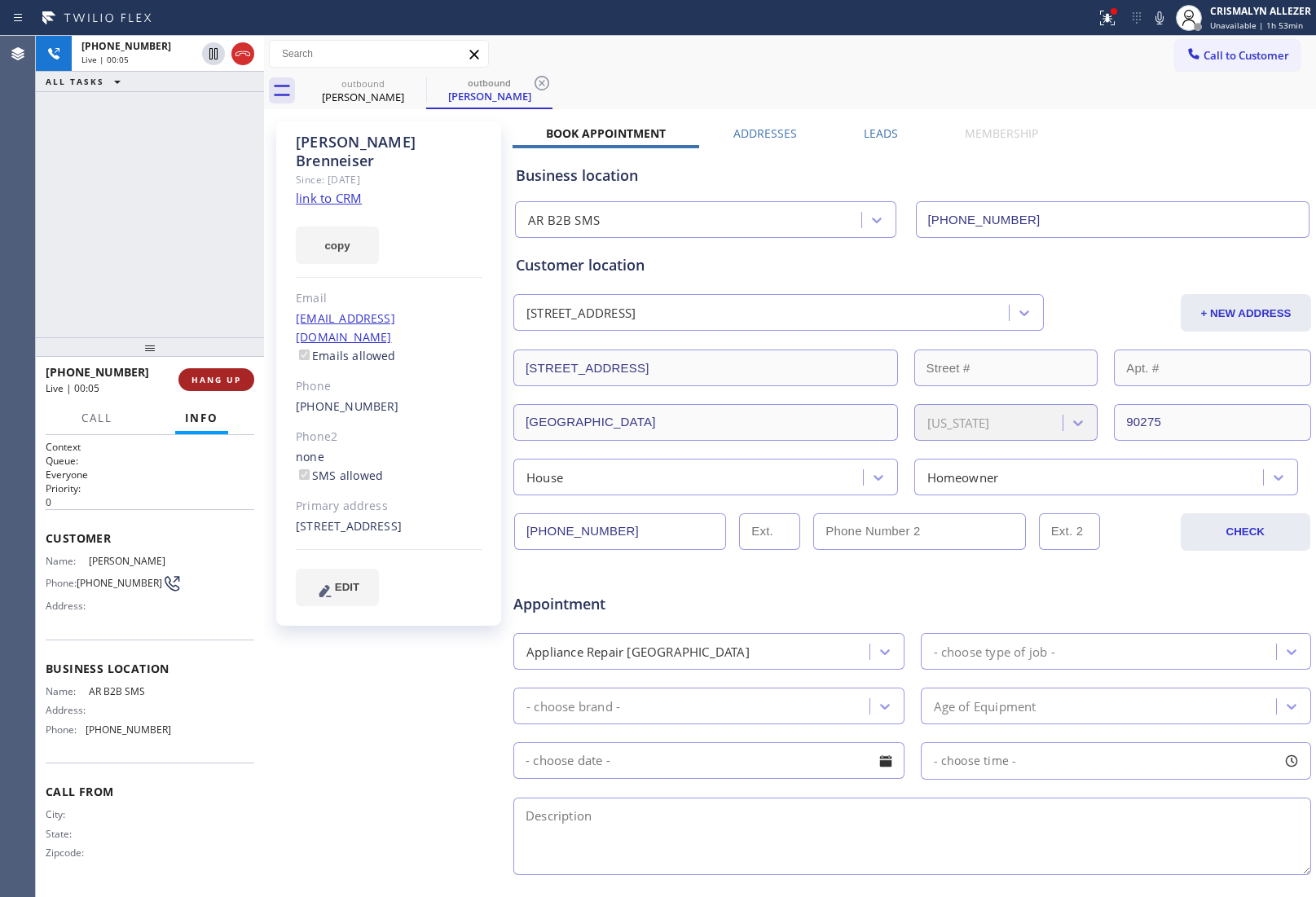
click at [226, 383] on span "HANG UP" at bounding box center [217, 380] width 50 height 11
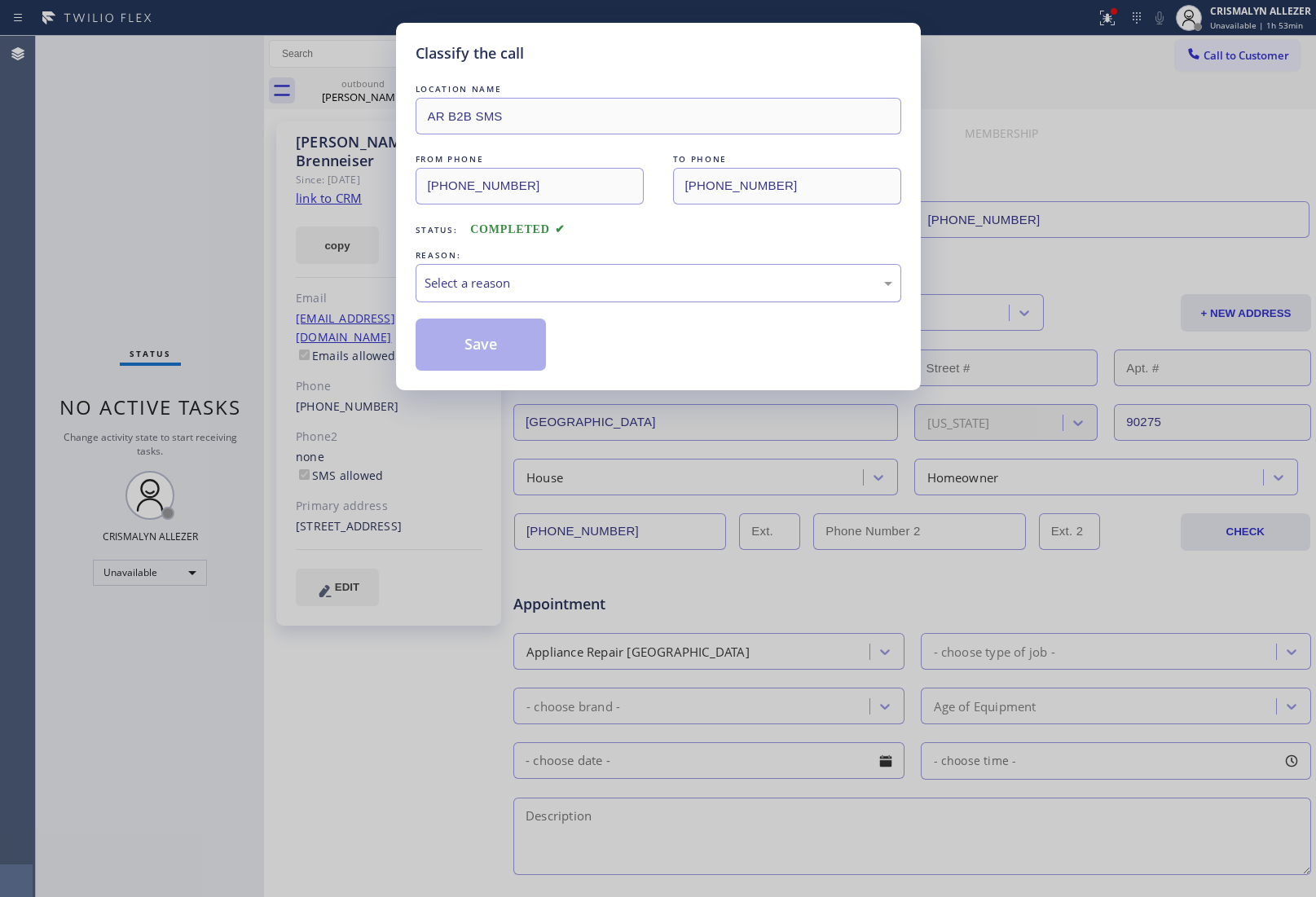
click at [652, 295] on div "Select a reason" at bounding box center [658, 283] width 486 height 38
click at [477, 359] on button "Save" at bounding box center [482, 344] width 131 height 52
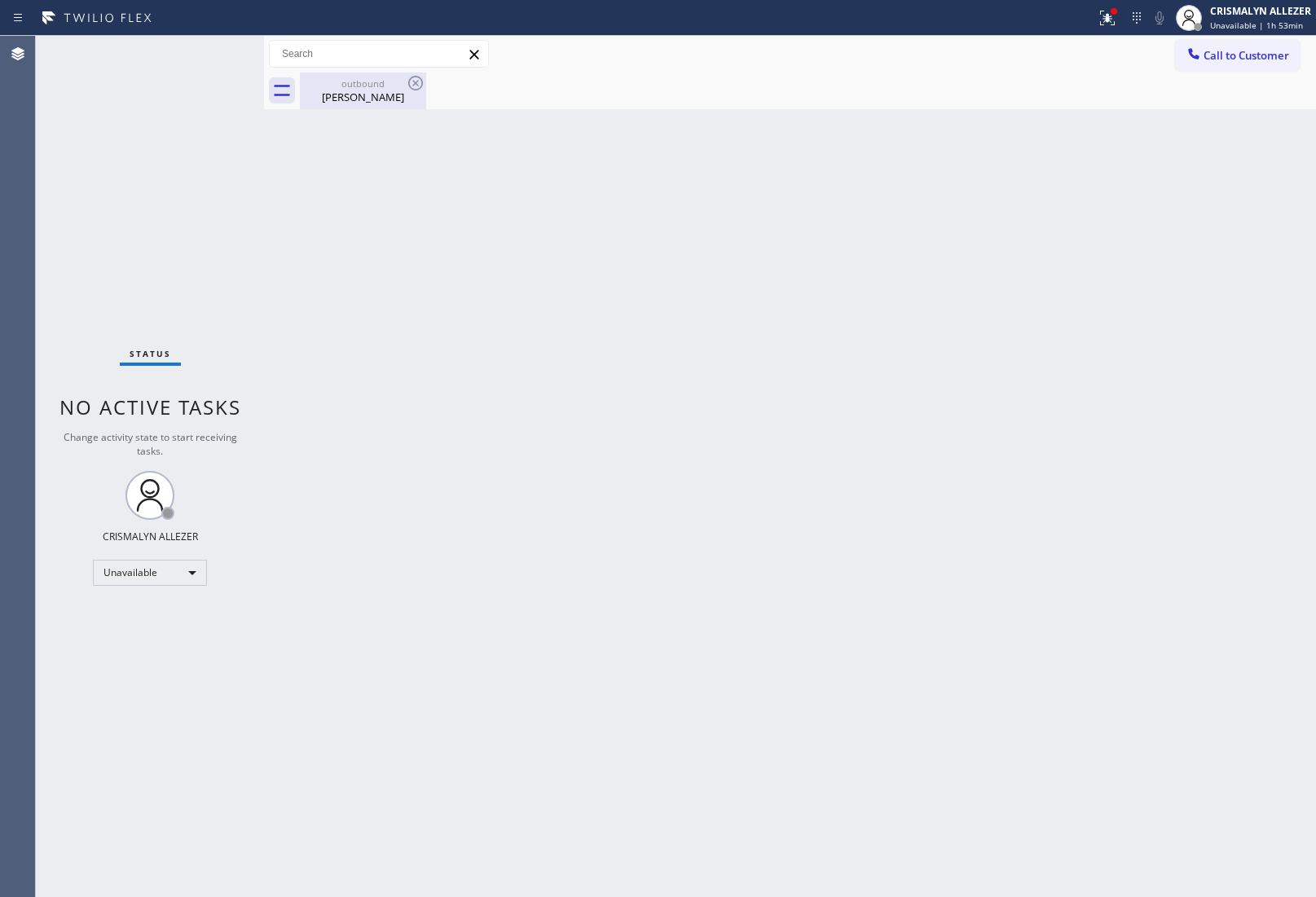
click at [377, 96] on div "[PERSON_NAME]" at bounding box center [362, 97] width 123 height 15
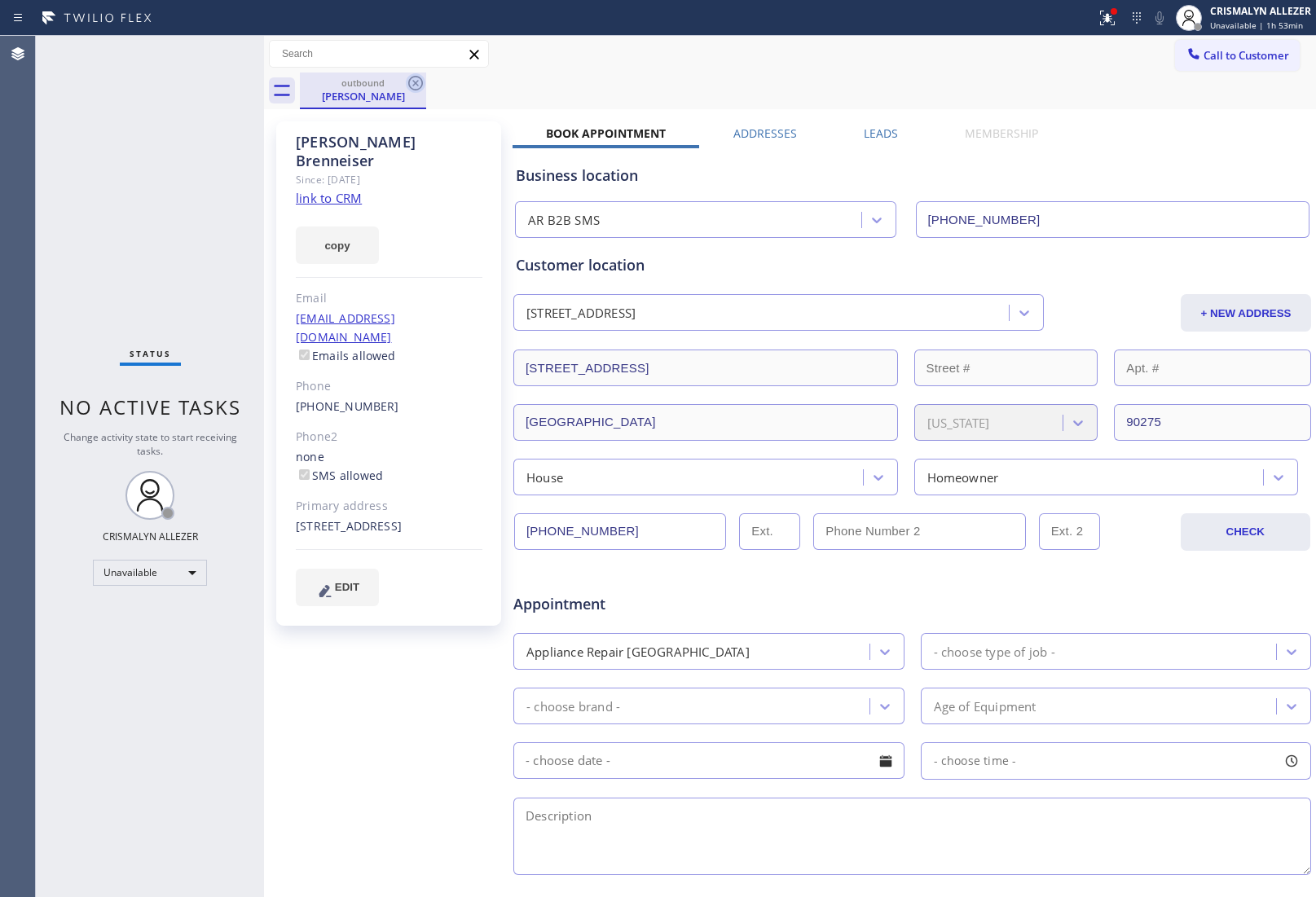
click at [410, 84] on icon at bounding box center [415, 83] width 20 height 20
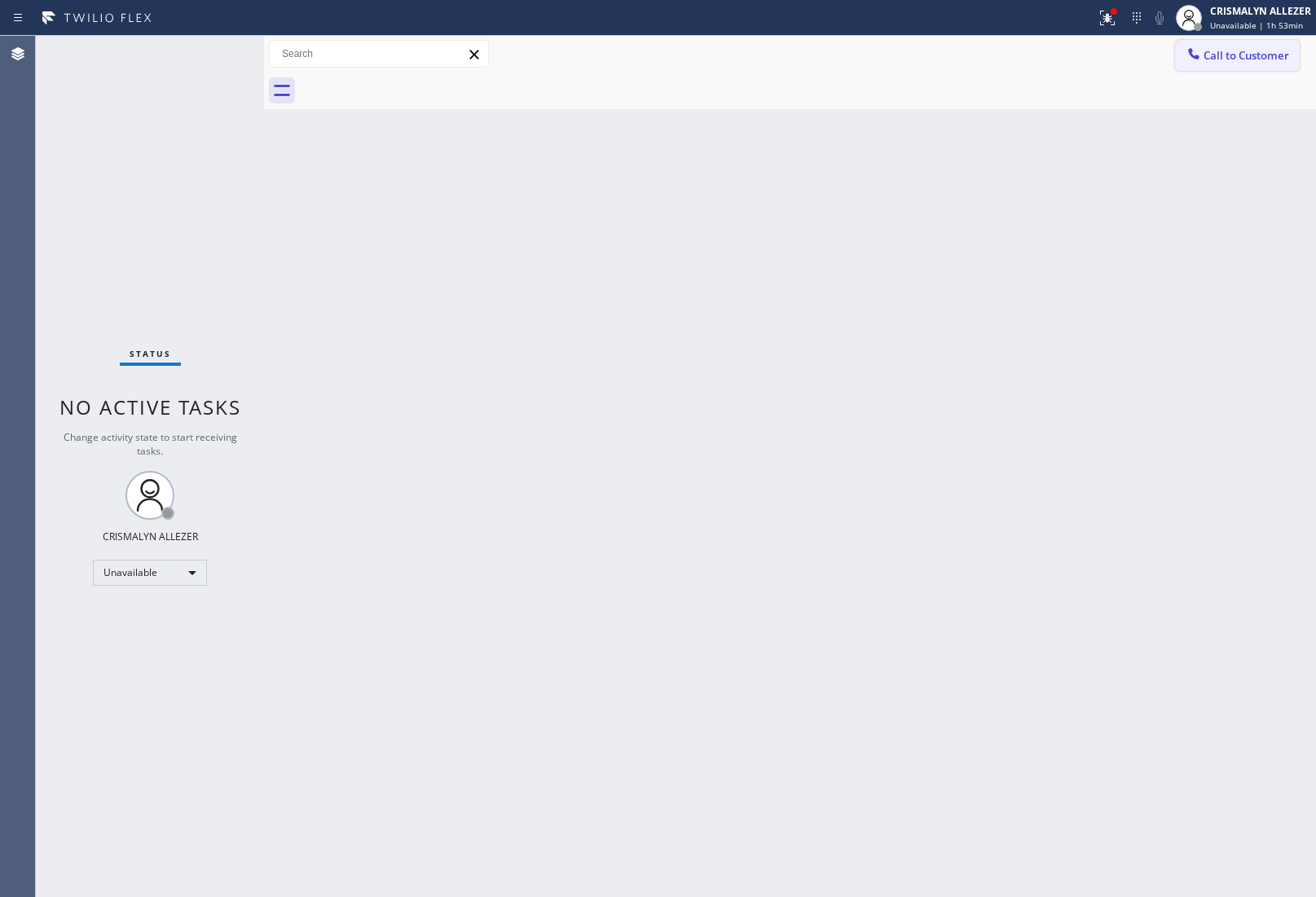
drag, startPoint x: 1225, startPoint y: 66, endPoint x: 976, endPoint y: 191, distance: 278.6
click at [1223, 66] on button "Call to Customer" at bounding box center [1237, 55] width 125 height 31
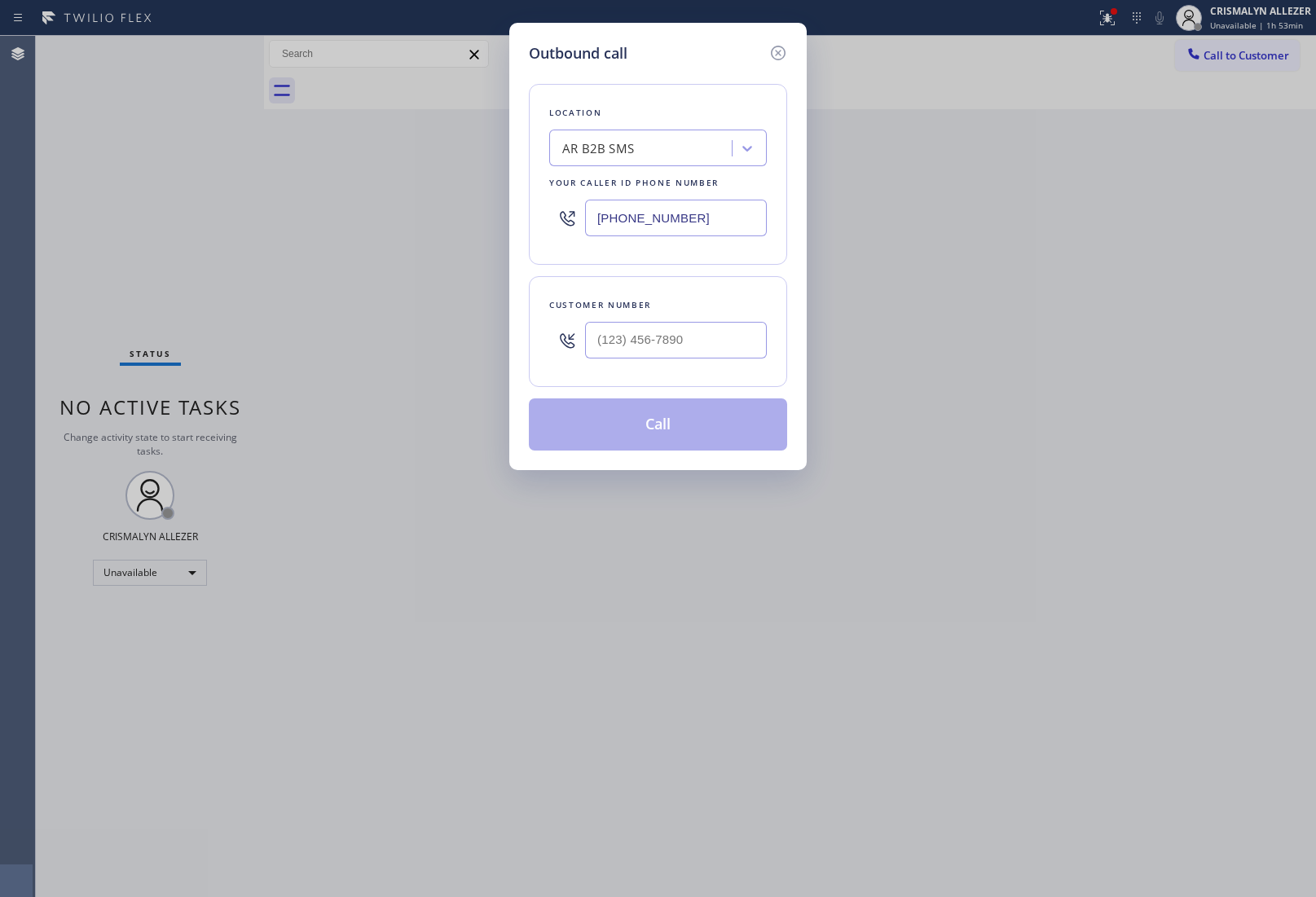
drag, startPoint x: 731, startPoint y: 225, endPoint x: 233, endPoint y: 198, distance: 498.7
click at [380, 201] on div "Outbound call Location AR B2B SMS Your caller id phone number [PHONE_NUMBER] Cu…" at bounding box center [658, 448] width 1316 height 897
paste input "408) 413-1924"
type input "[PHONE_NUMBER]"
click at [699, 344] on input "(___) ___-____" at bounding box center [676, 340] width 182 height 37
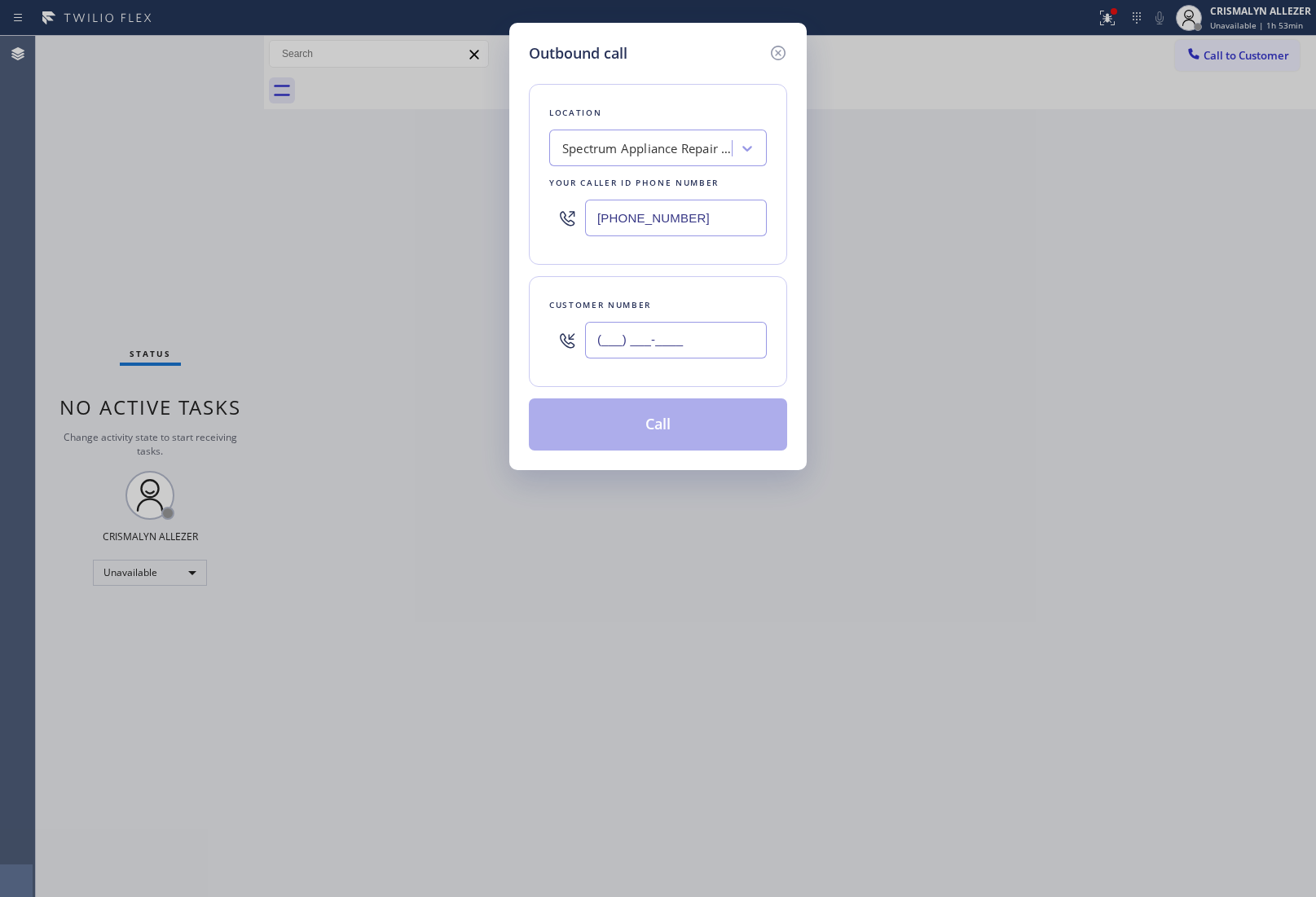
paste input "303) 218-0491"
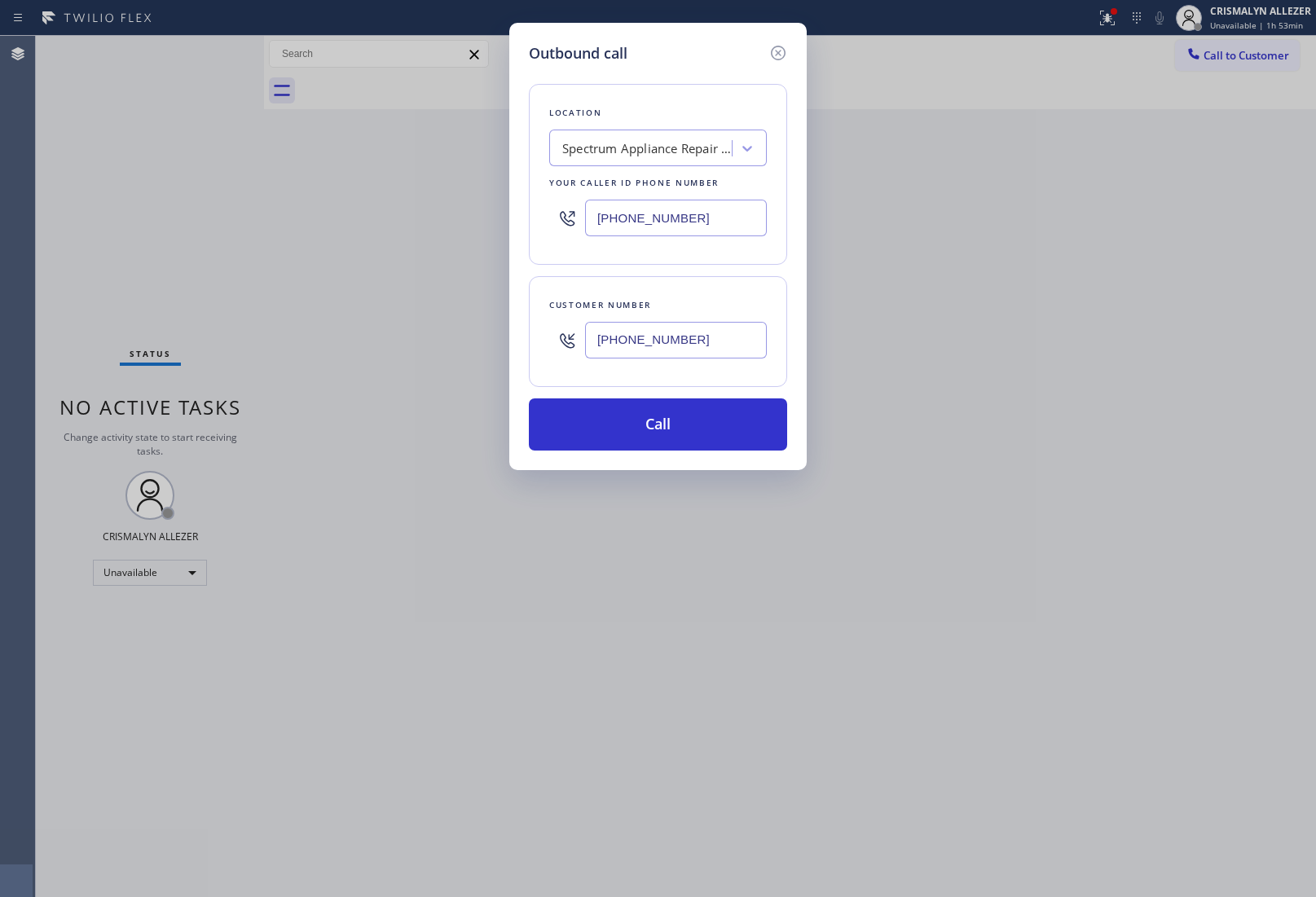
type input "[PHONE_NUMBER]"
click at [664, 436] on button "Call" at bounding box center [658, 424] width 258 height 52
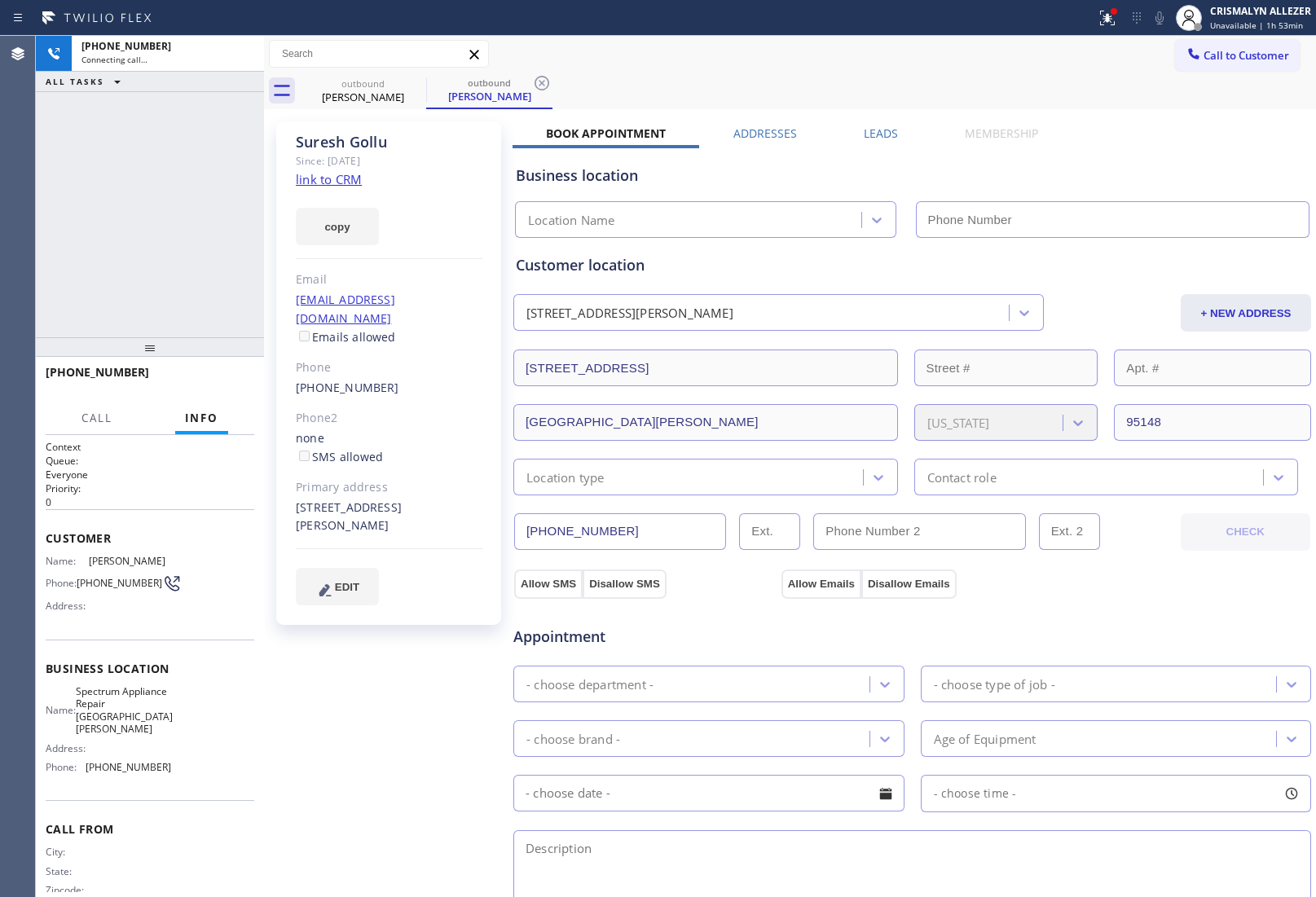
click at [332, 181] on link "link to CRM" at bounding box center [329, 179] width 66 height 16
type input "[PHONE_NUMBER]"
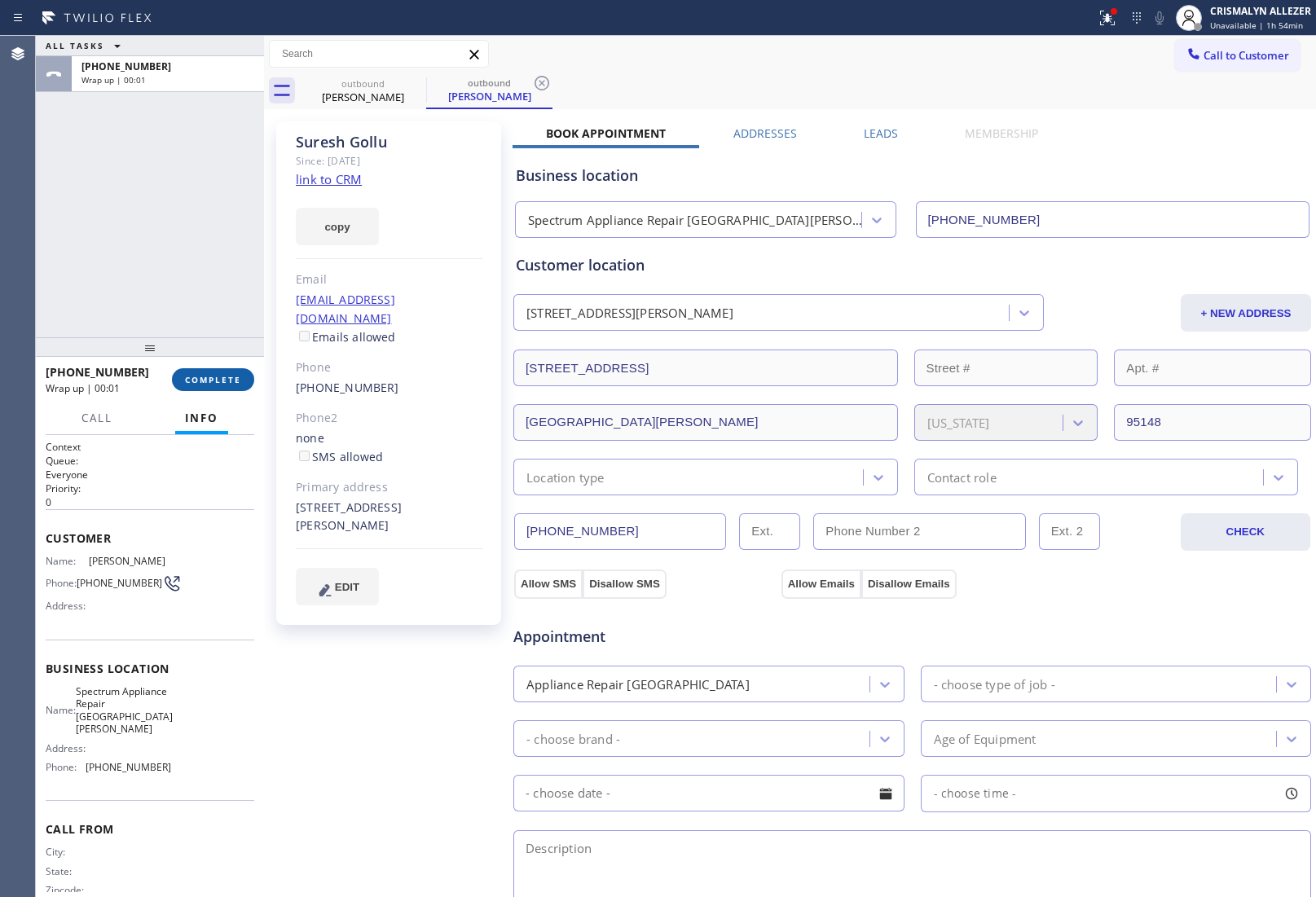
click at [218, 381] on span "COMPLETE" at bounding box center [212, 380] width 56 height 11
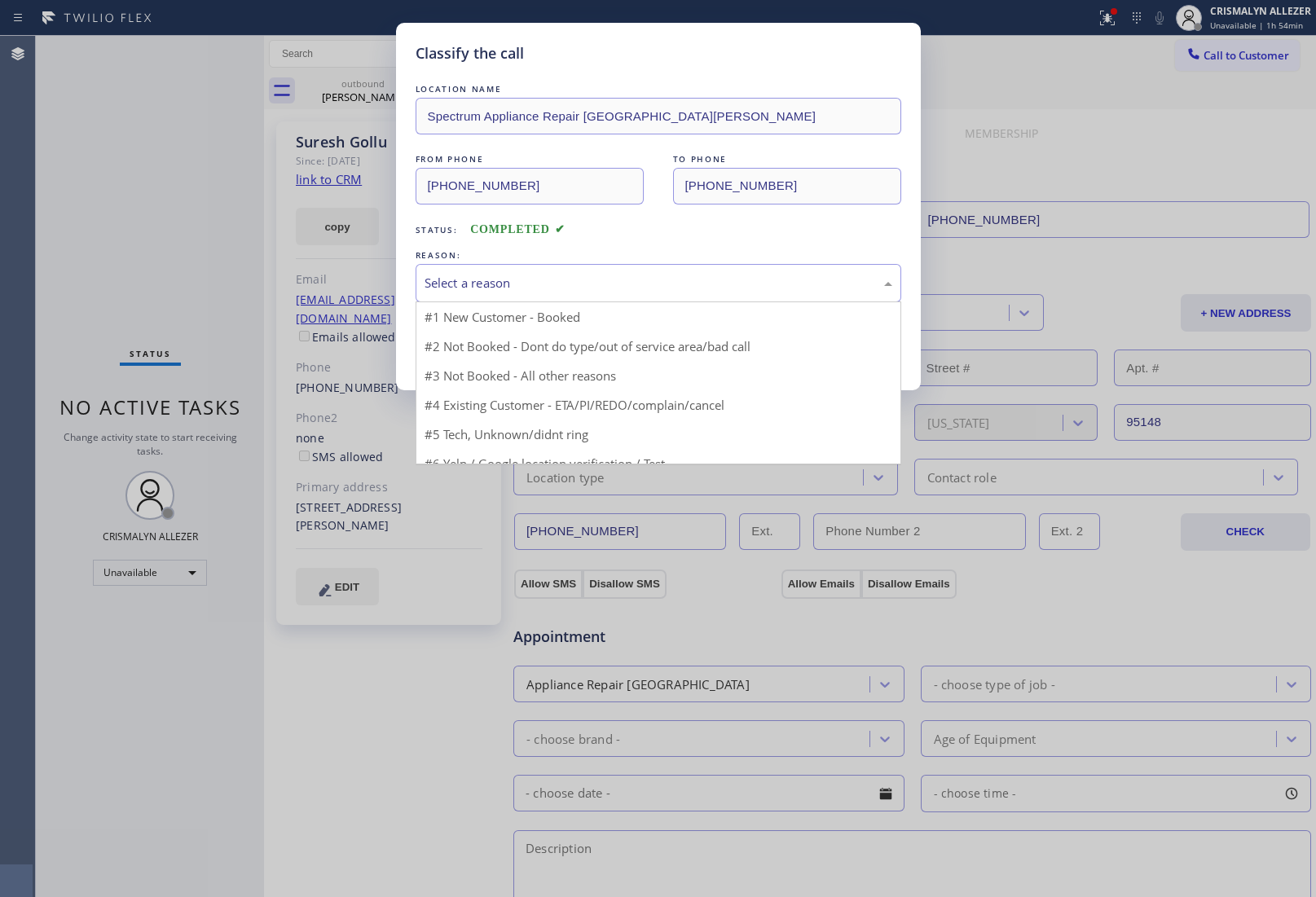
click at [628, 298] on div "Select a reason" at bounding box center [658, 283] width 486 height 38
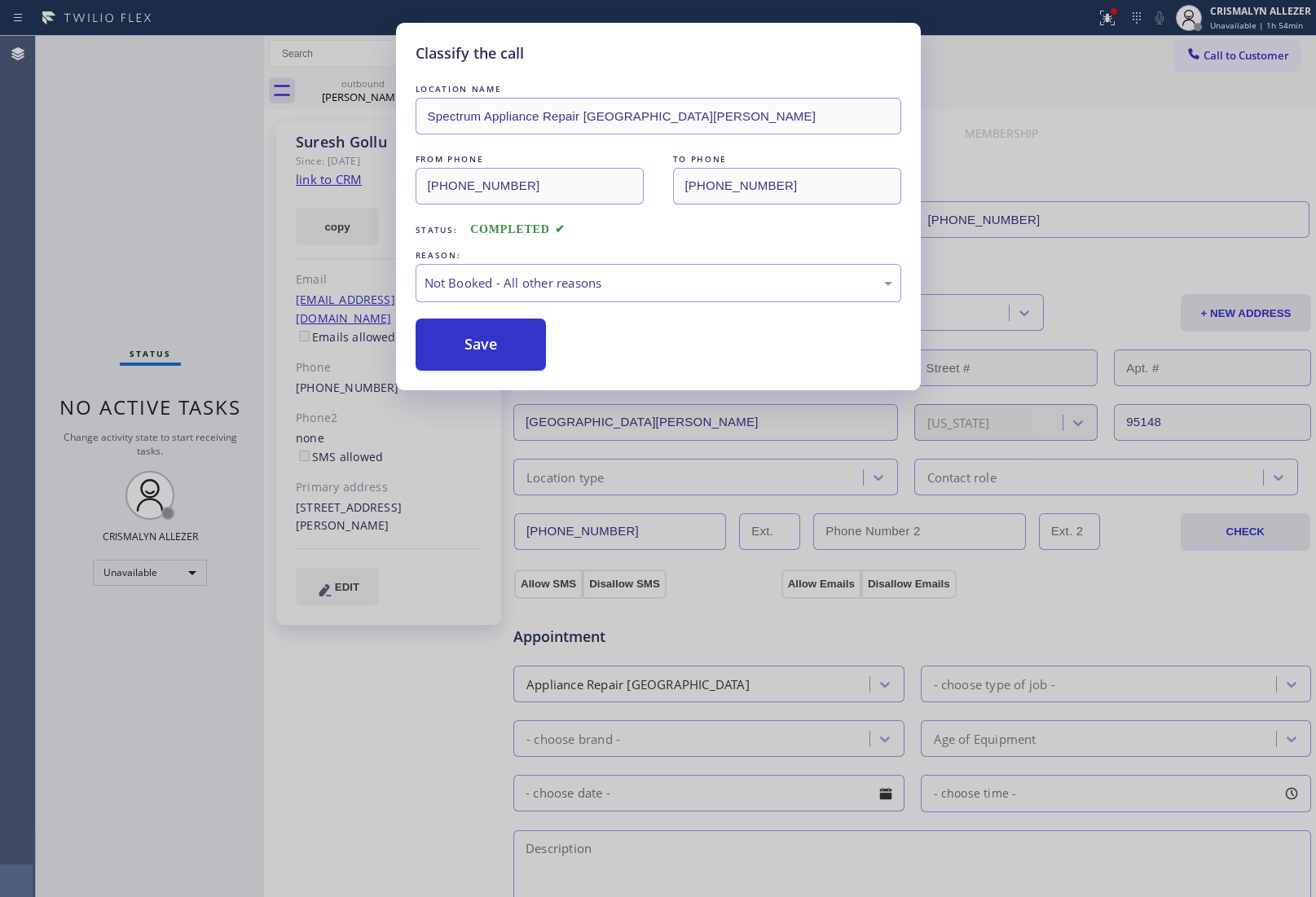
click at [483, 343] on button "Save" at bounding box center [482, 344] width 131 height 52
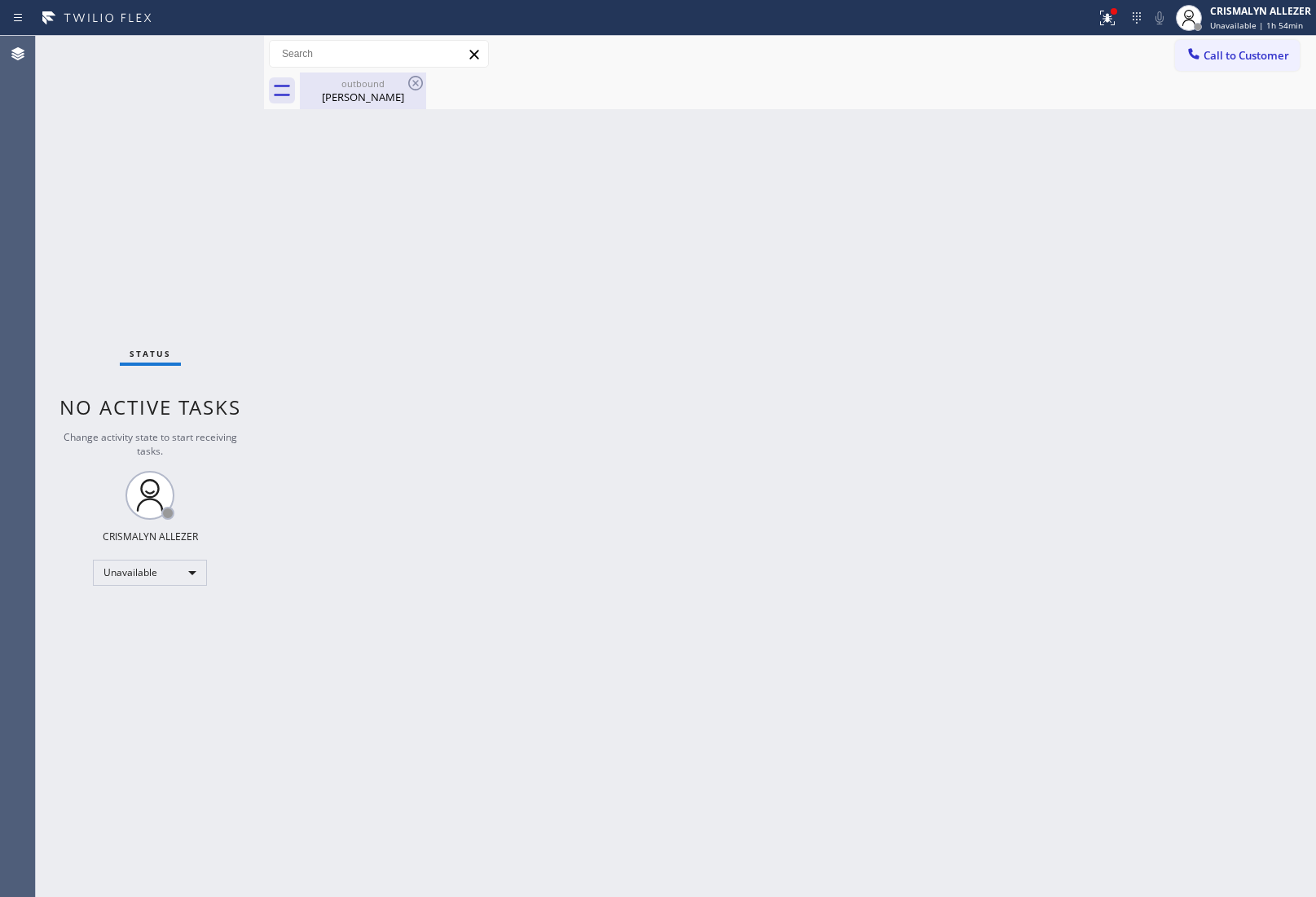
click at [352, 99] on div "[PERSON_NAME]" at bounding box center [362, 97] width 123 height 15
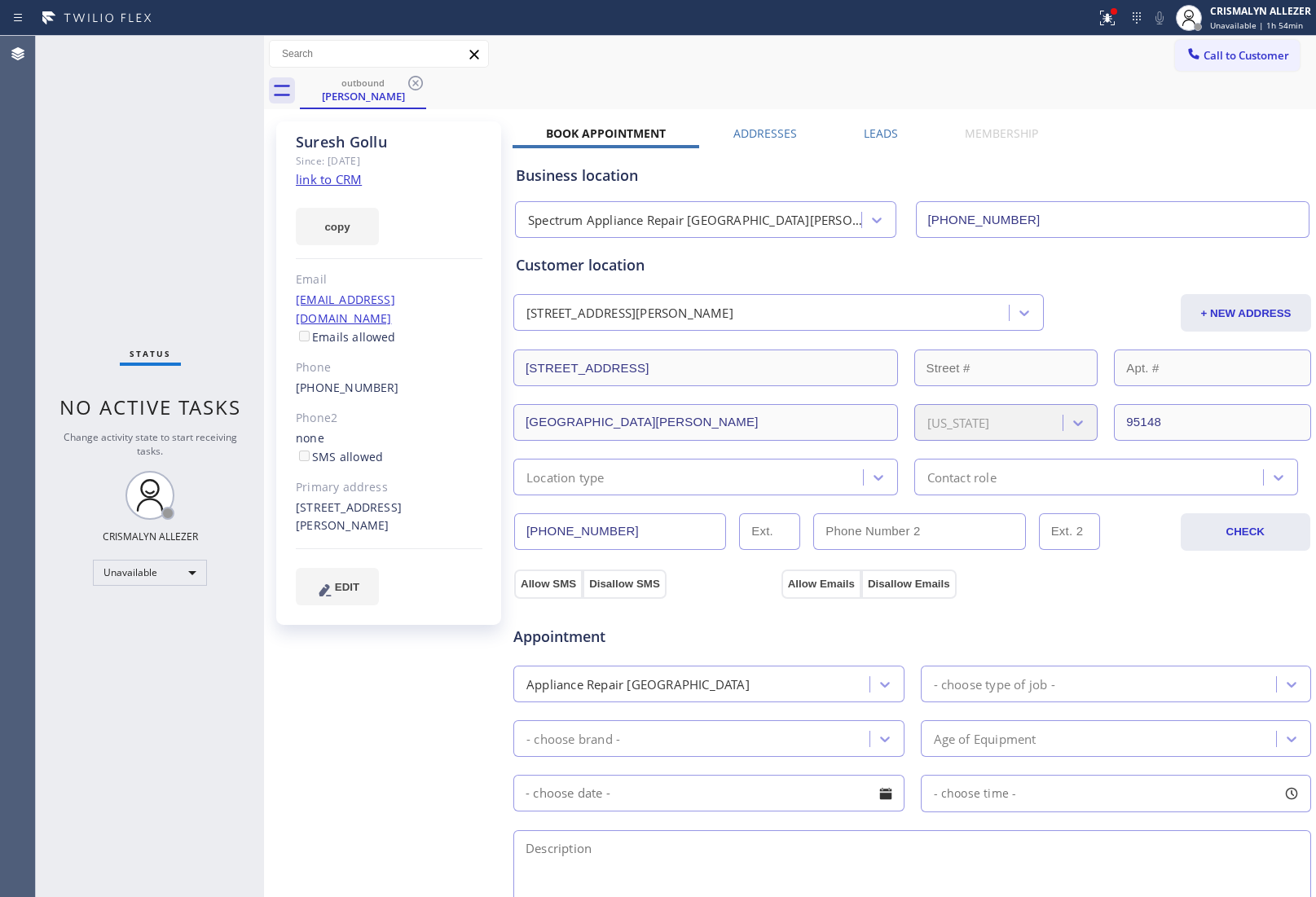
click at [878, 122] on div "[PERSON_NAME] Since: [DATE] link to CRM copy Email [EMAIL_ADDRESS][DOMAIN_NAME]…" at bounding box center [790, 657] width 1044 height 1088
click at [870, 133] on label "Leads" at bounding box center [881, 133] width 35 height 16
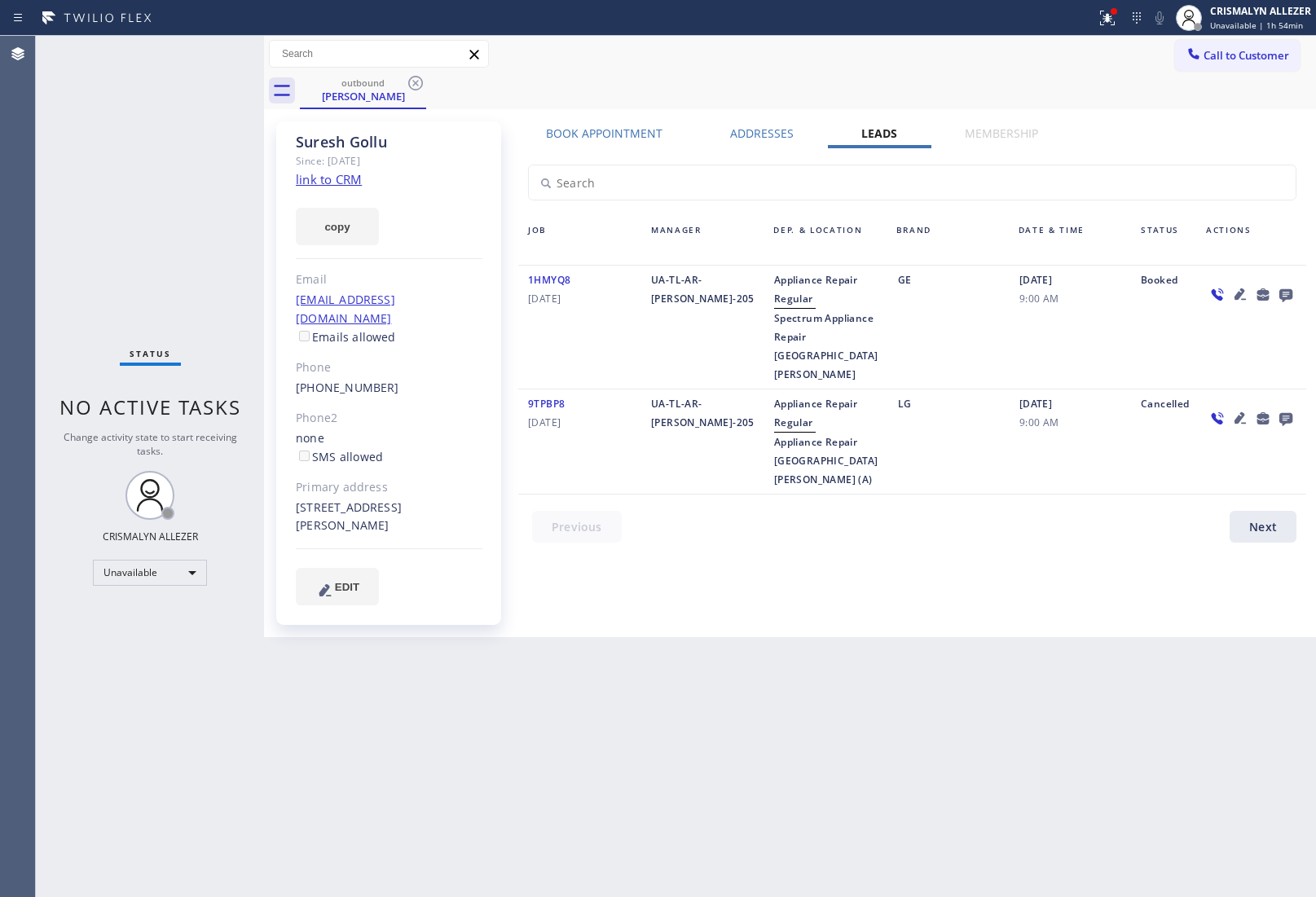
click at [1280, 293] on icon at bounding box center [1286, 295] width 20 height 21
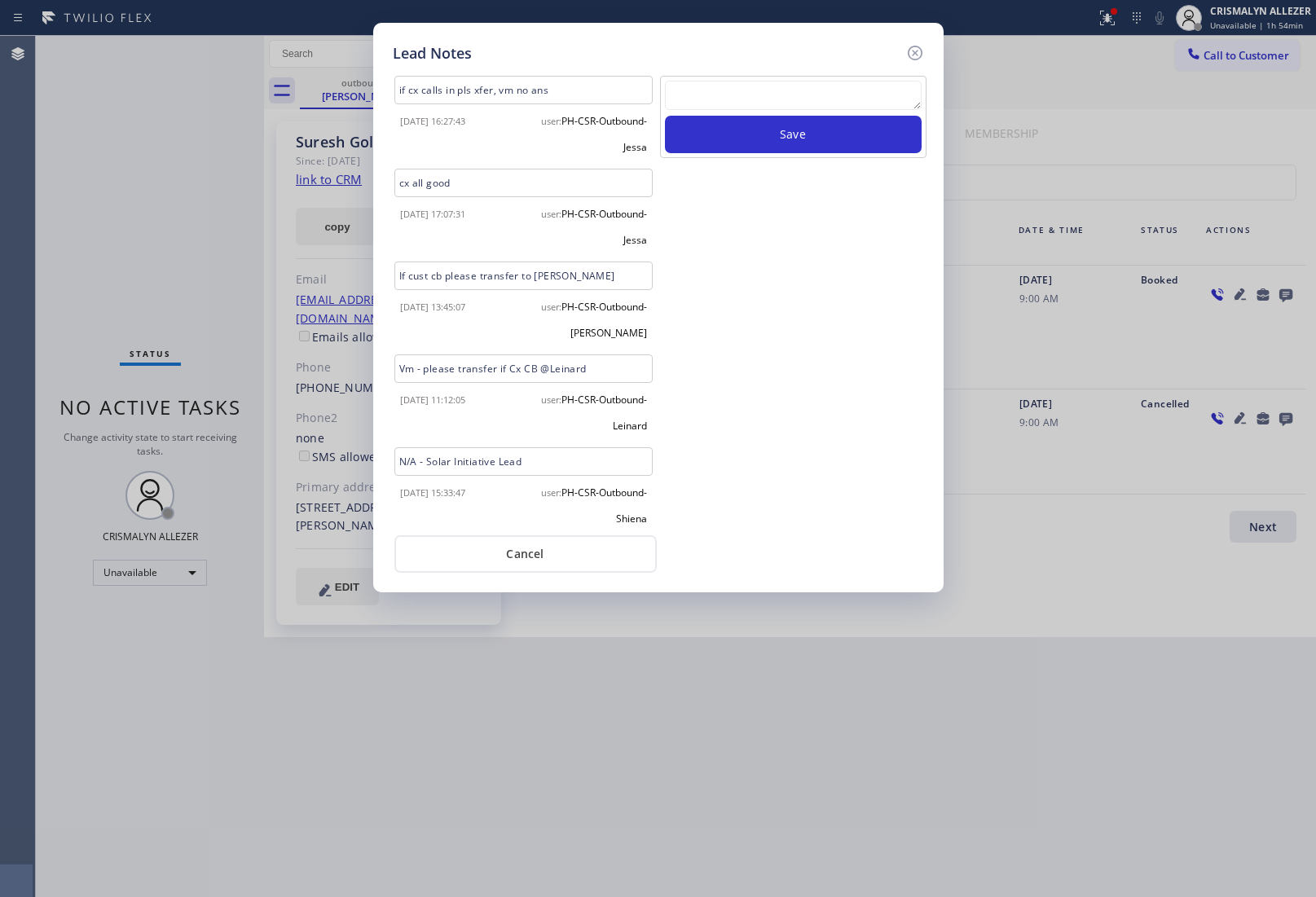
click at [754, 106] on textarea at bounding box center [794, 96] width 257 height 29
paste textarea "ALL GOOD FOR NOW, if cb xfer"
type textarea "ALL GOOD FOR NOW, if cb xfer"
click at [768, 136] on button "Save" at bounding box center [794, 134] width 257 height 37
click at [526, 564] on button "Cancel" at bounding box center [526, 554] width 262 height 37
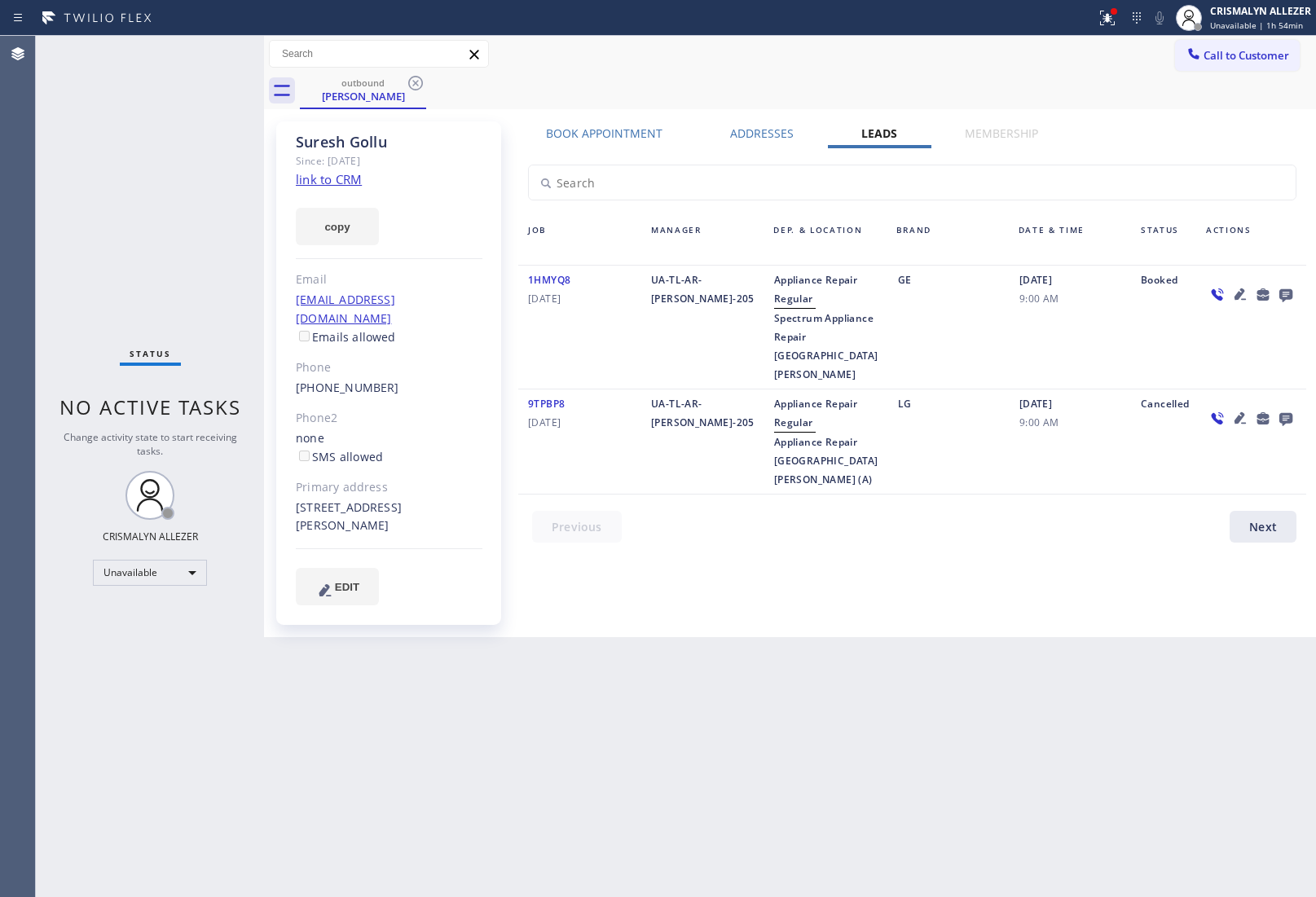
drag, startPoint x: 412, startPoint y: 82, endPoint x: 420, endPoint y: 5, distance: 77.4
click at [412, 78] on icon at bounding box center [415, 83] width 20 height 20
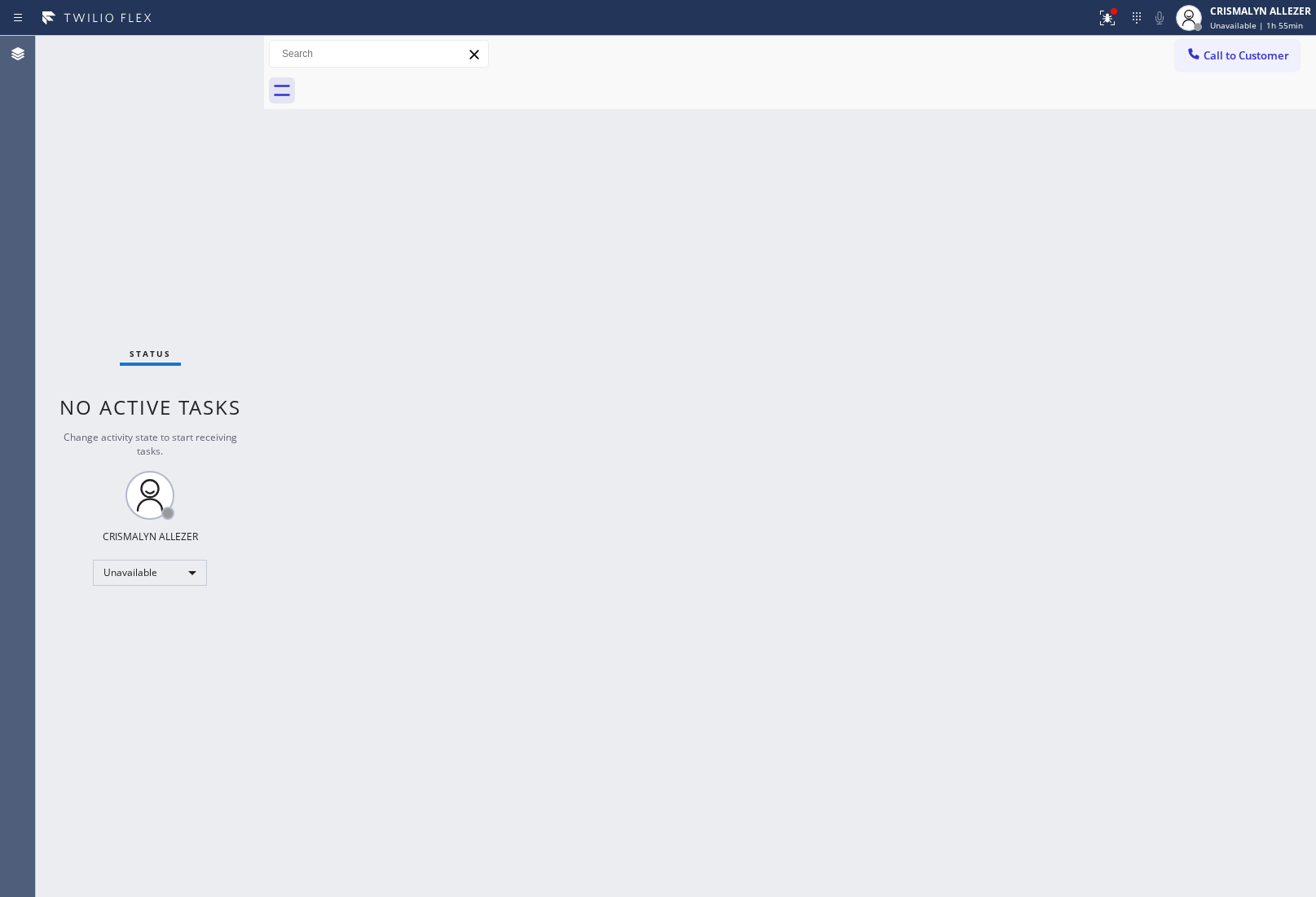
click at [1294, 55] on button "Call to Customer" at bounding box center [1237, 55] width 125 height 31
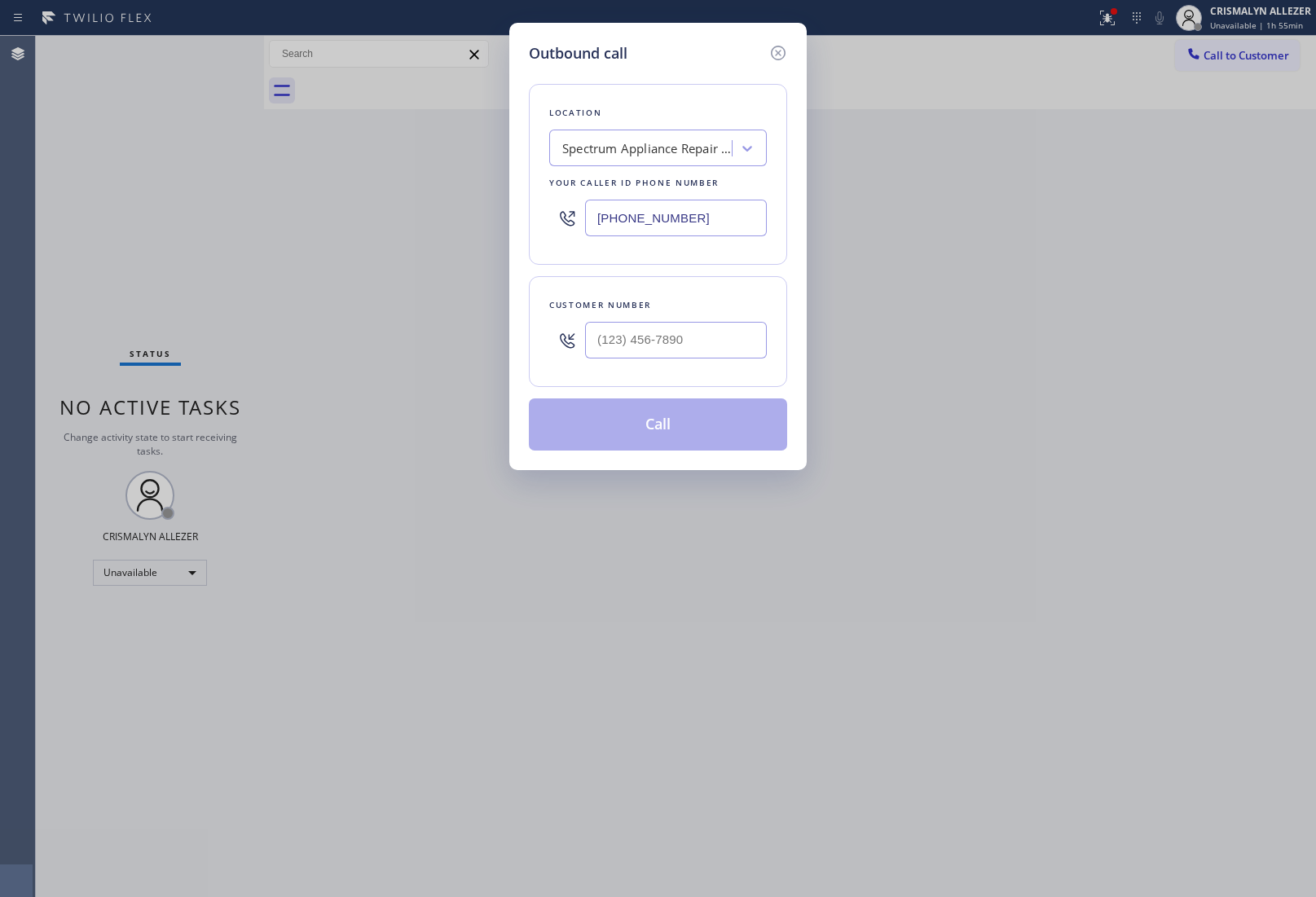
drag, startPoint x: 719, startPoint y: 225, endPoint x: 332, endPoint y: 187, distance: 388.9
click at [405, 190] on div "Outbound call Location Spectrum Appliance Repair [GEOGRAPHIC_DATA][PERSON_NAME]…" at bounding box center [658, 448] width 1316 height 897
paste input "42) 227-3120"
type input "[PHONE_NUMBER]"
click at [699, 345] on input "(___) ___-____" at bounding box center [676, 340] width 182 height 37
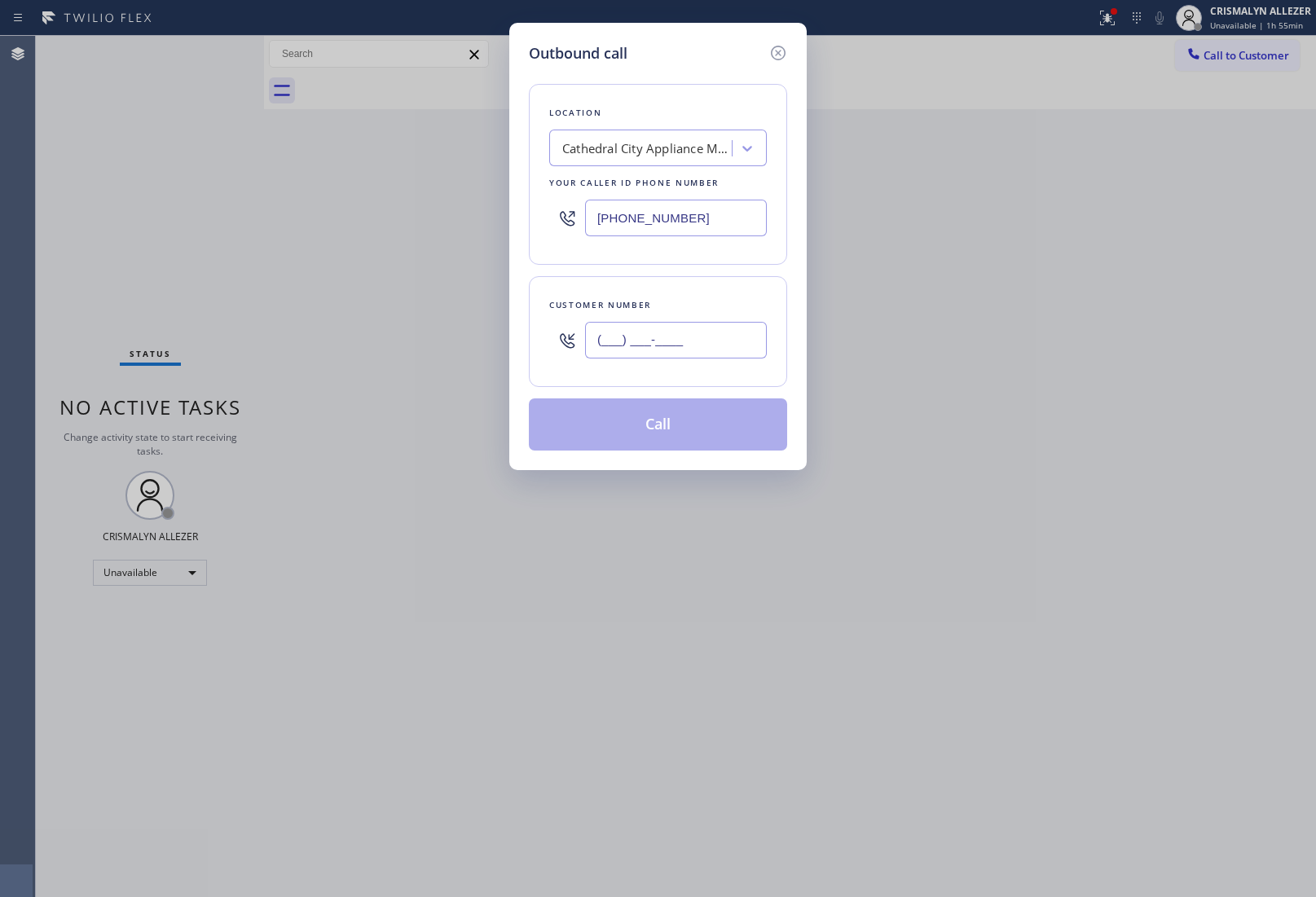
paste input "760) 285-4730"
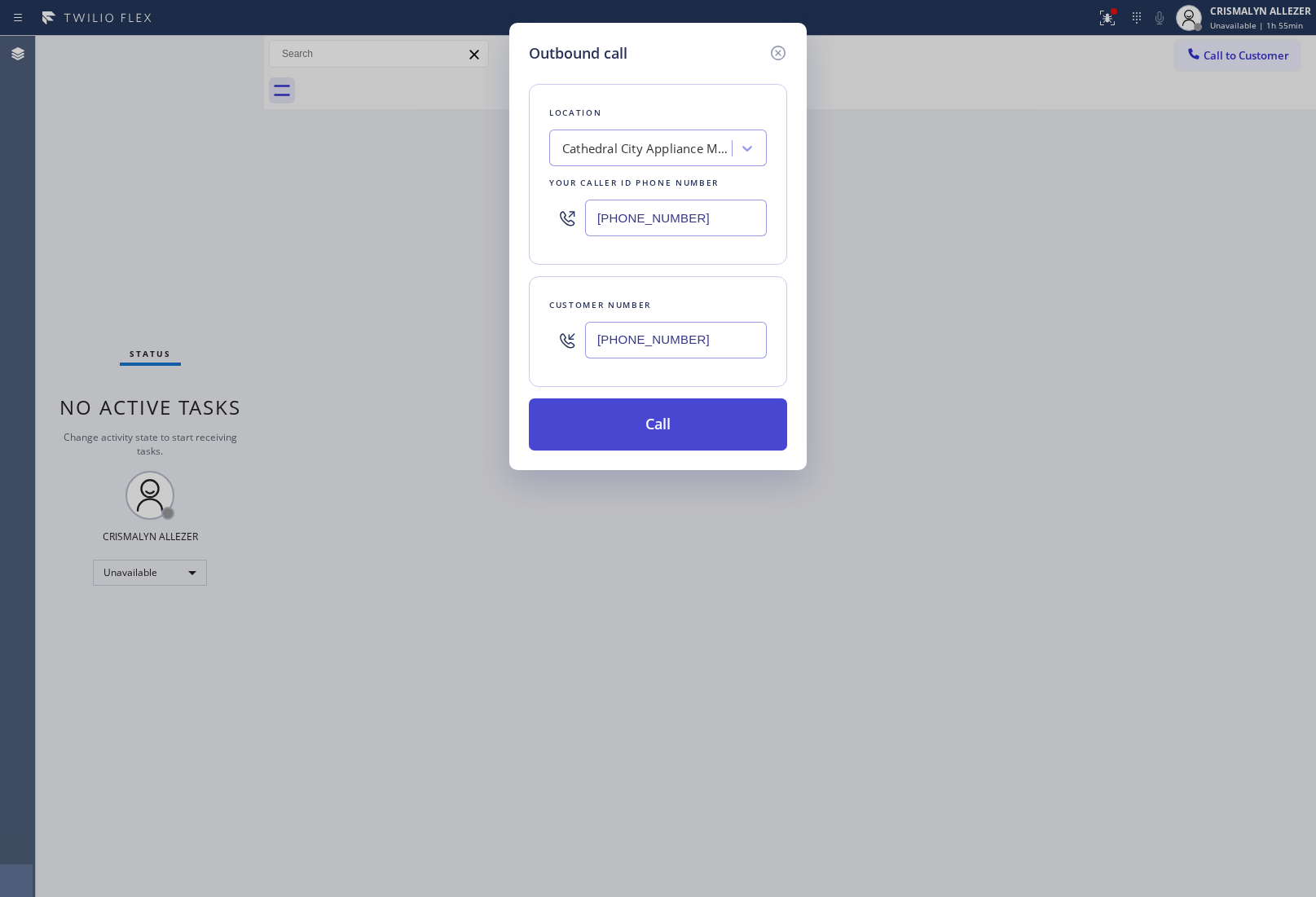
type input "[PHONE_NUMBER]"
click at [666, 433] on button "Call" at bounding box center [658, 424] width 258 height 52
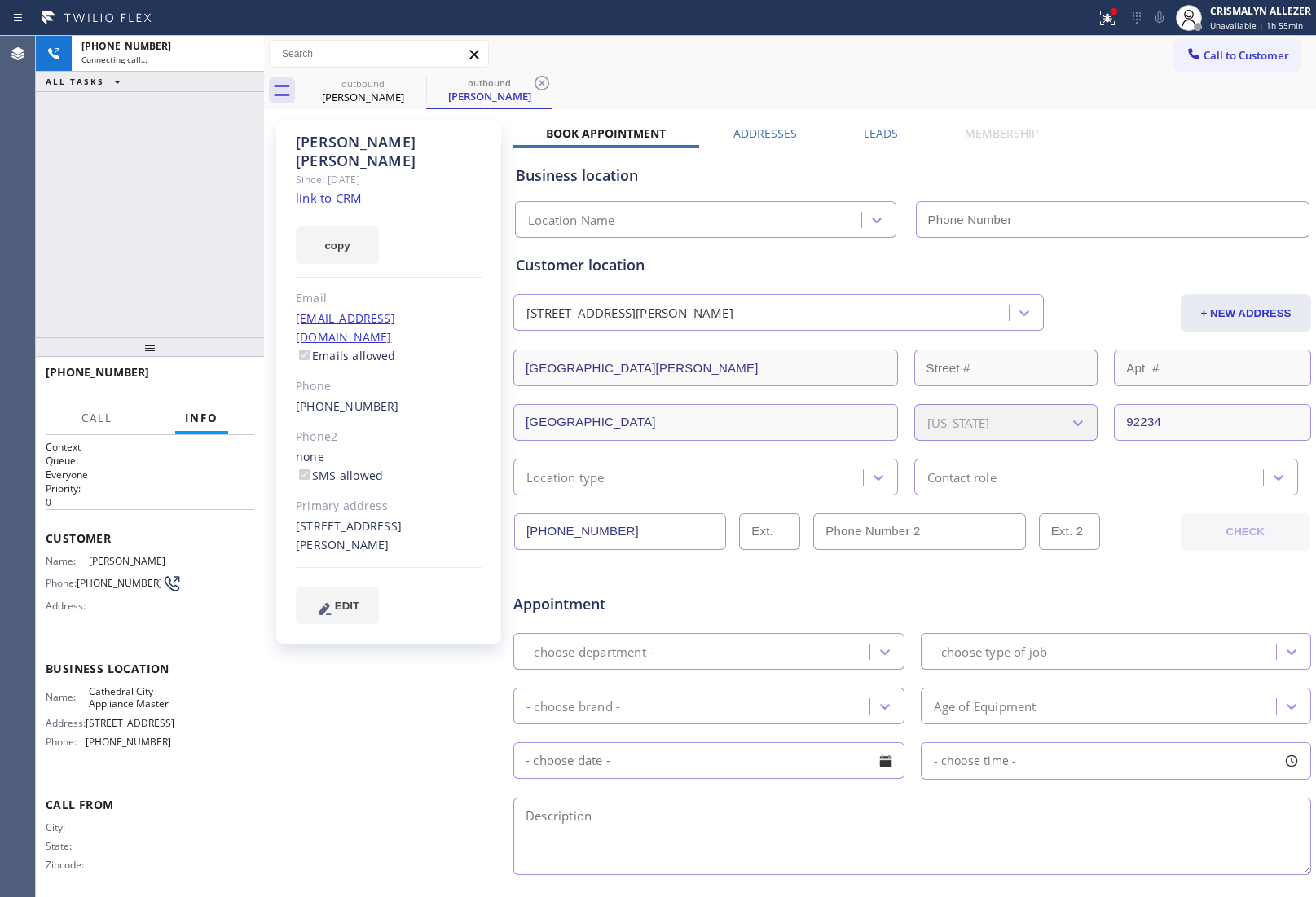
click at [331, 190] on link "link to CRM" at bounding box center [329, 198] width 66 height 16
type input "[PHONE_NUMBER]"
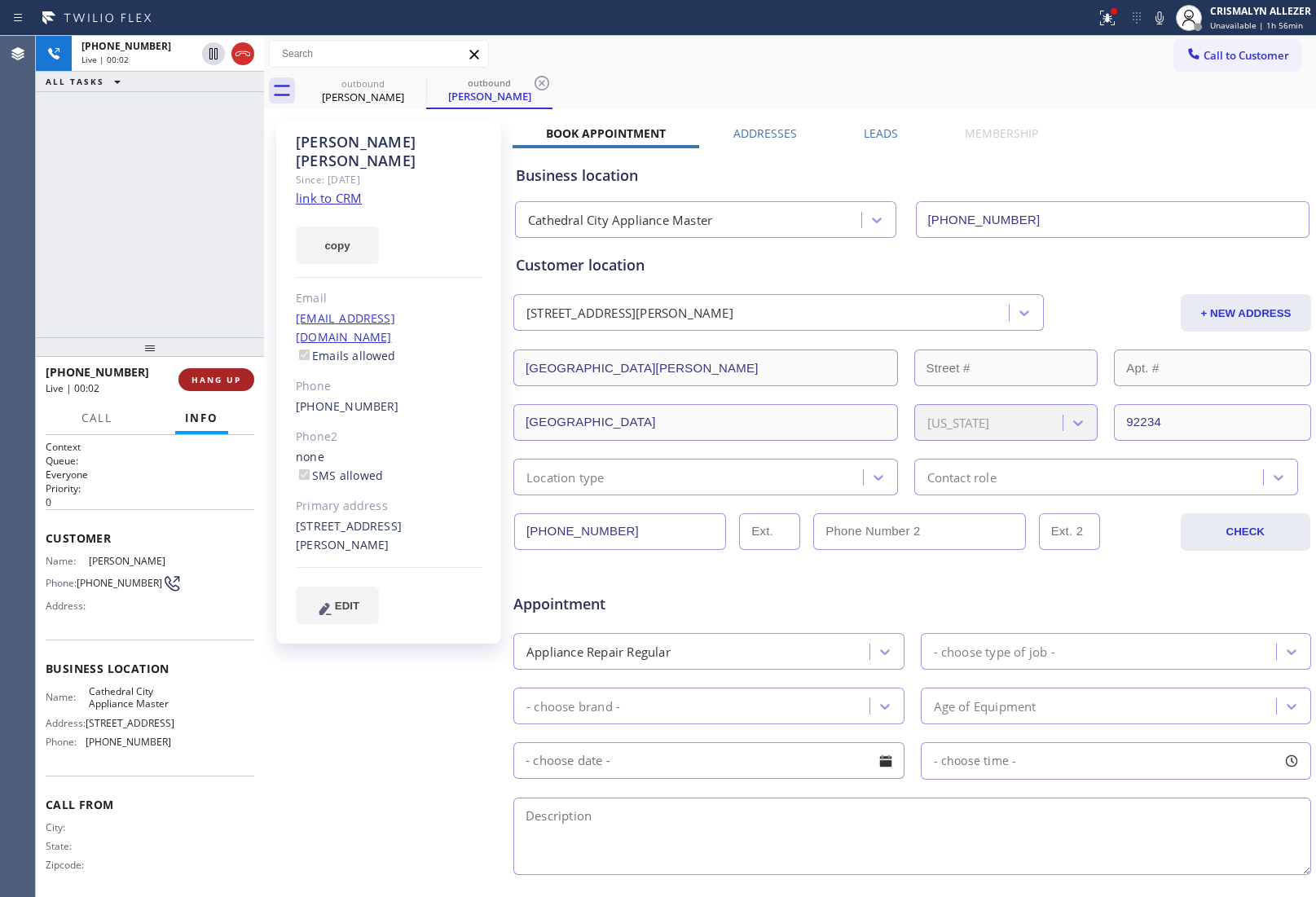
click at [218, 385] on span "HANG UP" at bounding box center [217, 380] width 50 height 11
click at [198, 385] on span "COMPLETE" at bounding box center [212, 380] width 56 height 11
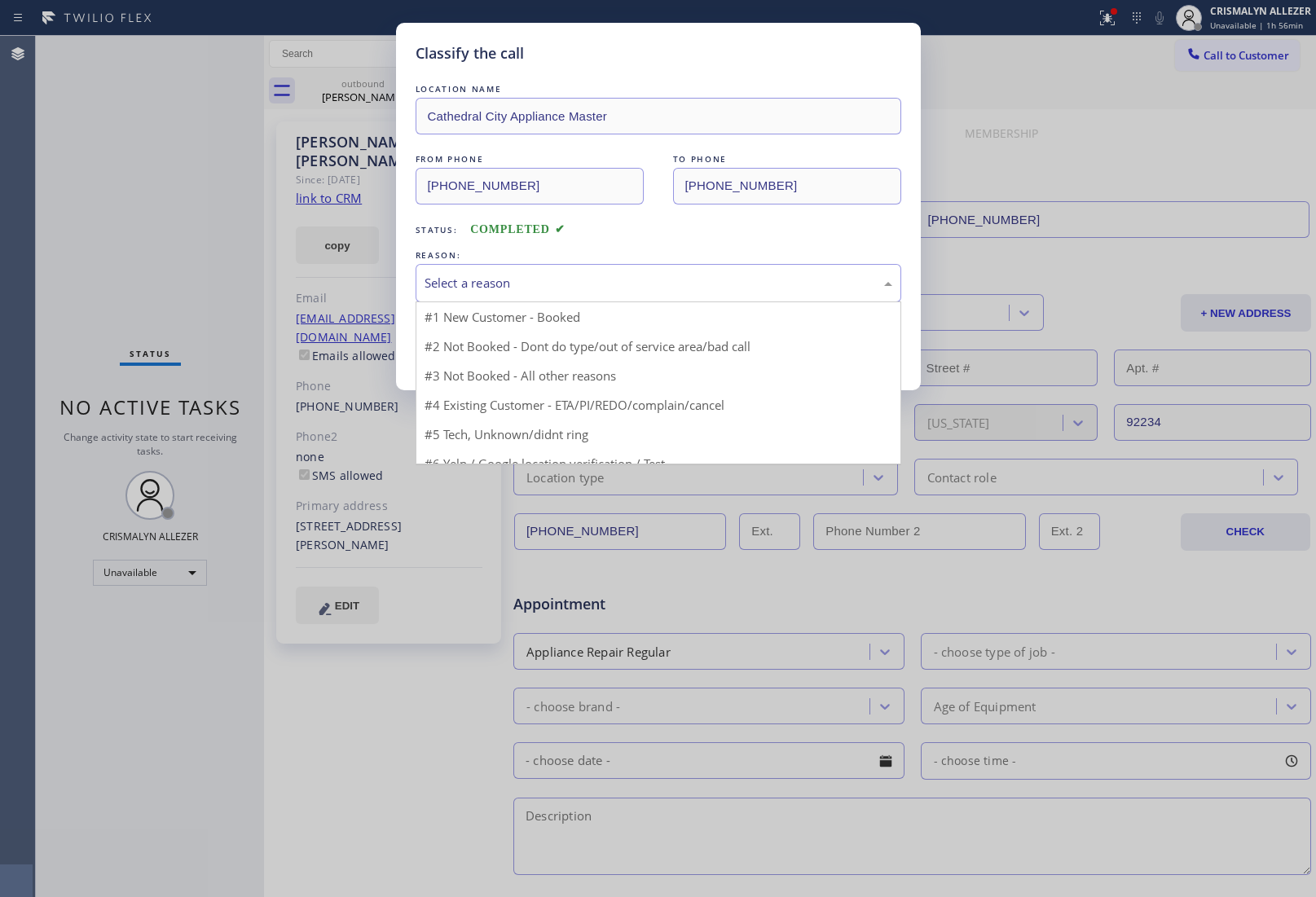
click at [601, 282] on div "Select a reason" at bounding box center [658, 283] width 468 height 19
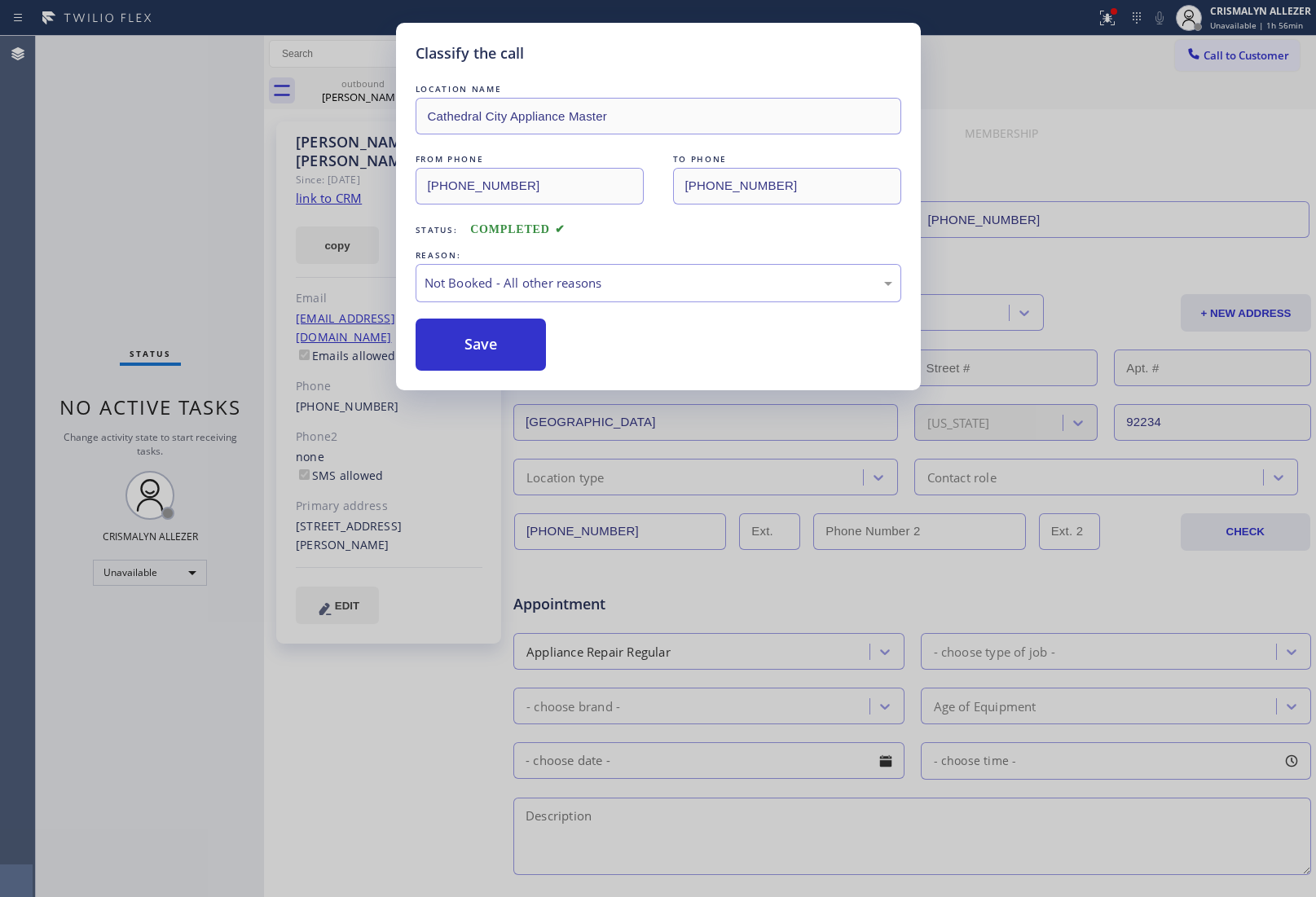
click at [481, 346] on button "Save" at bounding box center [482, 344] width 131 height 52
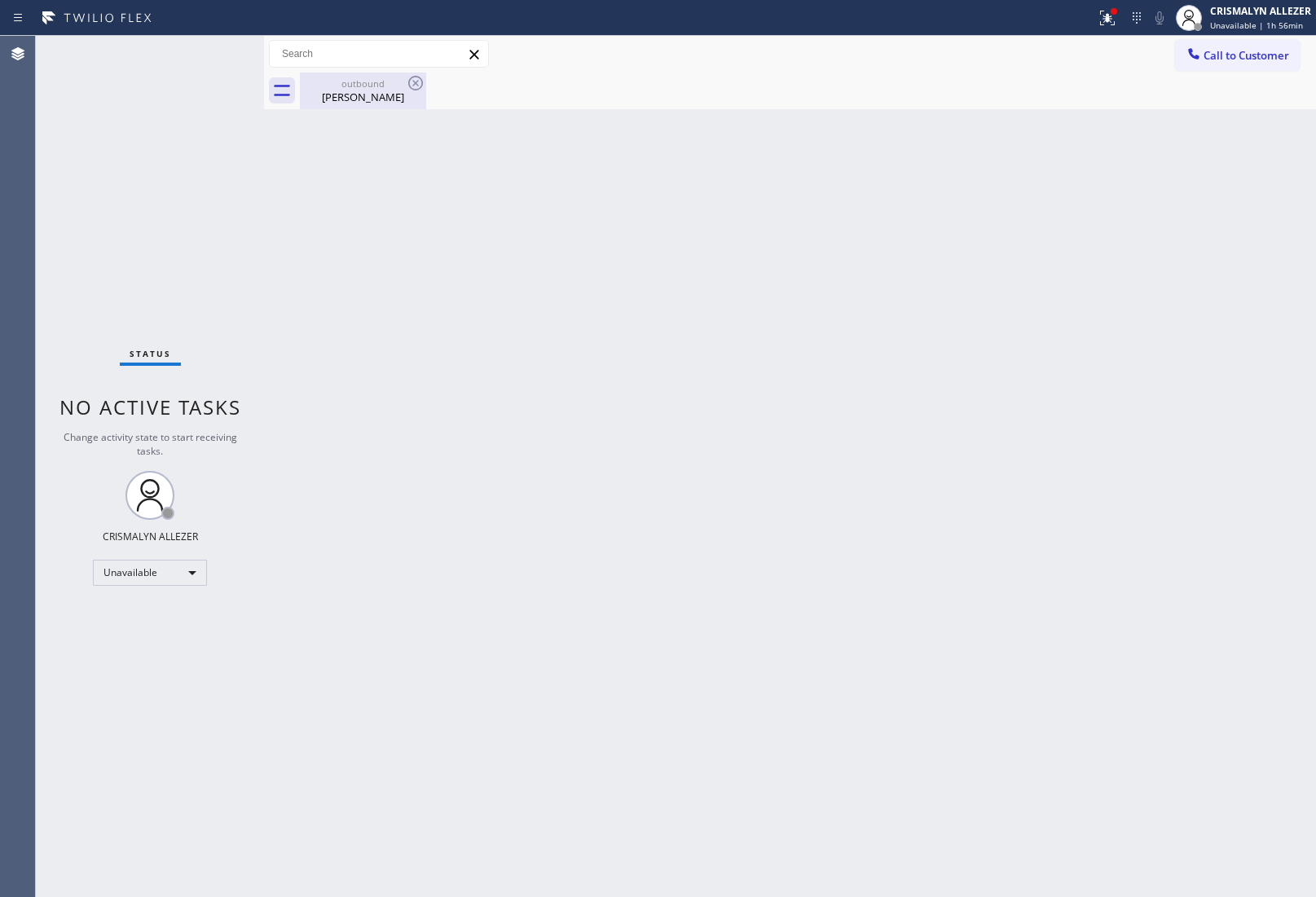
click at [357, 96] on div "[PERSON_NAME]" at bounding box center [362, 97] width 123 height 15
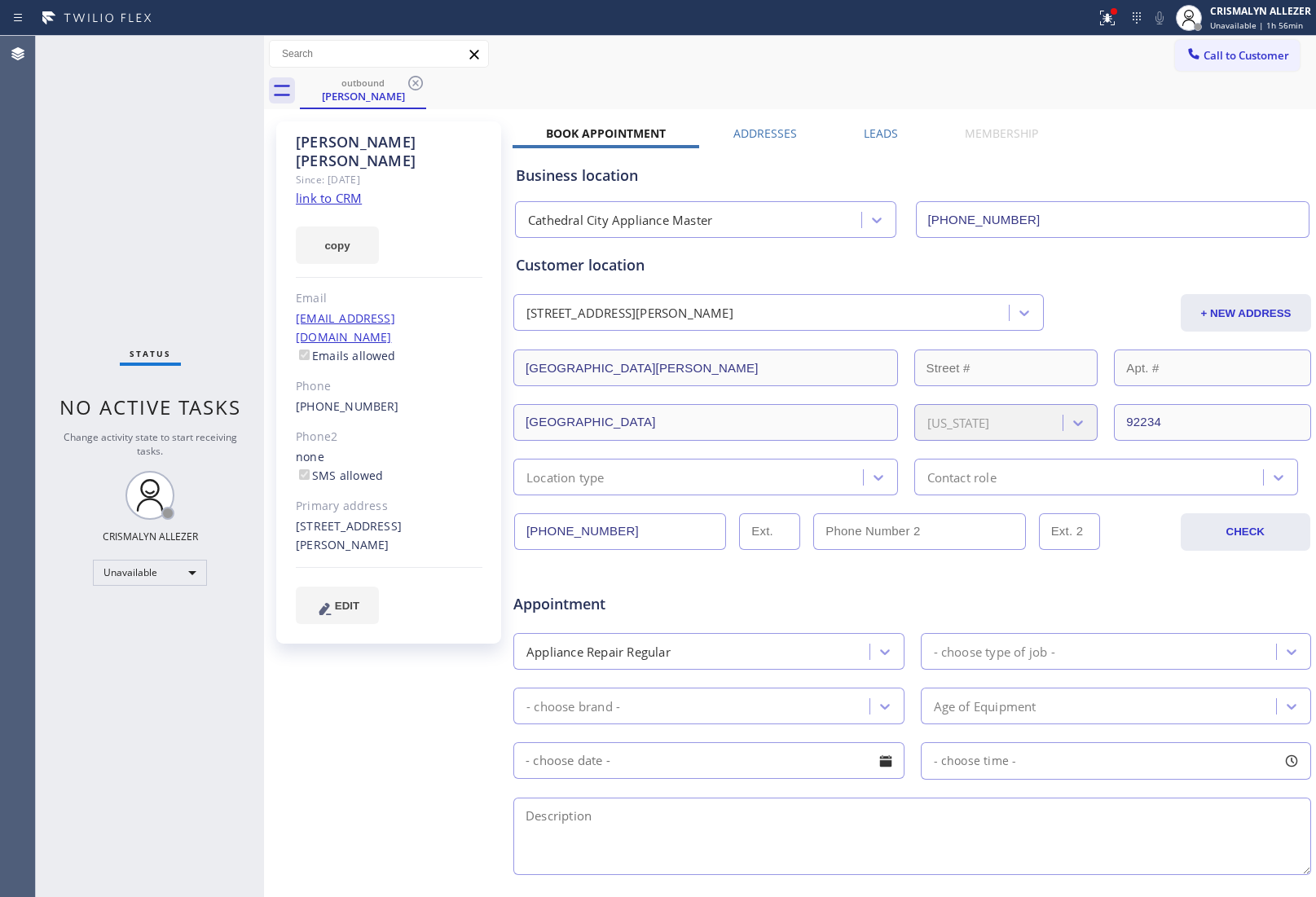
click at [871, 135] on label "Leads" at bounding box center [881, 133] width 35 height 16
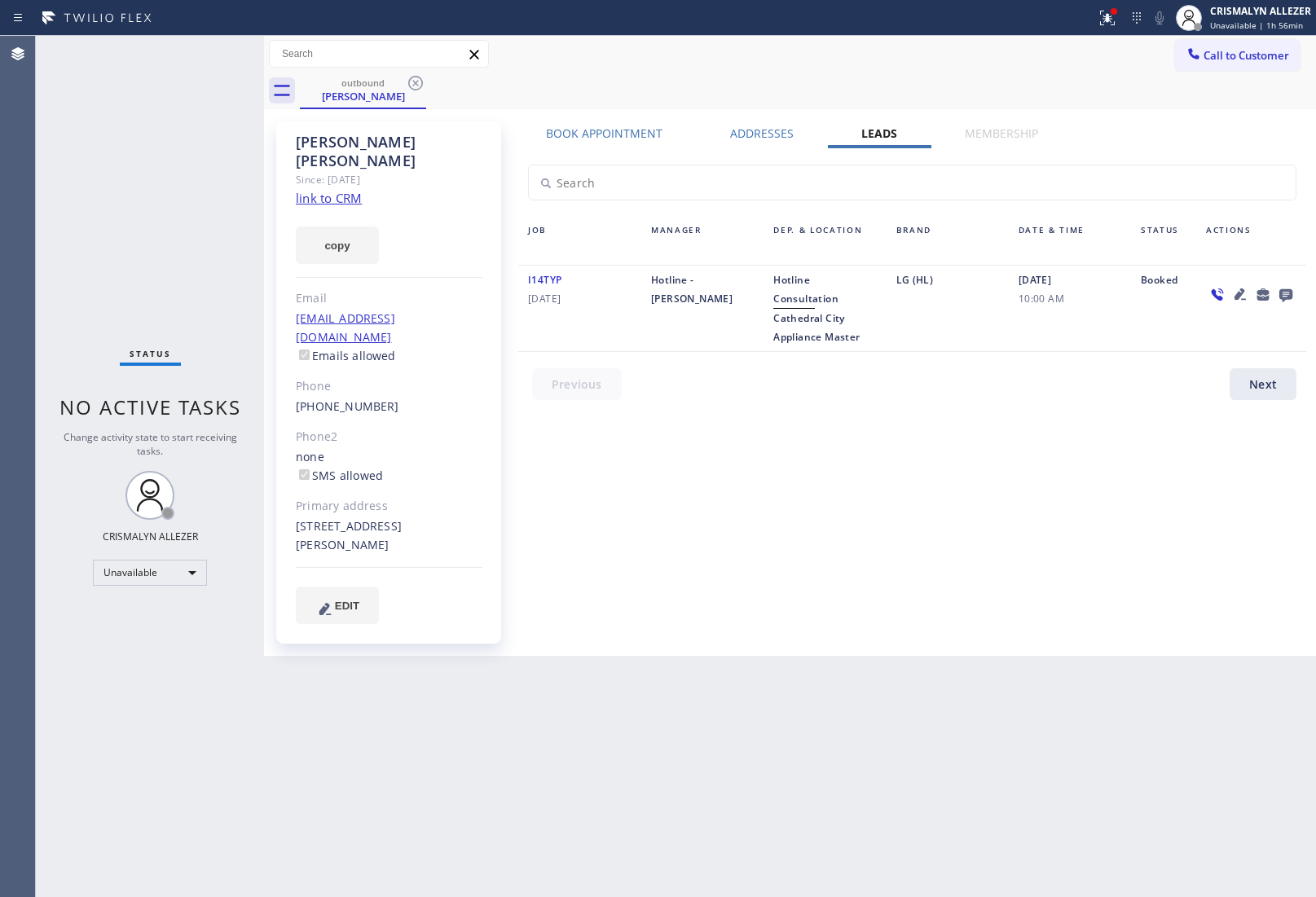
click at [1288, 291] on icon at bounding box center [1286, 295] width 13 height 13
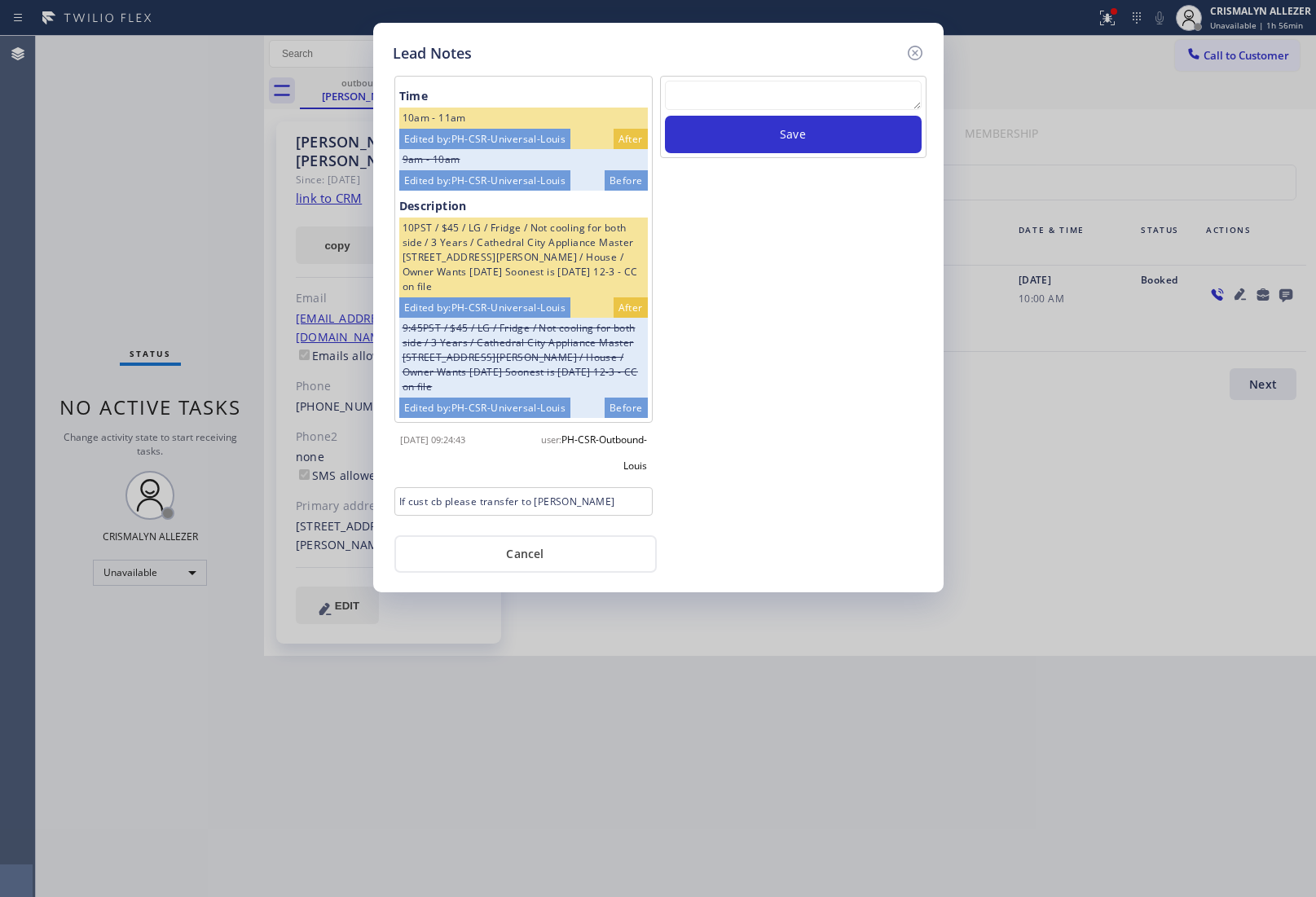
click at [772, 85] on textarea at bounding box center [794, 96] width 257 height 29
paste textarea "no answer | pls xfer here cx cb"
type textarea "no answer | pls xfer here cx cb"
click at [778, 132] on button "Save" at bounding box center [794, 134] width 257 height 37
click at [534, 548] on button "Cancel" at bounding box center [526, 554] width 262 height 37
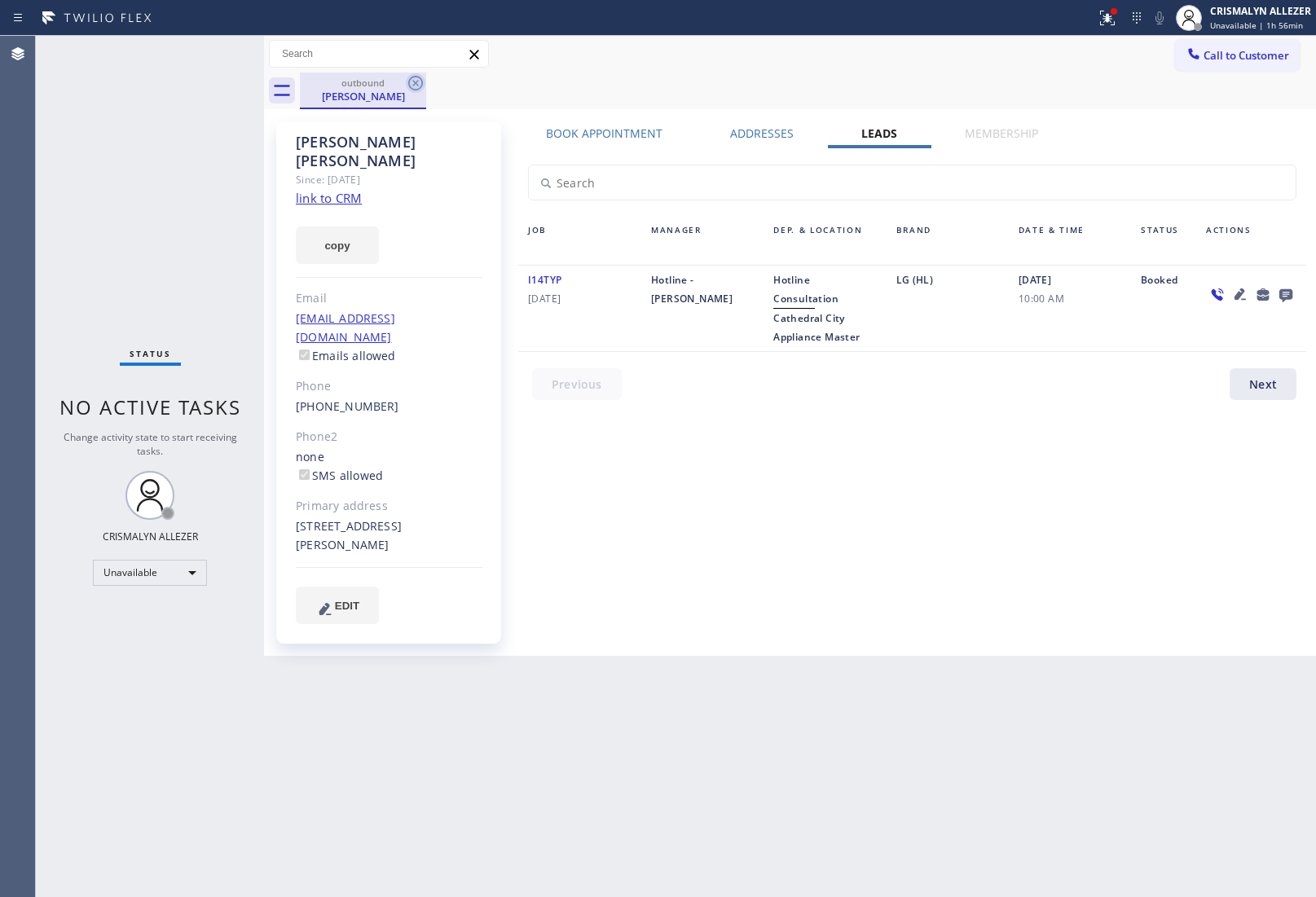
drag, startPoint x: 412, startPoint y: 82, endPoint x: 445, endPoint y: 4, distance: 84.7
click at [413, 81] on icon at bounding box center [415, 83] width 20 height 20
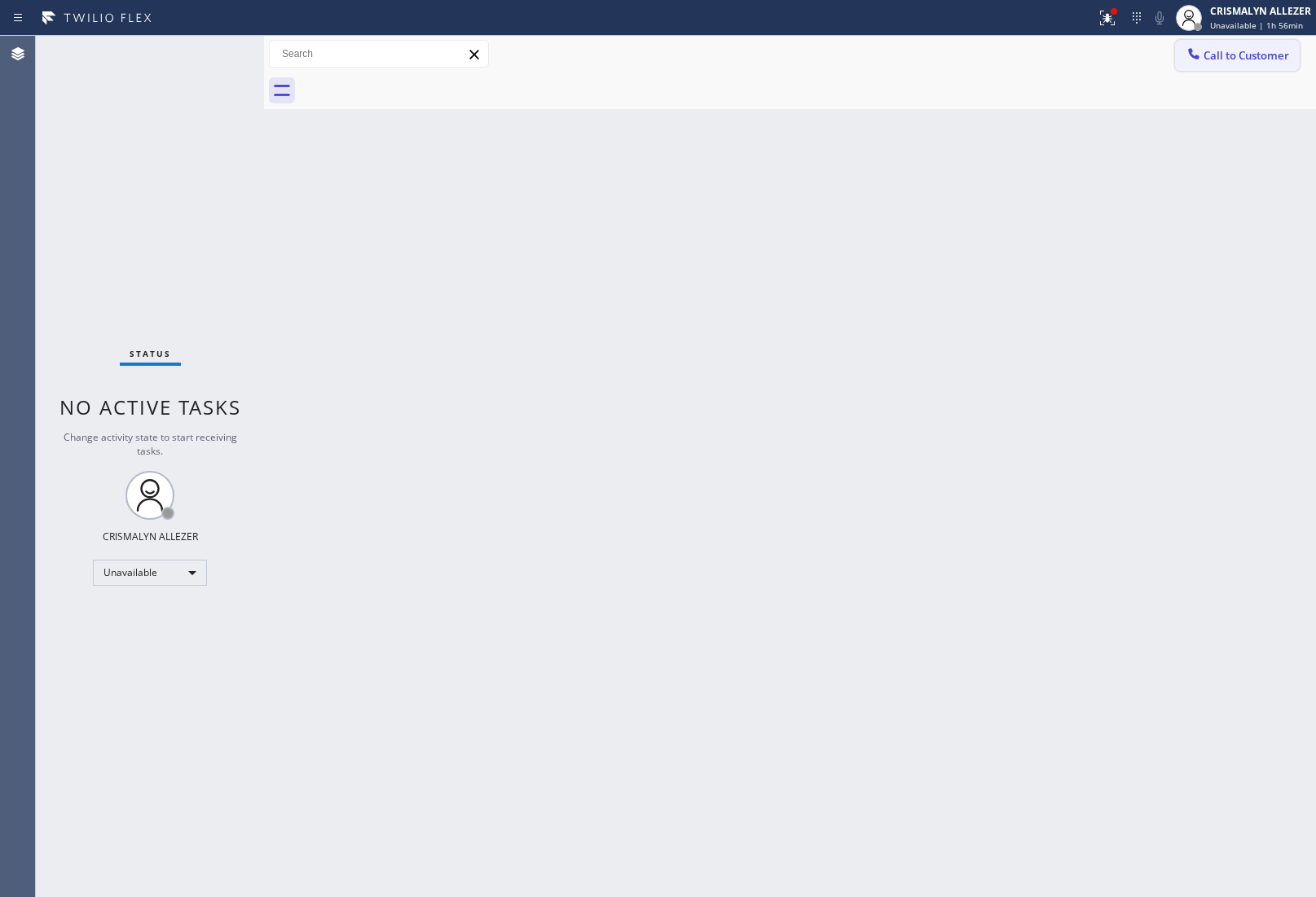
click at [1224, 60] on span "Call to Customer" at bounding box center [1246, 55] width 85 height 15
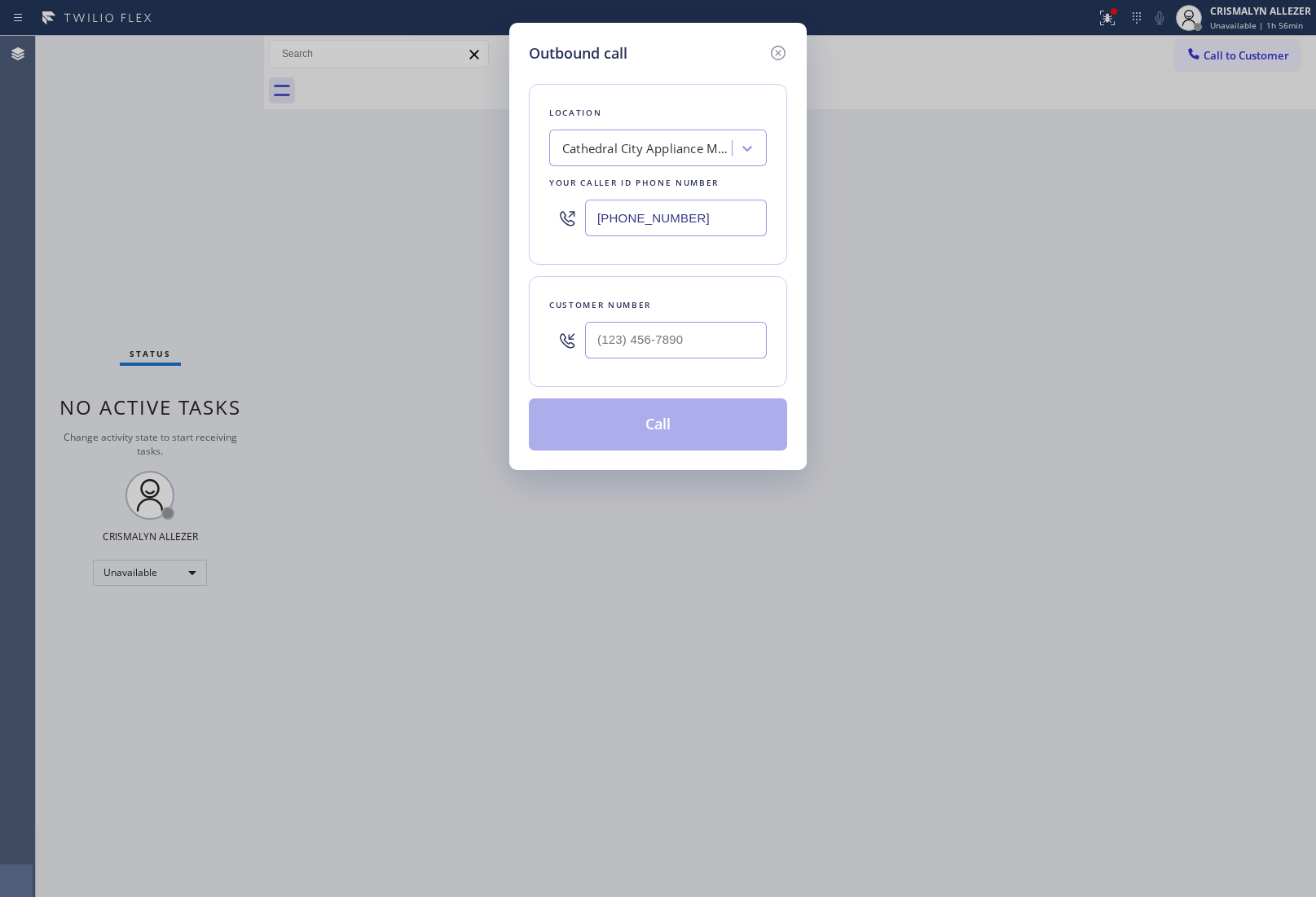
drag, startPoint x: 727, startPoint y: 216, endPoint x: 286, endPoint y: 198, distance: 441.4
click at [371, 205] on div "Outbound call Location [GEOGRAPHIC_DATA] Appliance Master Your caller id phone …" at bounding box center [658, 448] width 1316 height 897
paste input "619) 675-7917"
type input "[PHONE_NUMBER]"
click at [706, 352] on input "(___) ___-____" at bounding box center [676, 340] width 182 height 37
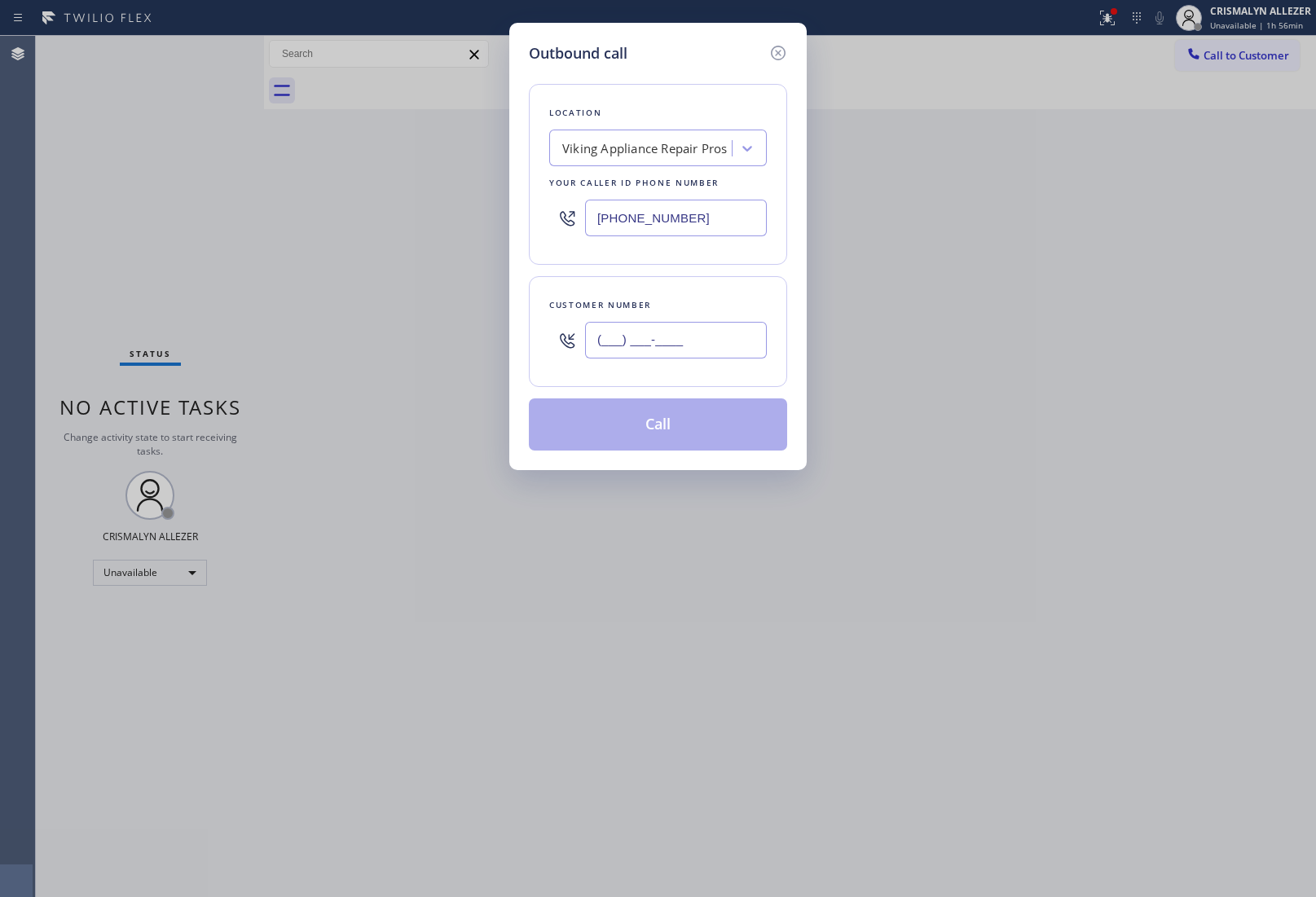
paste input "415) 794-9227"
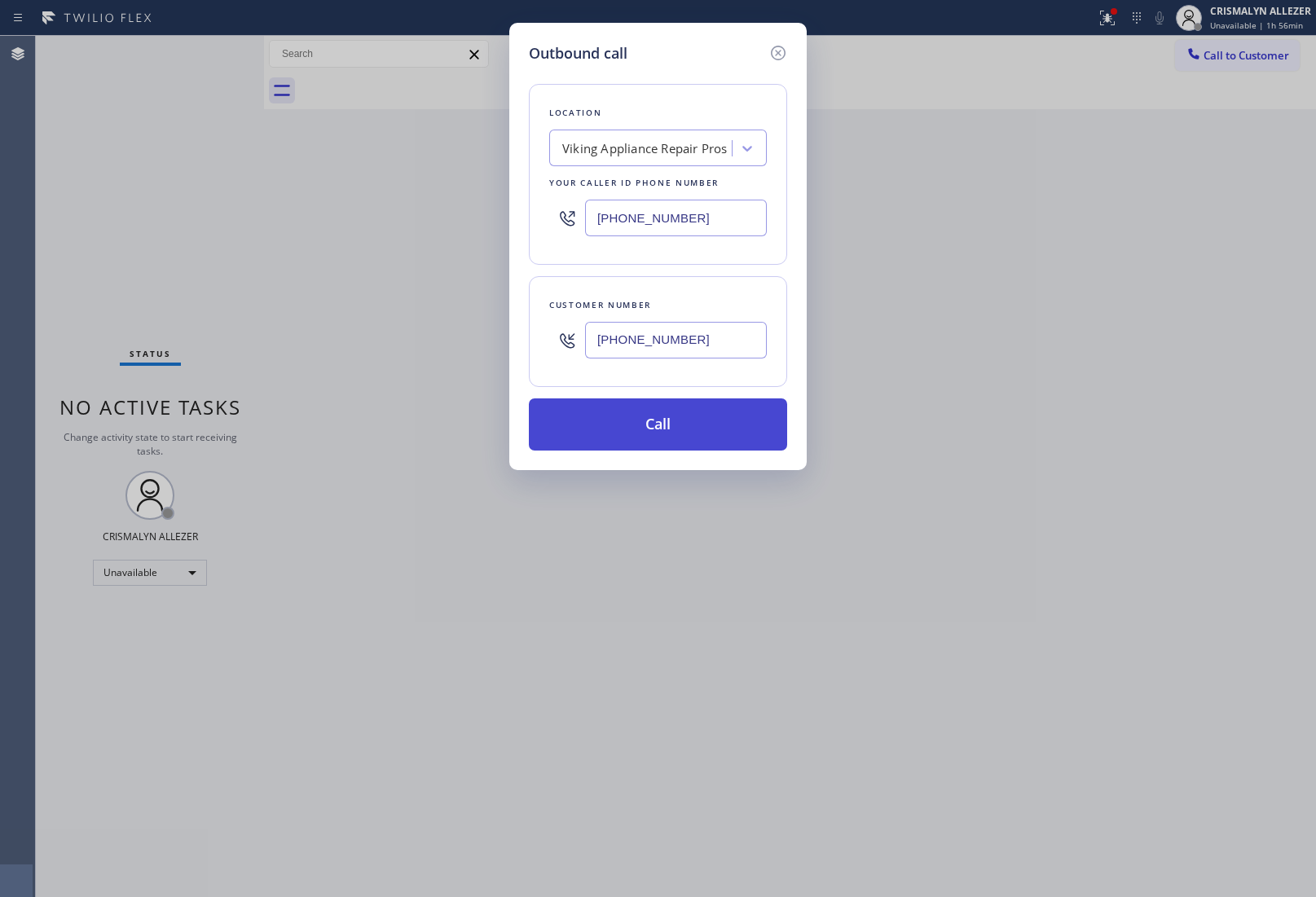
type input "[PHONE_NUMBER]"
click at [677, 421] on button "Call" at bounding box center [658, 424] width 258 height 52
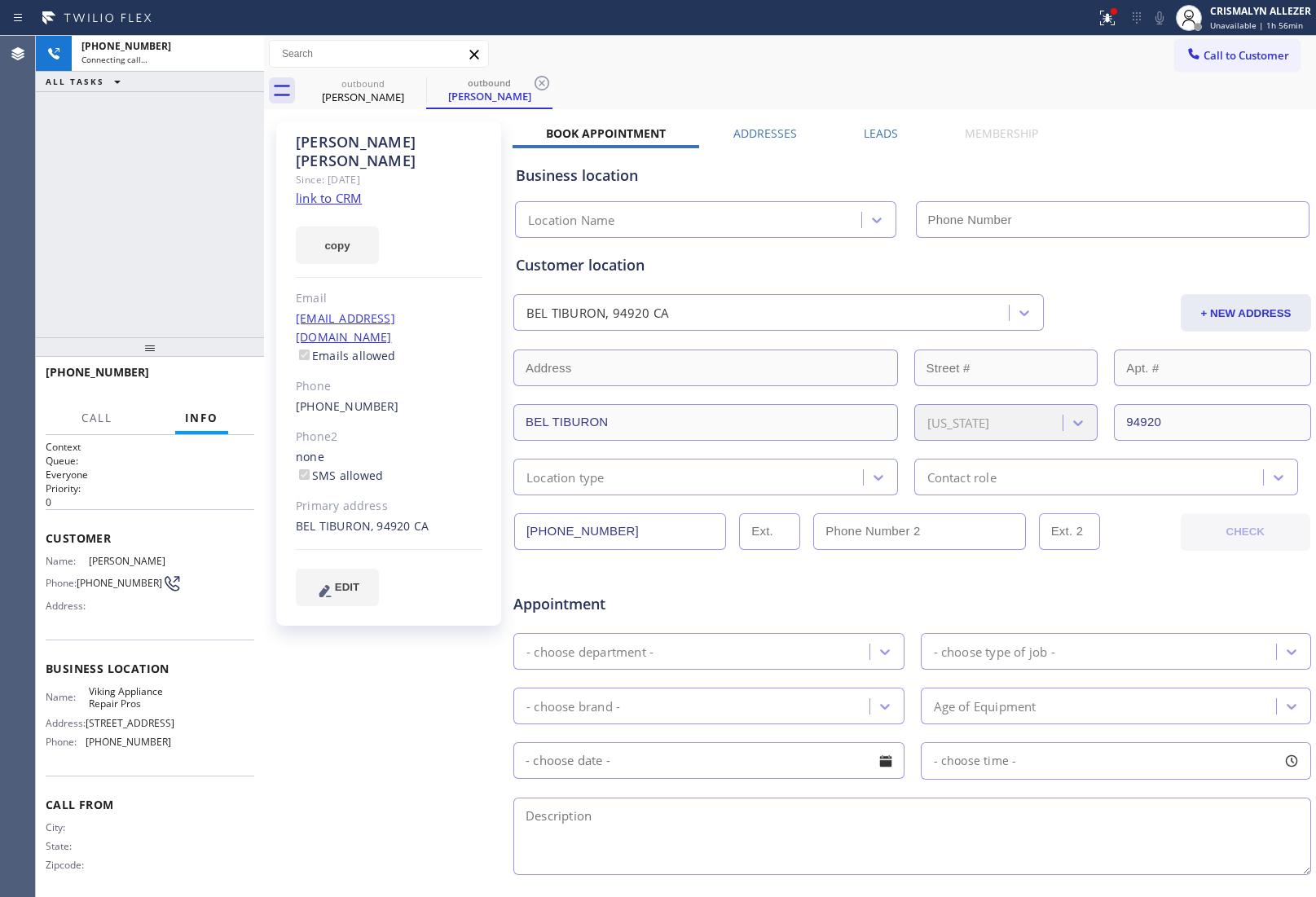
click at [331, 190] on link "link to CRM" at bounding box center [329, 198] width 66 height 16
type input "[PHONE_NUMBER]"
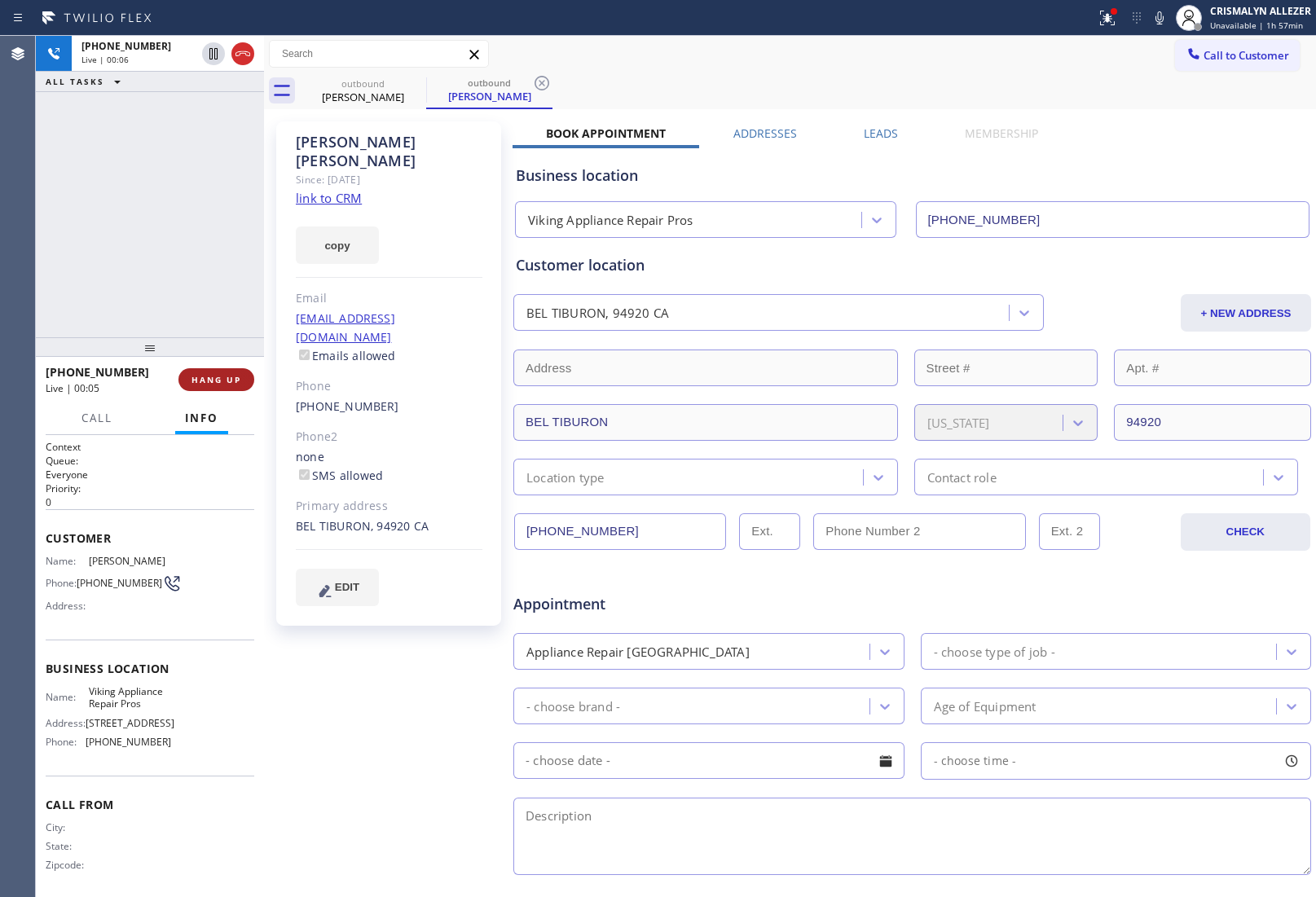
click at [206, 379] on span "HANG UP" at bounding box center [217, 380] width 50 height 11
click at [184, 387] on button "COMPLETE" at bounding box center [212, 380] width 82 height 22
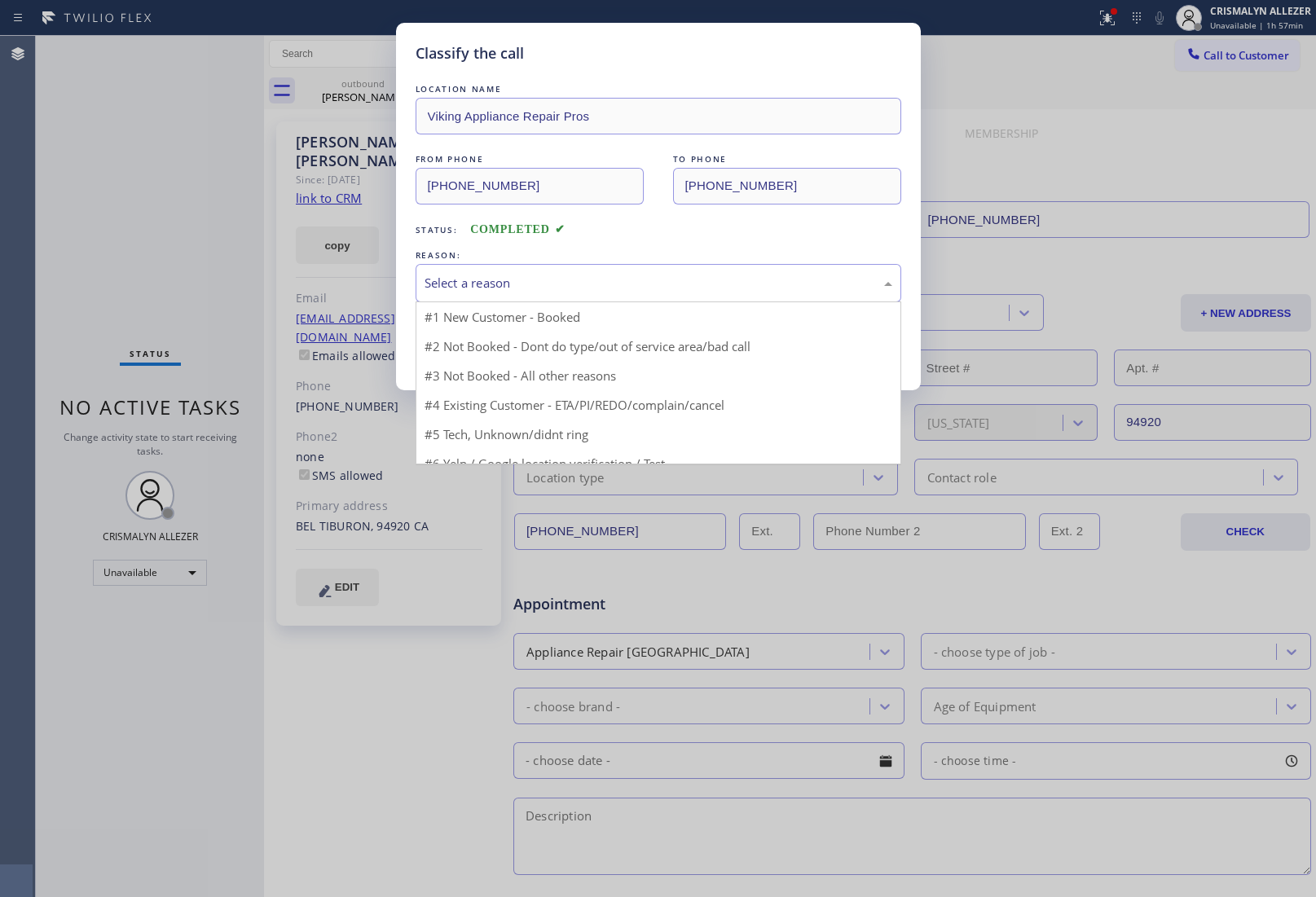
click at [593, 286] on div "Select a reason" at bounding box center [658, 283] width 468 height 19
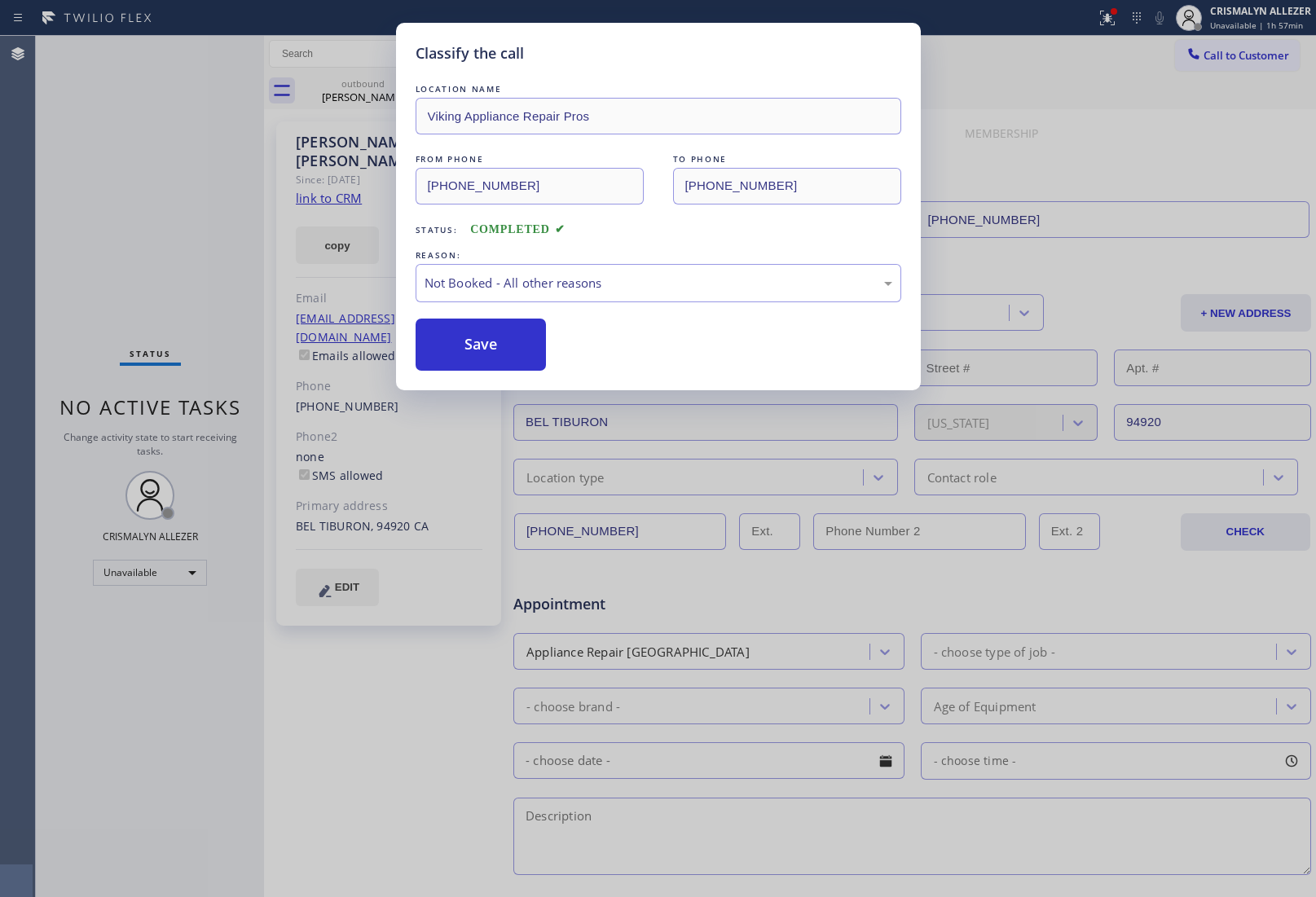
click at [479, 348] on button "Save" at bounding box center [482, 344] width 131 height 52
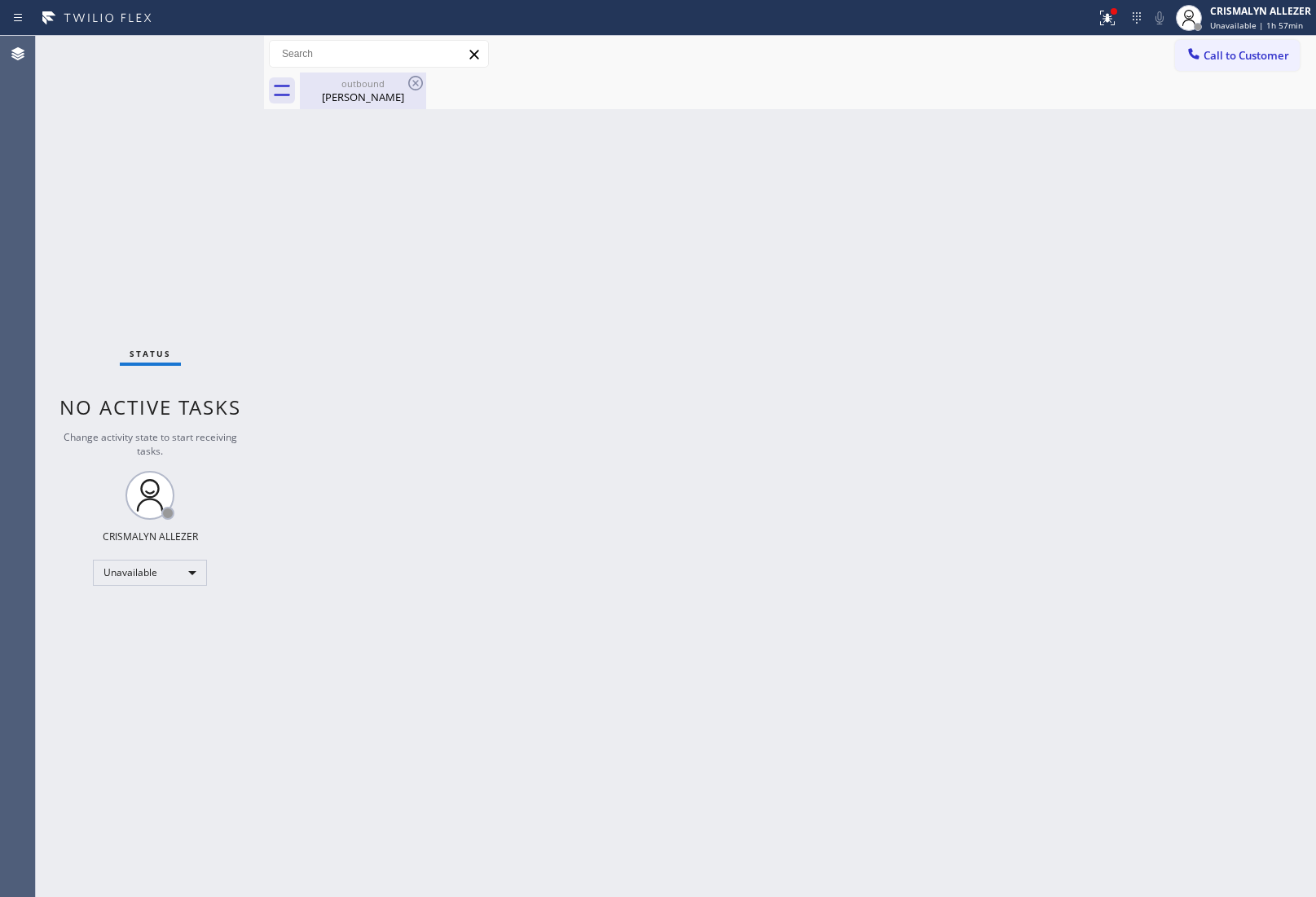
click at [371, 86] on div "outbound" at bounding box center [362, 84] width 123 height 12
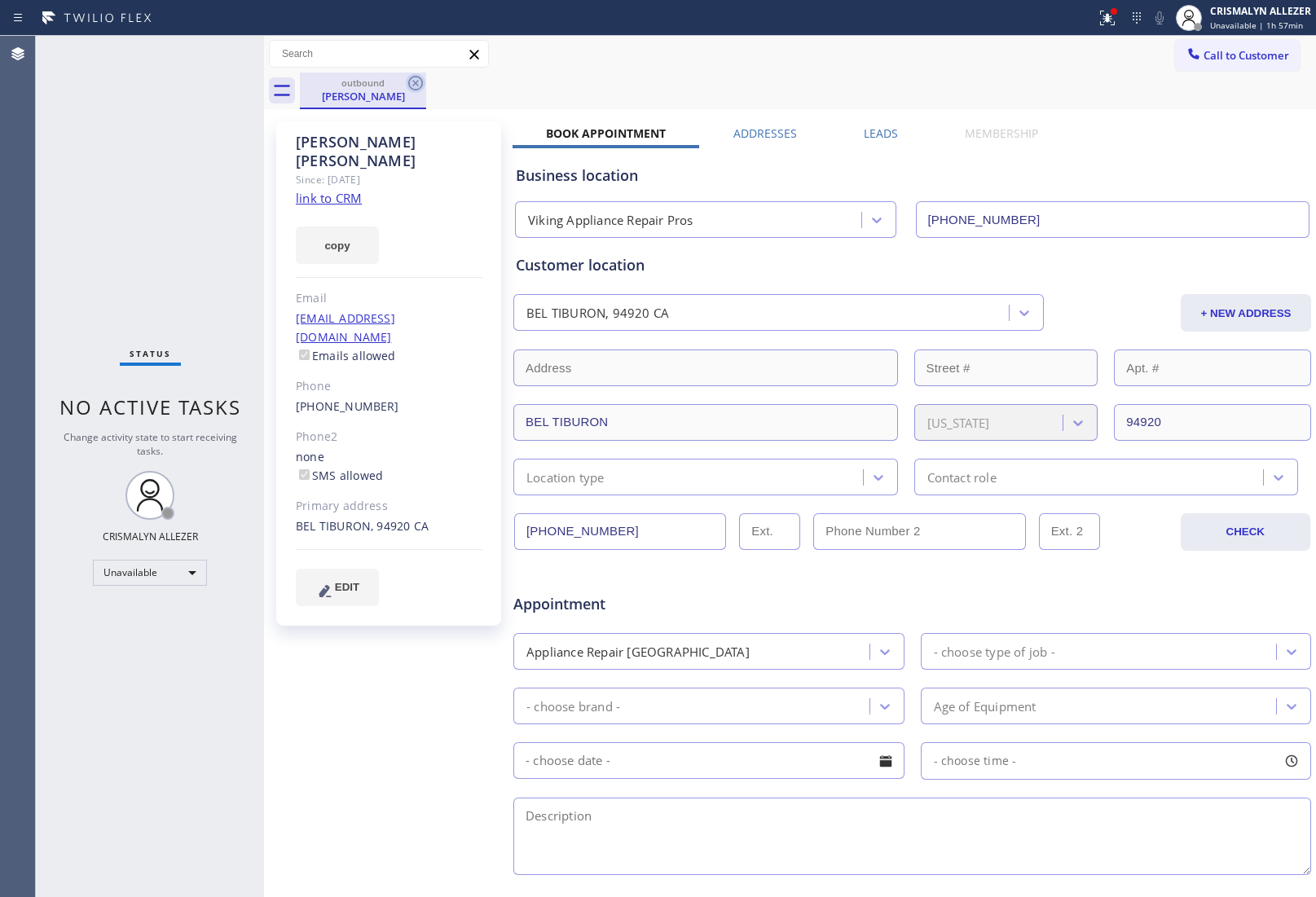
click at [417, 85] on icon at bounding box center [415, 83] width 20 height 20
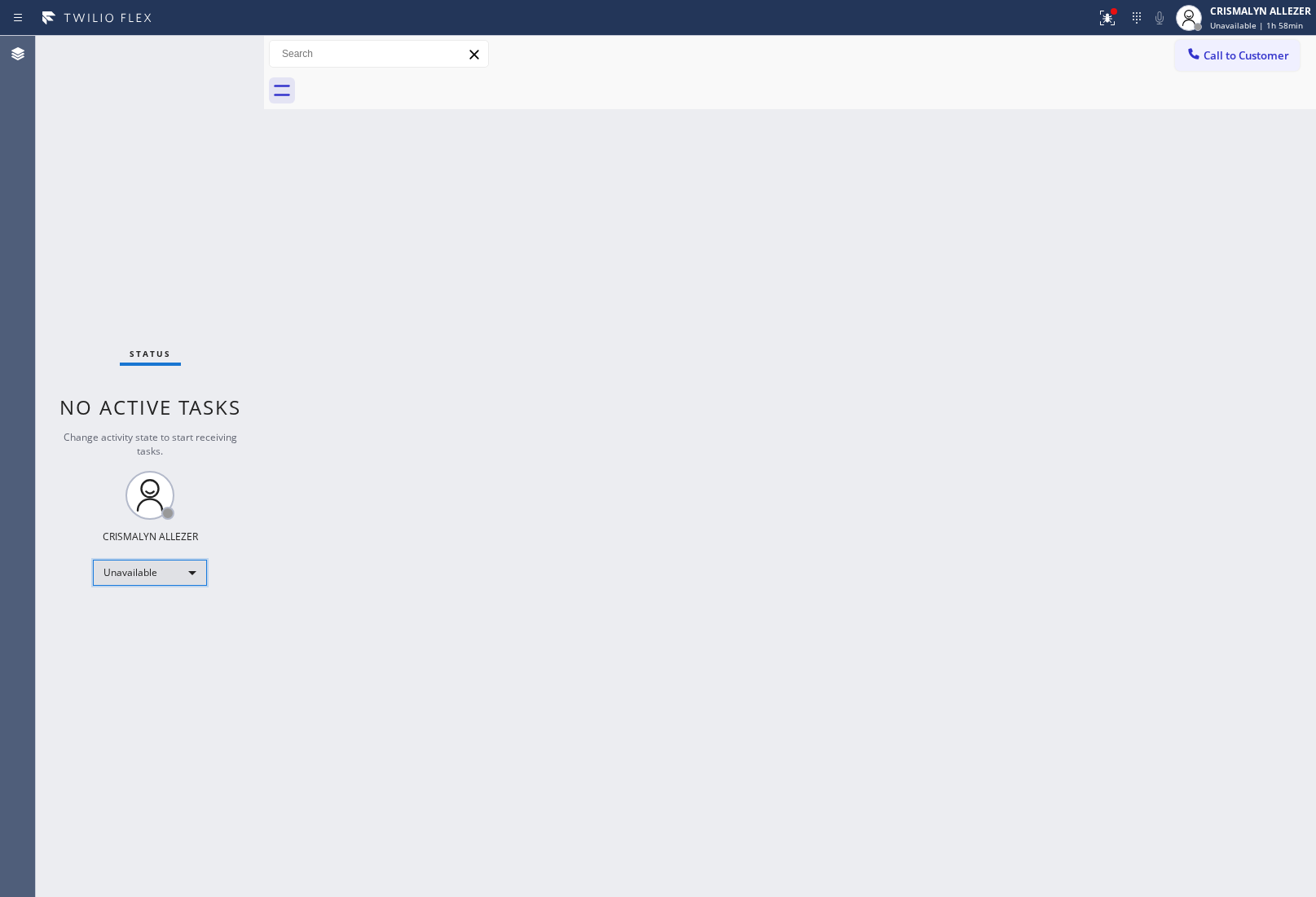
click at [184, 574] on div "Unavailable" at bounding box center [150, 573] width 114 height 26
click at [143, 660] on li "Break" at bounding box center [149, 656] width 110 height 20
